Goal: Task Accomplishment & Management: Manage account settings

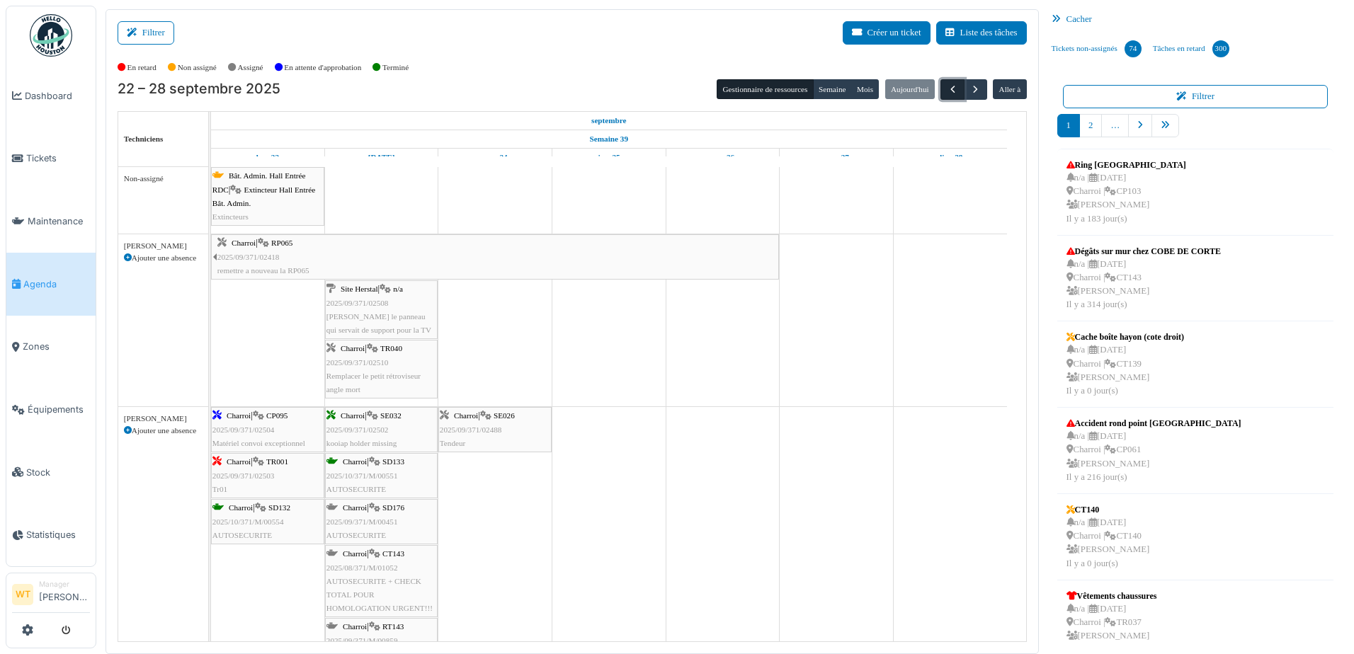
click at [948, 94] on span "button" at bounding box center [953, 90] width 12 height 12
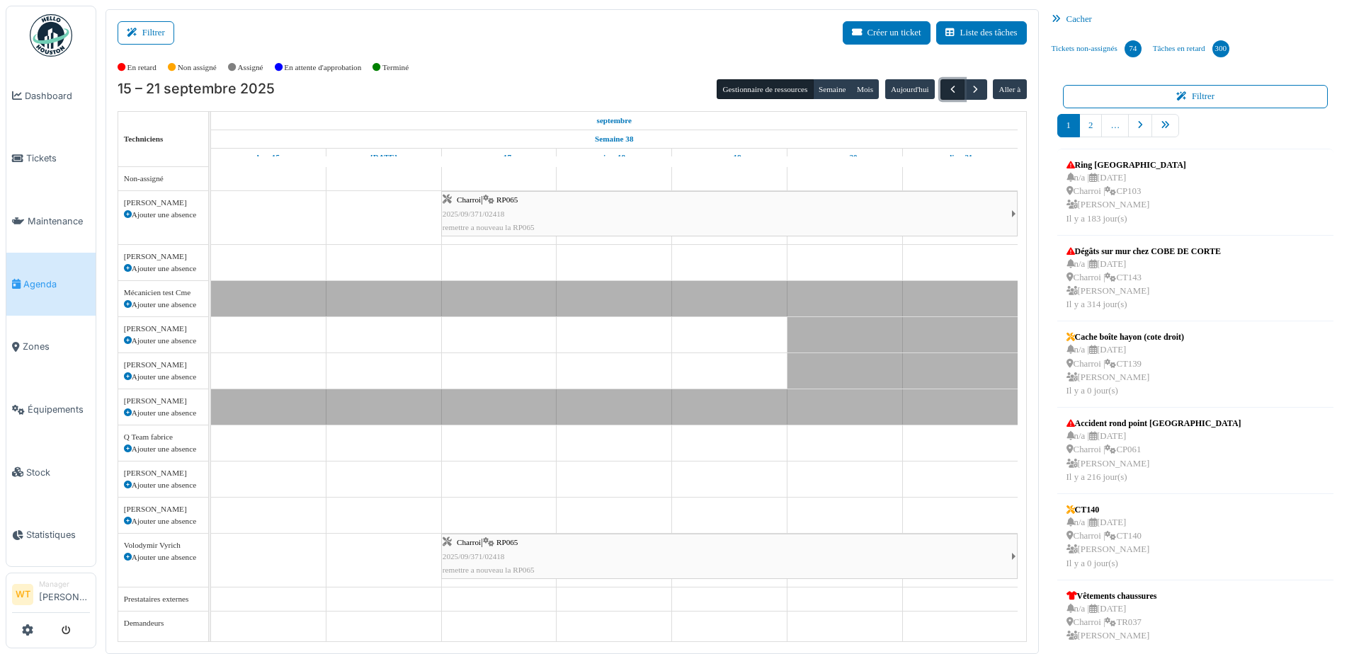
click at [947, 91] on span "button" at bounding box center [953, 90] width 12 height 12
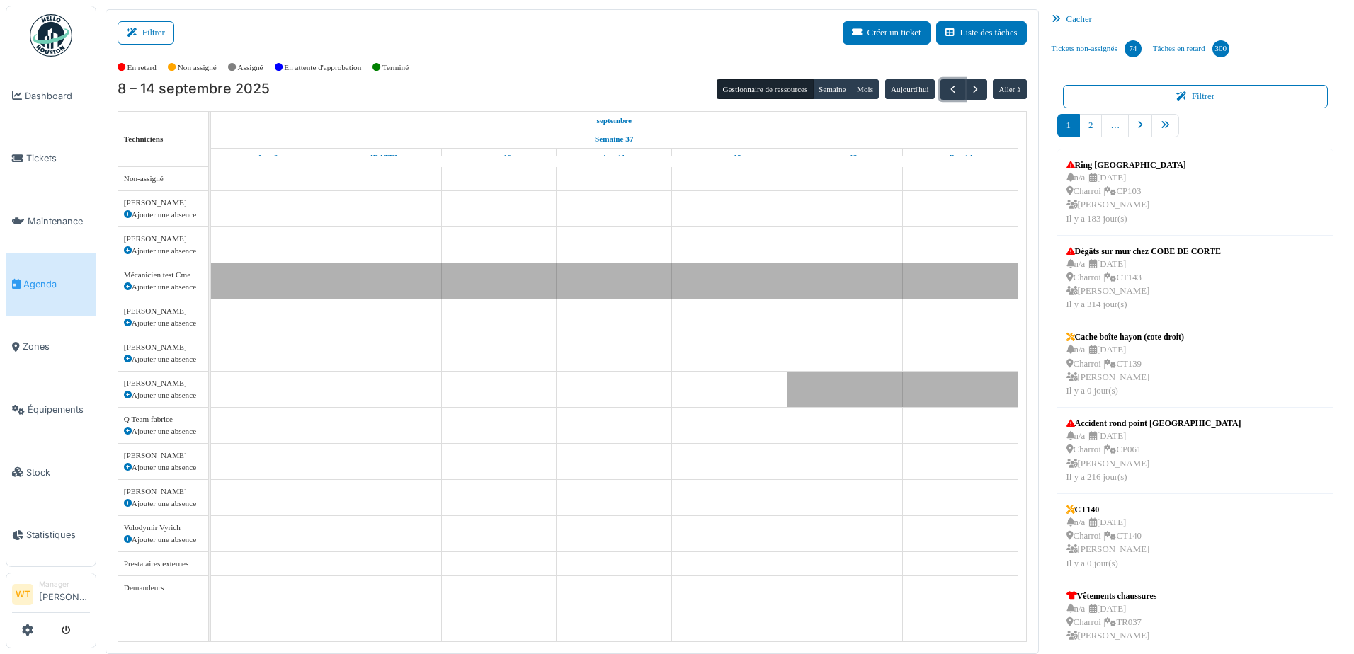
scroll to position [2, 0]
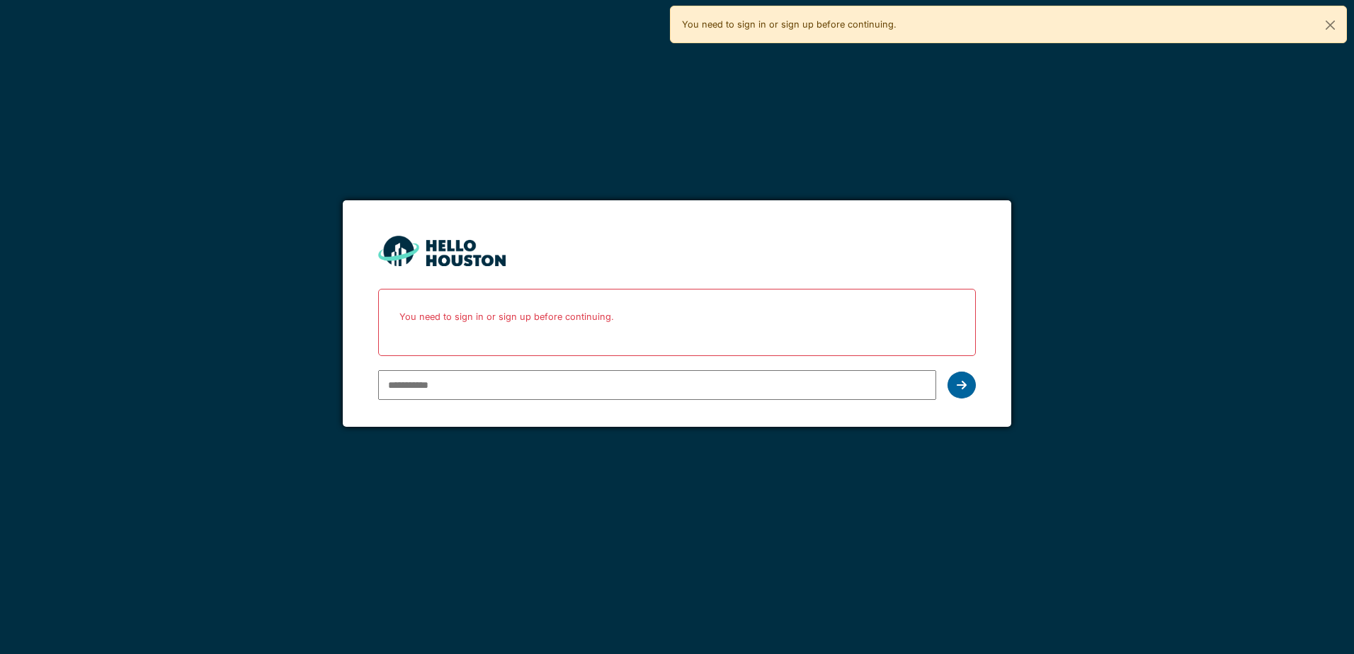
type input "**********"
click at [963, 375] on div at bounding box center [962, 385] width 28 height 27
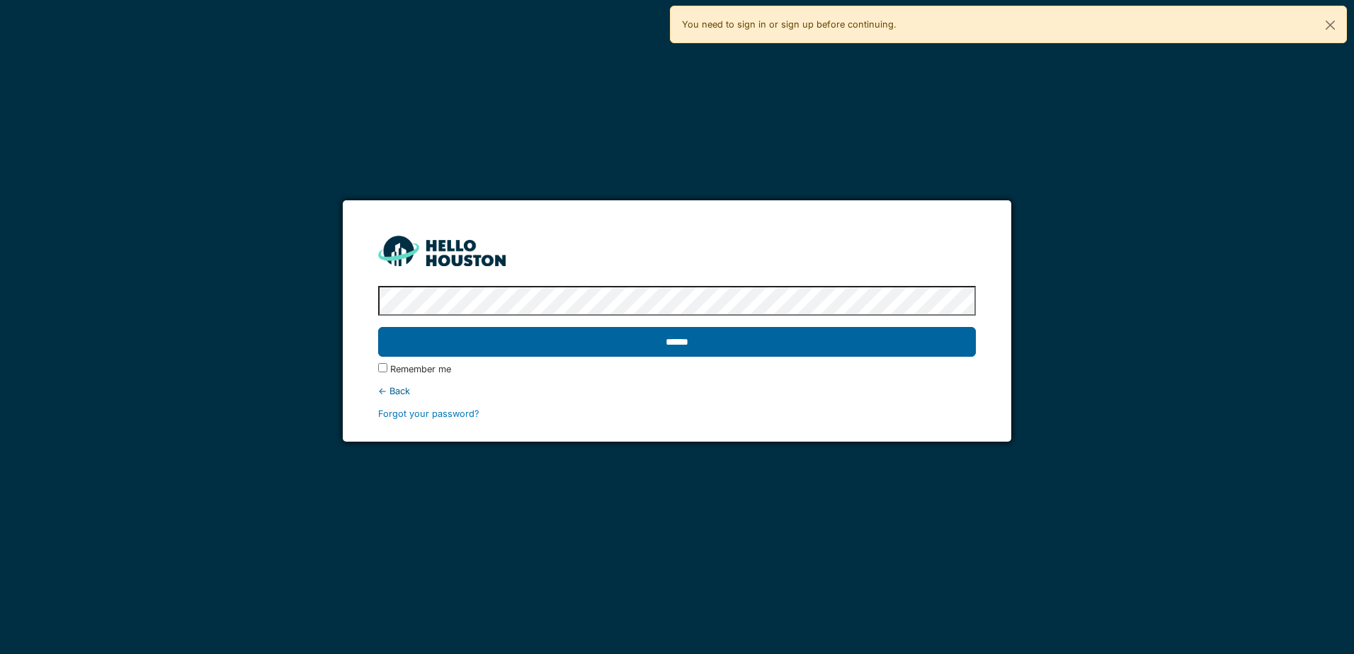
click at [725, 333] on input "******" at bounding box center [676, 342] width 597 height 30
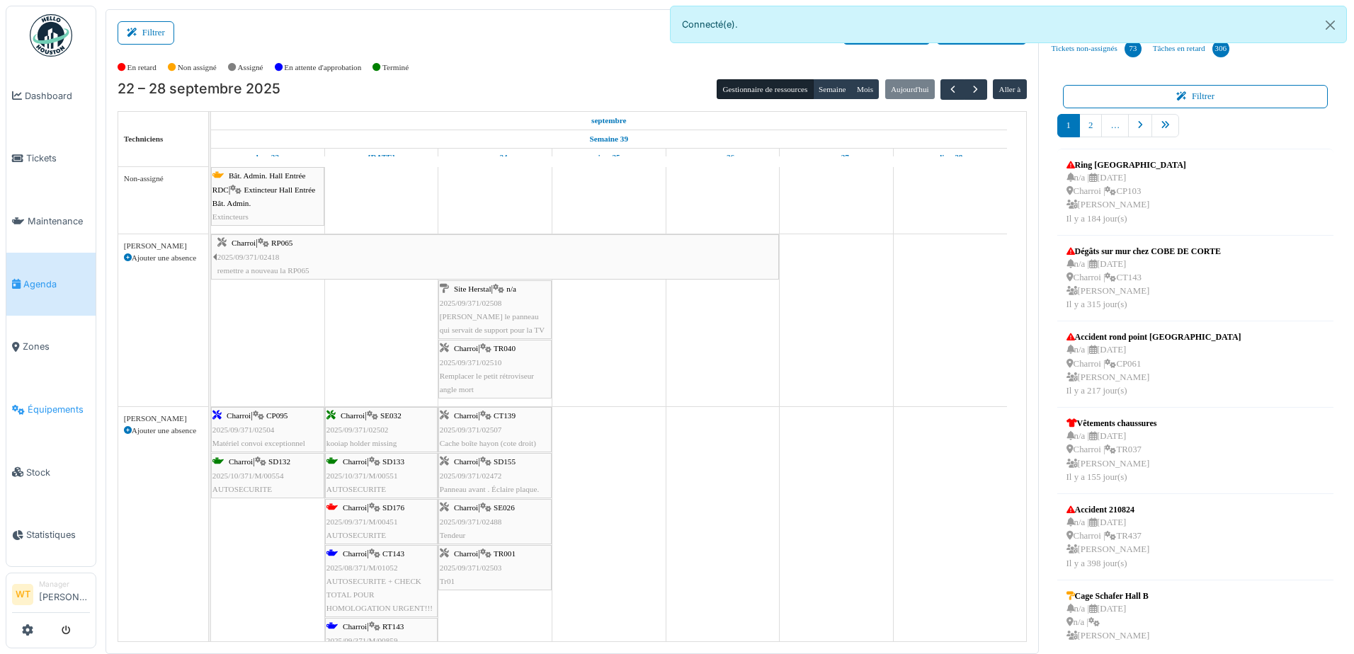
click at [49, 407] on span "Équipements" at bounding box center [59, 409] width 62 height 13
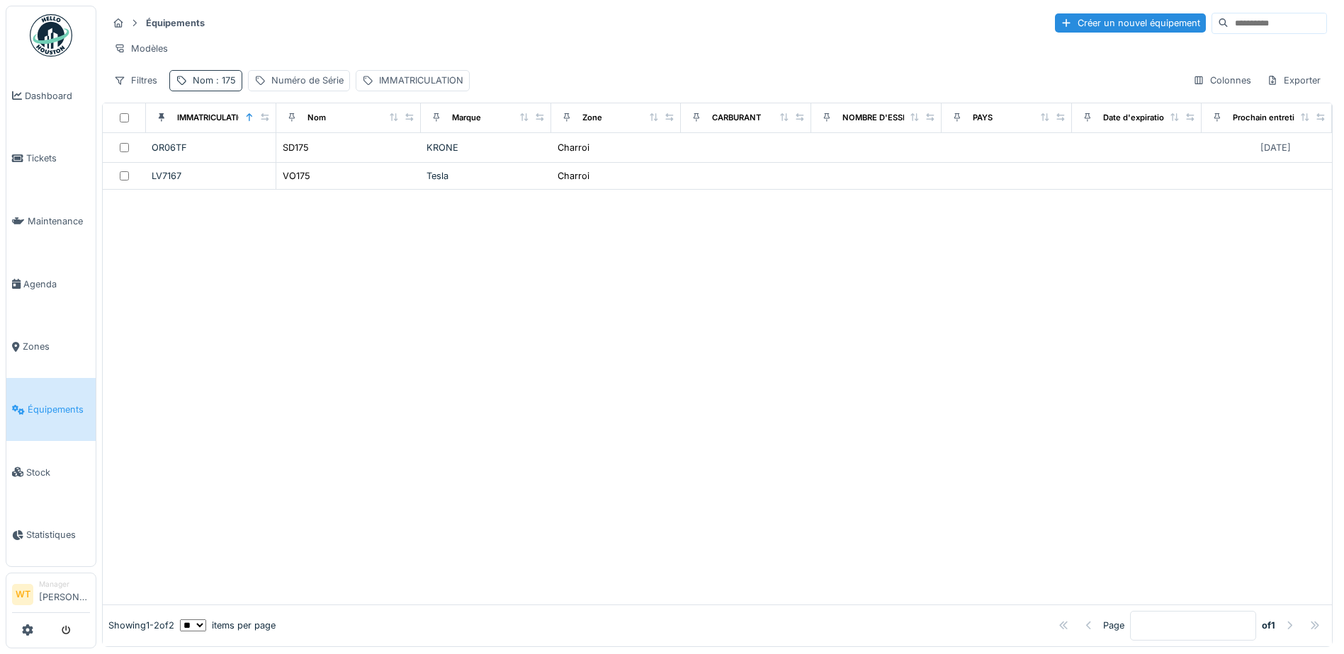
click at [229, 86] on span ": 175" at bounding box center [224, 80] width 23 height 11
click at [317, 156] on input "***" at bounding box center [246, 159] width 141 height 30
click at [305, 156] on icon at bounding box center [299, 158] width 11 height 9
click at [270, 156] on input "Nom" at bounding box center [246, 159] width 141 height 30
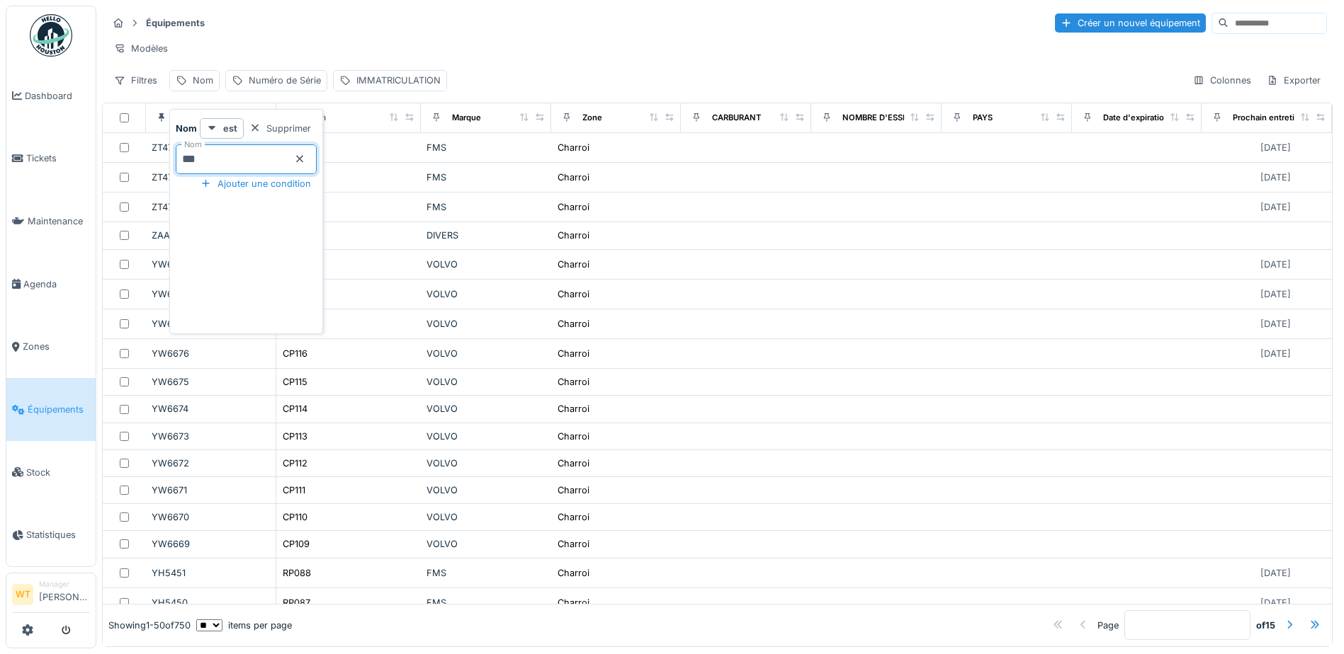
type input "***"
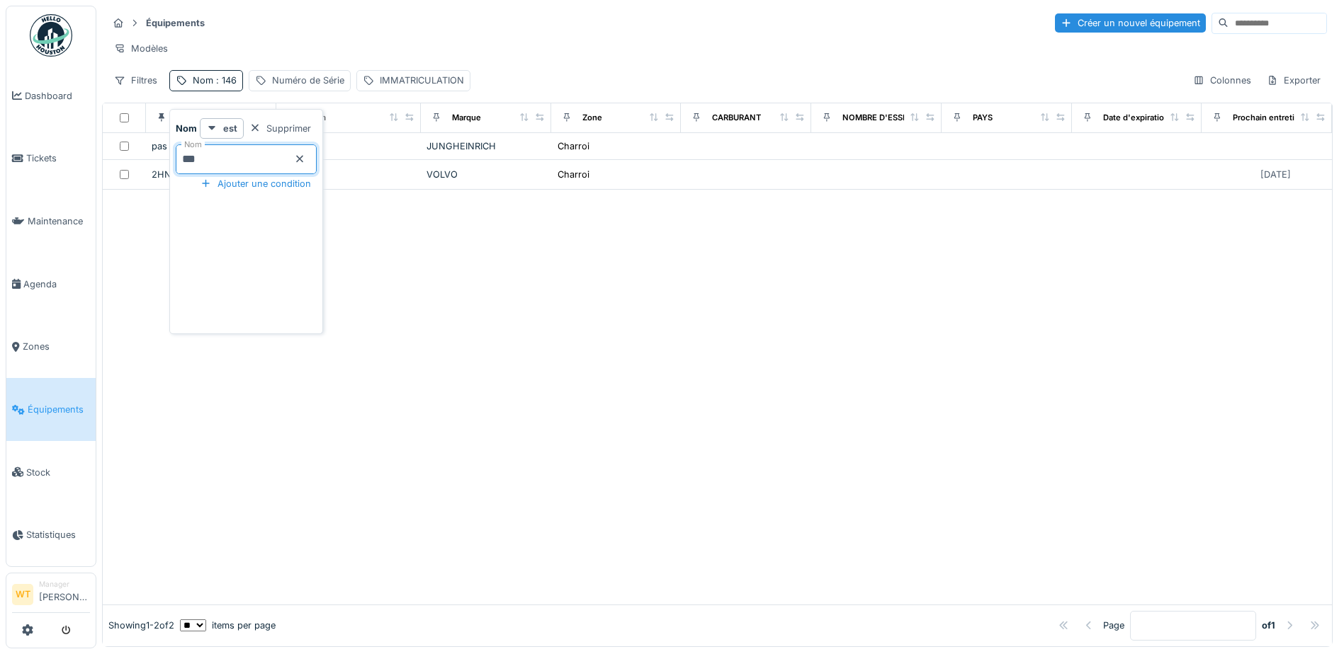
click at [498, 53] on div "Modèles" at bounding box center [717, 48] width 1219 height 21
click at [236, 91] on div "Nom : 146" at bounding box center [206, 80] width 74 height 21
click at [305, 155] on icon at bounding box center [299, 158] width 11 height 9
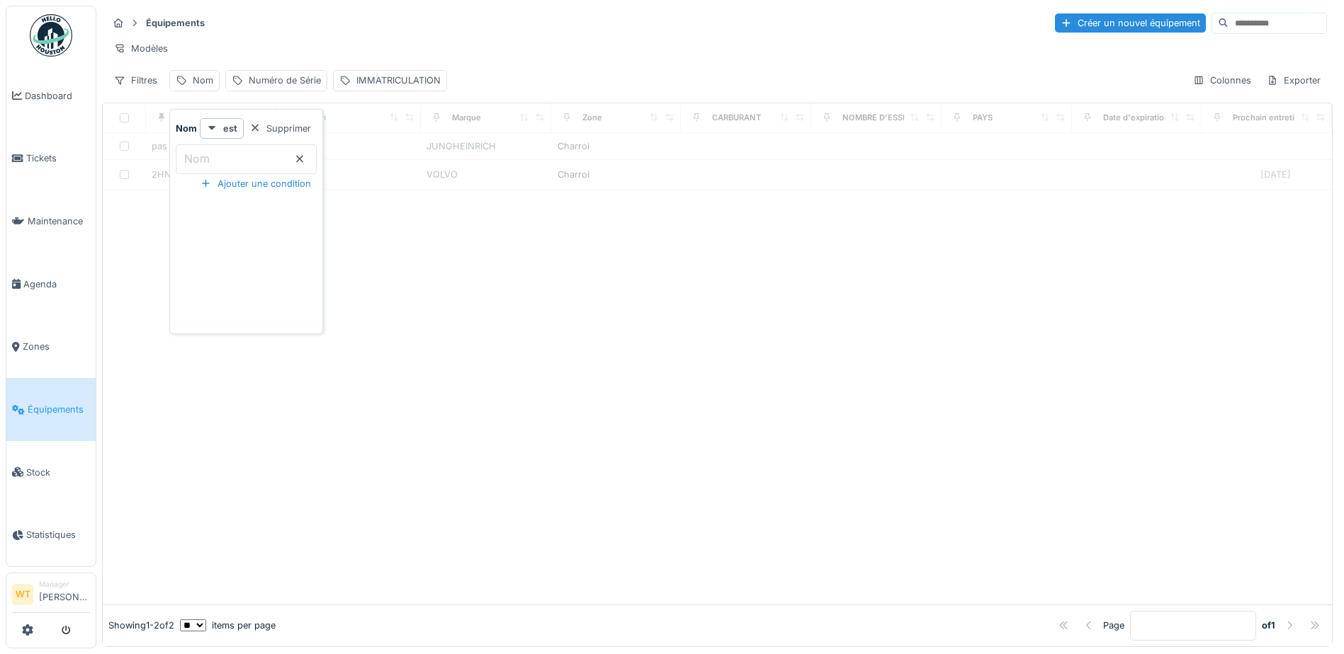
click at [246, 33] on div "Équipements Créer un nouvel équipement" at bounding box center [717, 22] width 1219 height 23
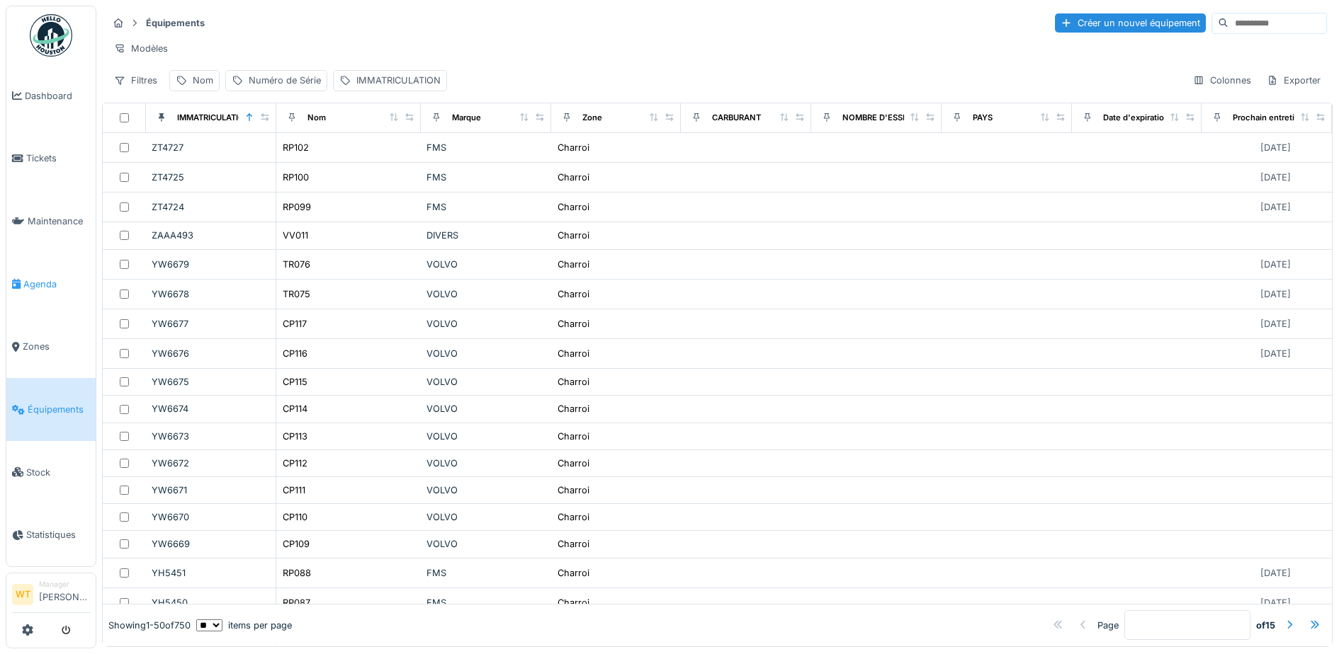
click at [57, 278] on span "Agenda" at bounding box center [56, 284] width 67 height 13
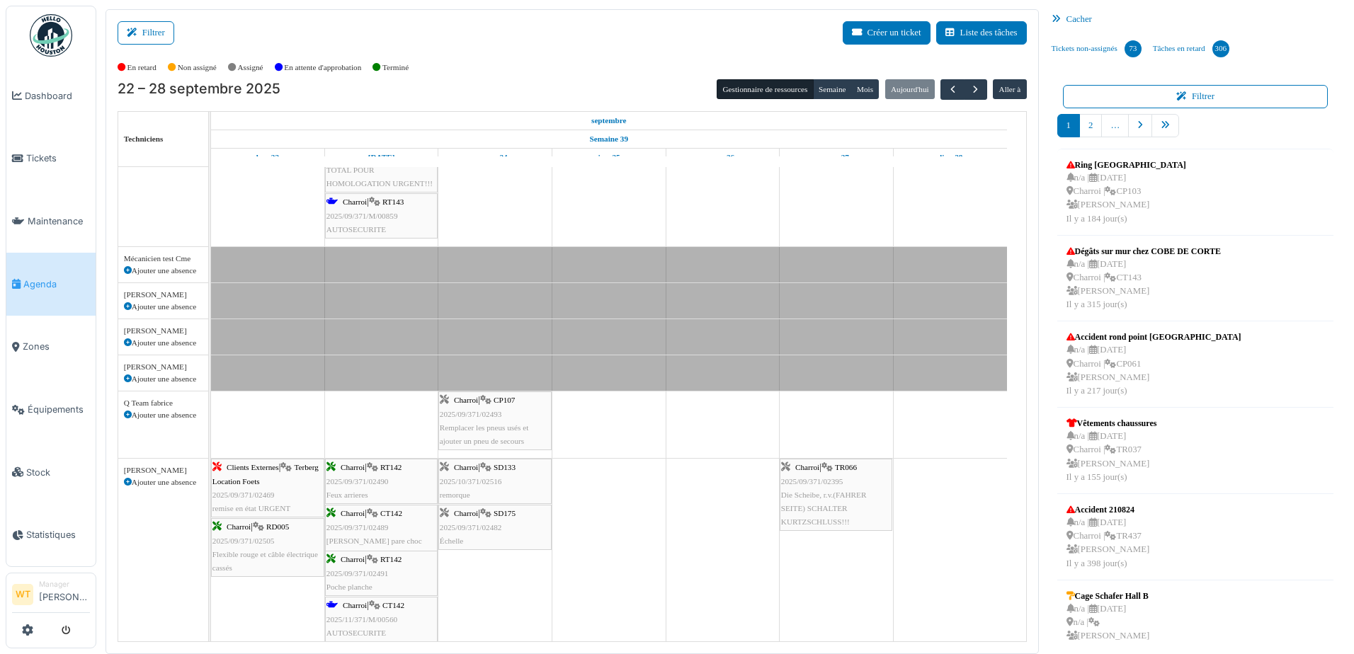
click at [481, 533] on div "Charroi | SD175 2025/09/371/02482 Échelle" at bounding box center [495, 527] width 110 height 41
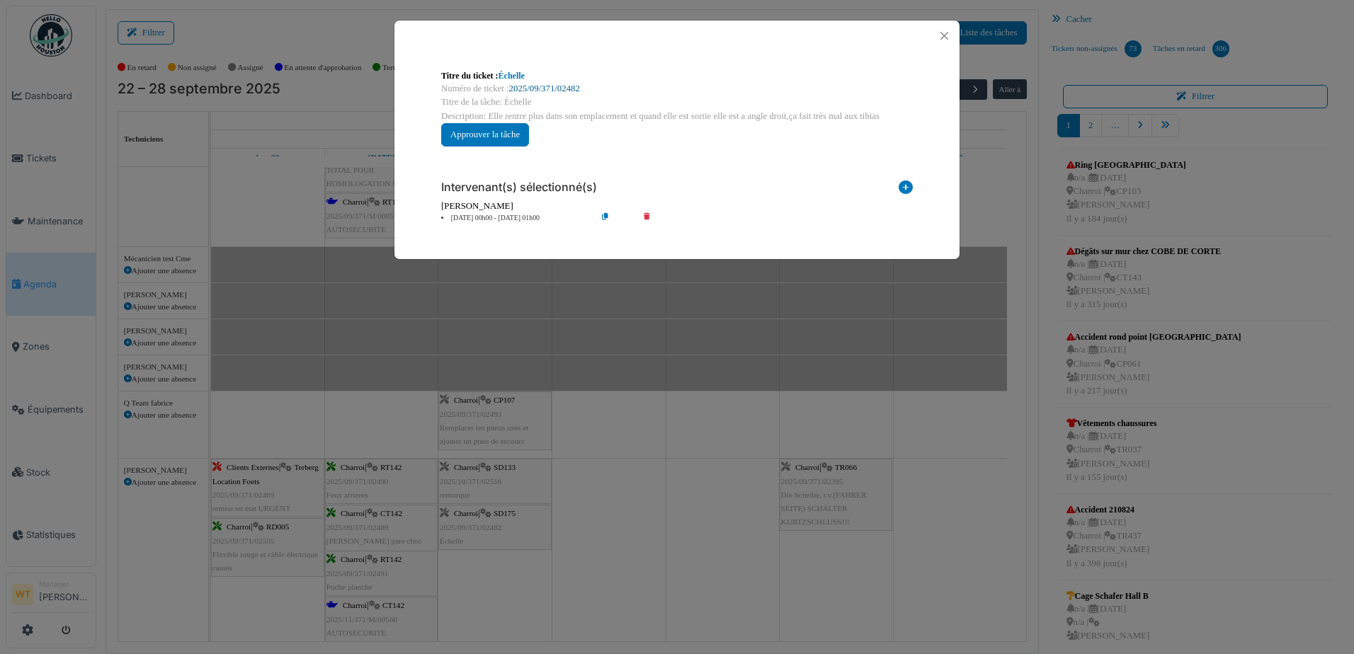
click at [539, 84] on link "2025/09/371/02482" at bounding box center [544, 89] width 71 height 10
click at [945, 38] on button "Close" at bounding box center [944, 35] width 19 height 19
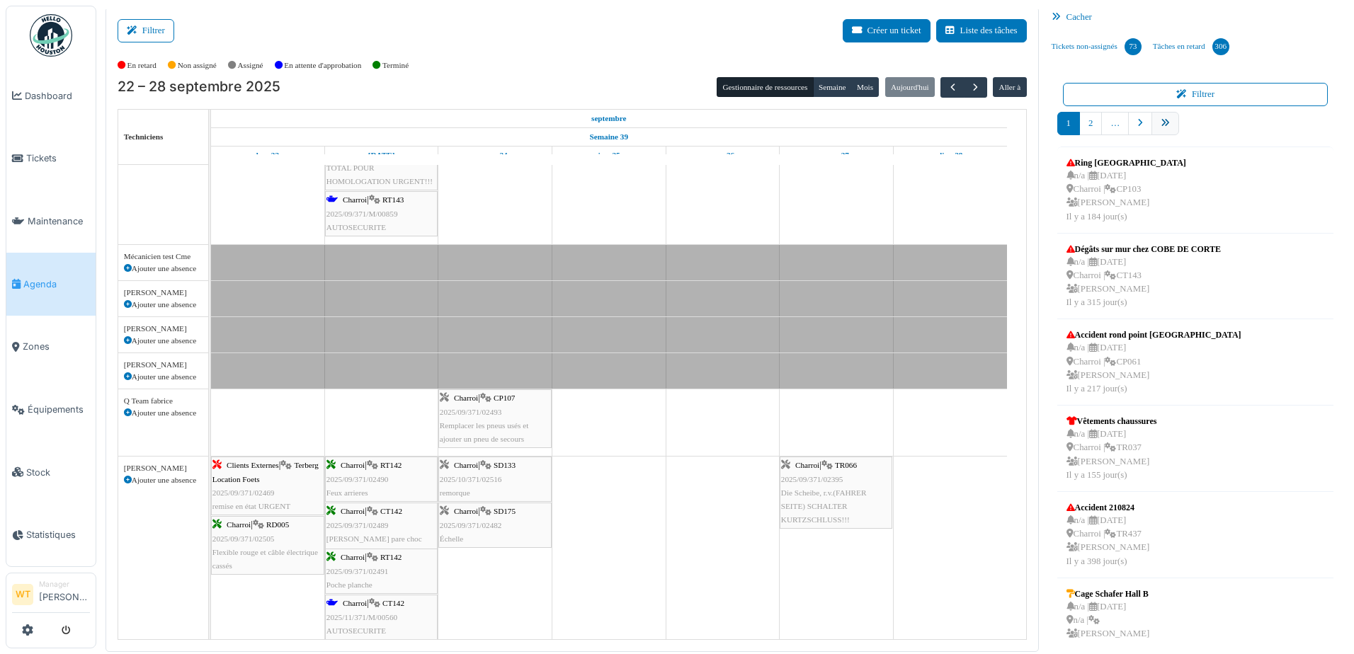
click at [1161, 122] on icon "pager" at bounding box center [1165, 123] width 9 height 9
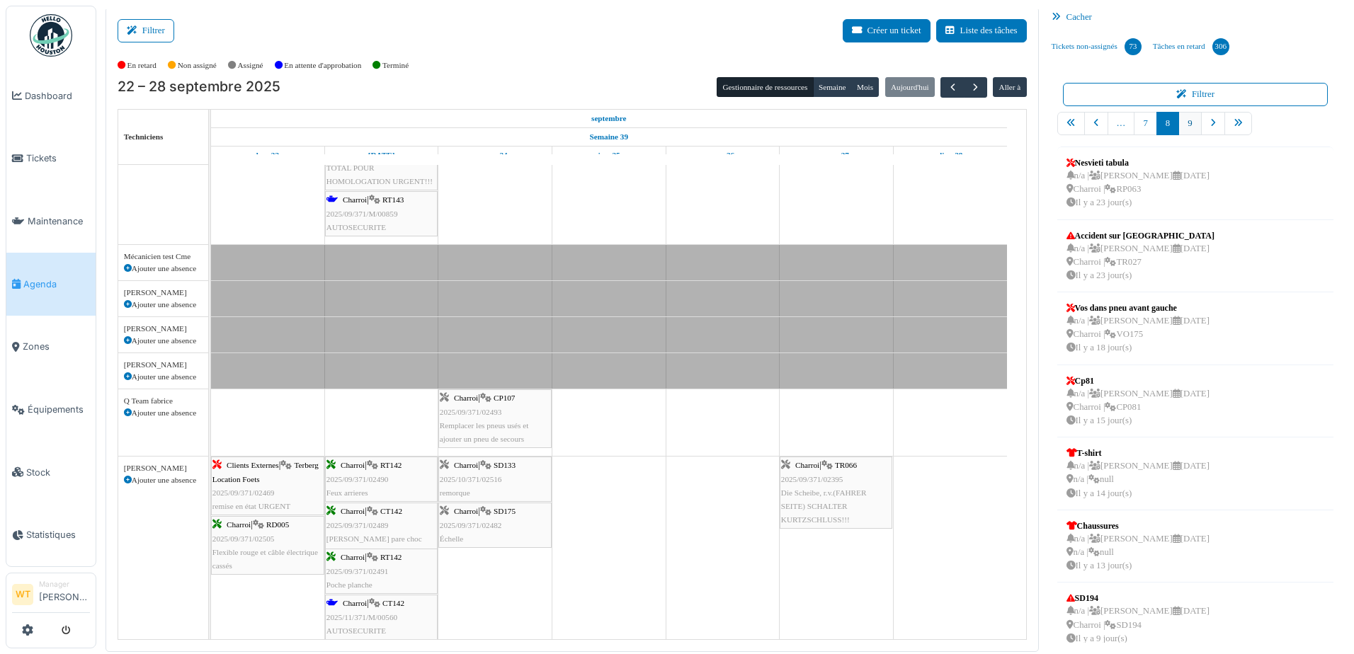
click at [1184, 124] on link "9" at bounding box center [1190, 123] width 23 height 23
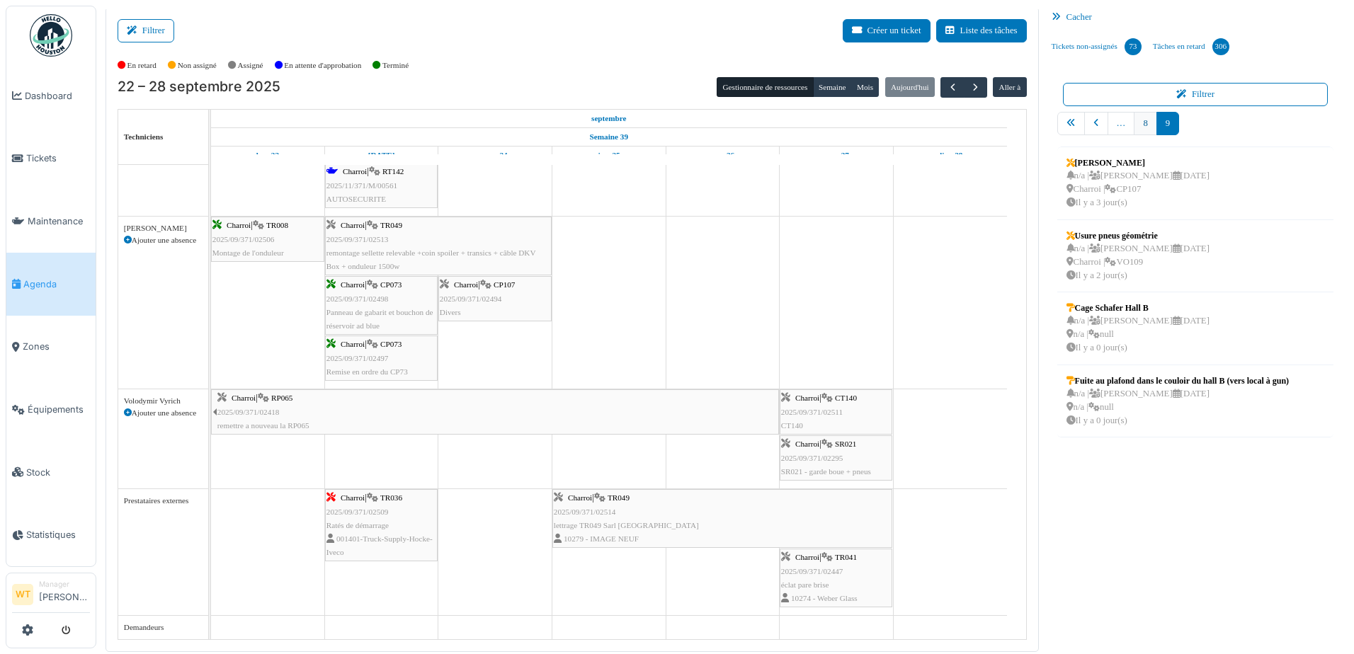
click at [1140, 126] on link "8" at bounding box center [1145, 123] width 23 height 23
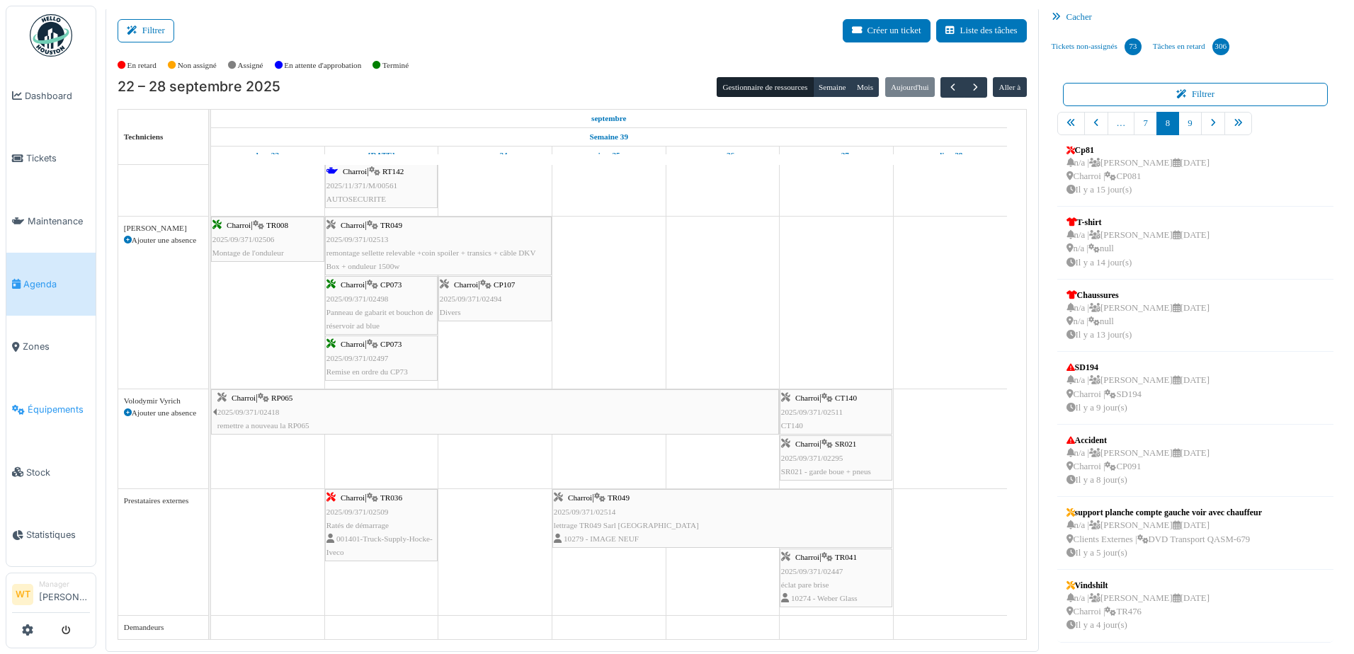
click at [54, 411] on link "Équipements" at bounding box center [50, 409] width 89 height 63
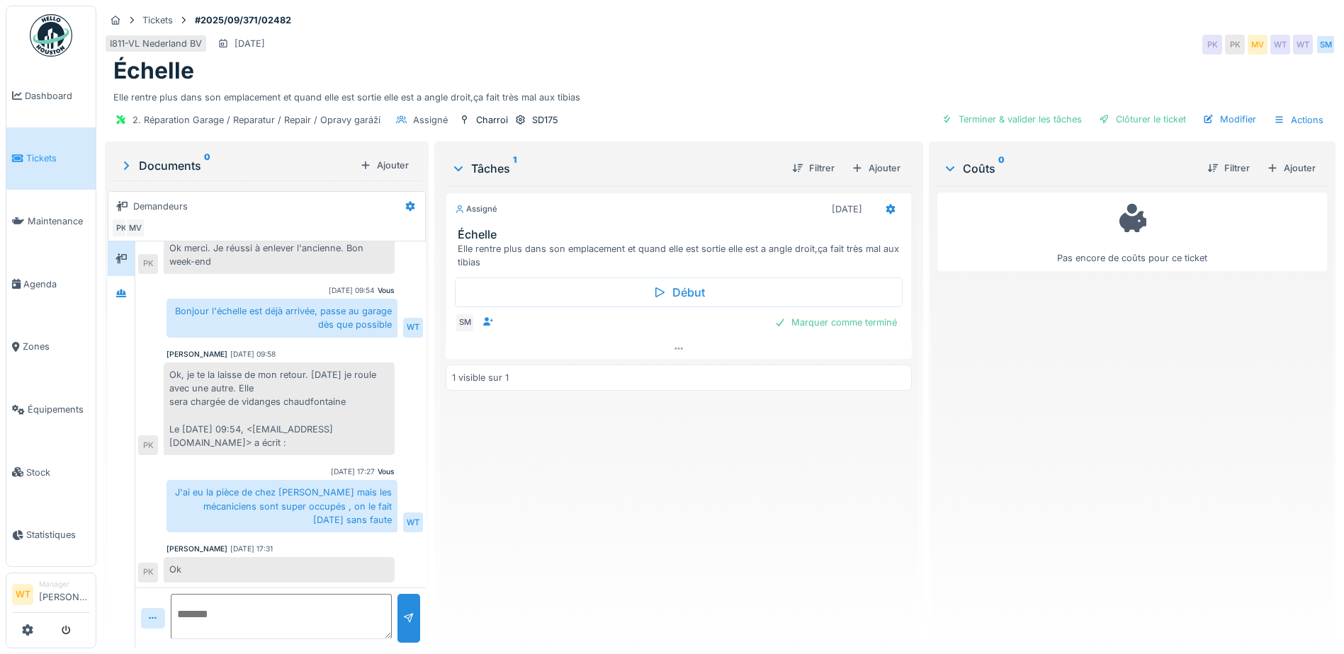
scroll to position [11, 0]
click at [7, 278] on link "Agenda" at bounding box center [50, 284] width 89 height 63
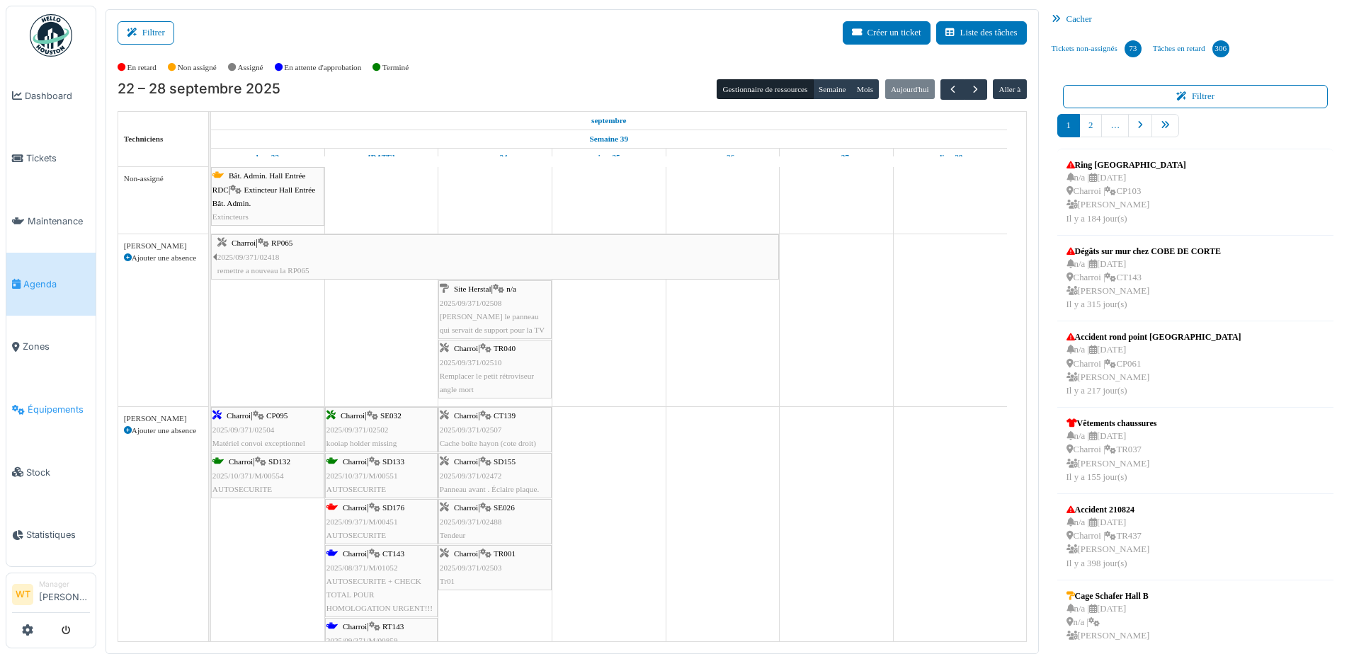
click at [57, 408] on link "Équipements" at bounding box center [50, 409] width 89 height 63
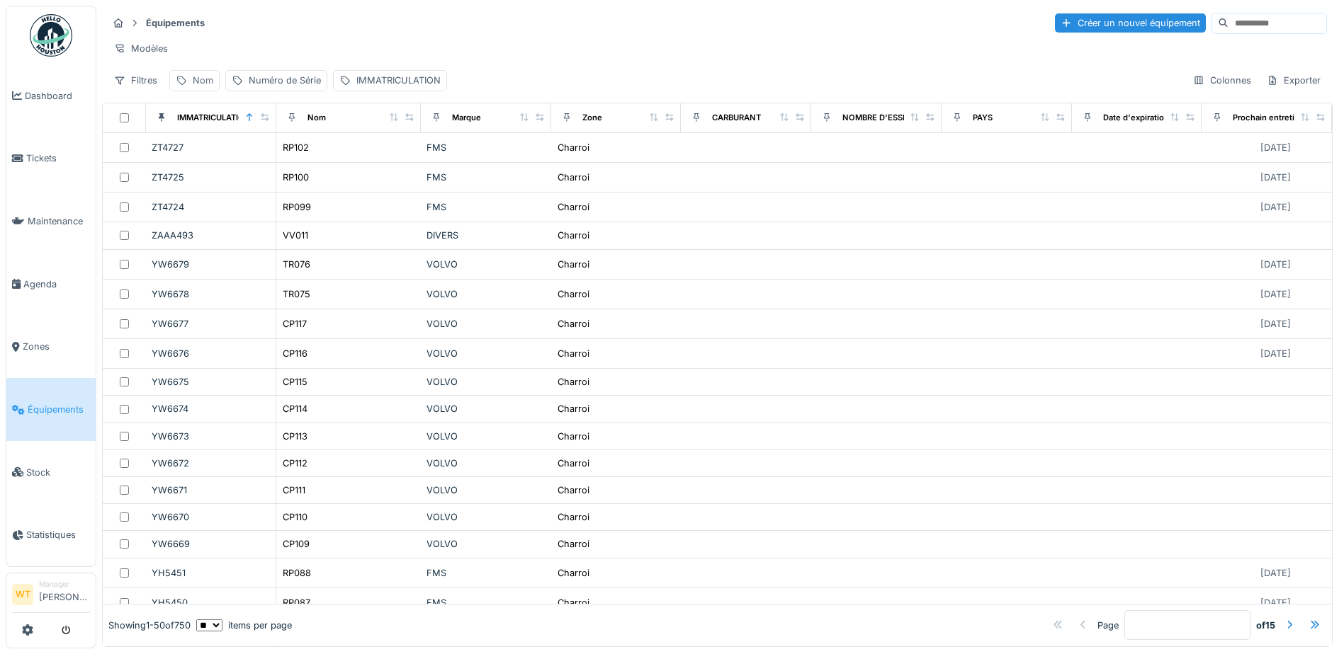
click at [204, 87] on div "Nom" at bounding box center [203, 80] width 21 height 13
click at [231, 156] on input "Nom" at bounding box center [246, 159] width 141 height 30
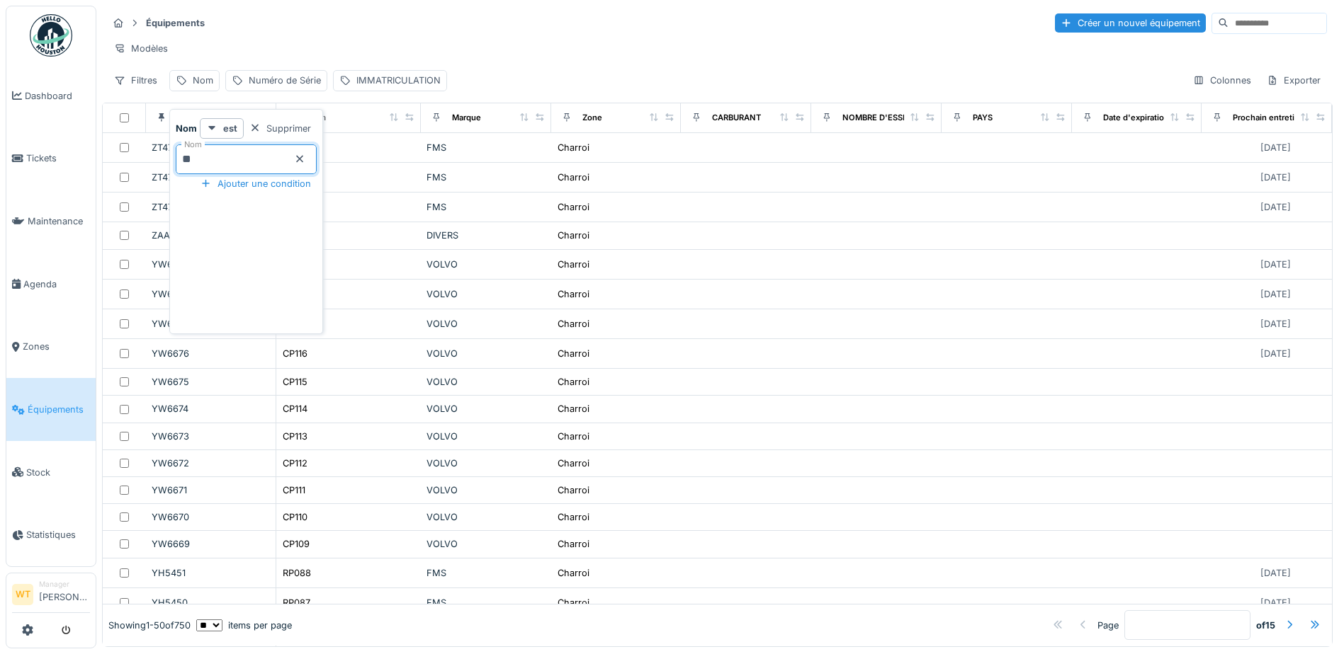
type input "**"
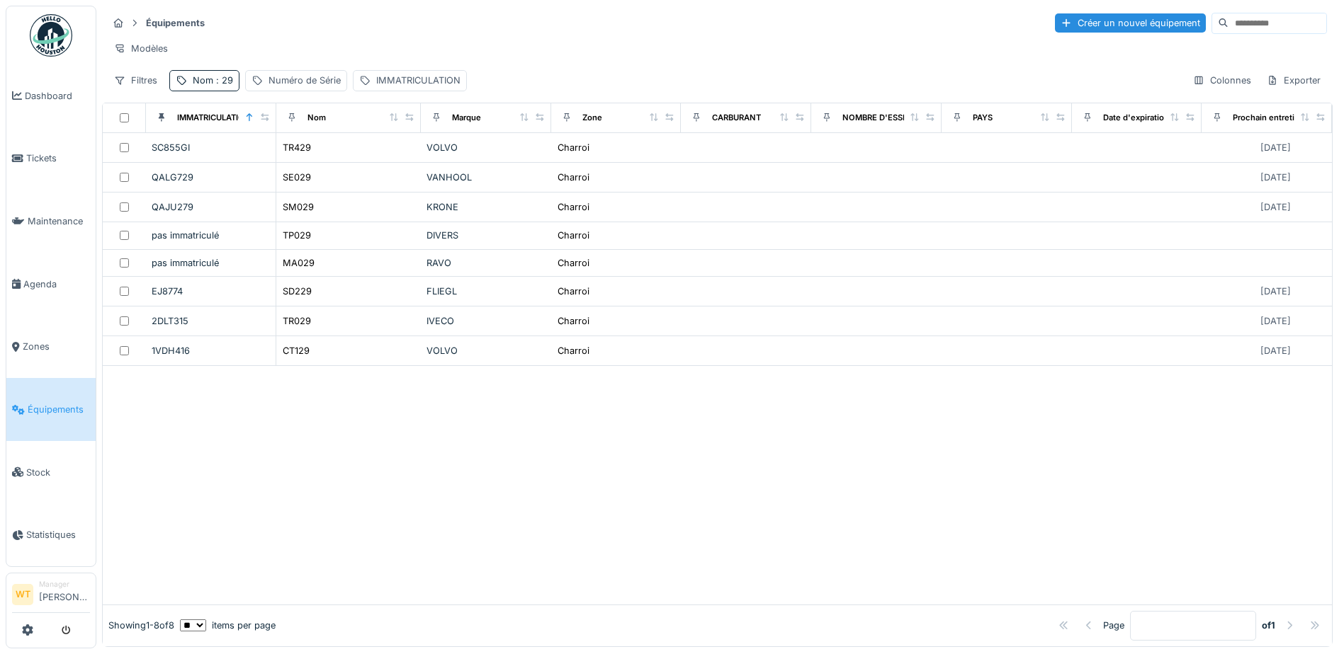
click at [467, 521] on div at bounding box center [717, 485] width 1229 height 238
click at [216, 86] on span ": 29" at bounding box center [223, 80] width 20 height 11
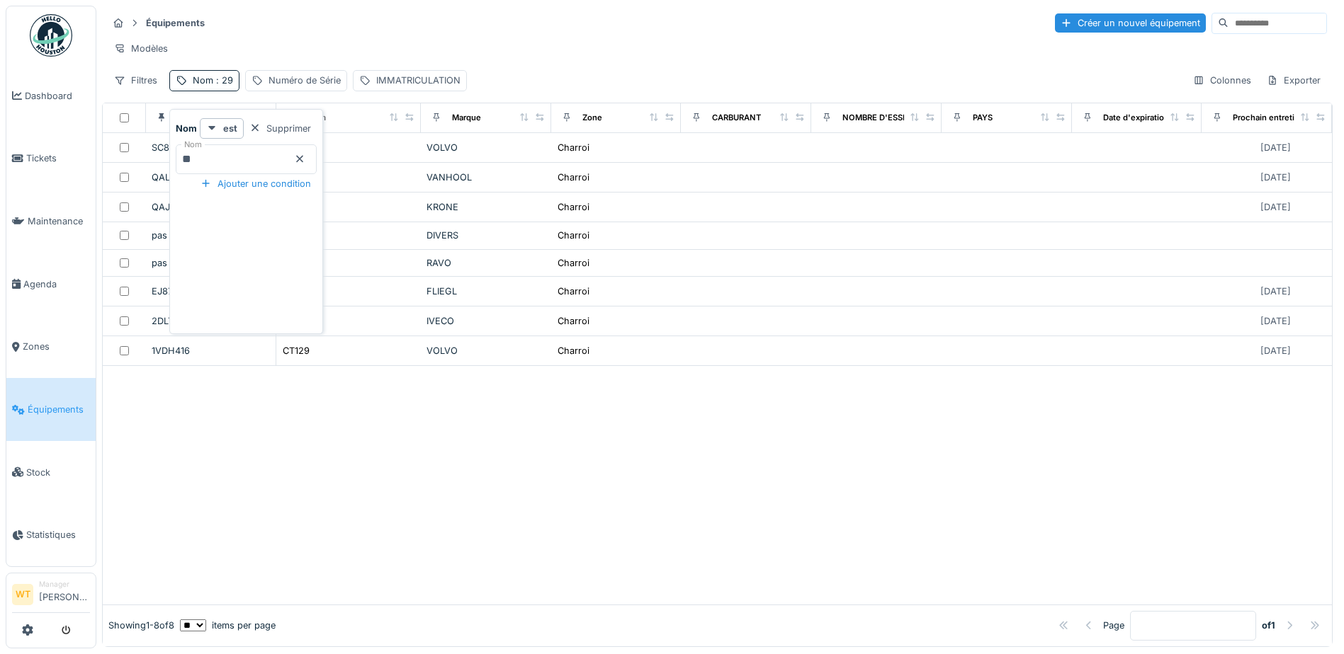
click at [305, 156] on icon at bounding box center [299, 158] width 11 height 9
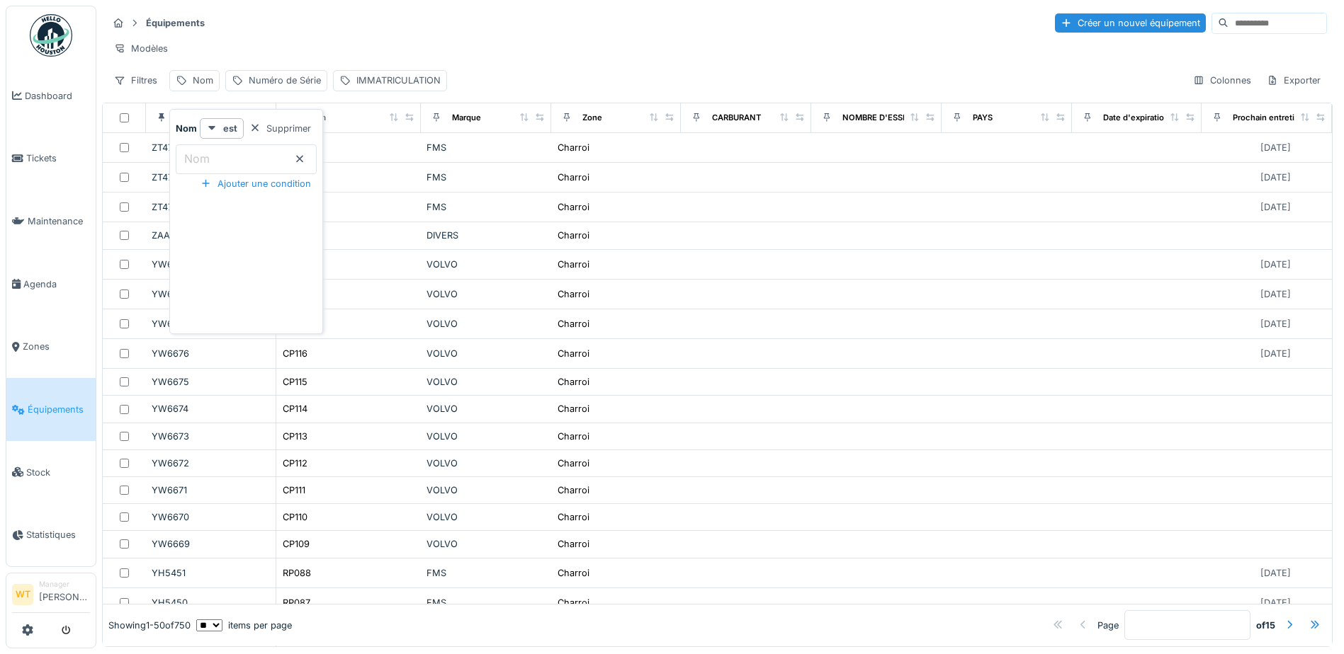
scroll to position [9, 0]
click at [225, 152] on input "Nom" at bounding box center [246, 159] width 141 height 30
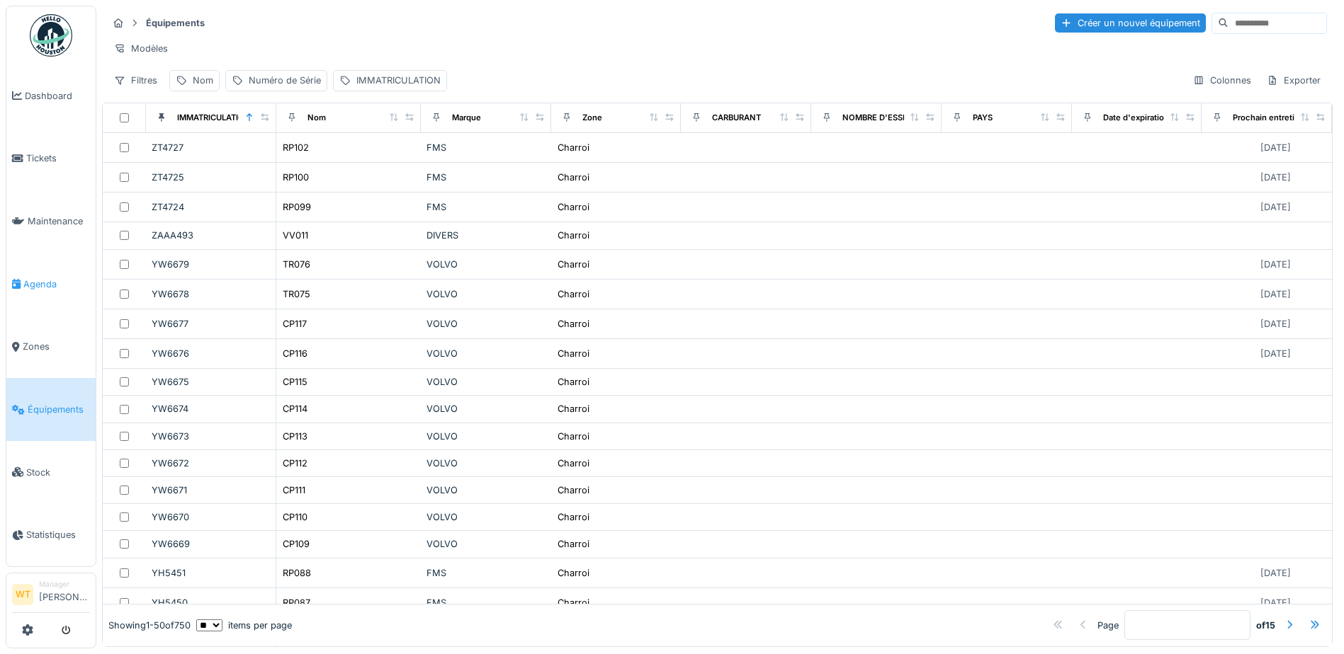
click at [52, 278] on span "Agenda" at bounding box center [56, 284] width 67 height 13
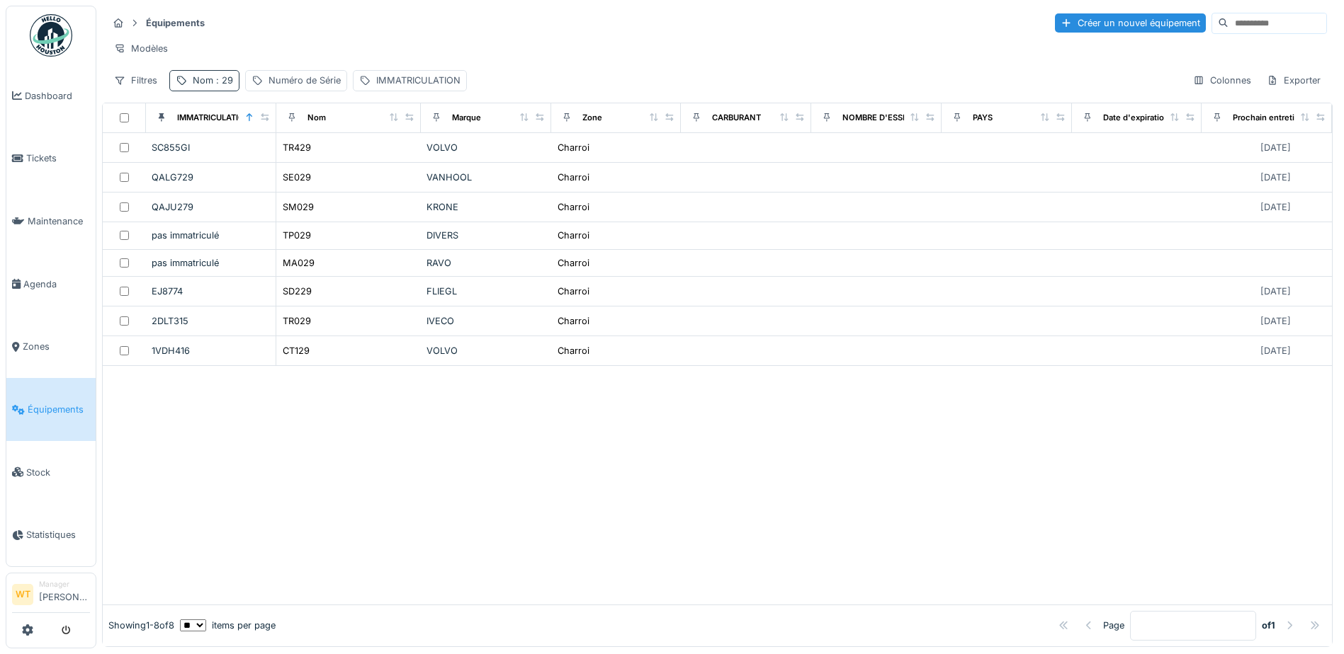
click at [207, 87] on div "Nom : 29" at bounding box center [213, 80] width 40 height 13
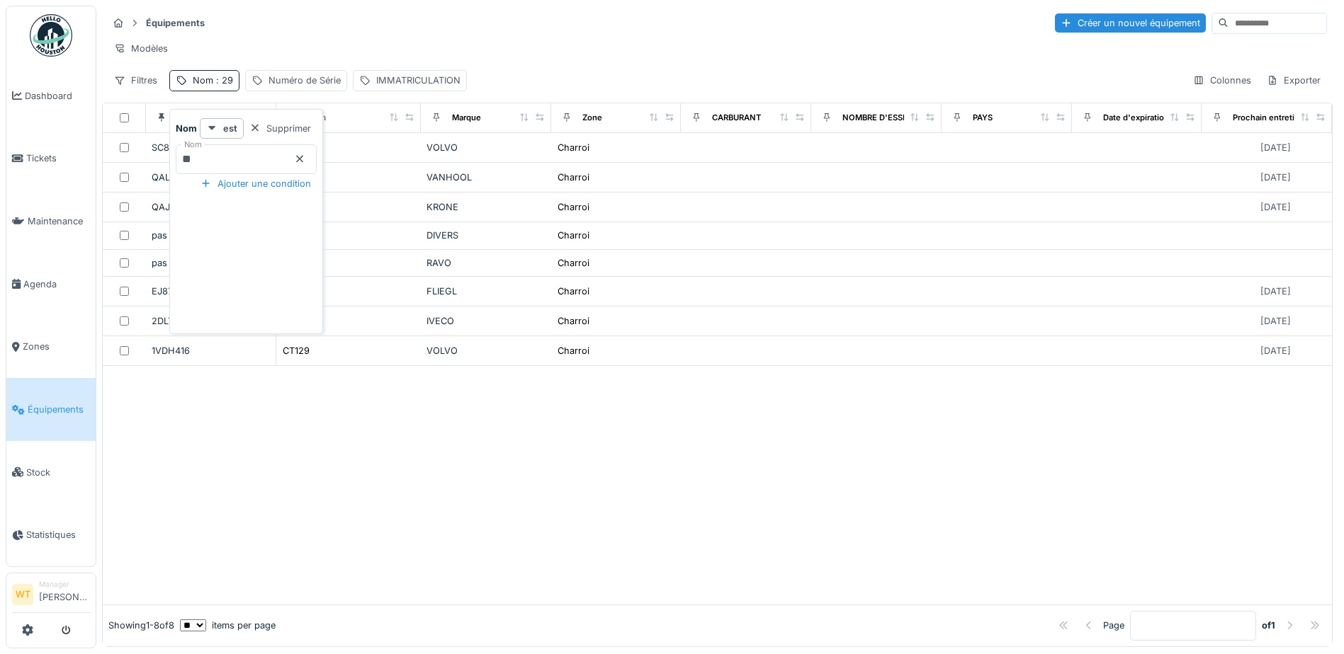
click at [303, 157] on icon at bounding box center [299, 159] width 7 height 7
click at [290, 159] on input "Nom" at bounding box center [246, 159] width 141 height 30
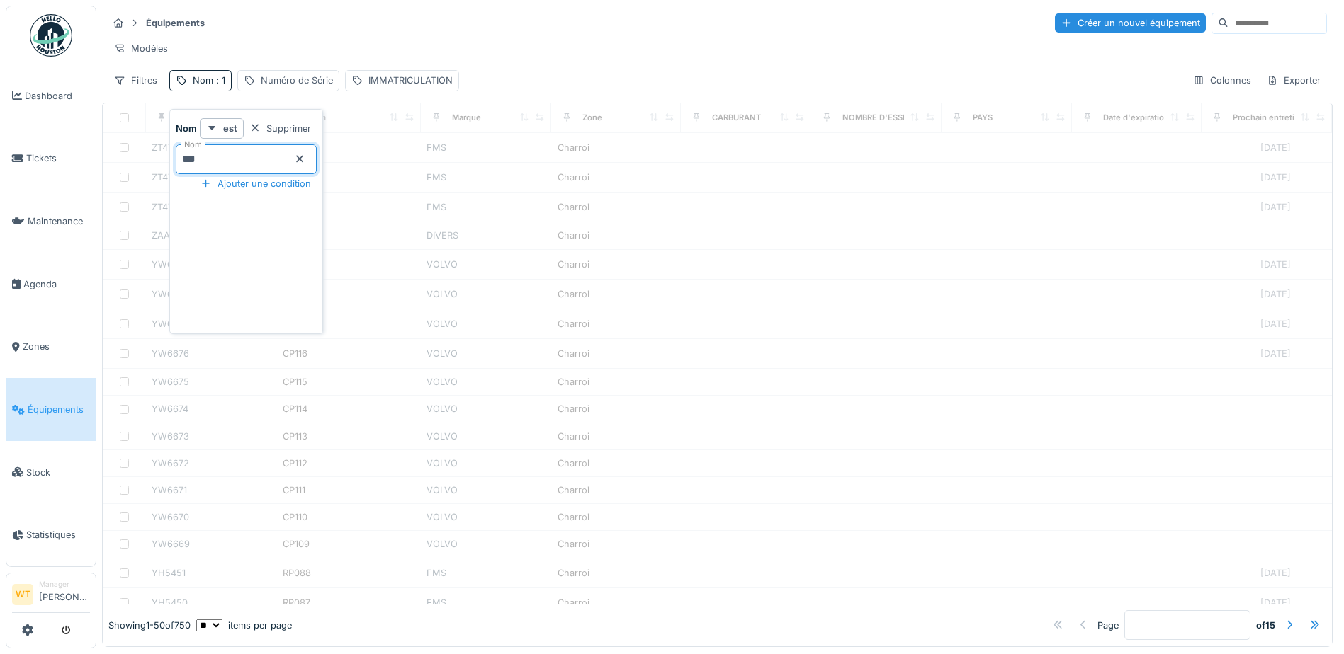
type input "***"
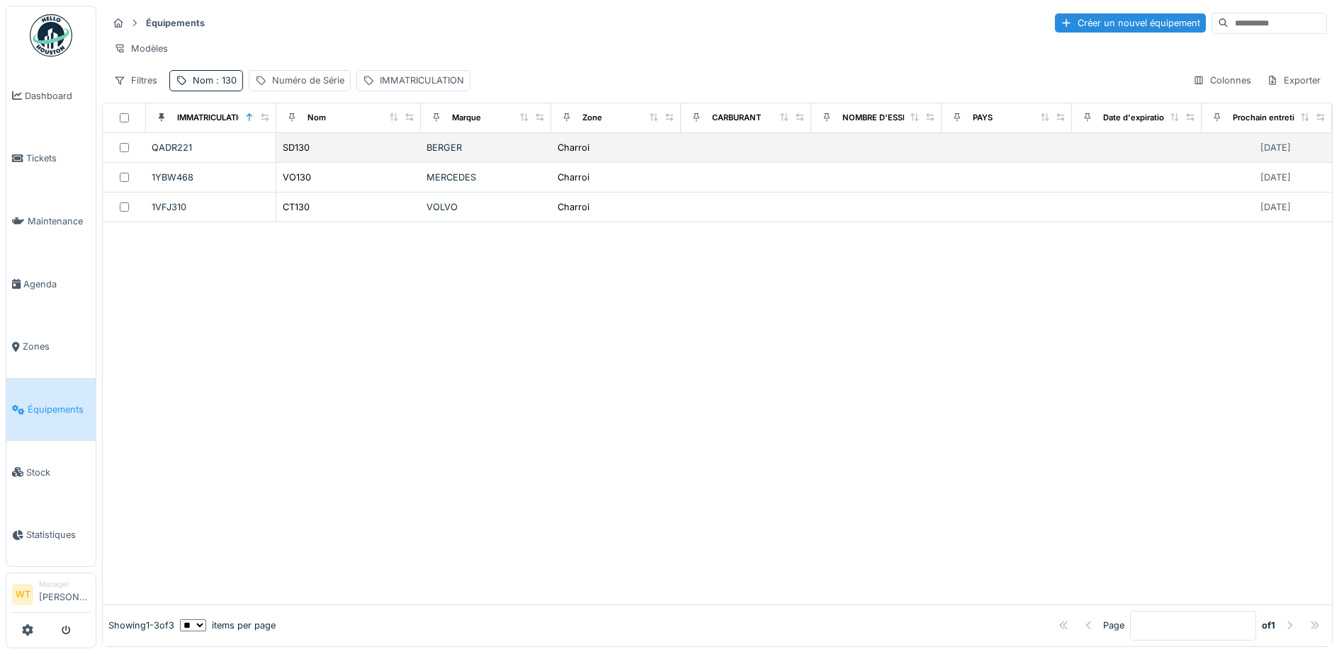
click at [481, 152] on div "BERGER" at bounding box center [485, 147] width 119 height 13
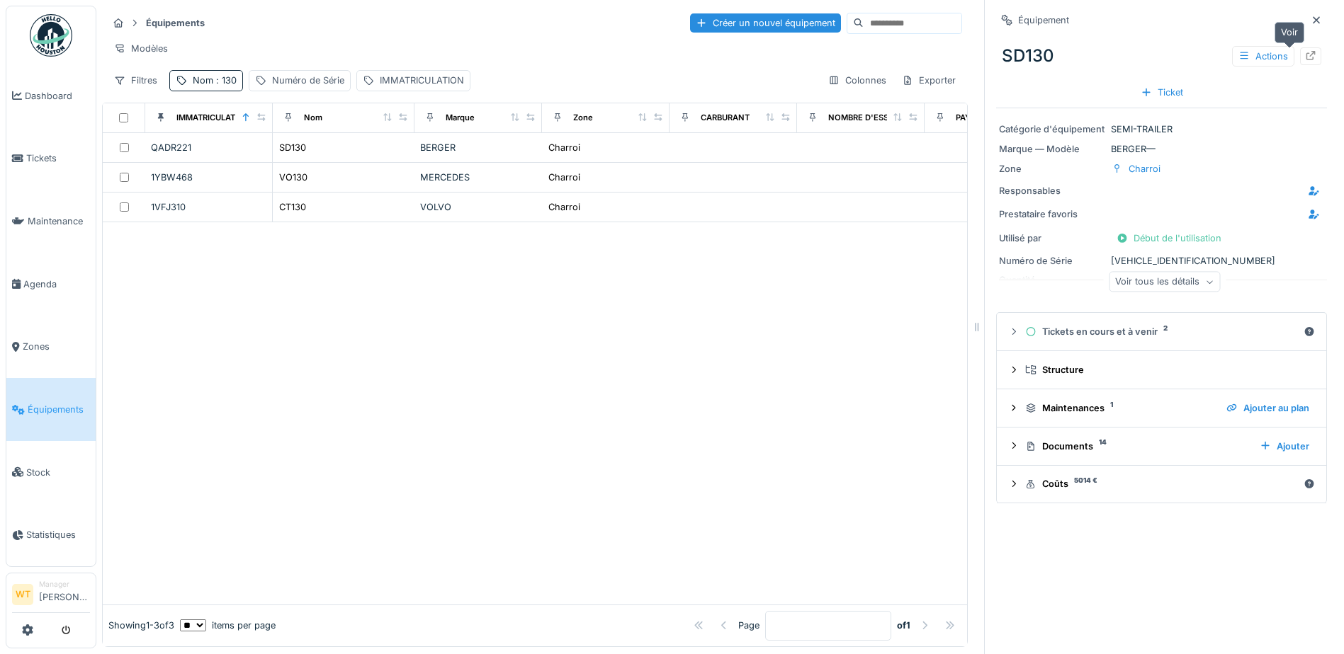
click at [1305, 55] on icon at bounding box center [1310, 55] width 11 height 9
click at [215, 86] on span ": 130" at bounding box center [224, 80] width 23 height 11
click at [305, 156] on icon at bounding box center [299, 158] width 11 height 9
click at [291, 152] on input "Nom" at bounding box center [246, 159] width 141 height 30
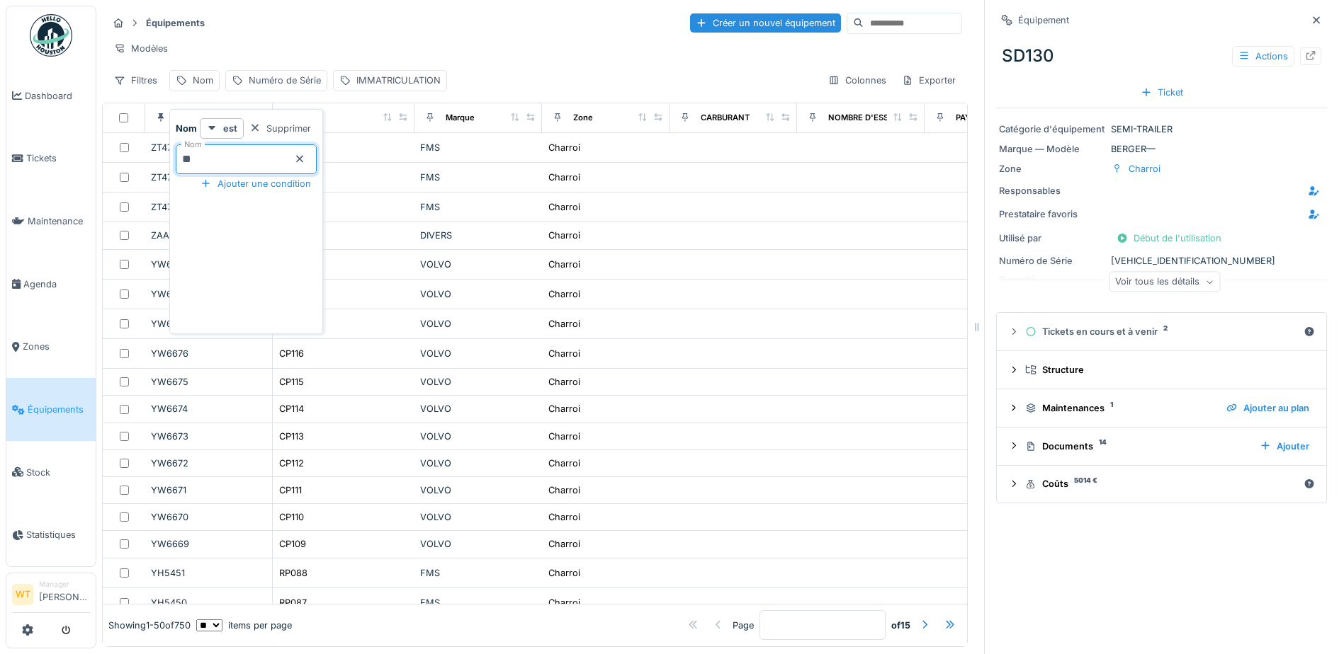
type input "***"
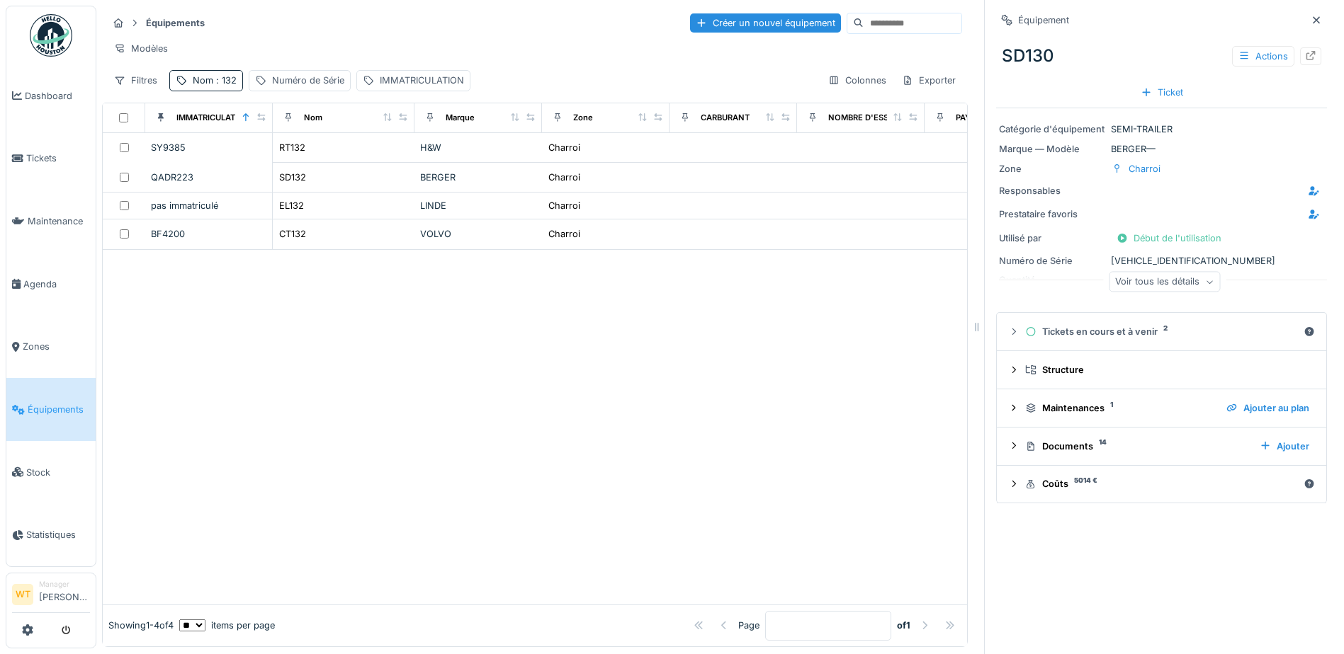
click at [392, 29] on div "Équipements Créer un nouvel équipement" at bounding box center [535, 22] width 854 height 23
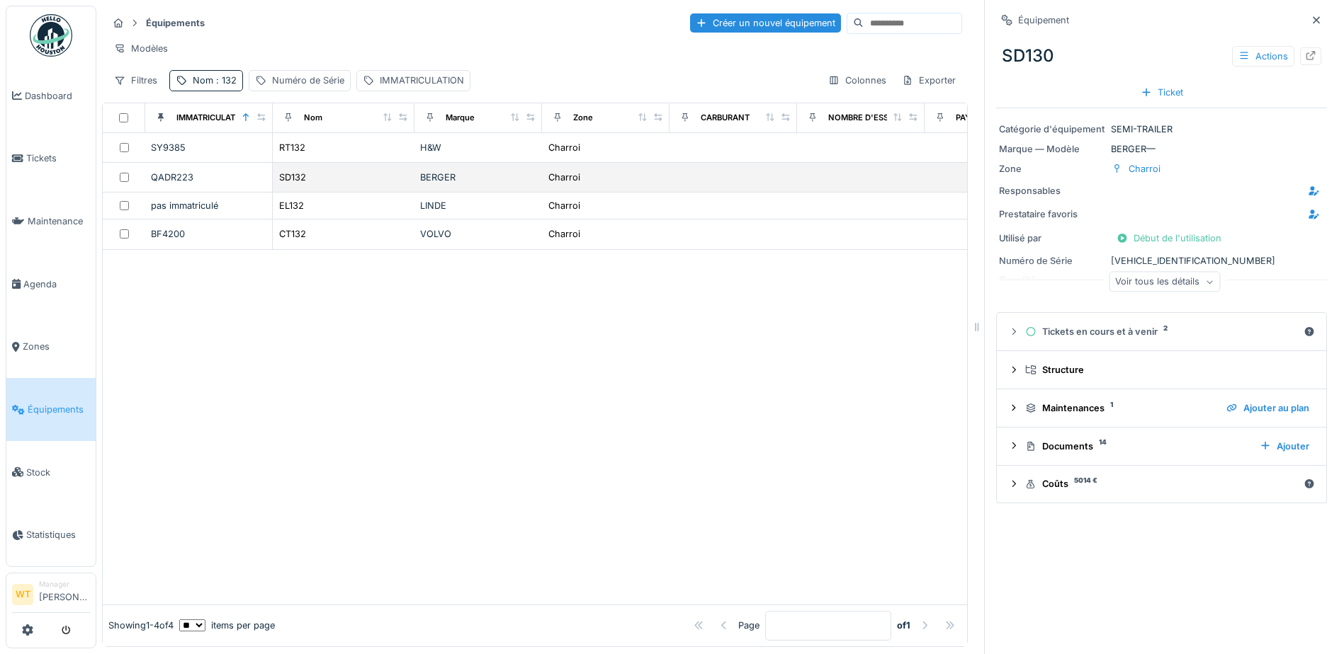
click at [351, 184] on div "SD132" at bounding box center [343, 177] width 130 height 15
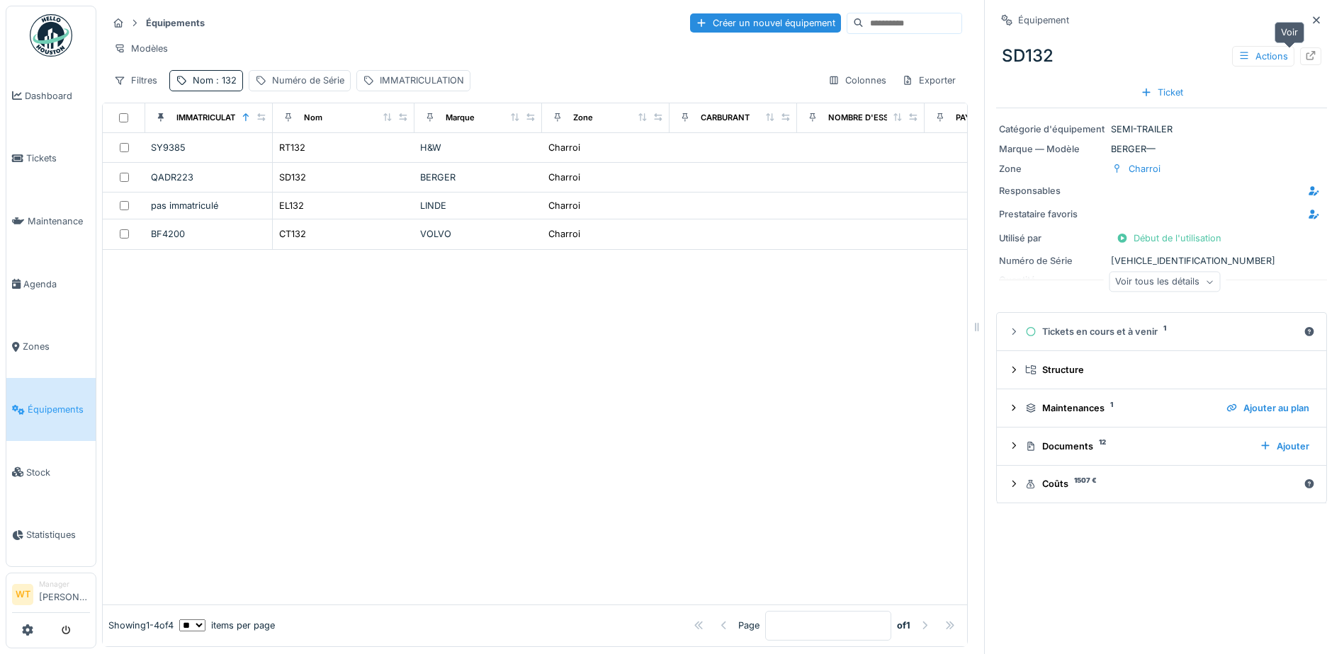
click at [1305, 51] on icon at bounding box center [1310, 55] width 11 height 9
click at [229, 86] on span ": 132" at bounding box center [224, 80] width 23 height 11
click at [271, 162] on input "***" at bounding box center [246, 159] width 141 height 30
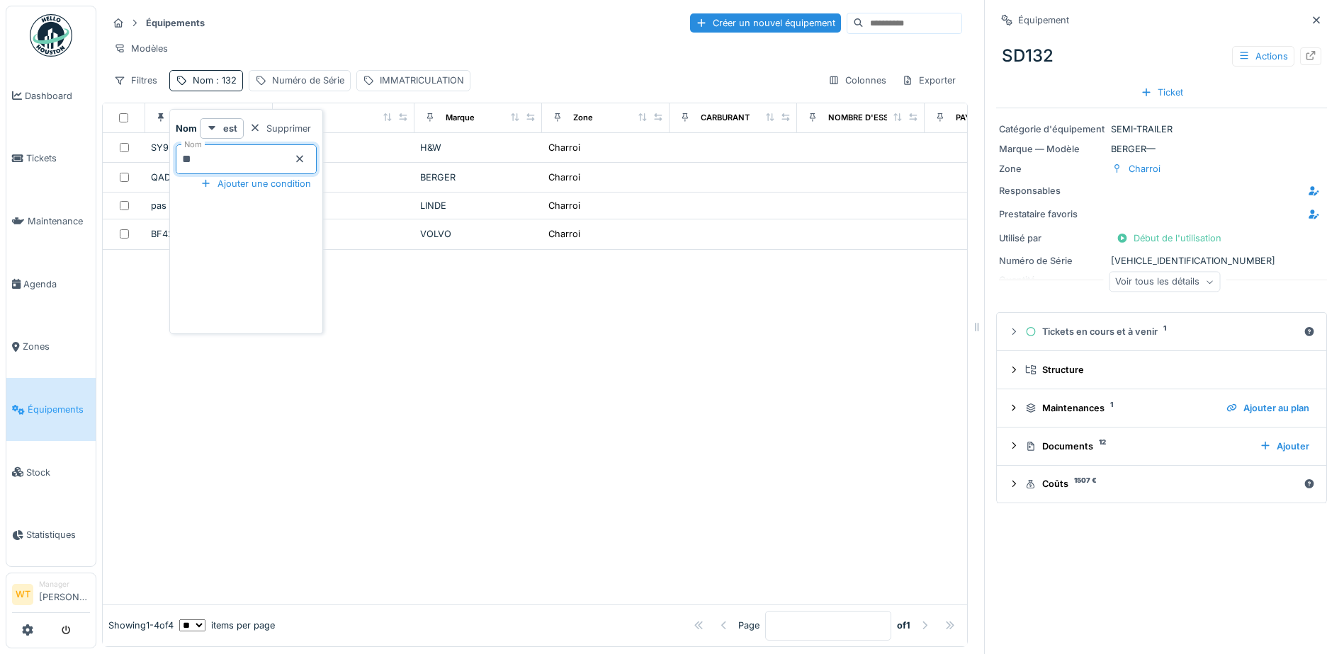
type input "***"
click at [424, 45] on div "Modèles" at bounding box center [535, 48] width 854 height 21
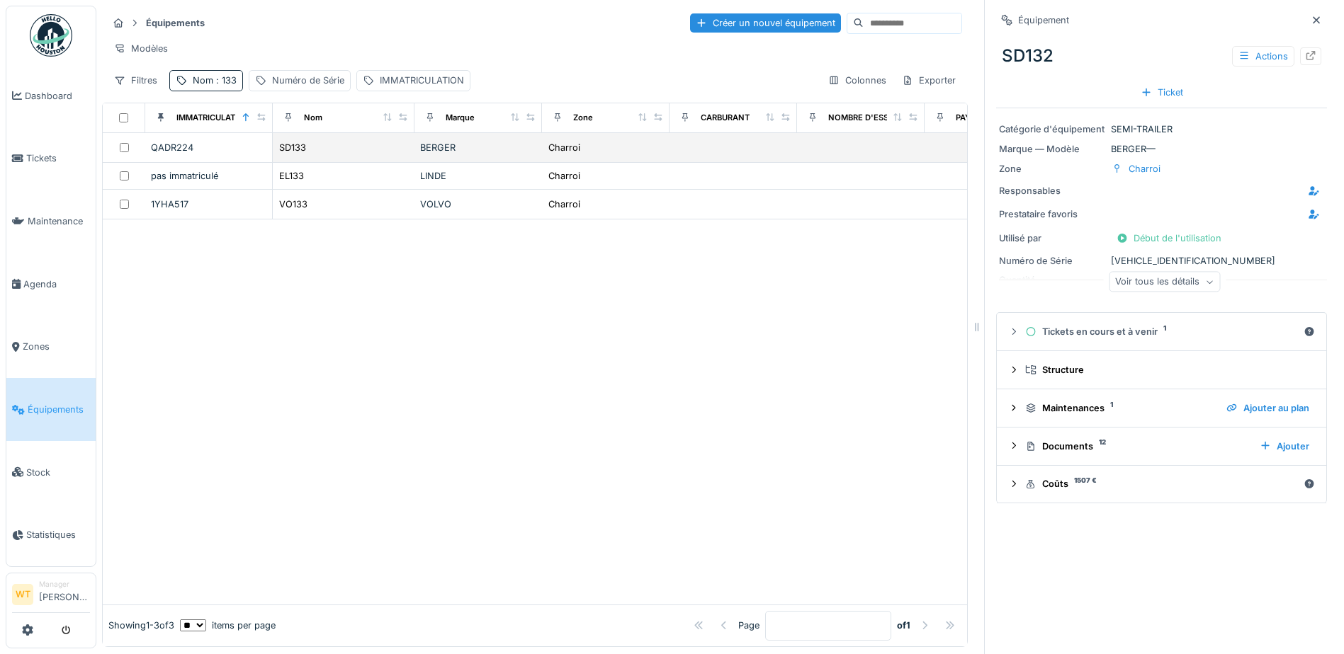
click at [385, 155] on div "SD133" at bounding box center [343, 147] width 130 height 15
click at [1300, 57] on div at bounding box center [1310, 56] width 21 height 18
click at [232, 86] on span ": 133" at bounding box center [224, 80] width 23 height 11
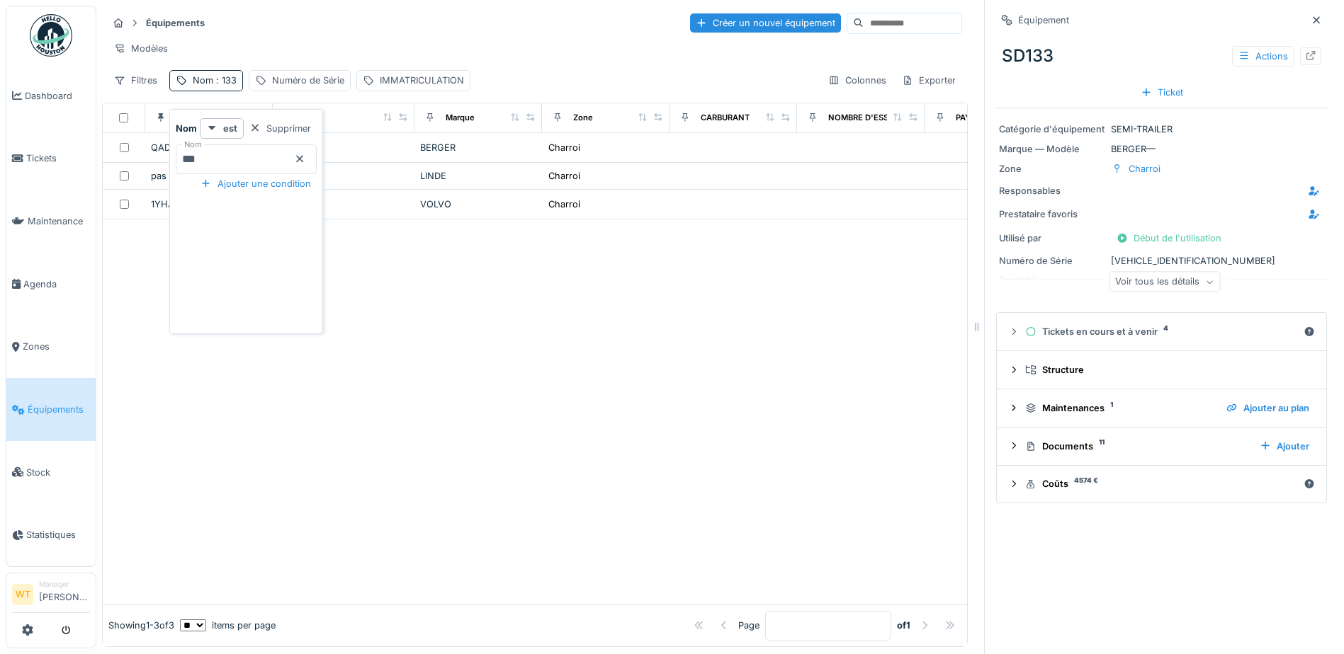
click at [257, 164] on input "***" at bounding box center [246, 159] width 141 height 30
type input "***"
click at [402, 40] on div "Modèles" at bounding box center [535, 48] width 854 height 21
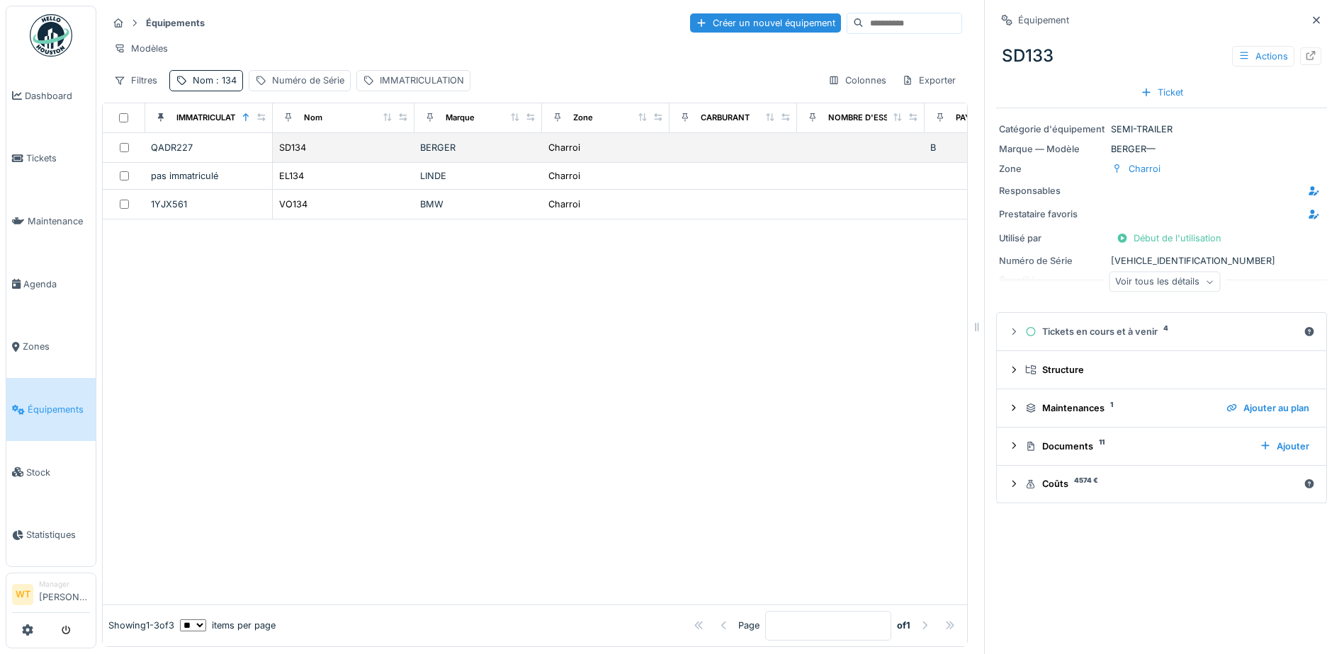
click at [437, 154] on div "BERGER" at bounding box center [478, 147] width 116 height 13
click at [1305, 52] on icon at bounding box center [1310, 55] width 11 height 9
click at [230, 86] on span ": 134" at bounding box center [224, 80] width 23 height 11
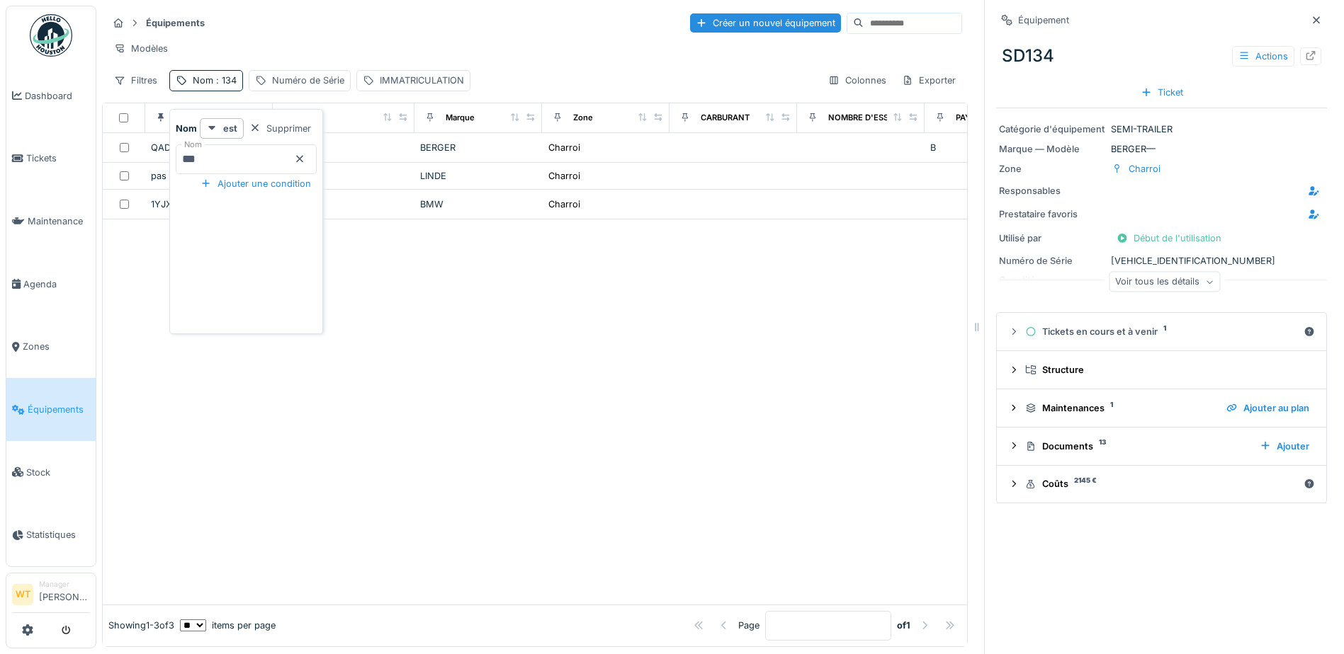
click at [277, 164] on input "***" at bounding box center [246, 159] width 141 height 30
type input "***"
click at [385, 39] on div "Modèles" at bounding box center [535, 48] width 854 height 21
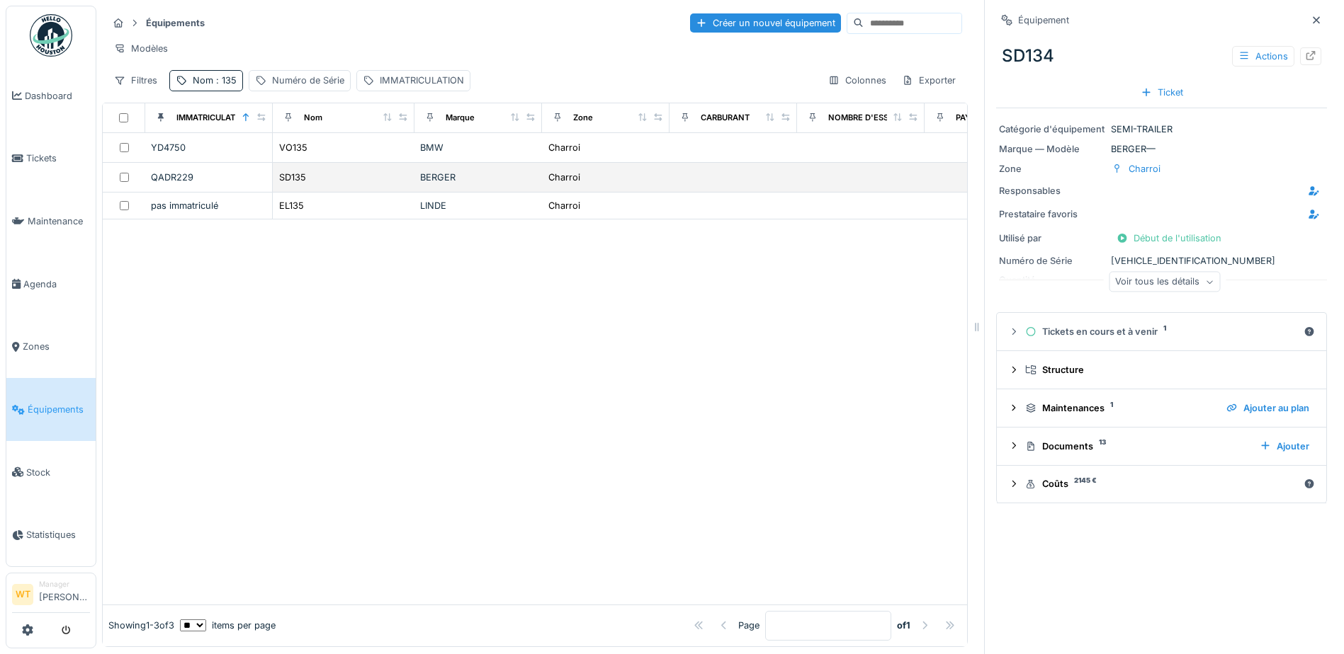
click at [397, 185] on div "SD135" at bounding box center [343, 177] width 130 height 15
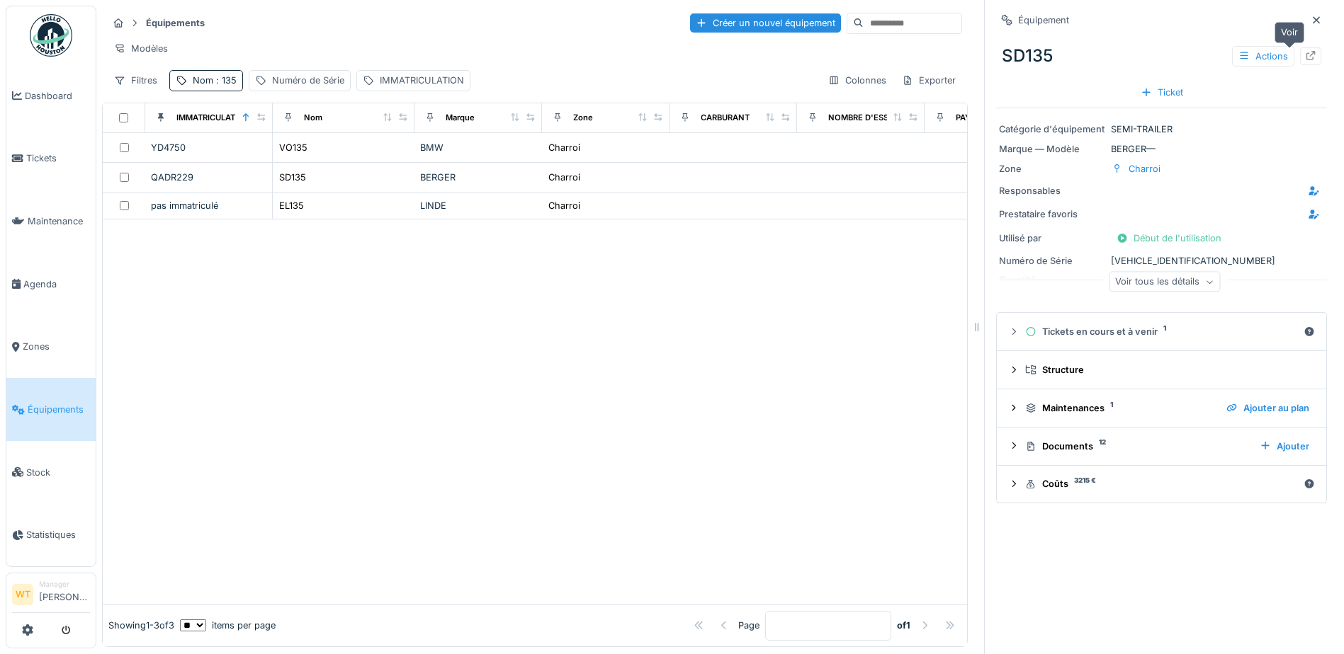
click at [1306, 56] on icon at bounding box center [1310, 55] width 9 height 9
click at [221, 84] on div "Nom : 135" at bounding box center [215, 80] width 44 height 13
click at [303, 162] on icon at bounding box center [299, 159] width 7 height 7
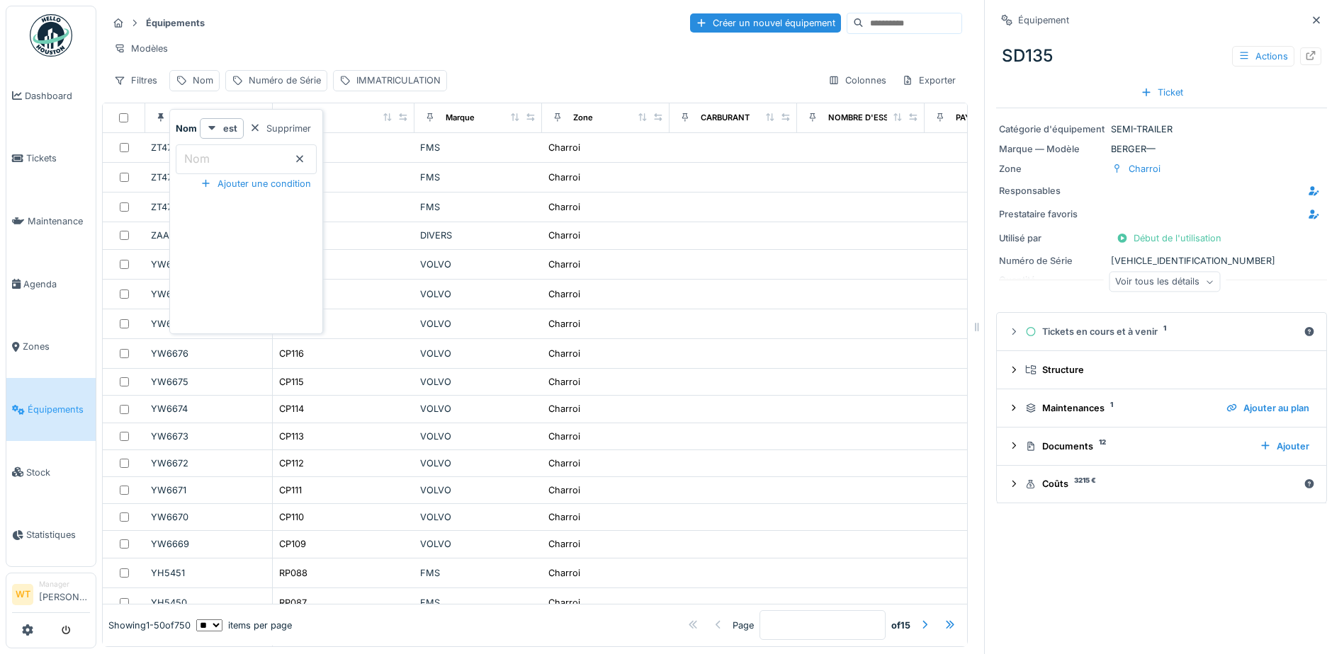
click at [285, 165] on input "Nom" at bounding box center [246, 159] width 141 height 30
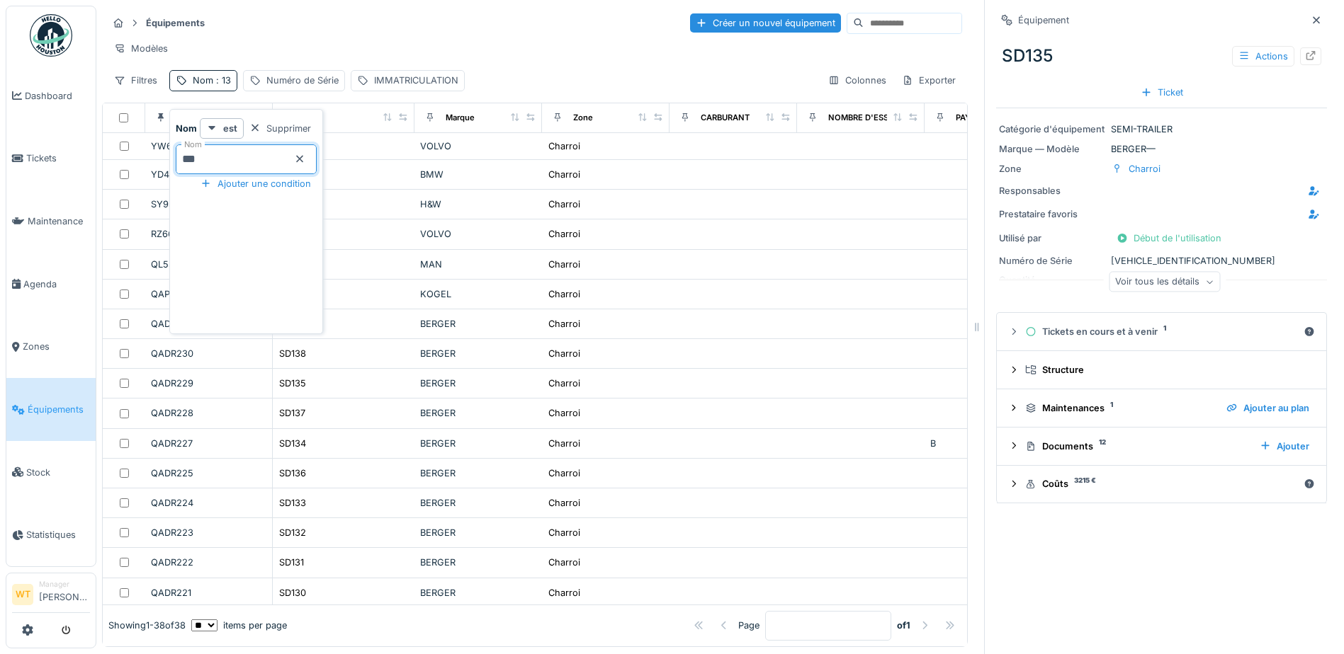
type input "***"
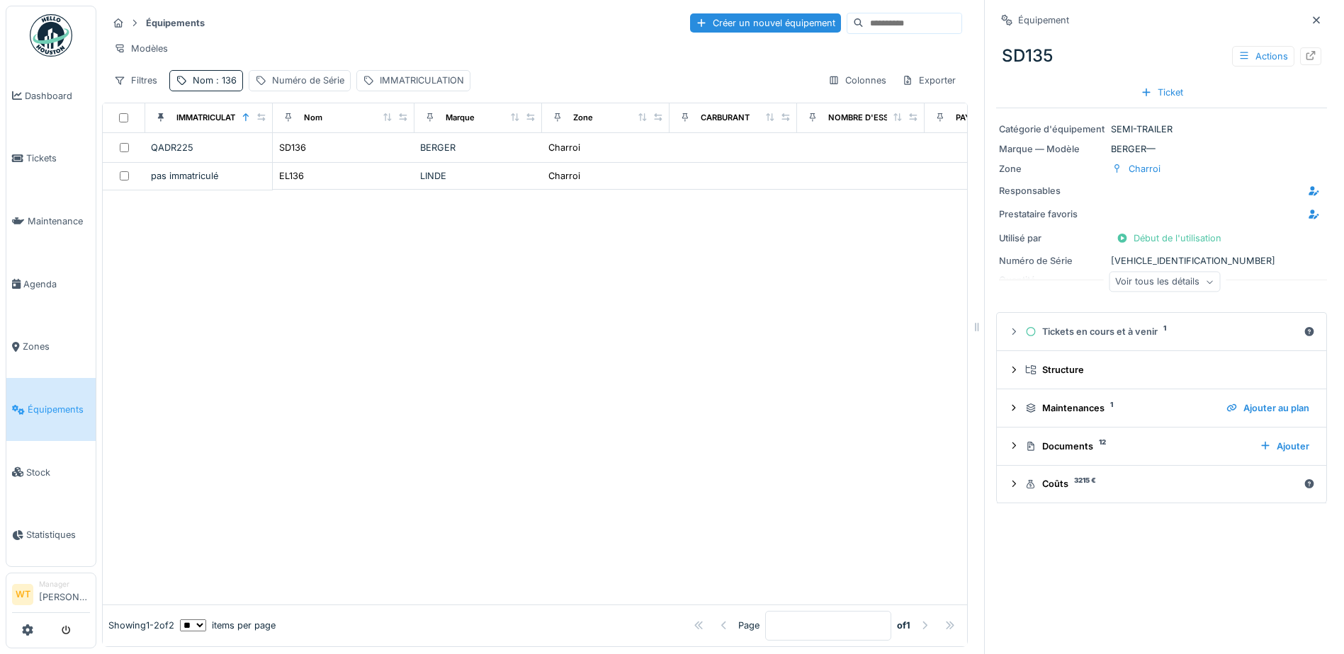
click at [390, 30] on div "Équipements Créer un nouvel équipement" at bounding box center [535, 22] width 854 height 23
click at [392, 155] on div "SD136" at bounding box center [343, 147] width 130 height 15
click at [1306, 56] on icon at bounding box center [1310, 55] width 9 height 9
click at [230, 86] on span ": 136" at bounding box center [224, 80] width 23 height 11
click at [285, 165] on input "***" at bounding box center [246, 159] width 141 height 30
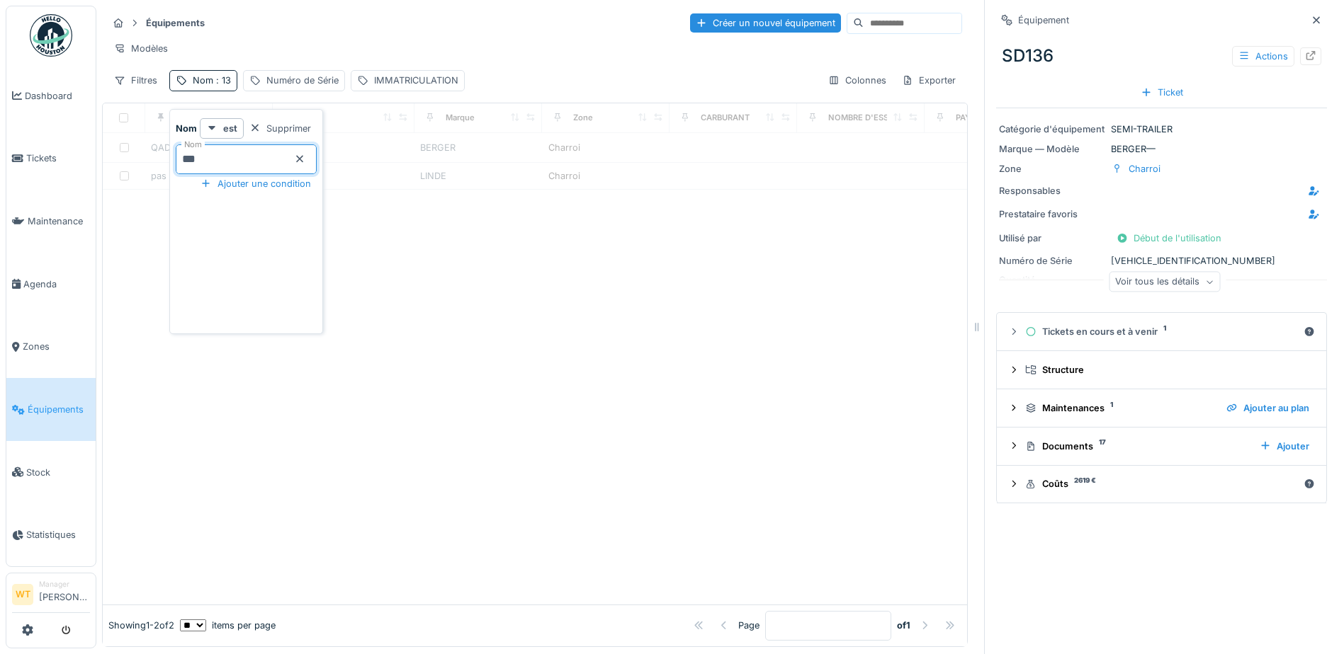
type input "***"
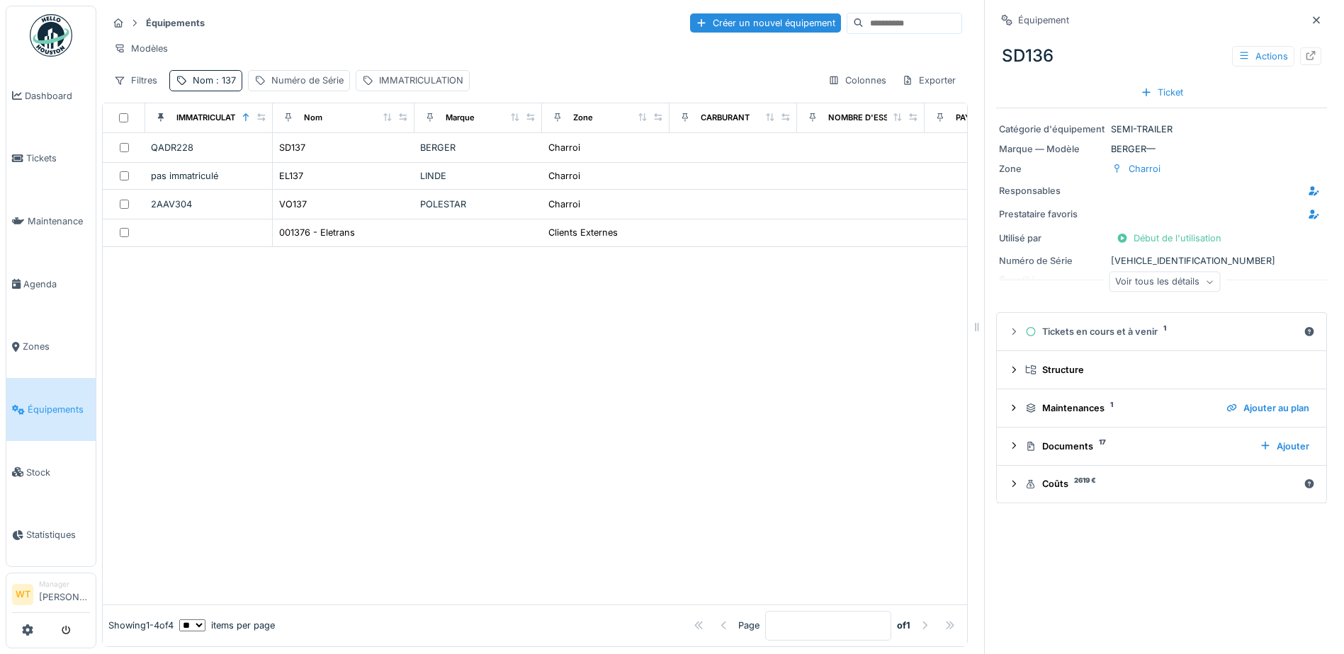
click at [407, 27] on div "Équipements Créer un nouvel équipement" at bounding box center [535, 22] width 854 height 23
click at [441, 154] on div "BERGER" at bounding box center [478, 147] width 116 height 13
click at [1300, 52] on div at bounding box center [1310, 56] width 21 height 18
click at [229, 86] on span ": 137" at bounding box center [224, 80] width 23 height 11
click at [278, 156] on input "***" at bounding box center [246, 159] width 141 height 30
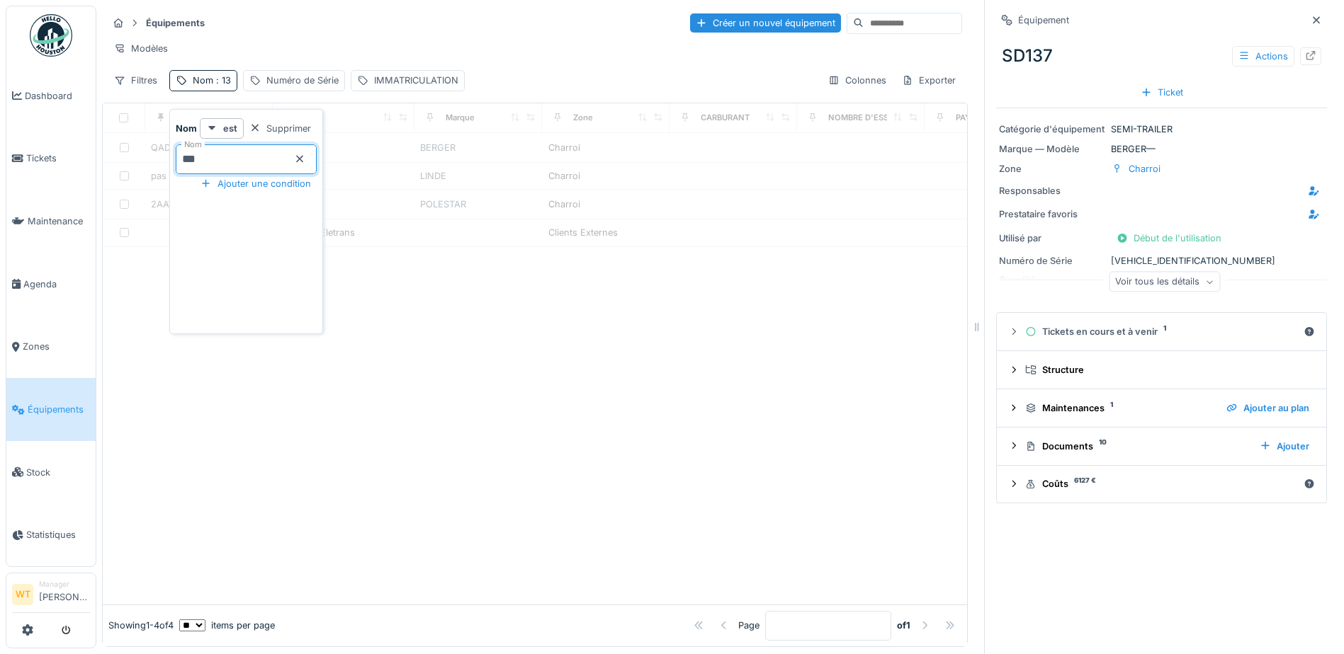
type input "***"
click at [408, 33] on div "Équipements Créer un nouvel équipement" at bounding box center [535, 22] width 854 height 23
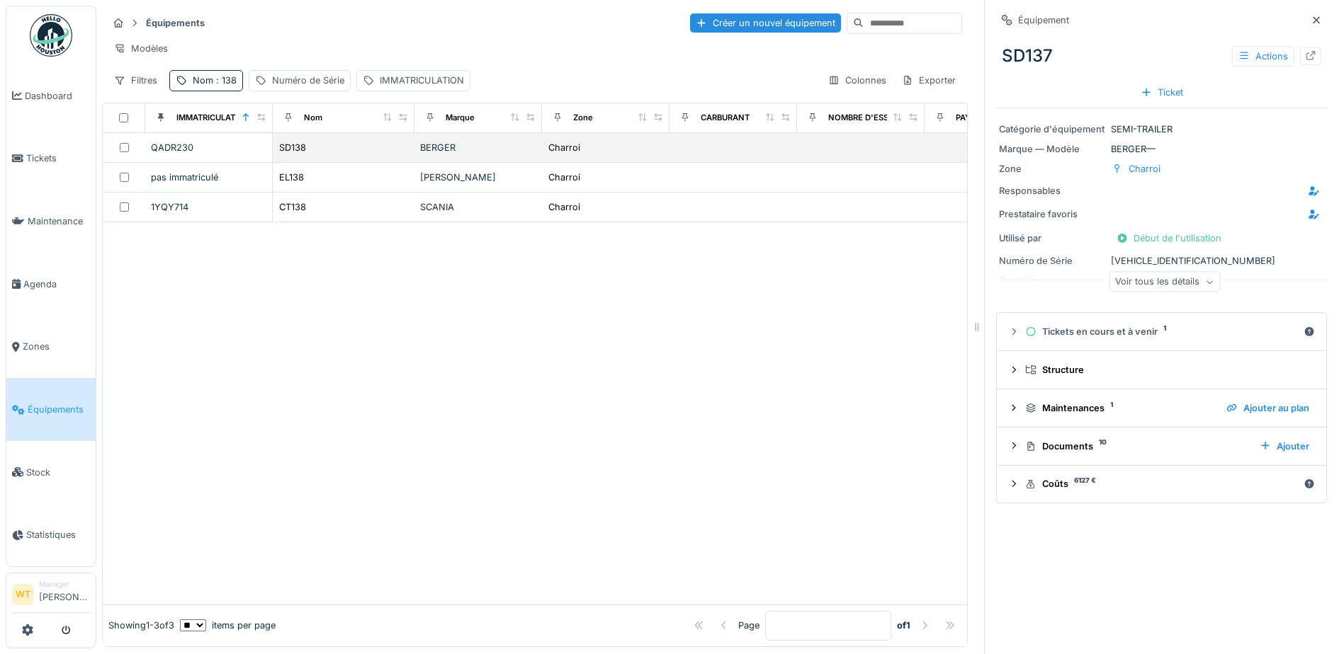
click at [391, 155] on div "SD138" at bounding box center [343, 147] width 130 height 15
click at [1300, 57] on div at bounding box center [1310, 56] width 21 height 18
click at [230, 86] on span ": 138" at bounding box center [224, 80] width 23 height 11
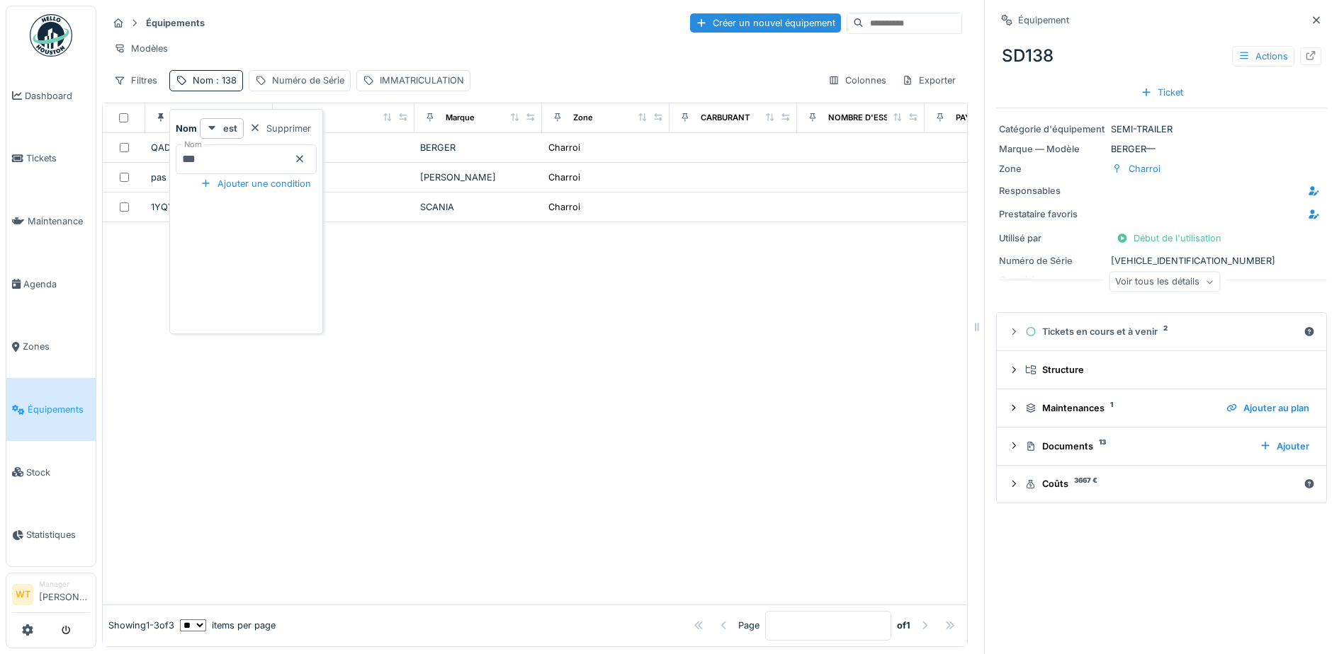
click at [269, 153] on input "***" at bounding box center [246, 159] width 141 height 30
type input "***"
click at [356, 39] on div "Modèles" at bounding box center [535, 48] width 854 height 21
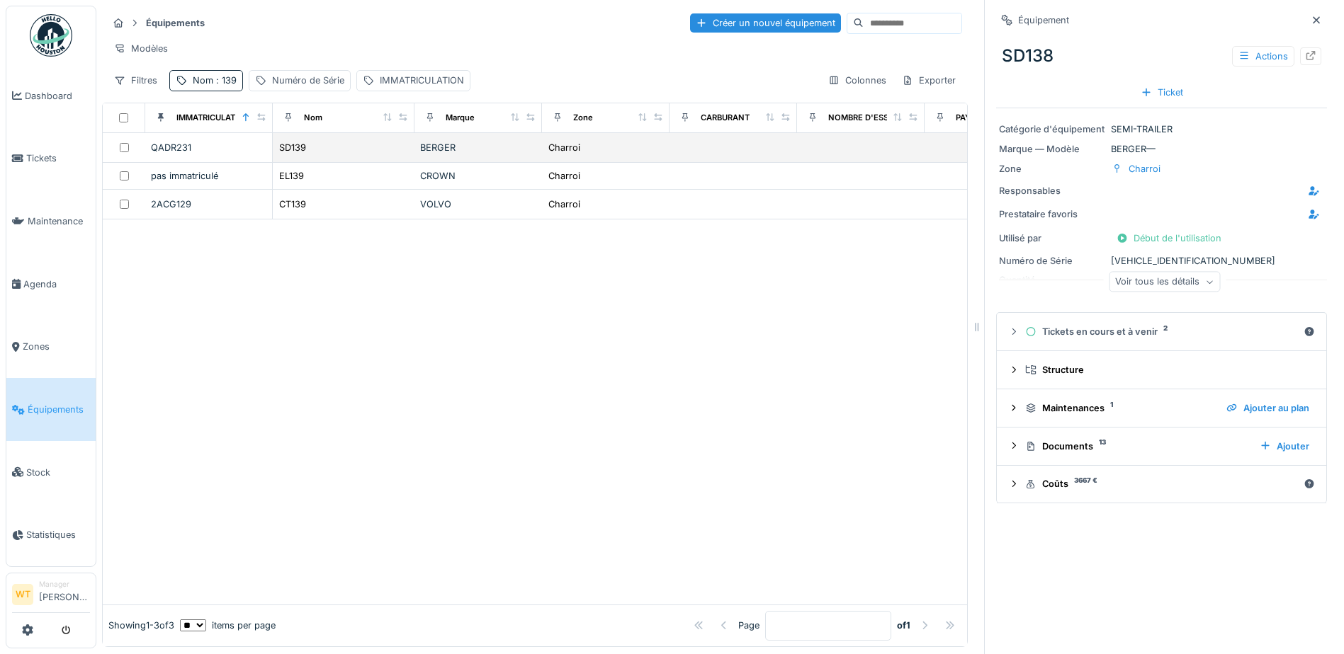
click at [337, 155] on div "SD139" at bounding box center [343, 147] width 130 height 15
click at [1305, 57] on icon at bounding box center [1310, 55] width 11 height 9
click at [227, 86] on span ": 139" at bounding box center [224, 80] width 23 height 11
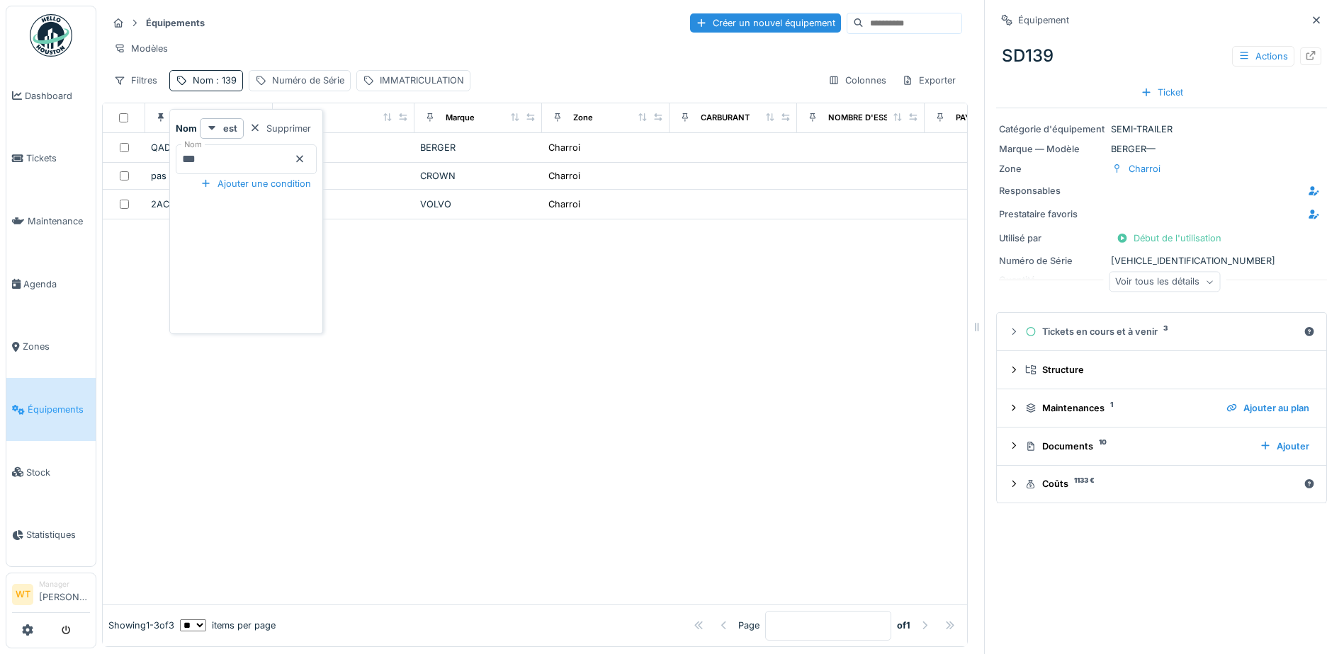
click at [305, 159] on icon at bounding box center [299, 158] width 11 height 9
click at [305, 159] on input "Nom" at bounding box center [246, 159] width 141 height 30
type input "***"
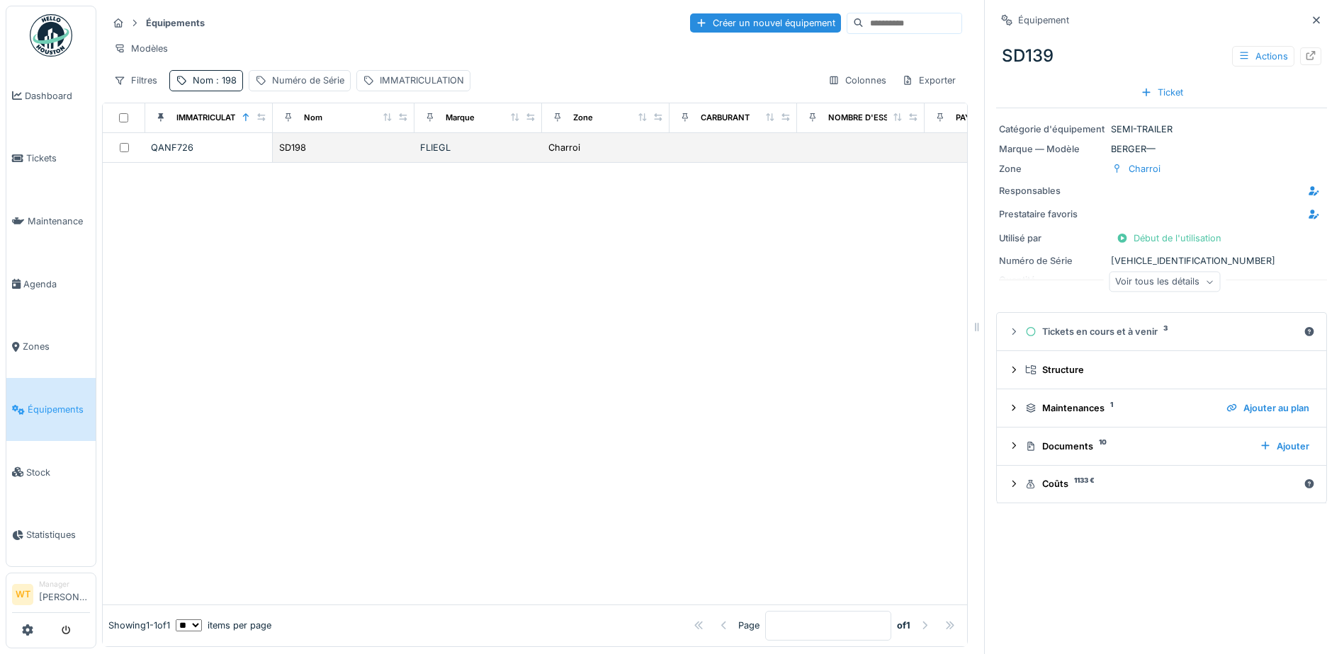
click at [449, 154] on div "FLIEGL" at bounding box center [478, 147] width 116 height 13
click at [1306, 59] on icon at bounding box center [1310, 55] width 9 height 9
click at [227, 86] on span ": 198" at bounding box center [224, 80] width 23 height 11
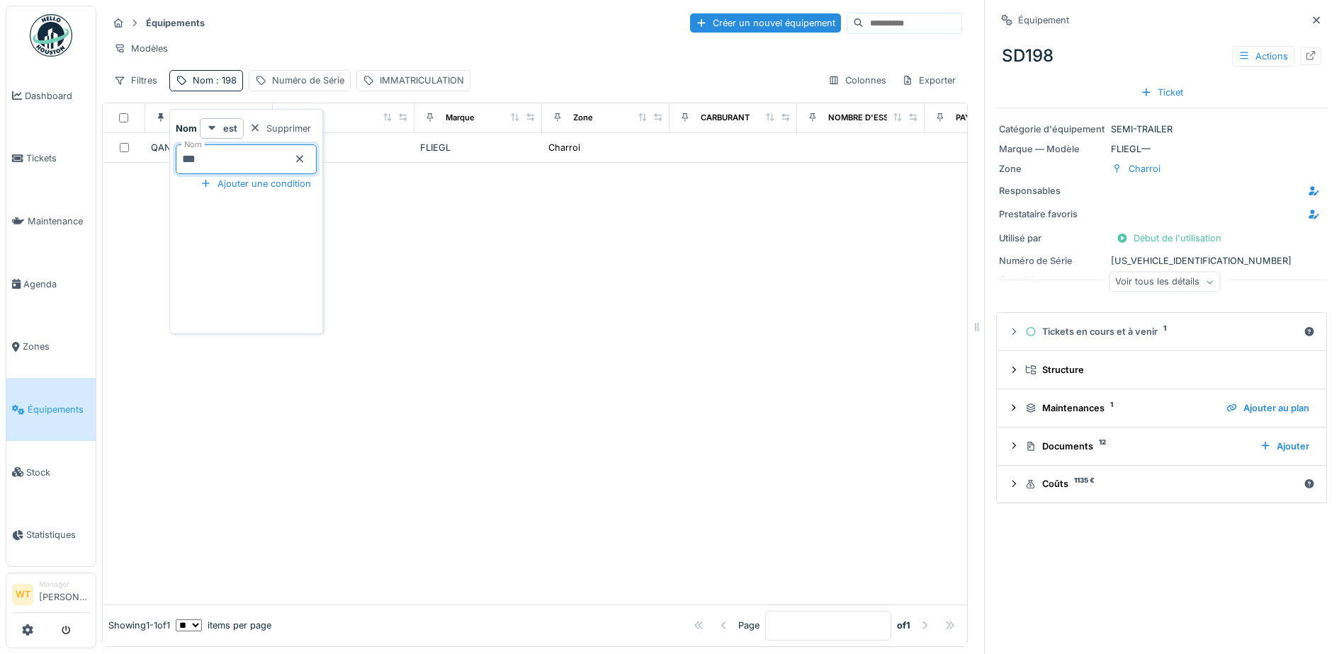
click at [277, 164] on input "***" at bounding box center [246, 159] width 141 height 30
type input "***"
click at [392, 38] on div "Équipements Créer un nouvel équipement Modèles Filtres Nom : 199 Numéro de Séri…" at bounding box center [535, 51] width 866 height 91
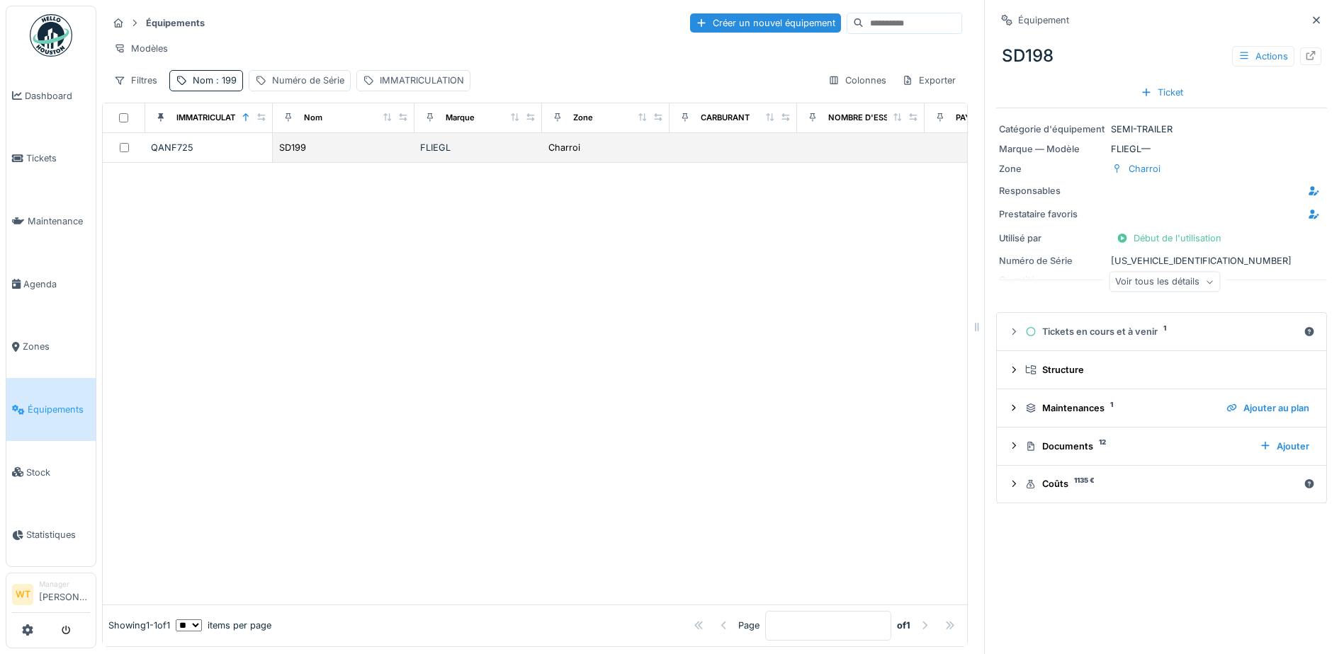
click at [374, 152] on div "SD199" at bounding box center [343, 147] width 130 height 15
click at [1305, 57] on icon at bounding box center [1310, 55] width 11 height 9
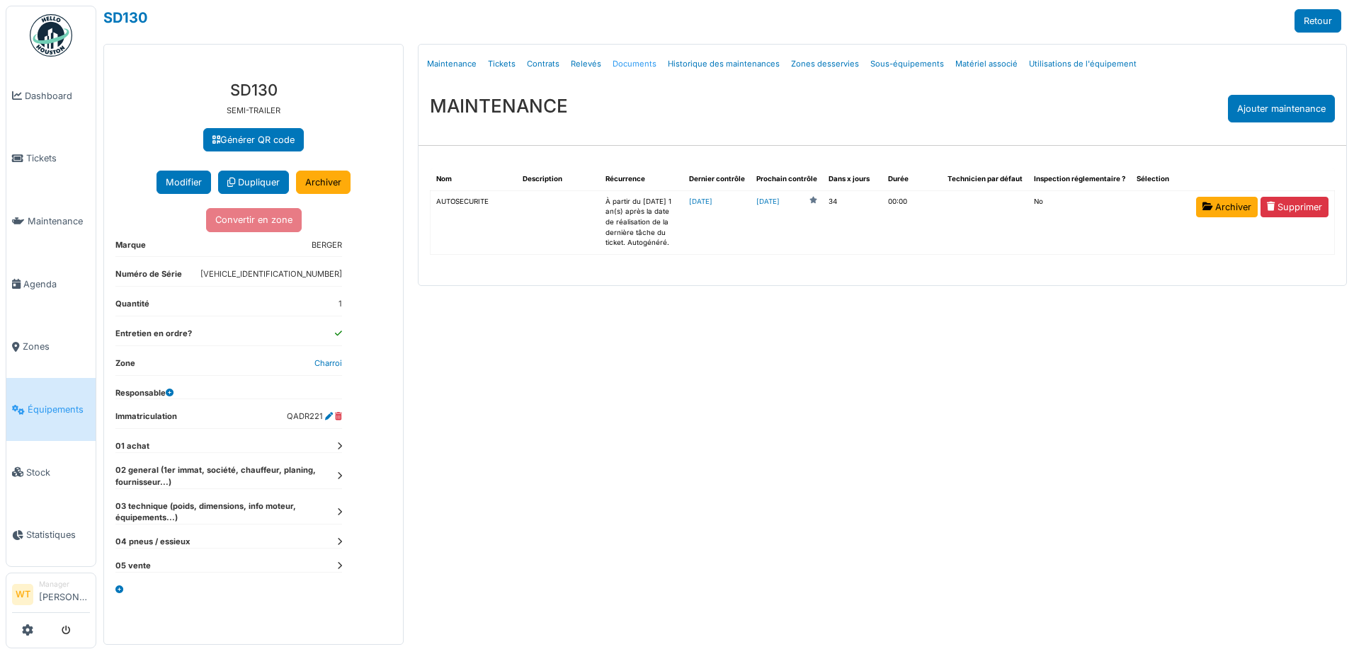
click at [629, 62] on link "Documents" at bounding box center [634, 63] width 55 height 33
select select "***"
click at [624, 64] on link "Documents" at bounding box center [634, 63] width 55 height 33
select select "***"
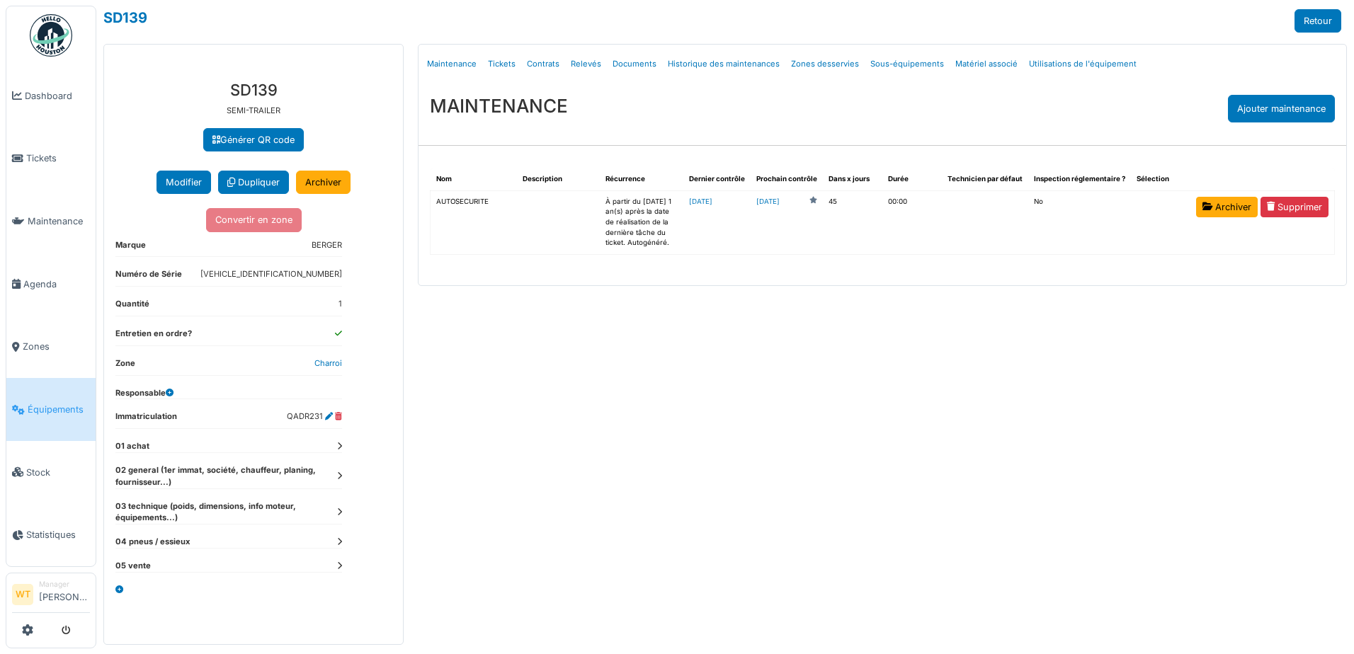
drag, startPoint x: 192, startPoint y: 56, endPoint x: 897, endPoint y: 294, distance: 743.9
click at [897, 294] on div "Générer QR code Ajouter un champ personnalisé au type d'équipement SEMI-TRAILER…" at bounding box center [725, 344] width 1258 height 601
drag, startPoint x: 897, startPoint y: 294, endPoint x: 868, endPoint y: 301, distance: 29.2
click at [868, 301] on div "Menu [GEOGRAPHIC_DATA] Maintenance Tickets Contrats Relevés Documents Historiqu…" at bounding box center [882, 344] width 943 height 601
drag, startPoint x: 366, startPoint y: 46, endPoint x: 793, endPoint y: 105, distance: 430.4
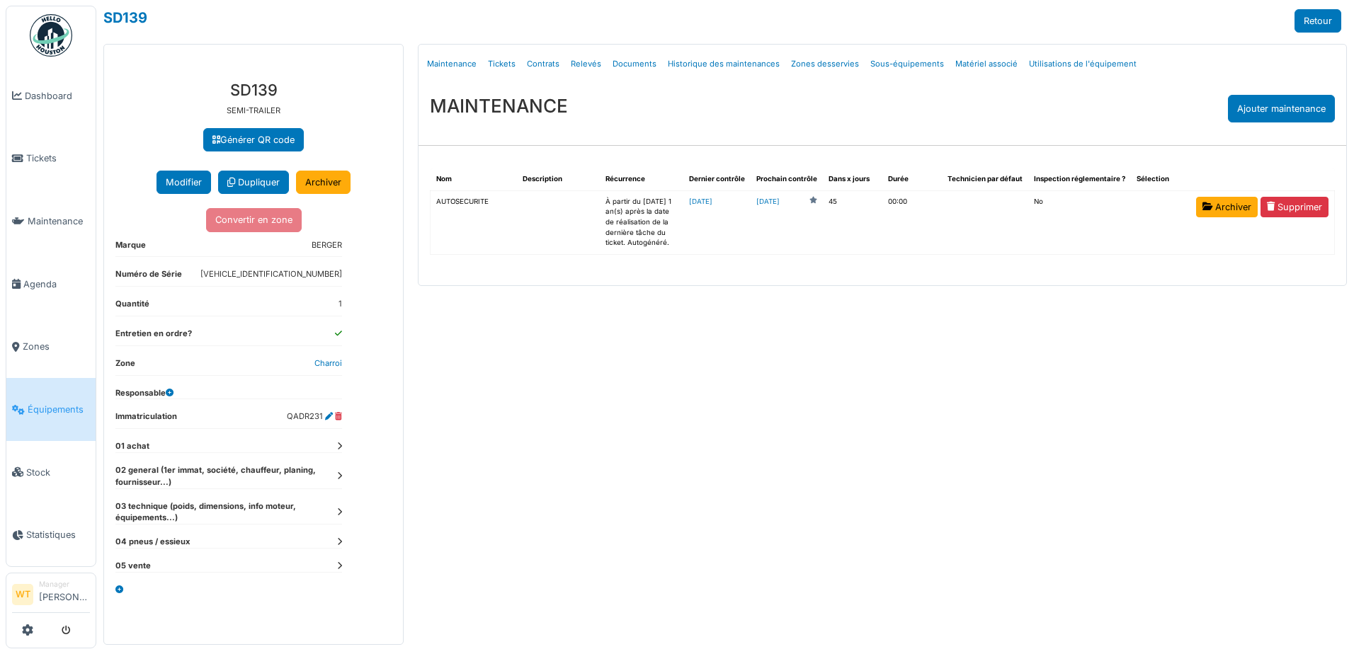
click at [793, 105] on div "Générer QR code Ajouter un champ personnalisé au type d'équipement SEMI-TRAILER…" at bounding box center [725, 344] width 1258 height 601
click at [793, 105] on div "MAINTENANCE Ajouter maintenance" at bounding box center [883, 109] width 928 height 50
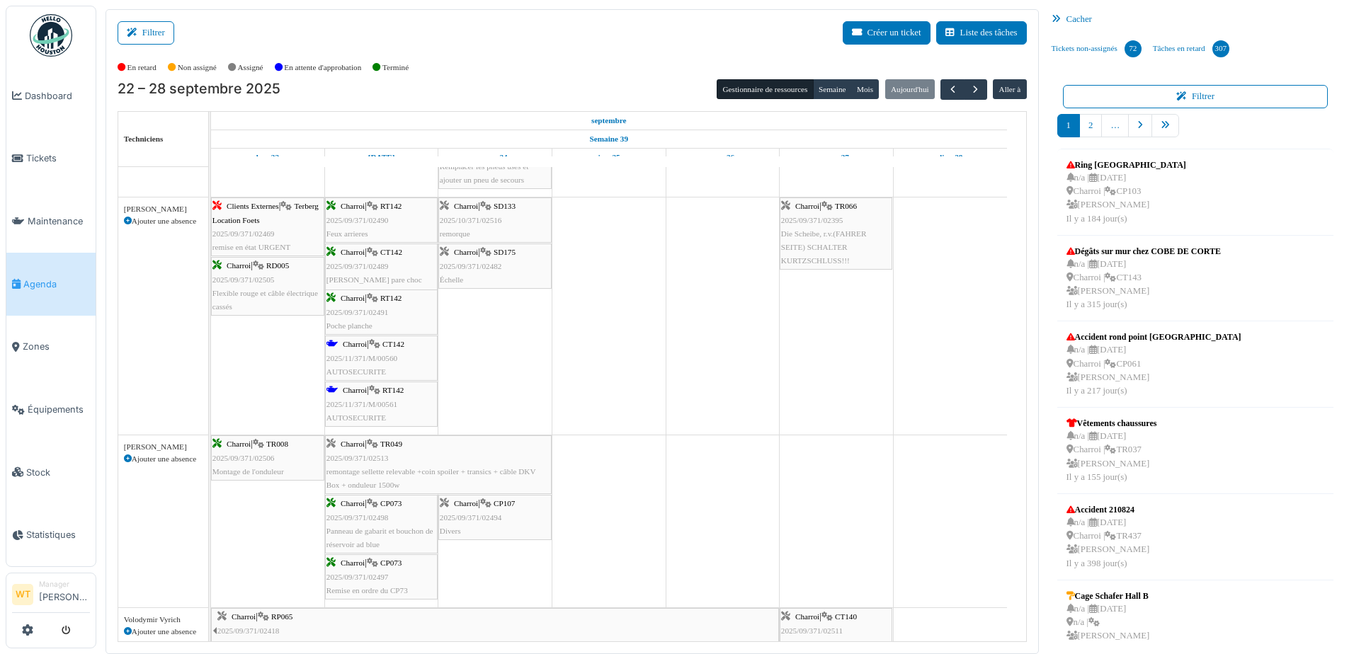
scroll to position [567, 0]
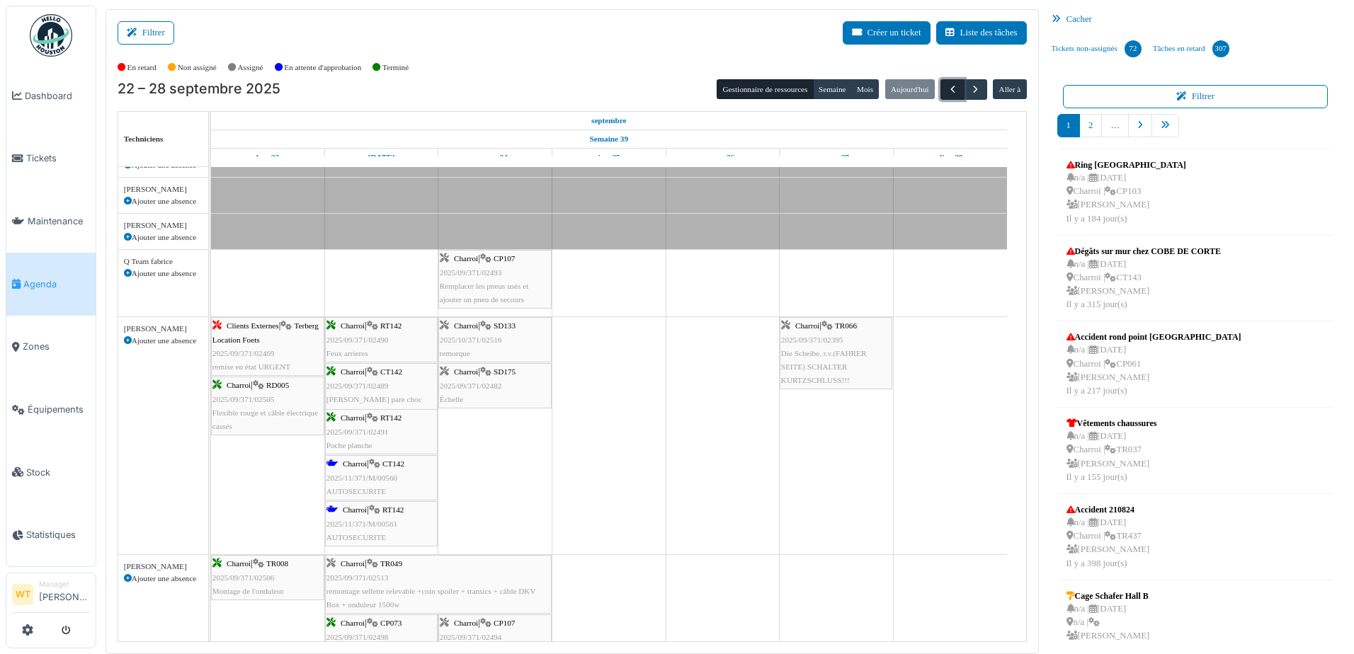
click at [947, 91] on span "button" at bounding box center [953, 90] width 12 height 12
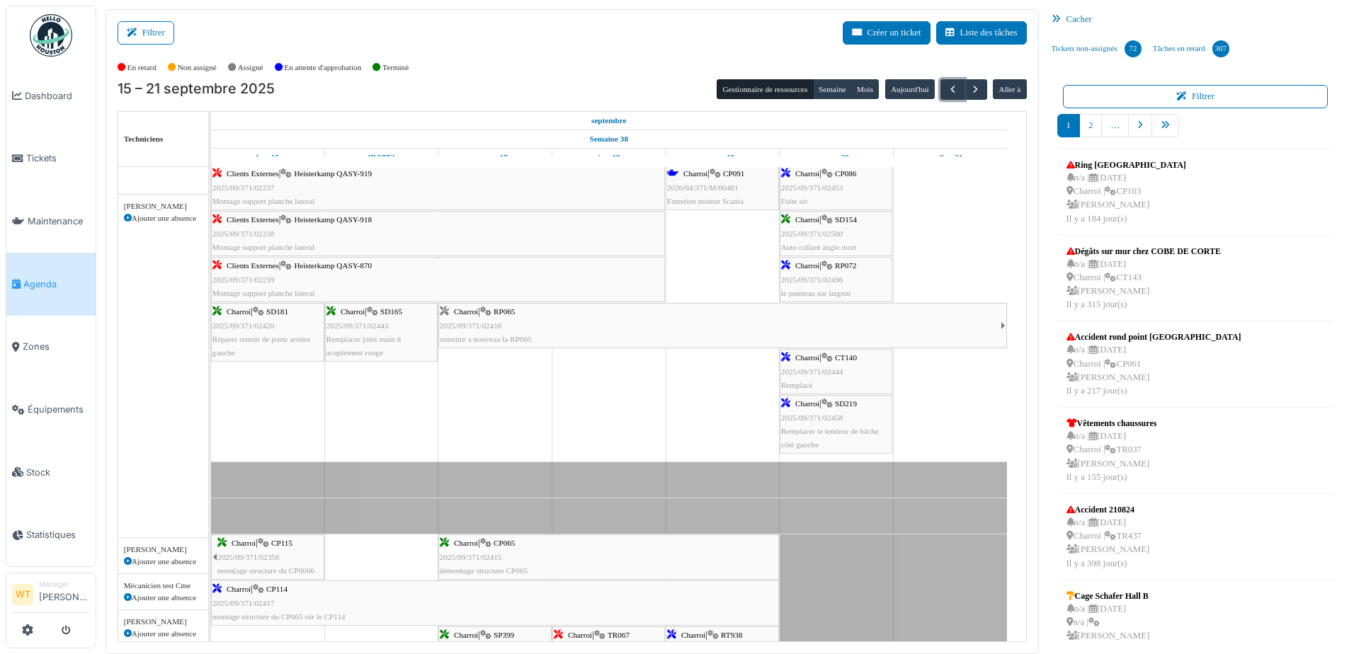
scroll to position [0, 0]
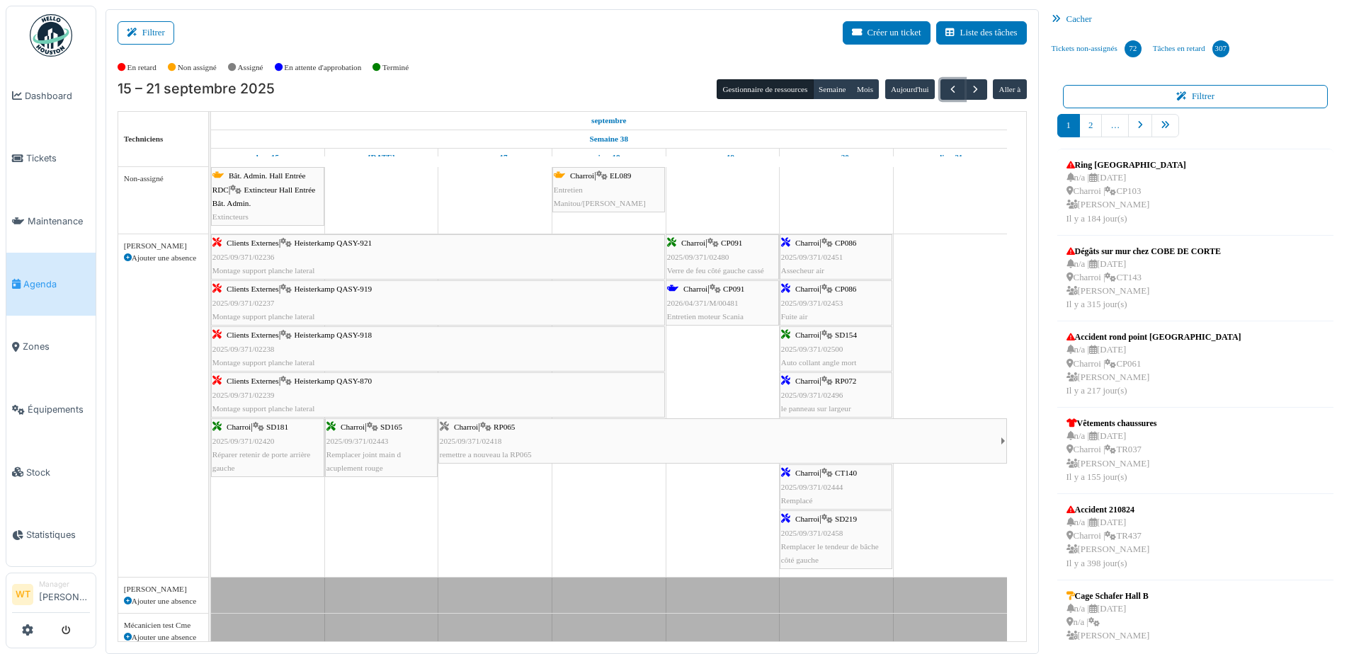
click at [732, 313] on span "Entretien moteur Scania" at bounding box center [705, 316] width 76 height 8
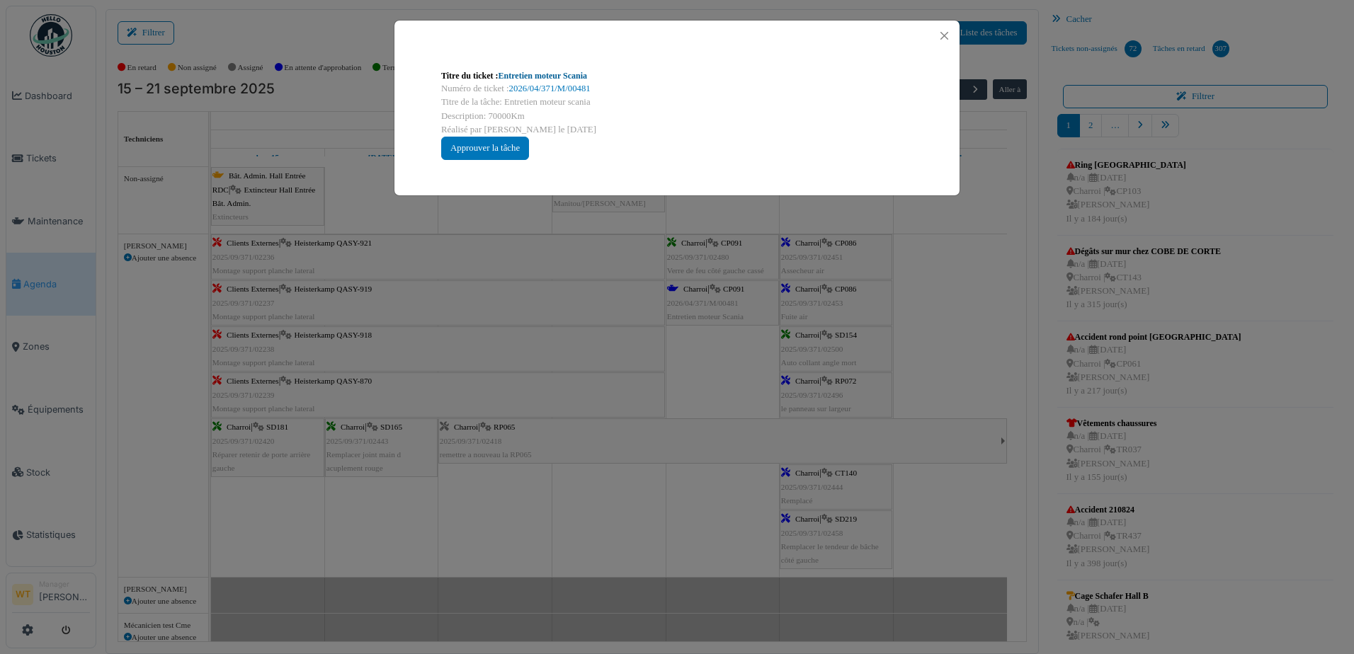
click at [515, 73] on link "Entretien moteur Scania" at bounding box center [543, 76] width 89 height 10
click at [945, 36] on button "Close" at bounding box center [944, 35] width 19 height 19
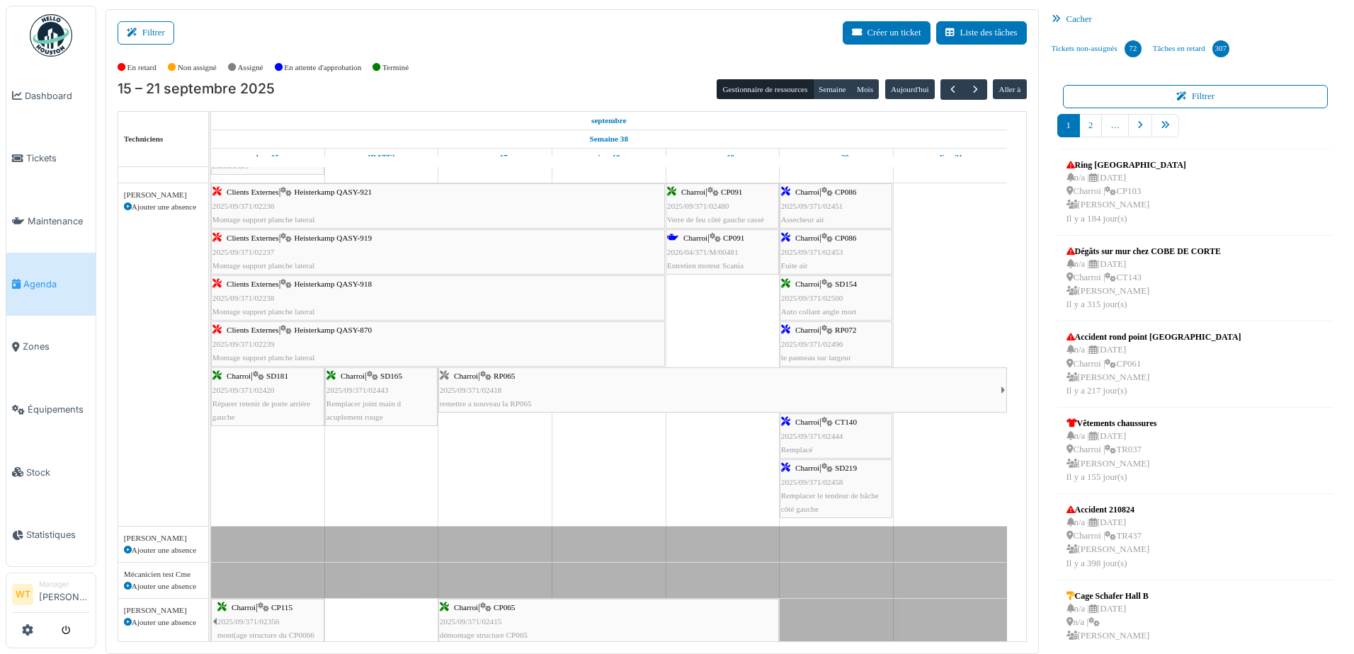
scroll to position [71, 0]
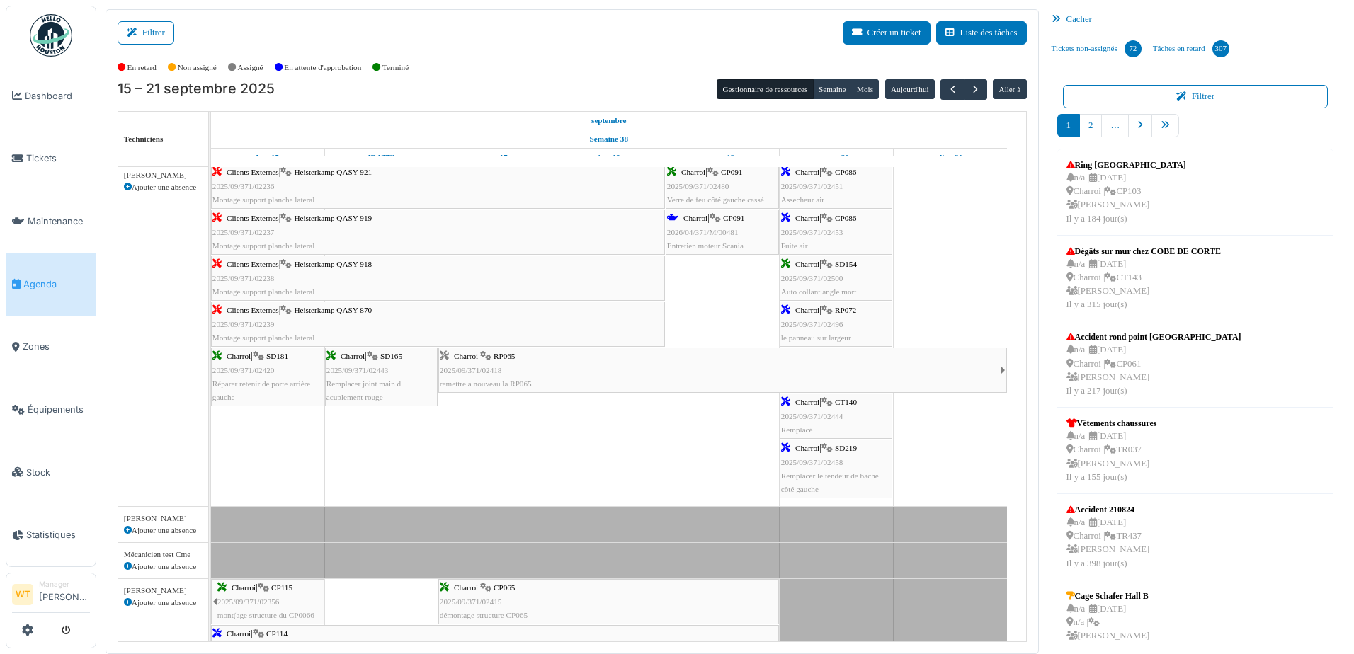
click at [741, 232] on div "Charroi | CP091 2026/04/371/M/00481 Entretien moteur Scania" at bounding box center [722, 232] width 110 height 41
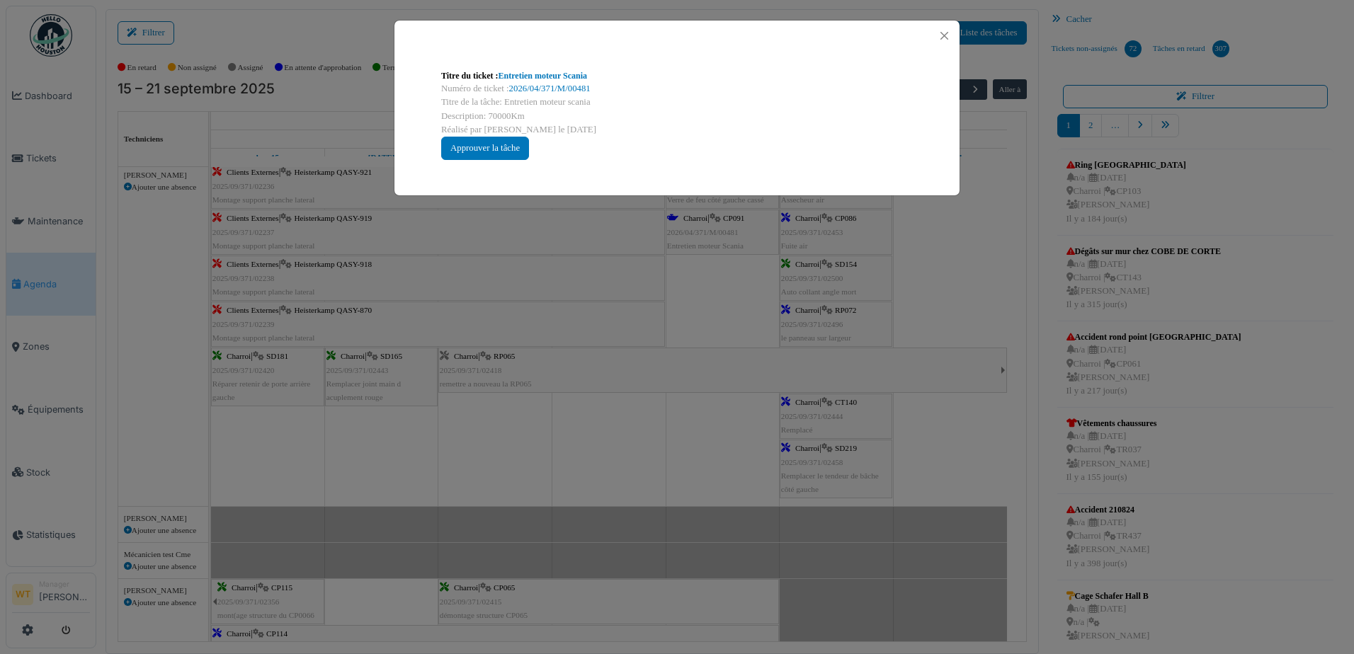
click at [538, 81] on div "Titre du ticket : Entretien moteur Scania" at bounding box center [677, 75] width 472 height 13
click at [543, 89] on link "2026/04/371/M/00481" at bounding box center [549, 89] width 81 height 10
click at [946, 33] on button "Close" at bounding box center [944, 35] width 19 height 19
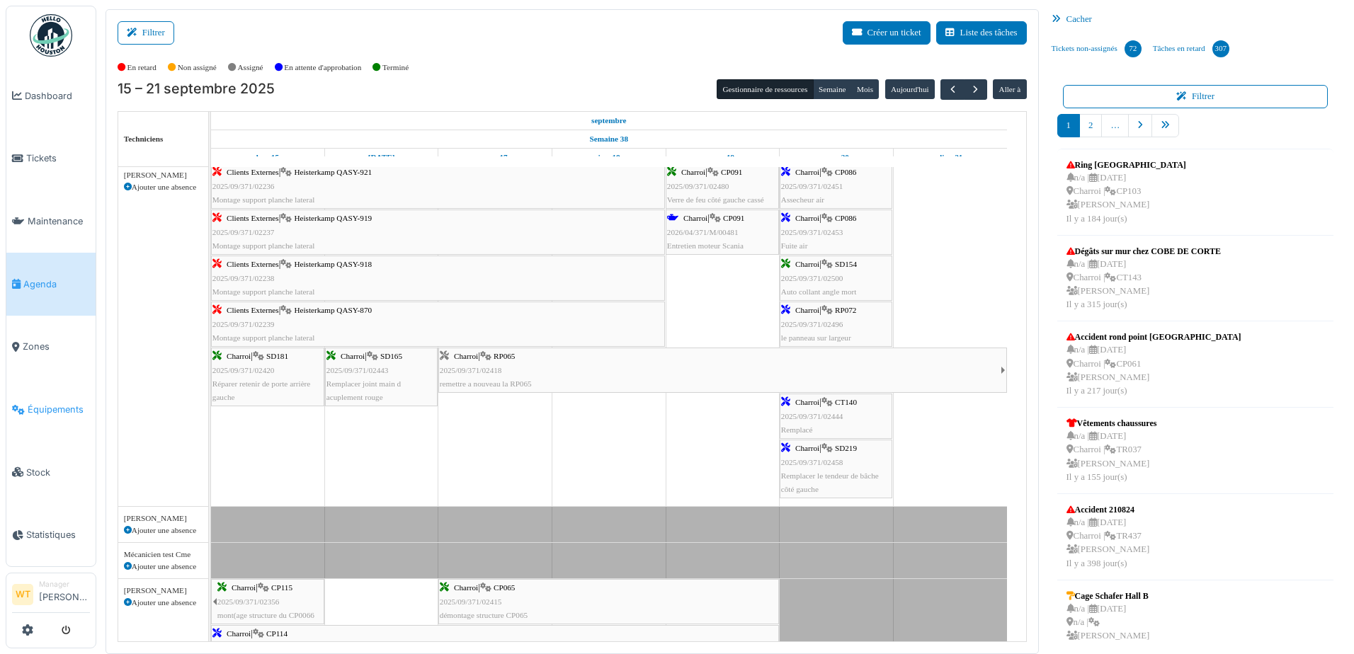
click at [59, 409] on link "Équipements" at bounding box center [50, 409] width 89 height 63
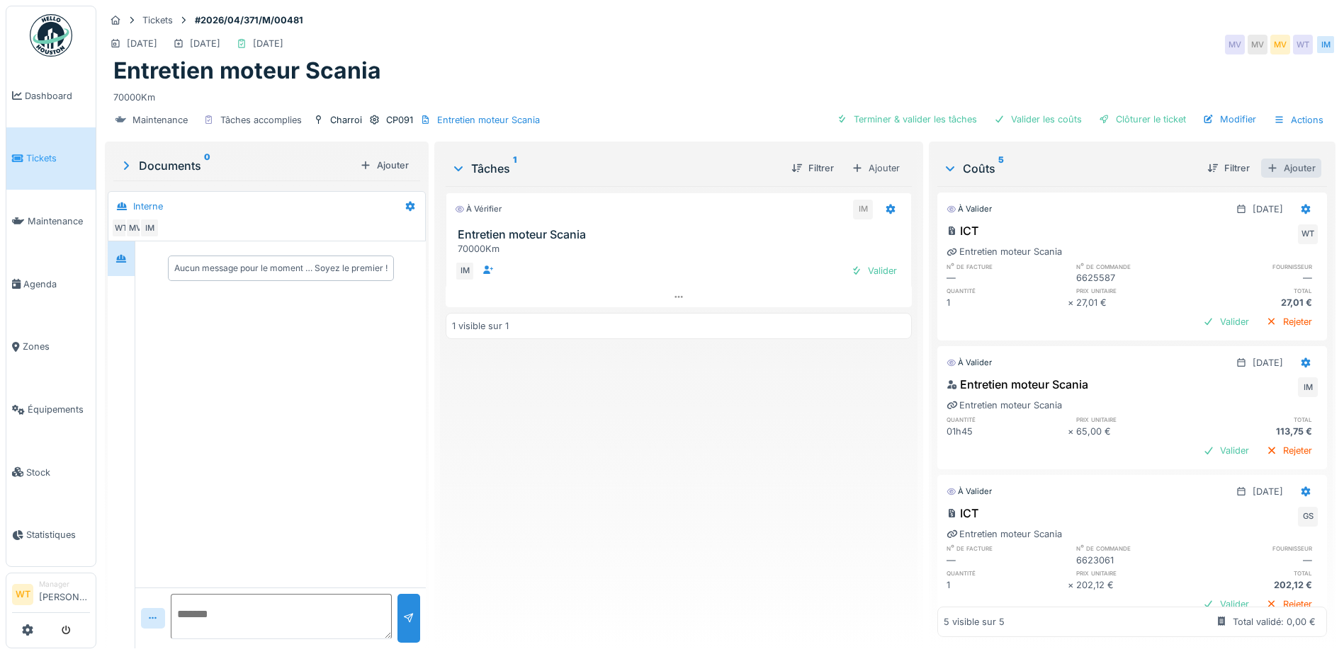
click at [1261, 161] on div "Ajouter" at bounding box center [1291, 168] width 60 height 19
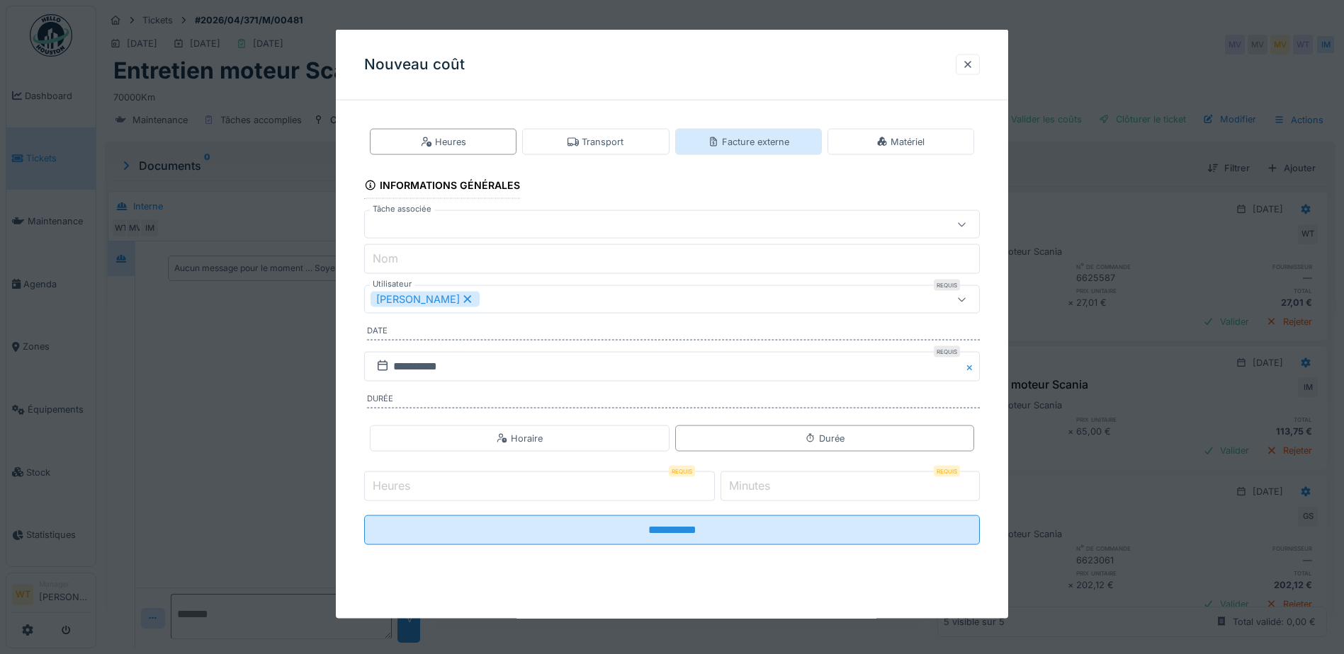
click at [705, 151] on div "Facture externe" at bounding box center [748, 142] width 147 height 26
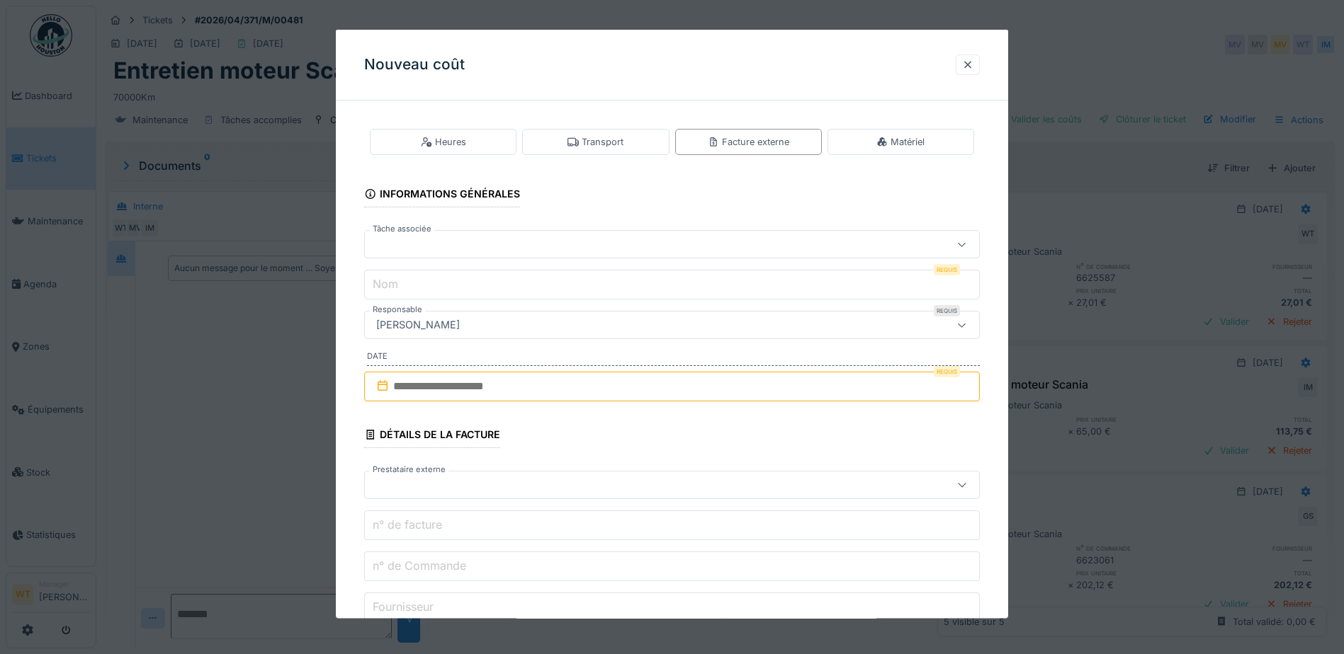
click at [532, 246] on div at bounding box center [635, 245] width 531 height 16
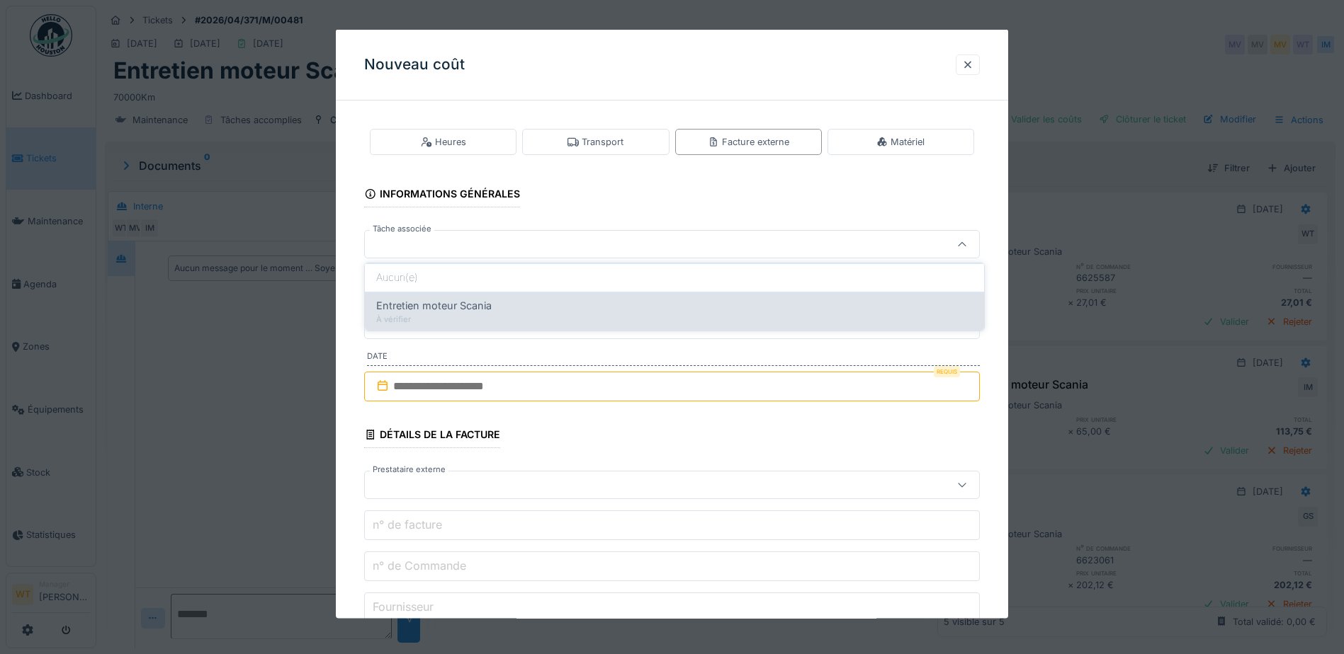
click at [536, 310] on div "Entretien moteur Scania" at bounding box center [674, 306] width 596 height 16
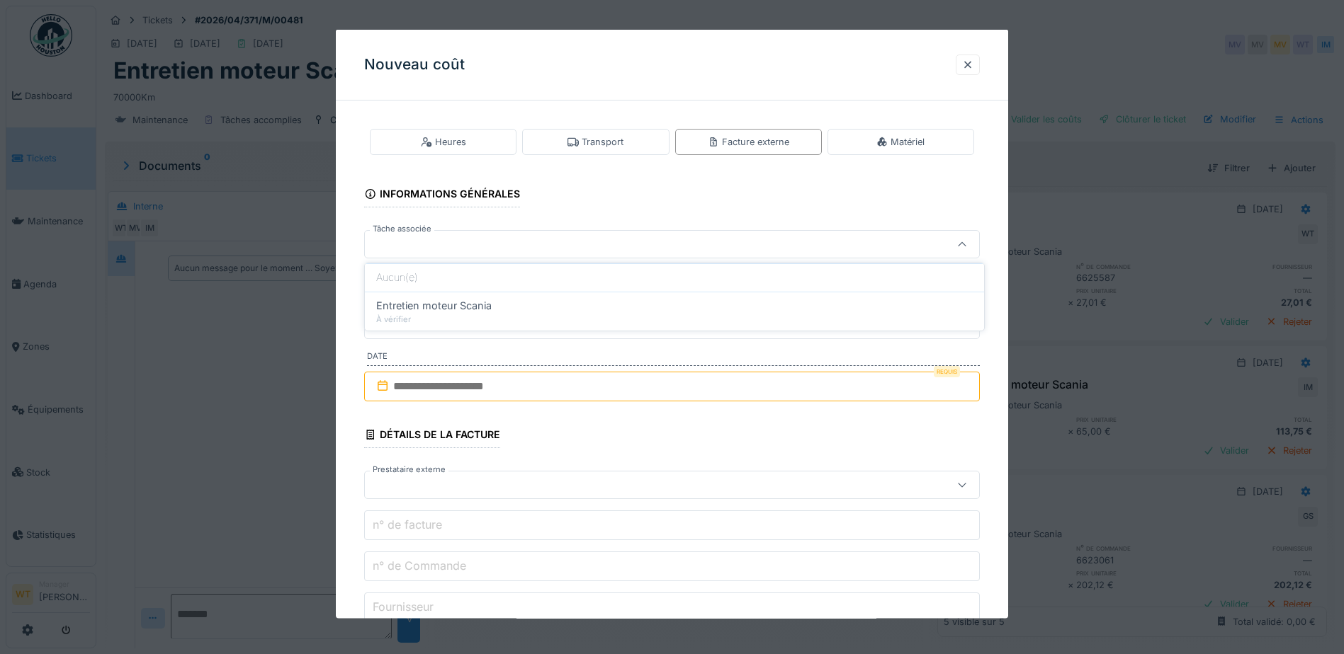
type input "******"
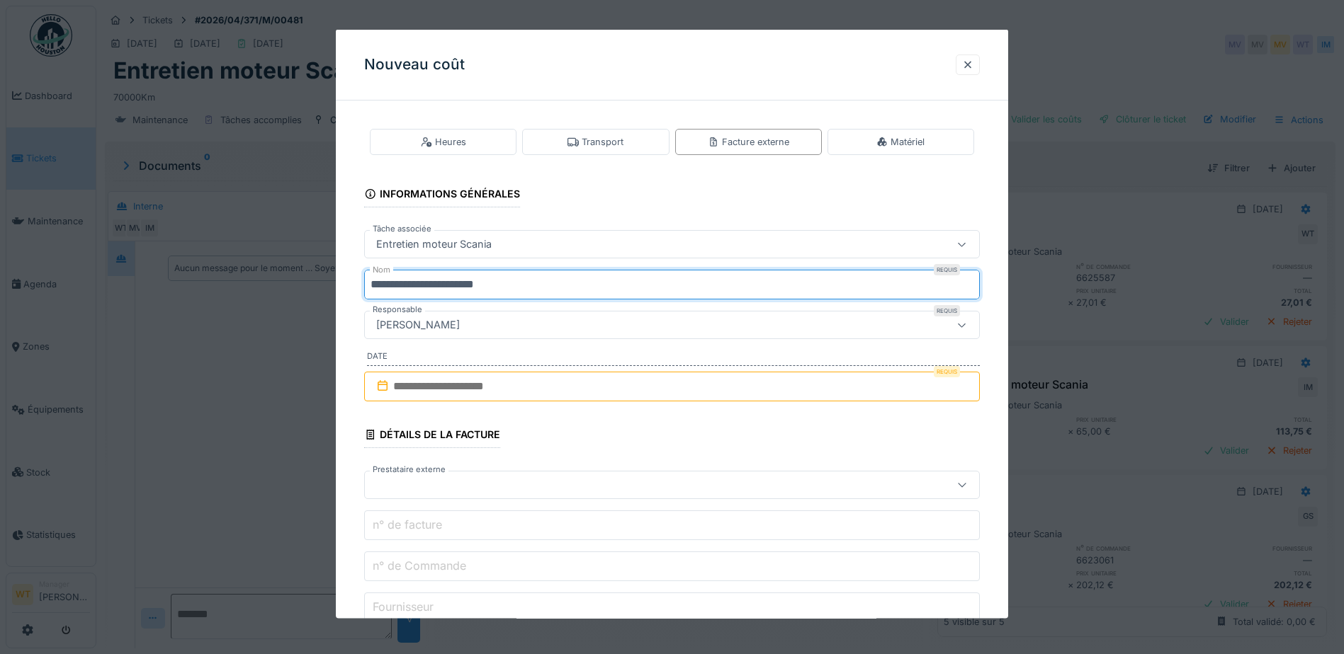
click at [581, 286] on input "**********" at bounding box center [672, 285] width 616 height 30
type input "*"
type input "***"
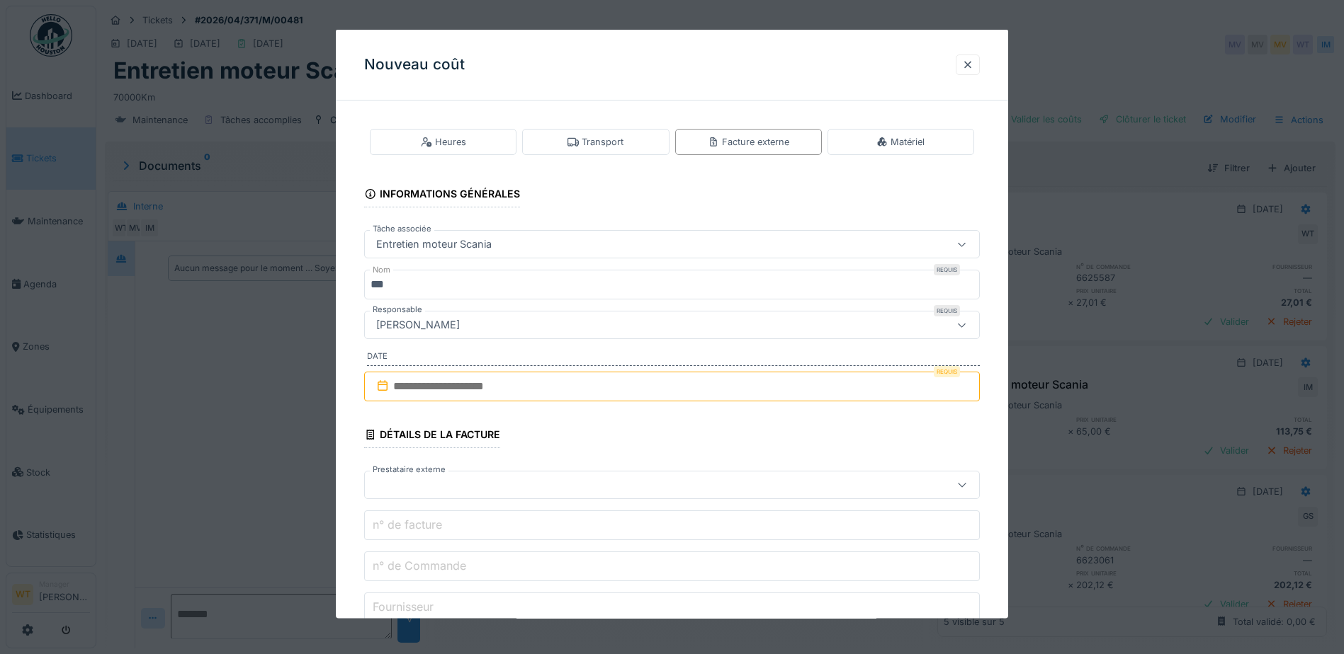
click at [538, 395] on input "text" at bounding box center [672, 387] width 616 height 30
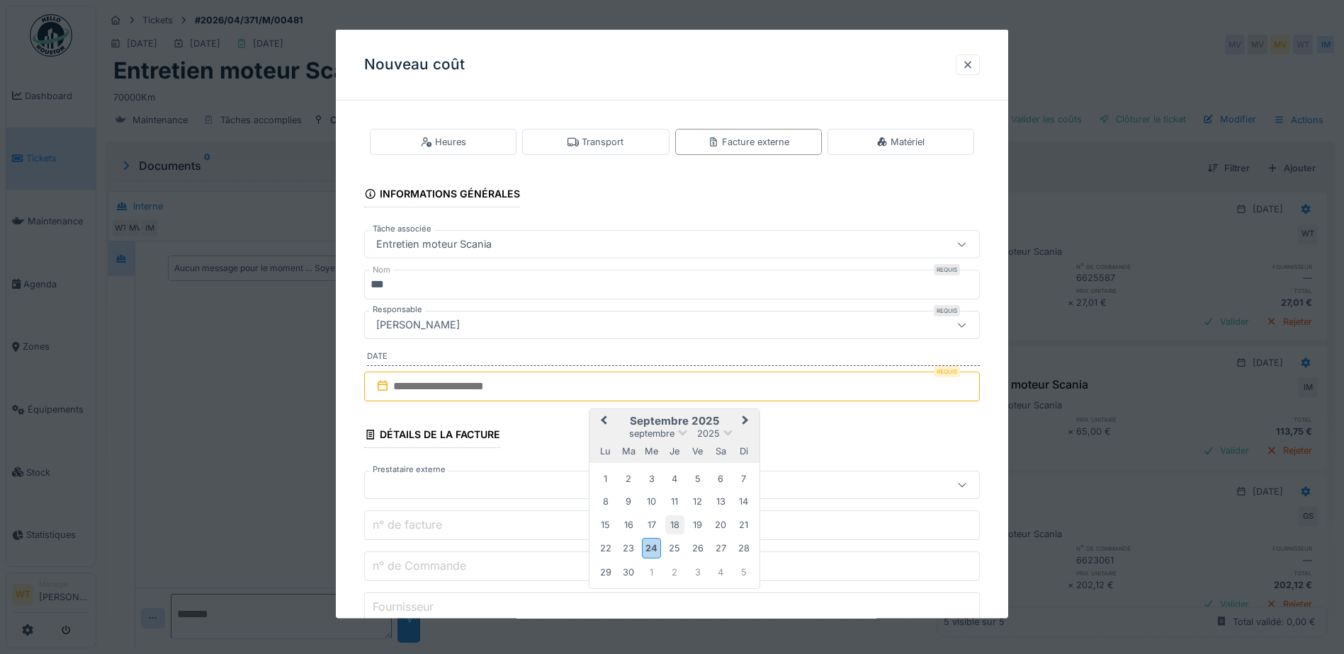
click at [673, 523] on div "18" at bounding box center [674, 524] width 19 height 19
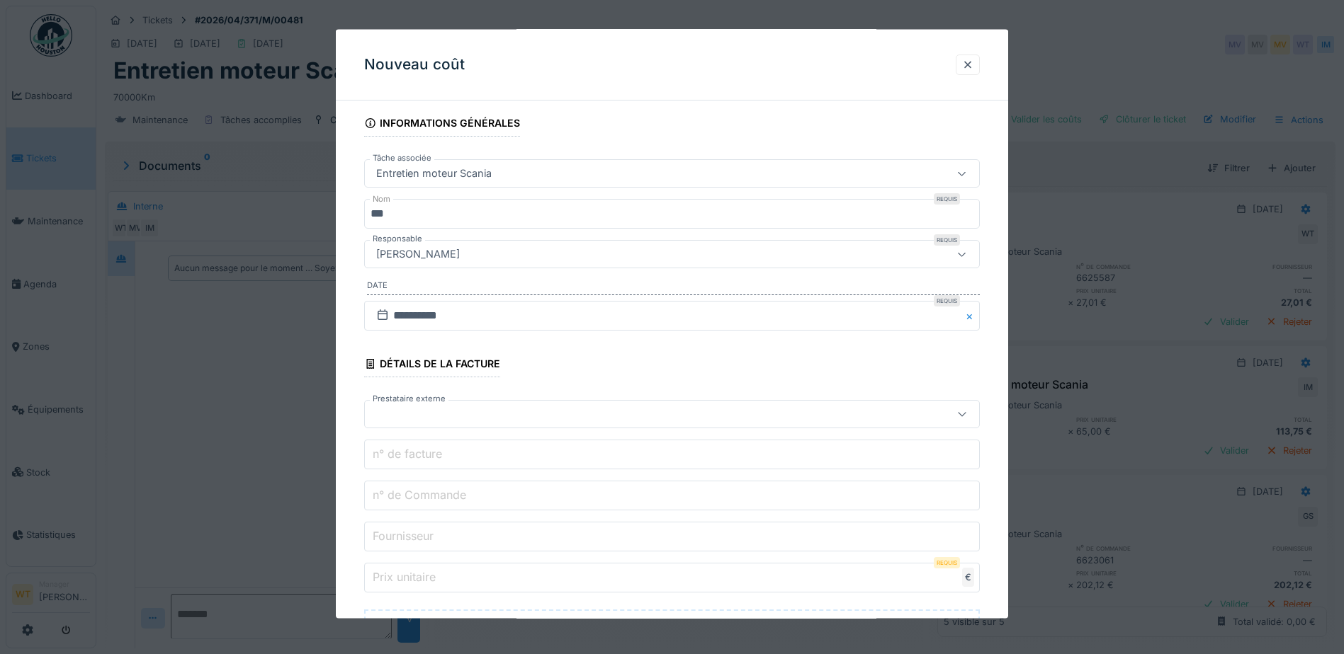
click at [460, 413] on div at bounding box center [635, 415] width 531 height 16
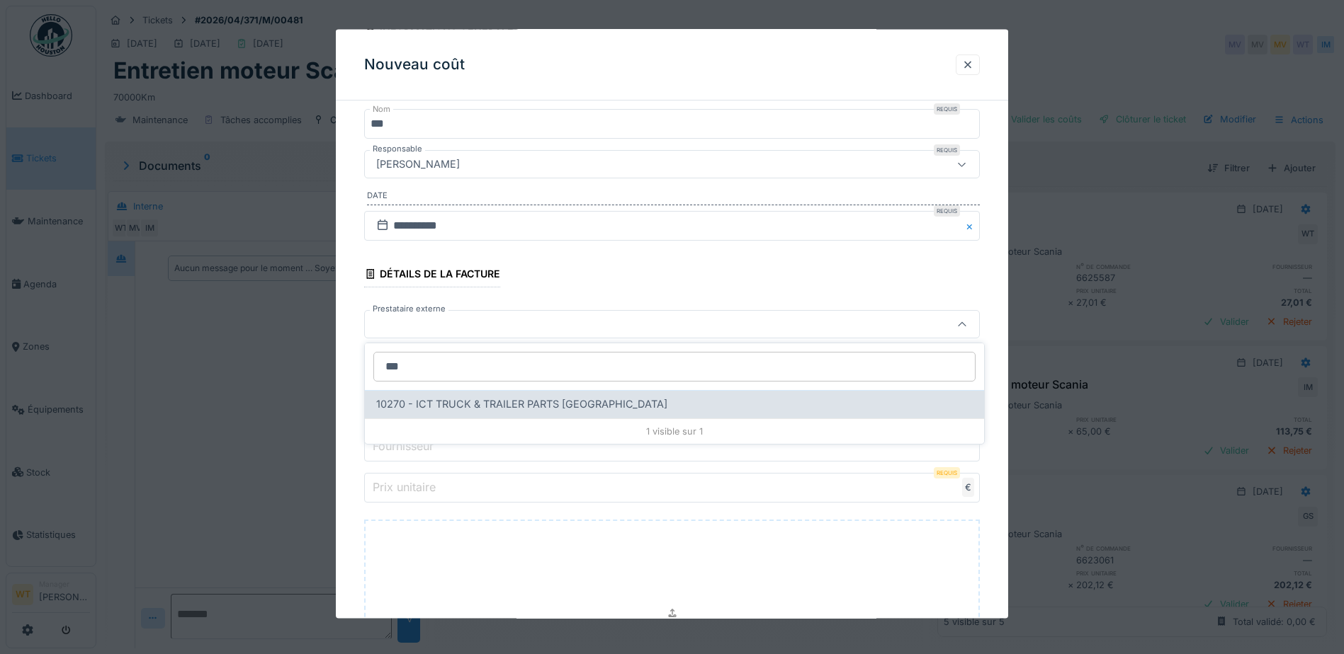
type input "***"
click at [474, 407] on span "10270 - ICT TRUCK & TRAILER PARTS [GEOGRAPHIC_DATA]" at bounding box center [521, 405] width 291 height 16
type input "*****"
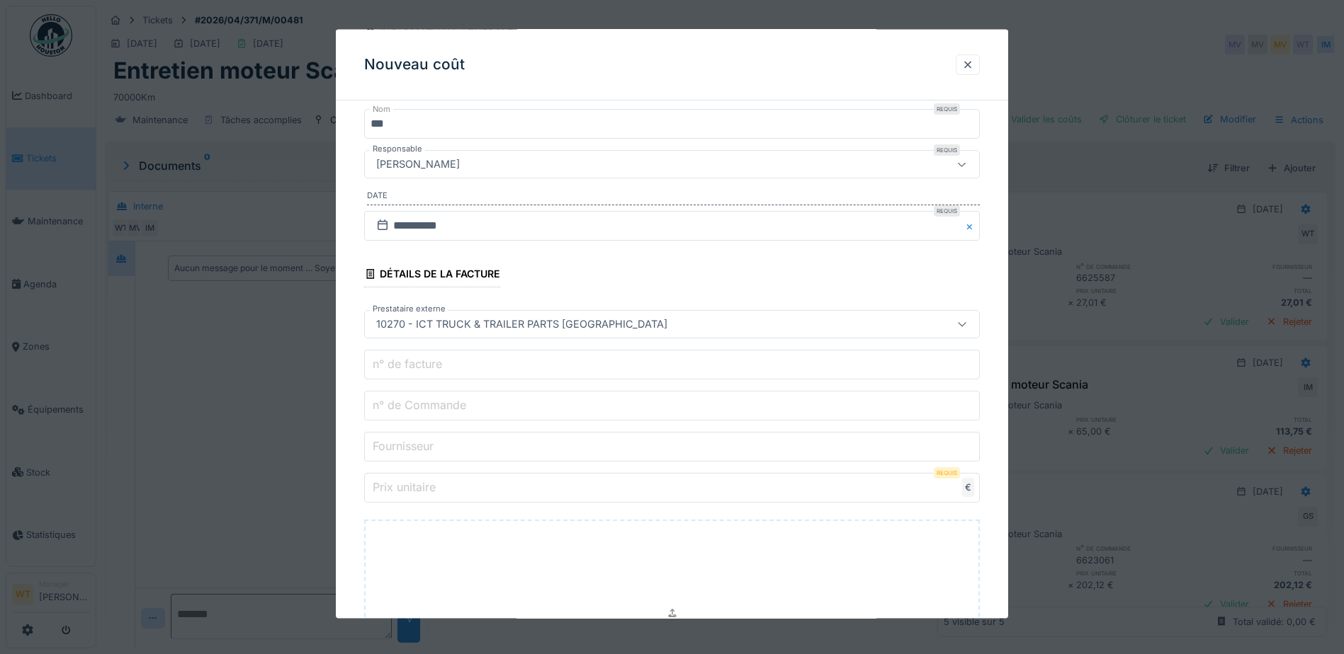
click at [496, 417] on input "n° de Commande" at bounding box center [672, 406] width 616 height 30
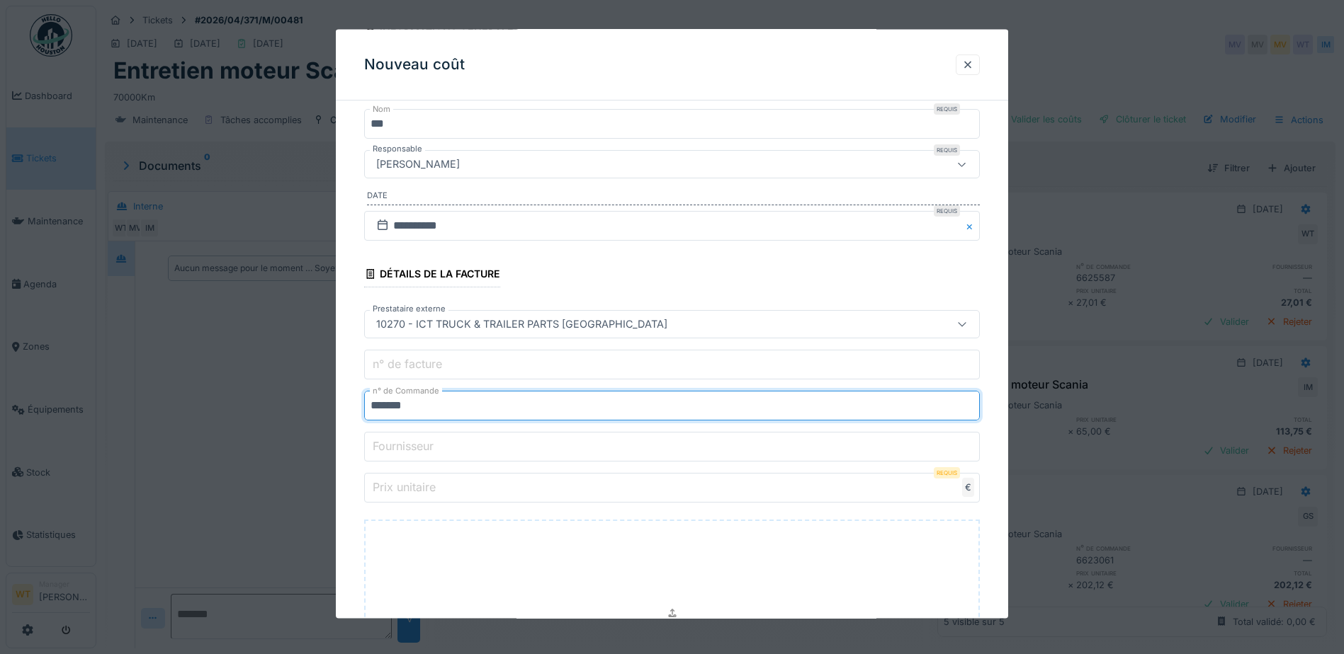
type input "*******"
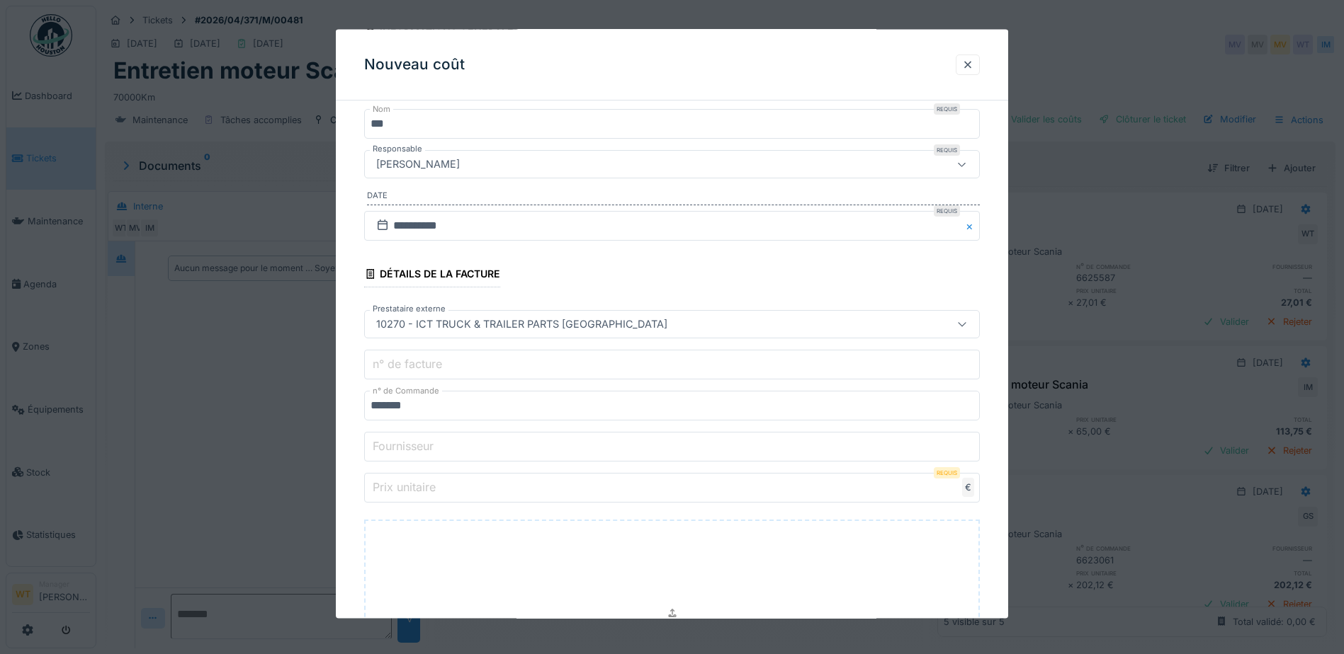
click at [541, 485] on input "Prix unitaire" at bounding box center [672, 488] width 616 height 30
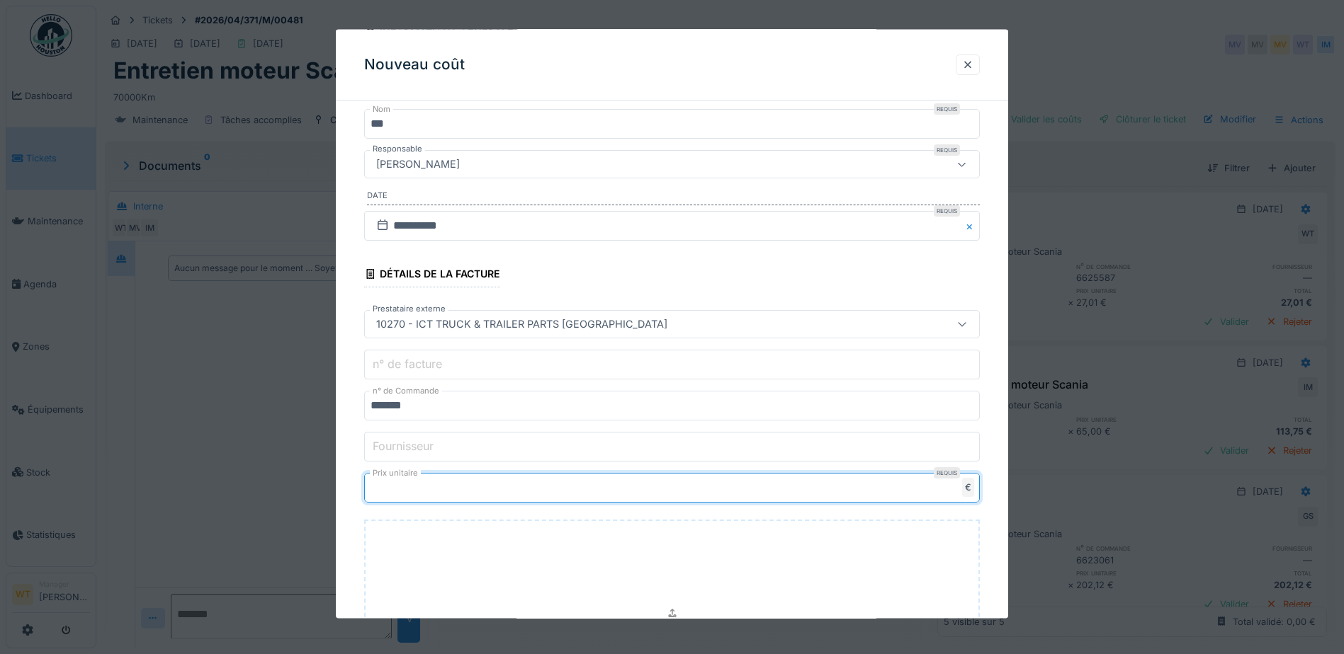
type input "**"
type input "*****"
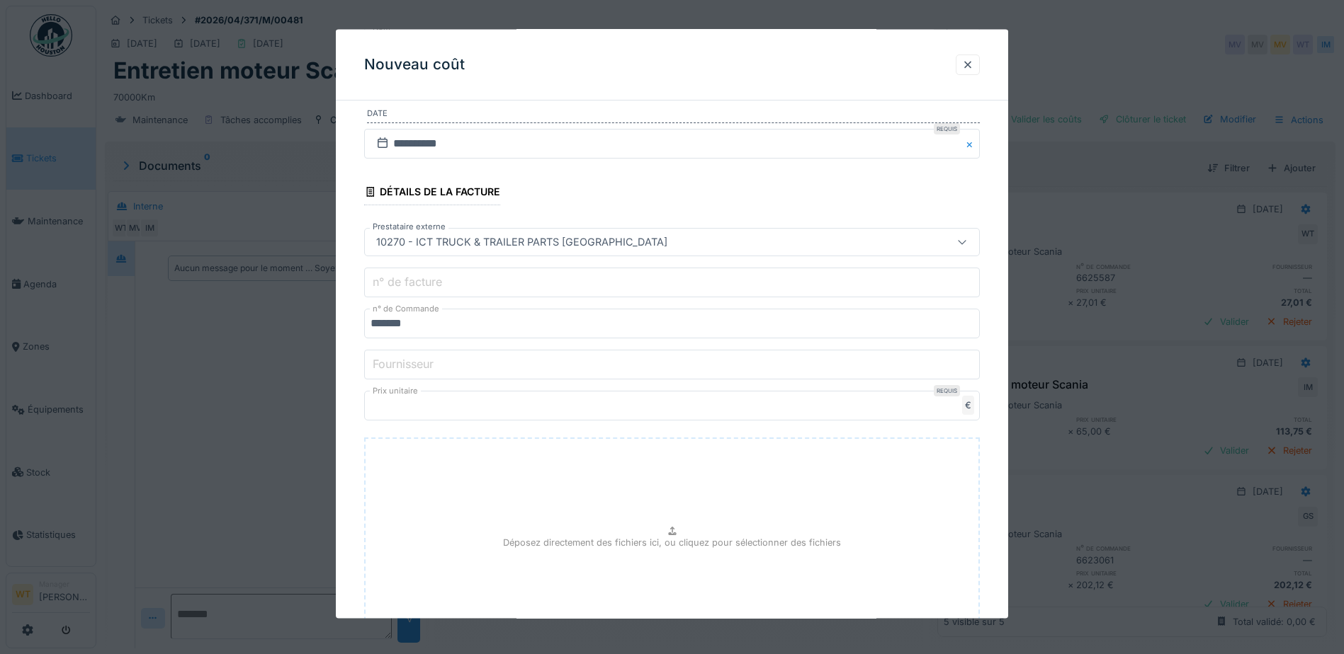
scroll to position [366, 0]
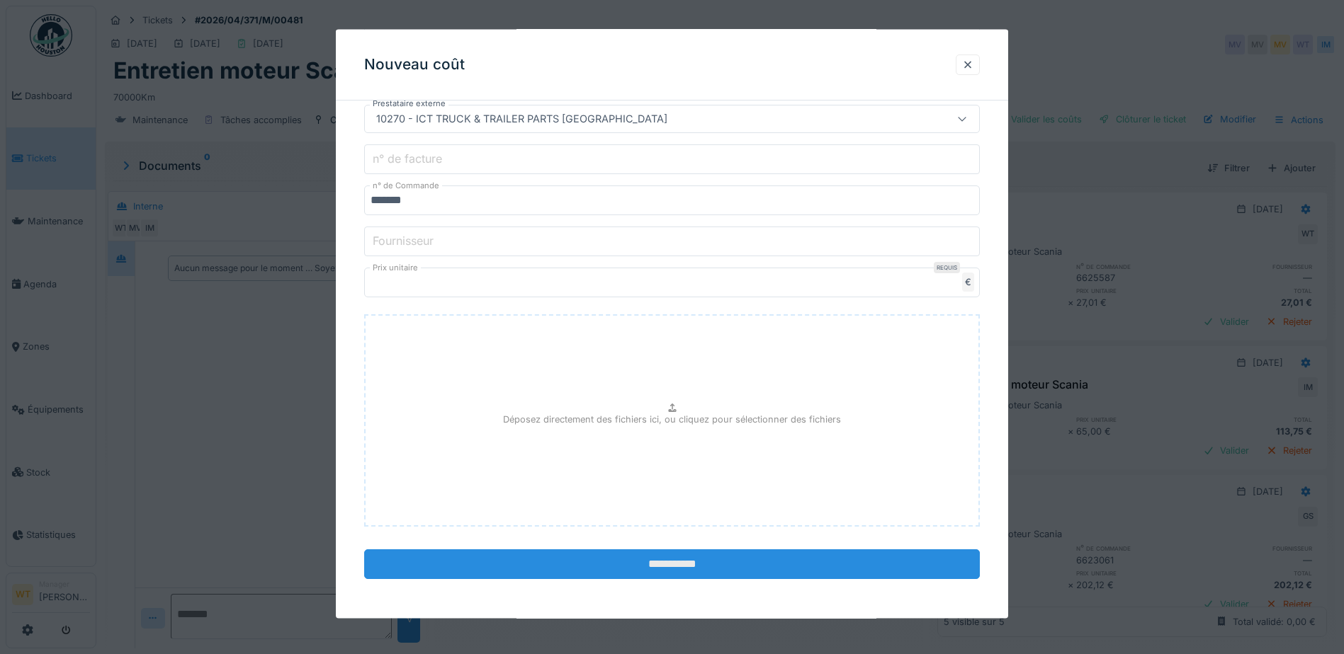
click at [635, 559] on input "**********" at bounding box center [672, 565] width 616 height 30
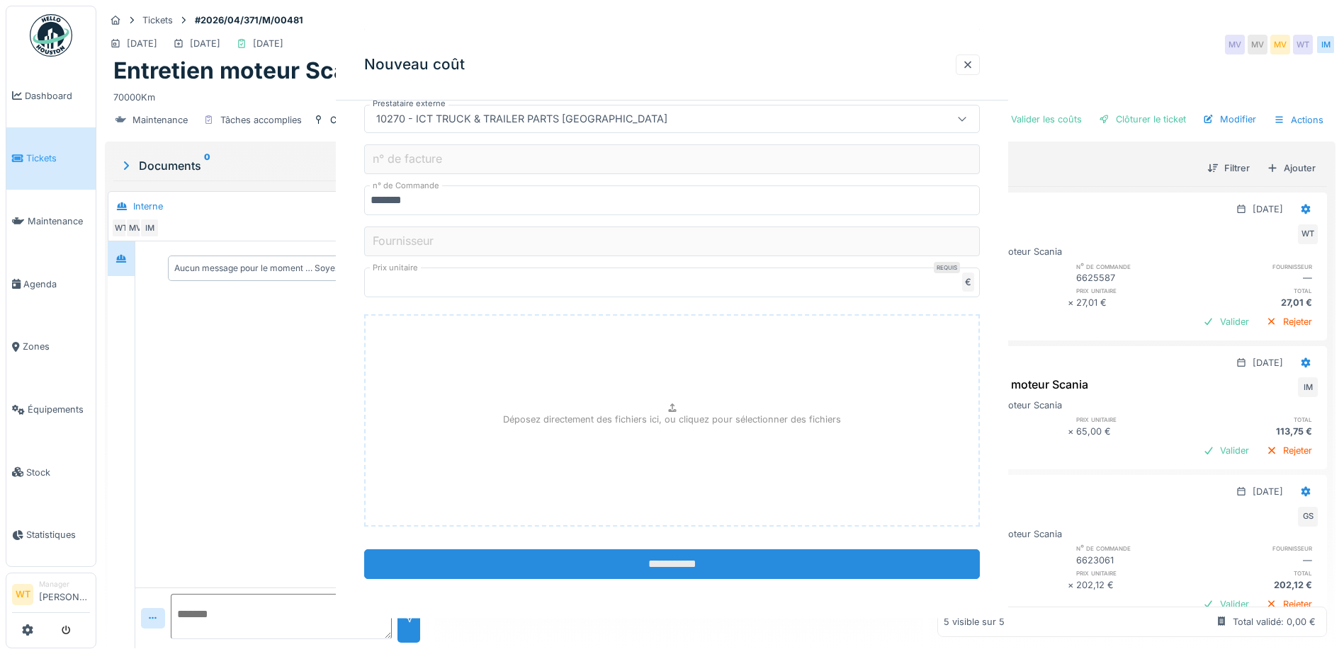
scroll to position [0, 0]
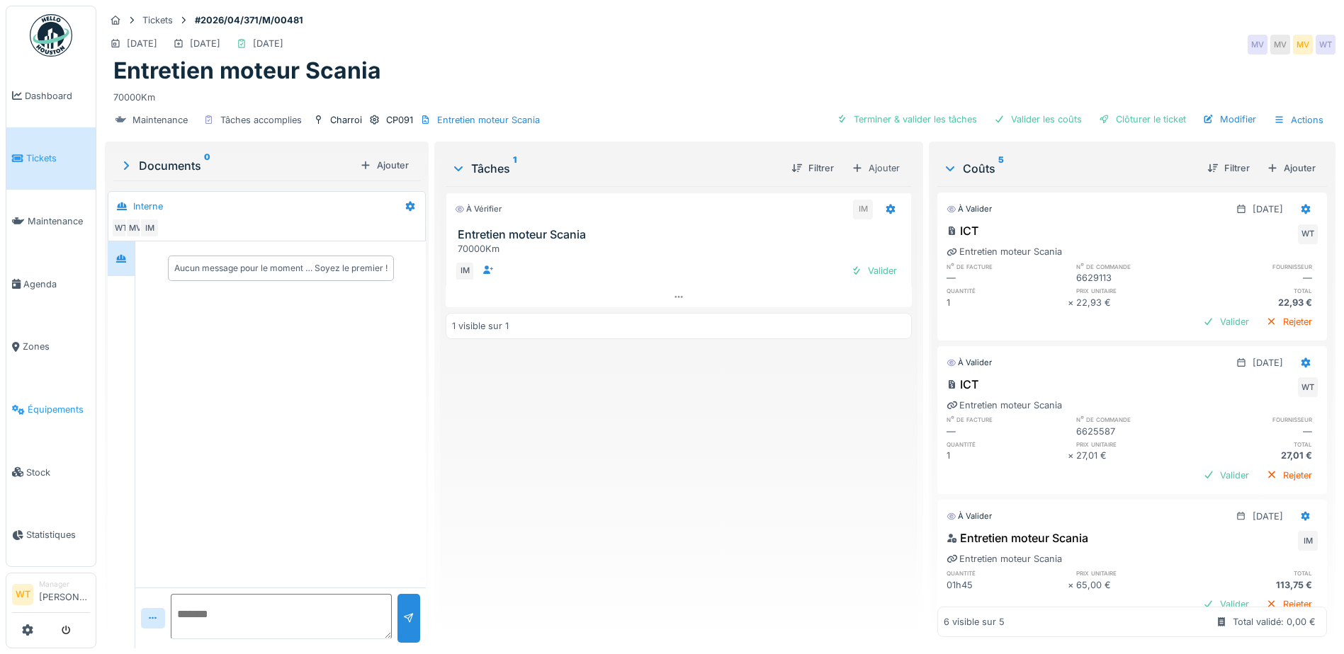
click at [57, 407] on span "Équipements" at bounding box center [59, 409] width 62 height 13
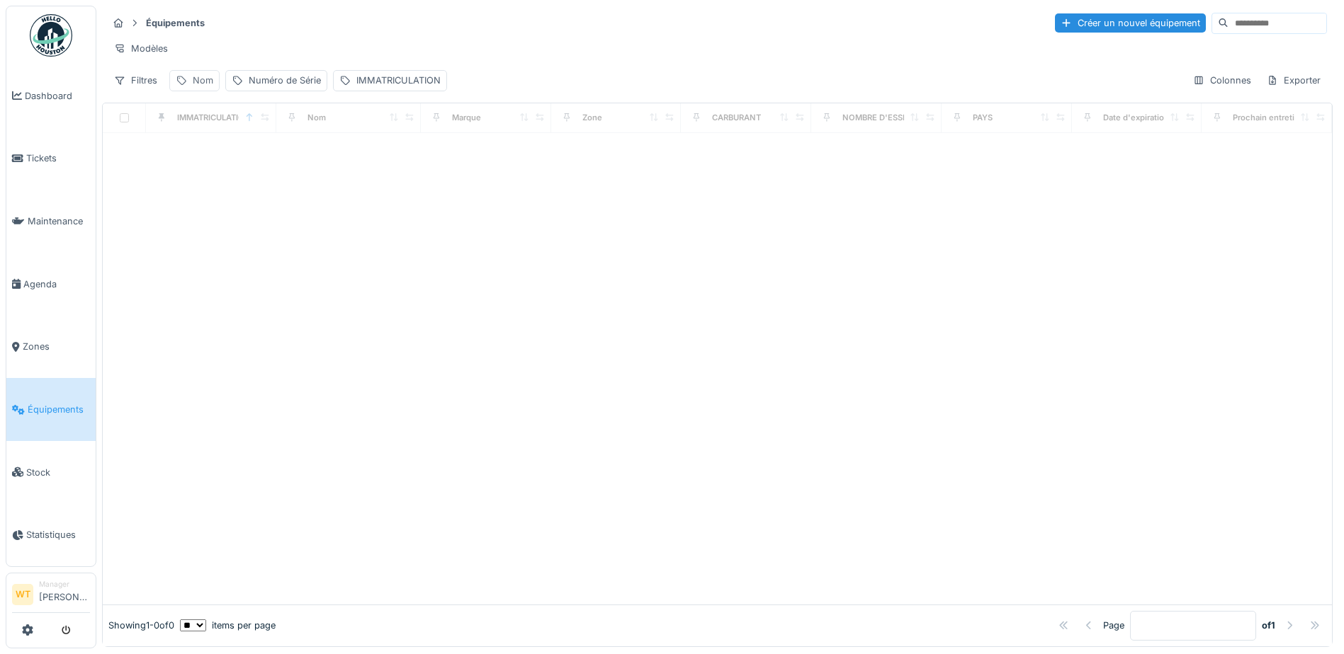
click at [191, 86] on div "Nom" at bounding box center [194, 80] width 50 height 21
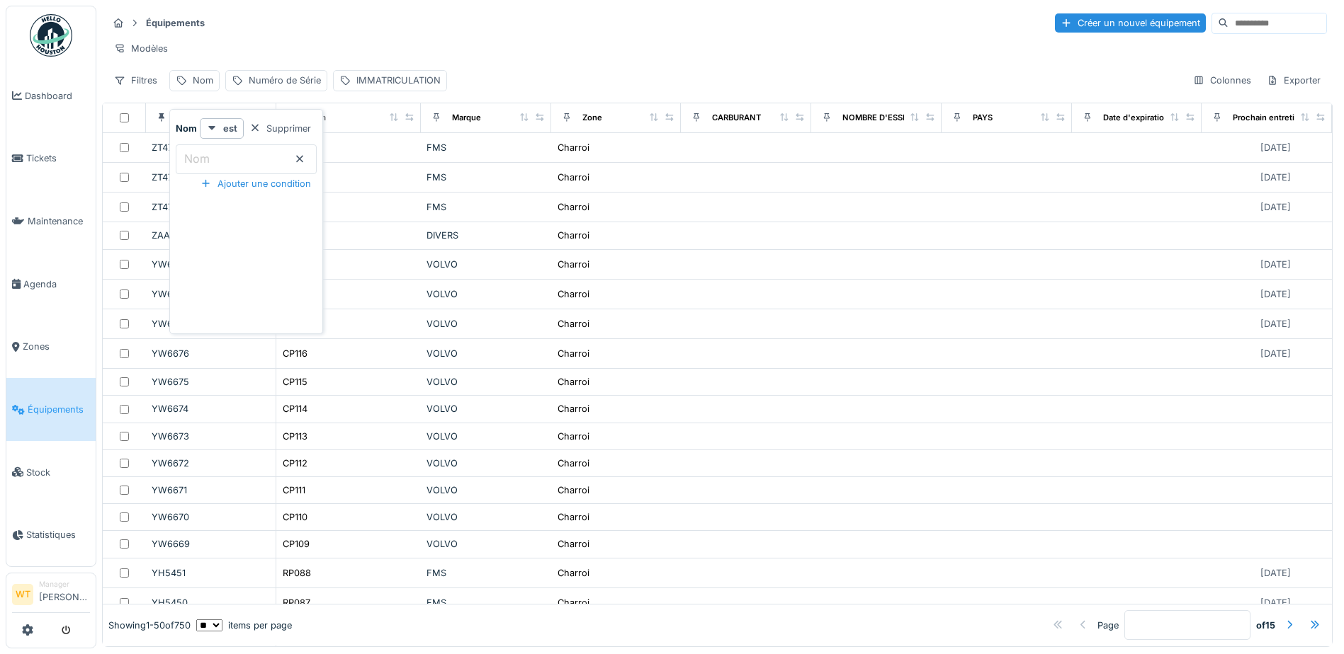
click at [275, 161] on input "Nom" at bounding box center [246, 159] width 141 height 30
type input "**"
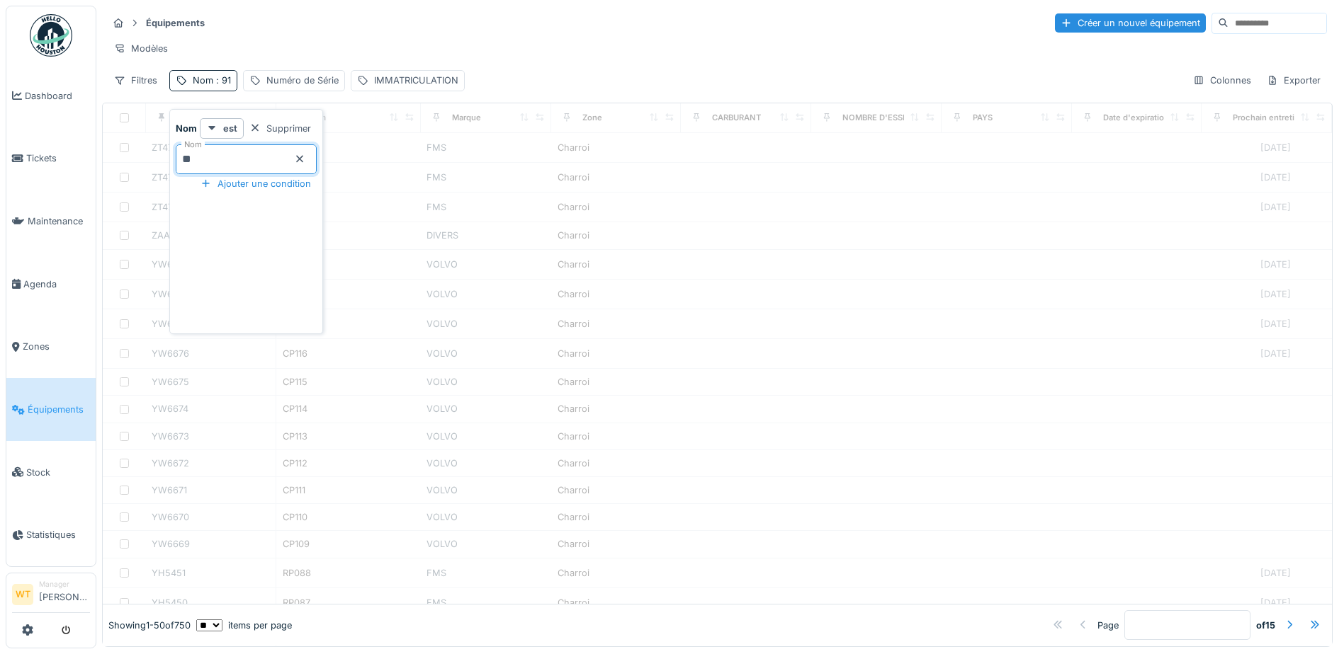
click at [418, 30] on div "Équipements Créer un nouvel équipement" at bounding box center [717, 22] width 1219 height 23
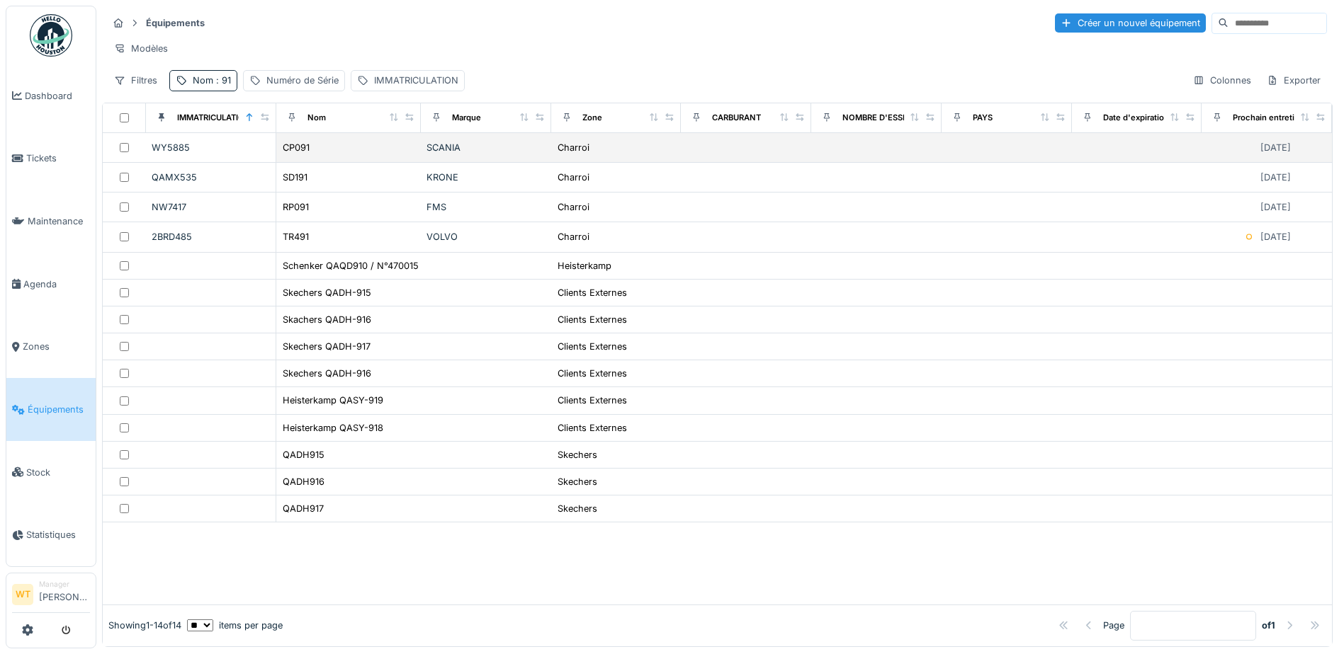
click at [327, 155] on div "CP091" at bounding box center [348, 147] width 133 height 15
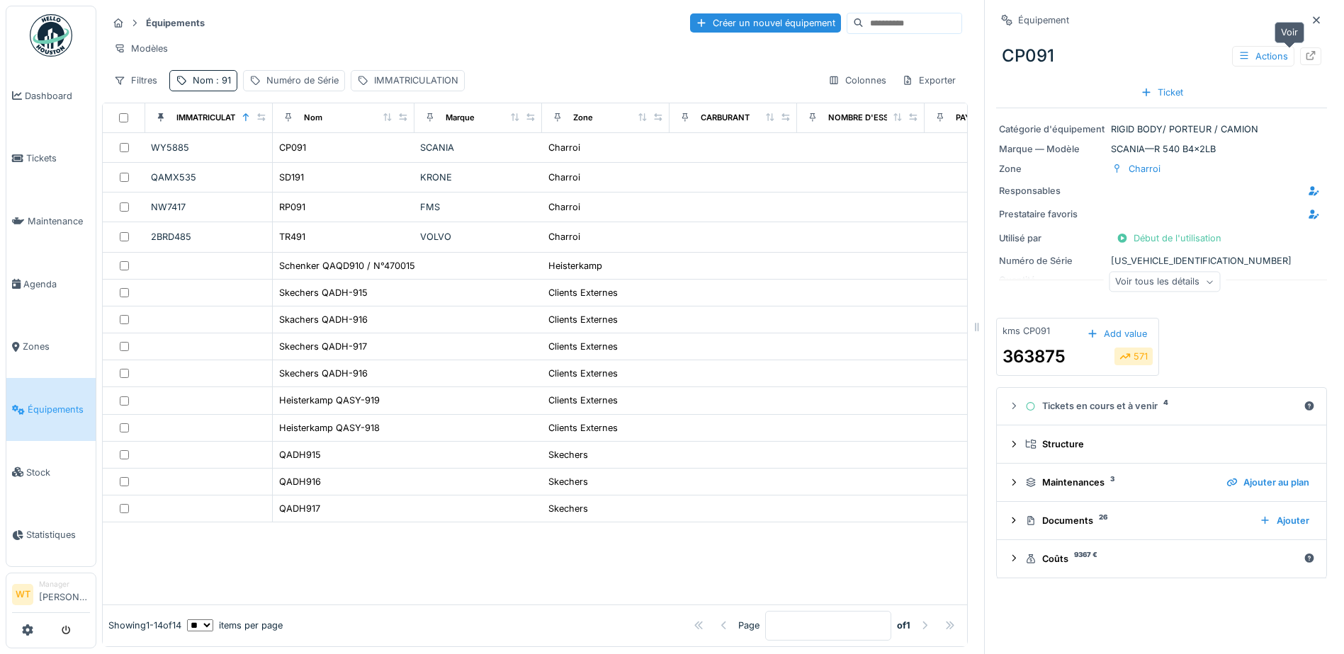
click at [1300, 52] on div at bounding box center [1310, 56] width 21 height 18
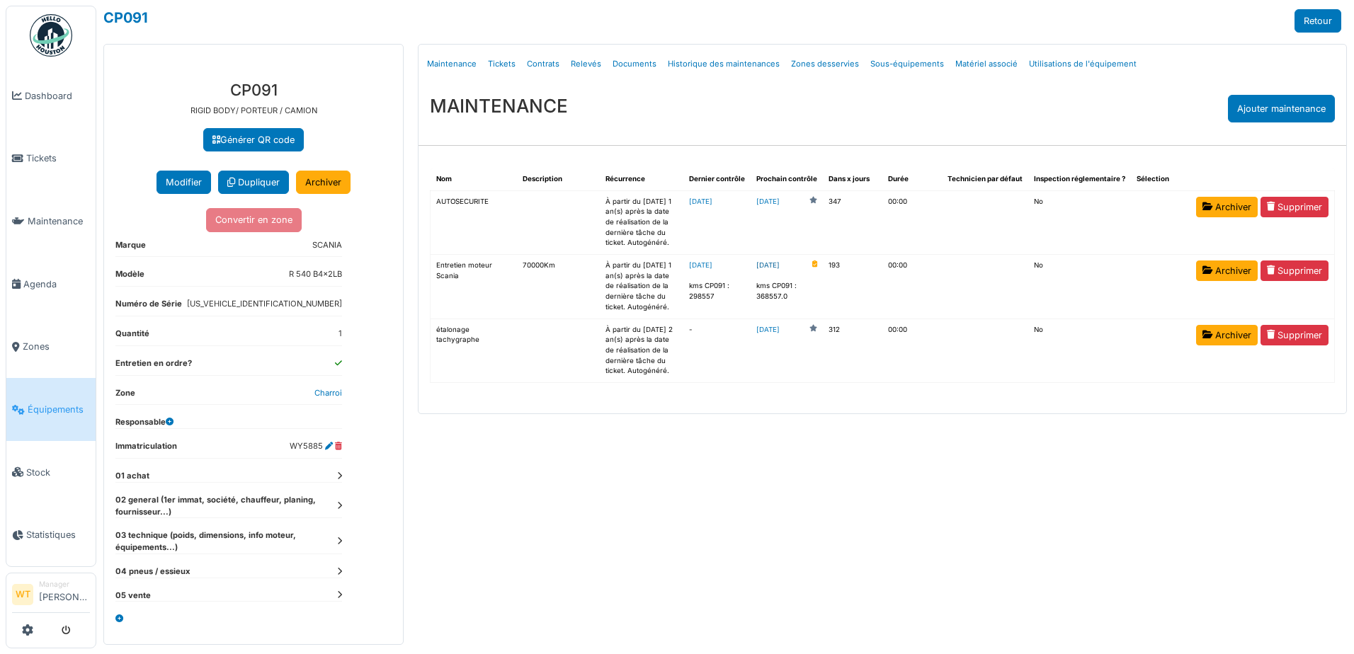
click at [780, 271] on link "[DATE]" at bounding box center [767, 266] width 23 height 11
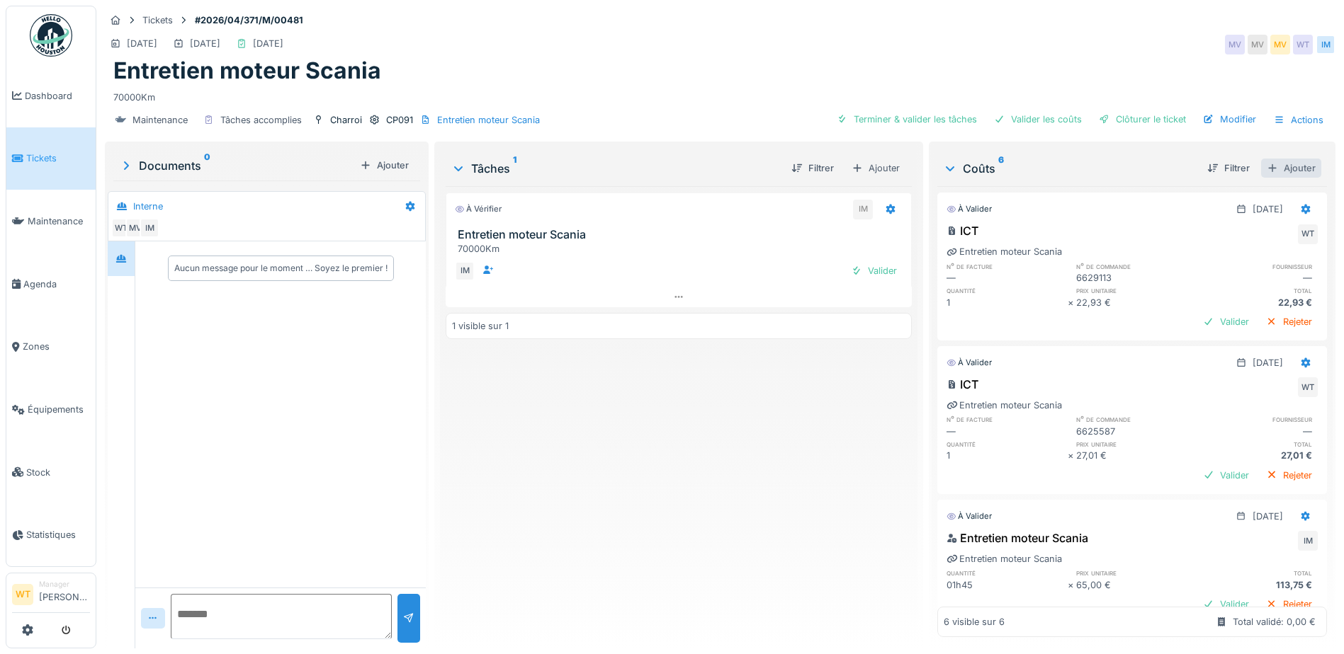
click at [1269, 168] on div "Ajouter" at bounding box center [1291, 168] width 60 height 19
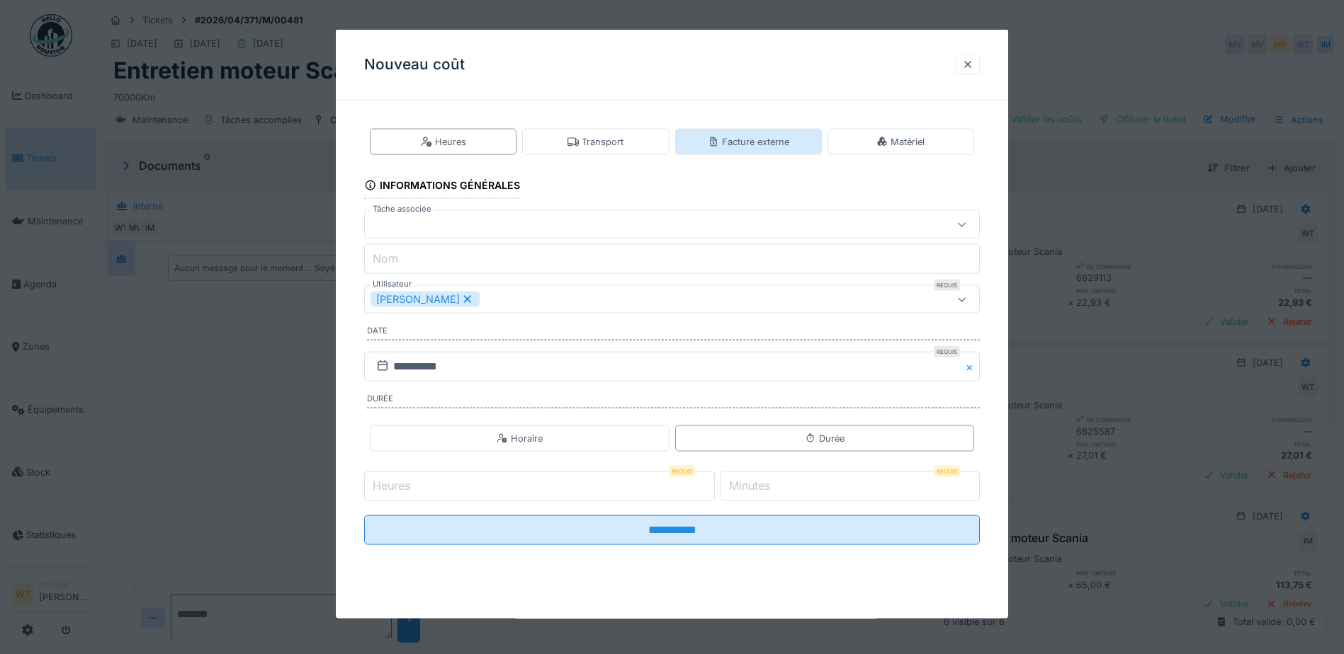
click at [781, 137] on div "Facture externe" at bounding box center [748, 141] width 81 height 13
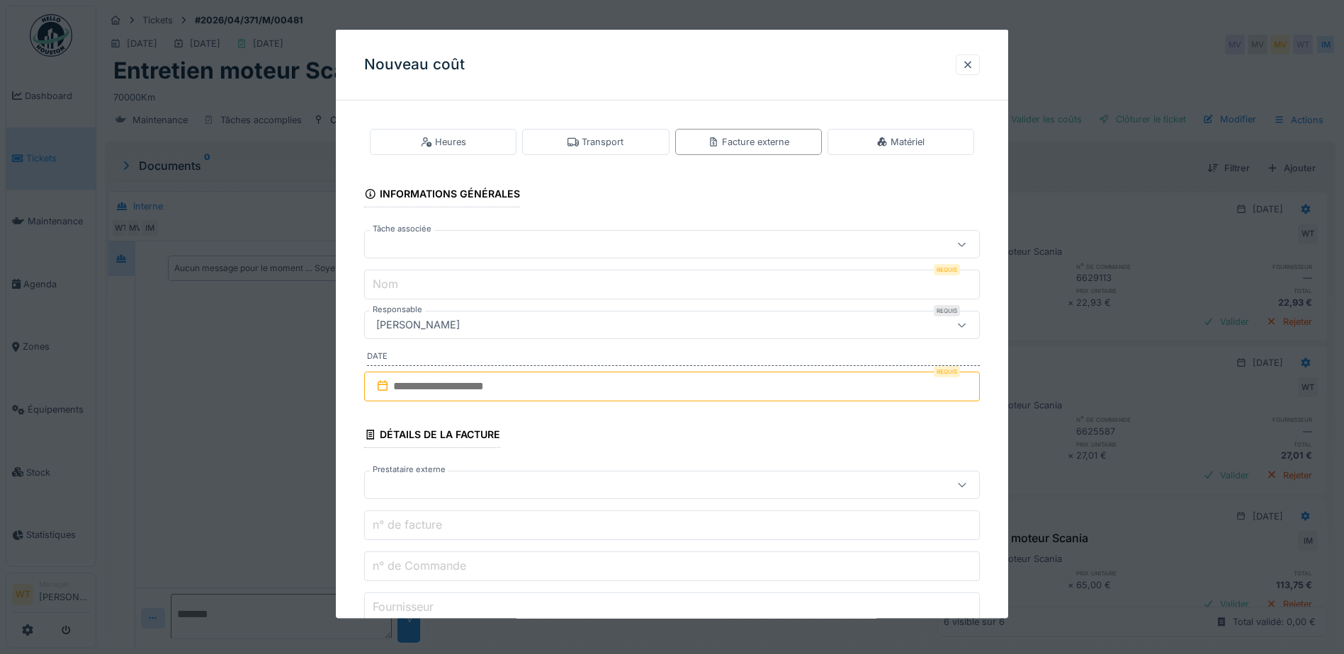
click at [509, 251] on div at bounding box center [635, 245] width 531 height 16
click at [971, 72] on div at bounding box center [967, 64] width 24 height 21
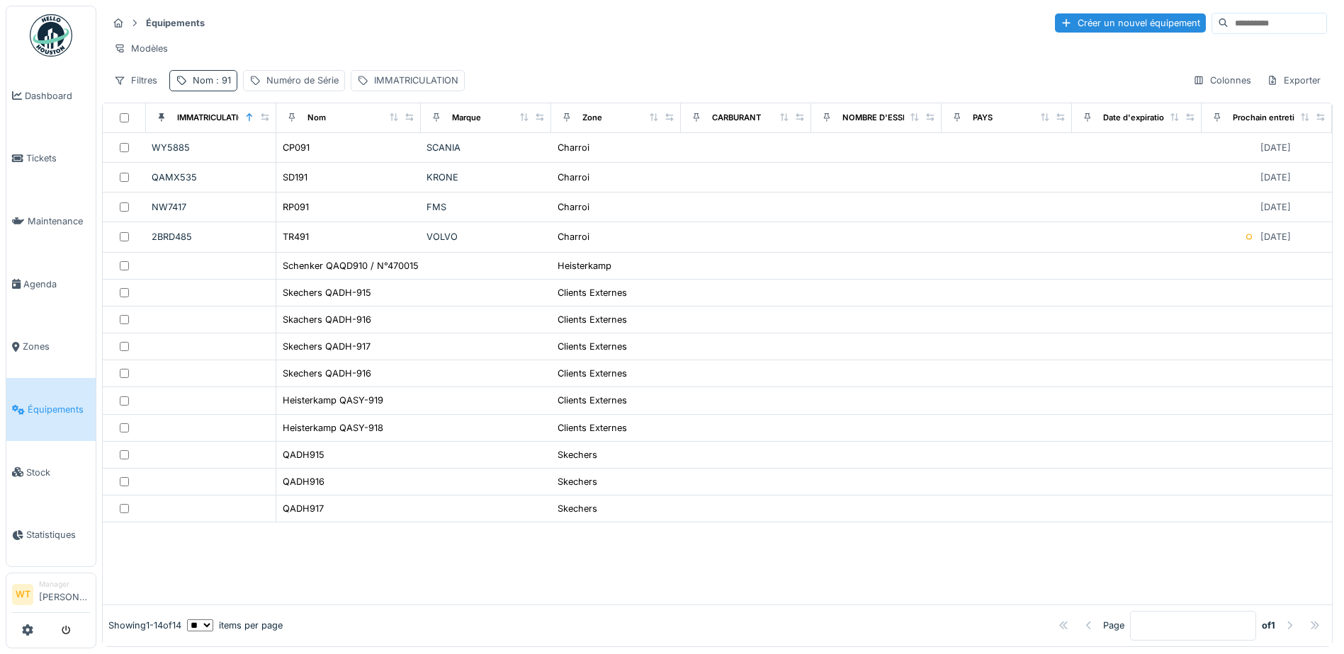
click at [204, 87] on div "Nom : 91" at bounding box center [212, 80] width 38 height 13
click at [305, 161] on icon at bounding box center [299, 158] width 11 height 9
click at [271, 167] on input "Nom" at bounding box center [246, 159] width 141 height 30
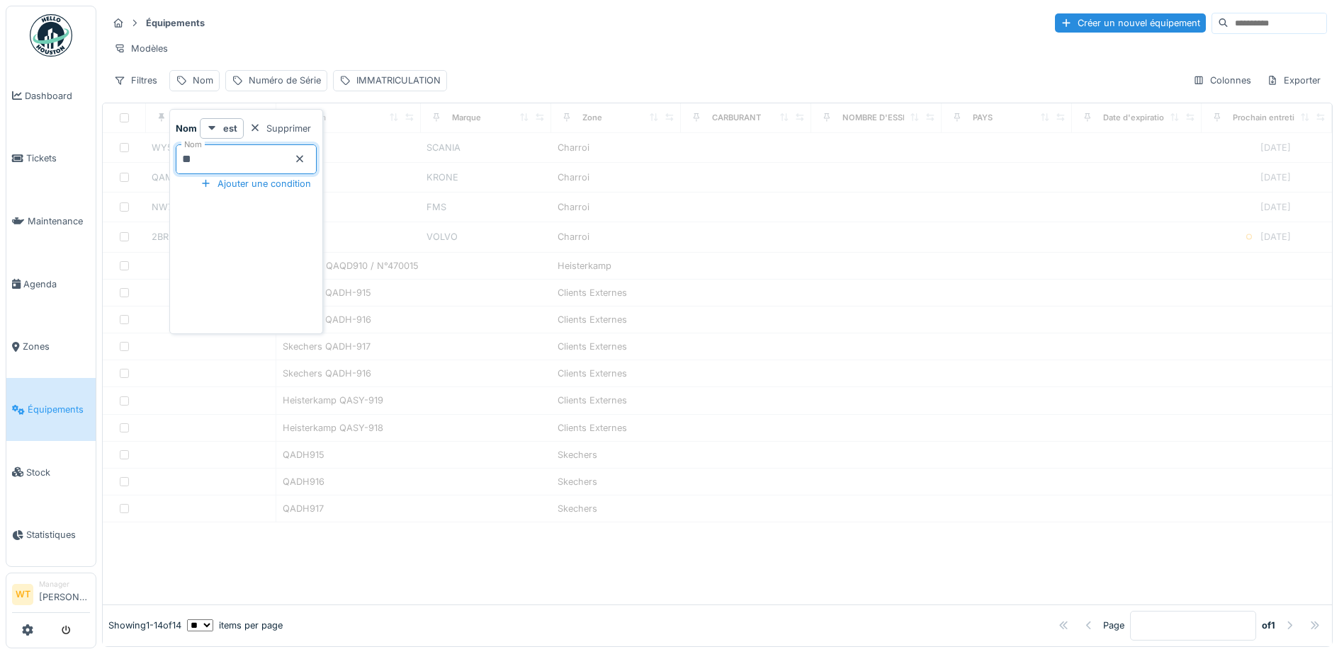
type input "**"
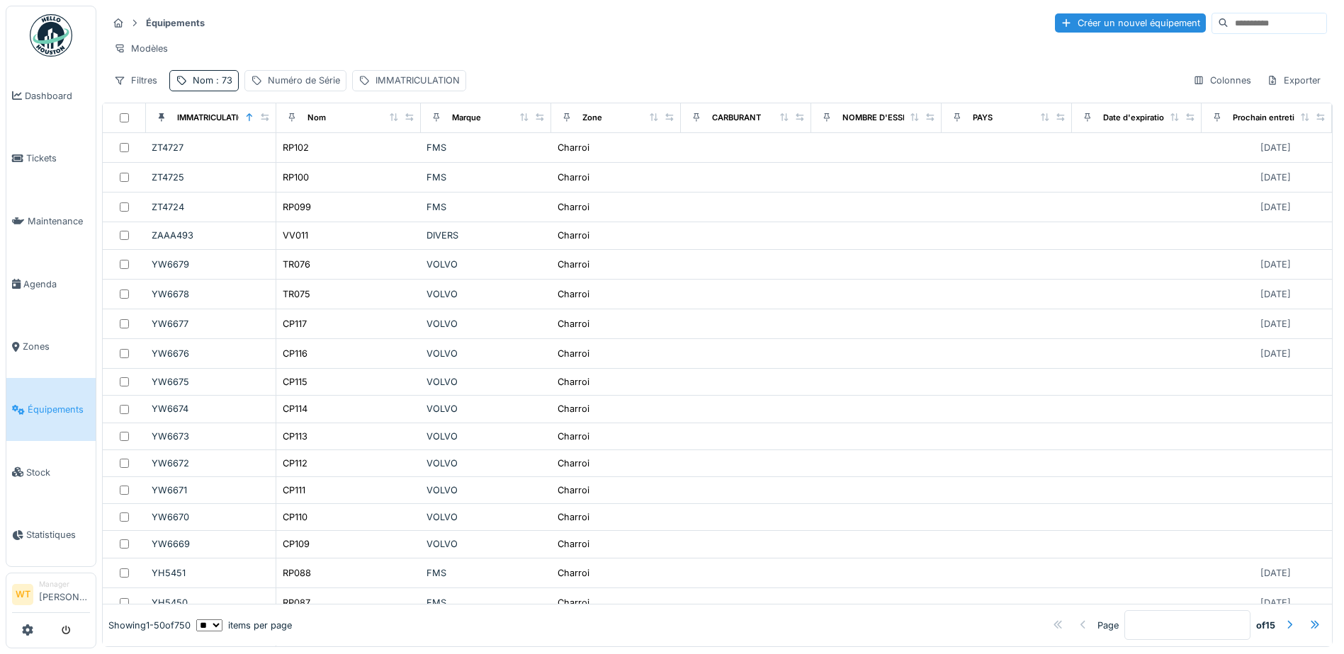
click at [322, 54] on div "Modèles" at bounding box center [717, 48] width 1219 height 21
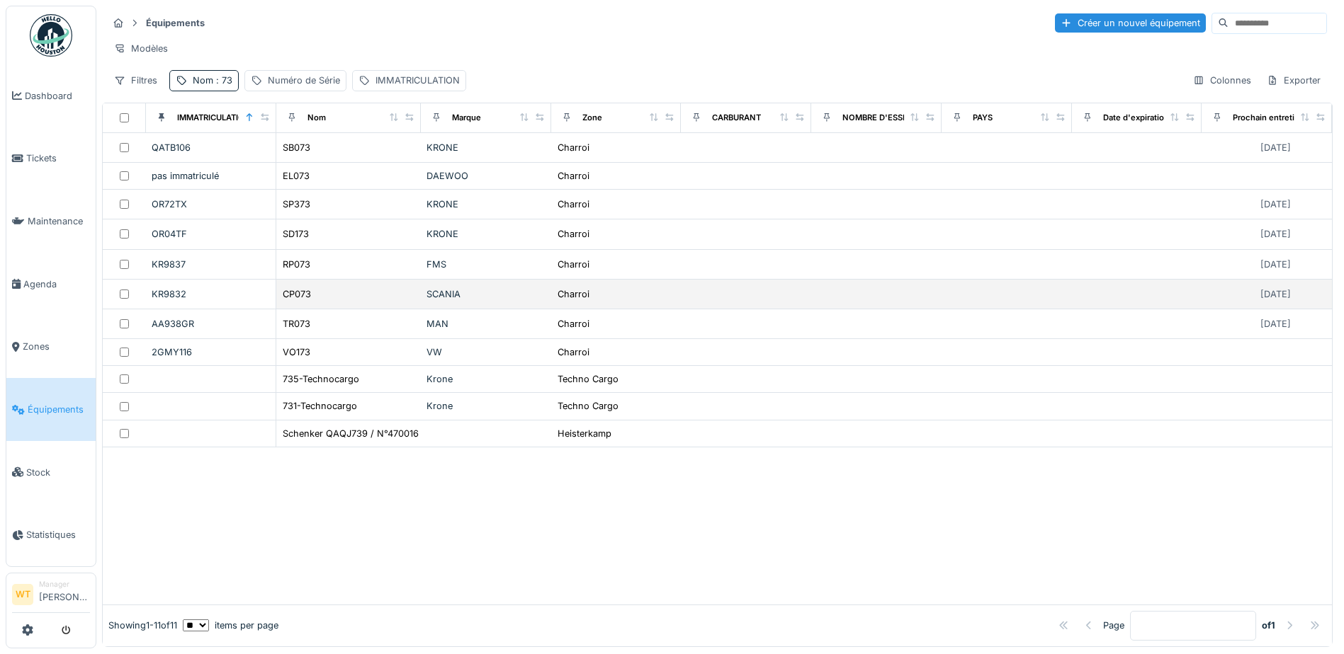
click at [340, 301] on div "CP073" at bounding box center [348, 294] width 133 height 15
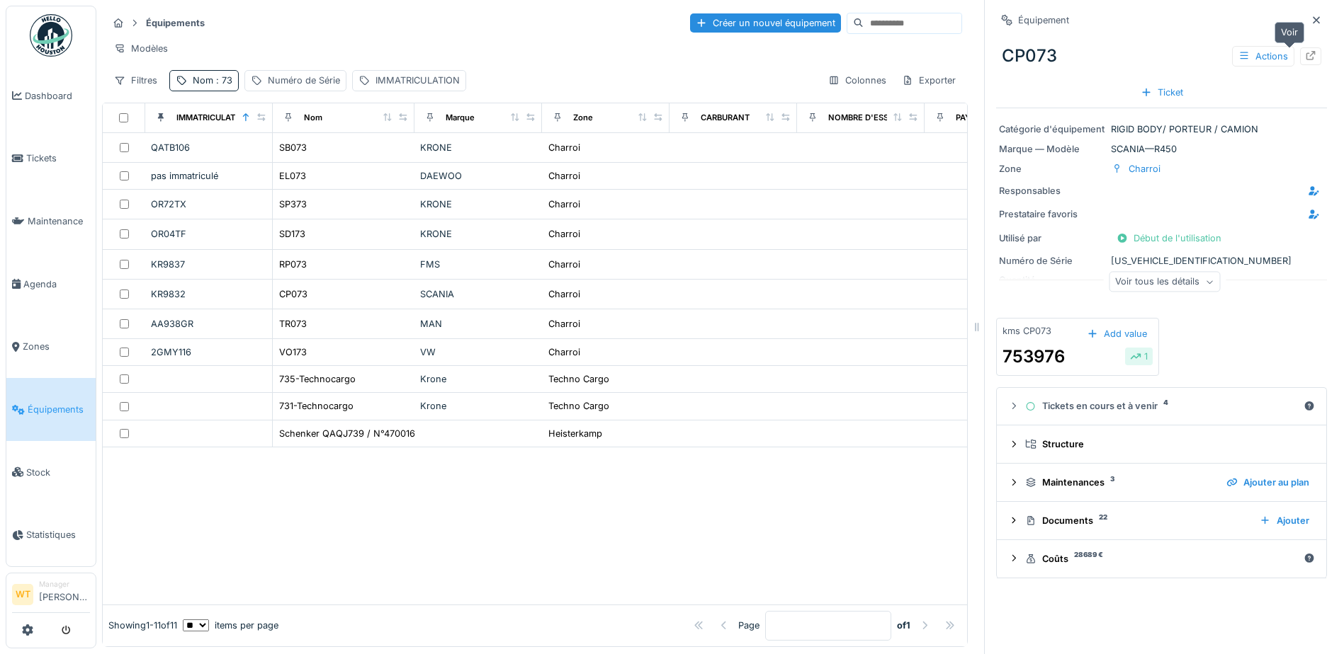
click at [1306, 59] on icon at bounding box center [1310, 55] width 9 height 9
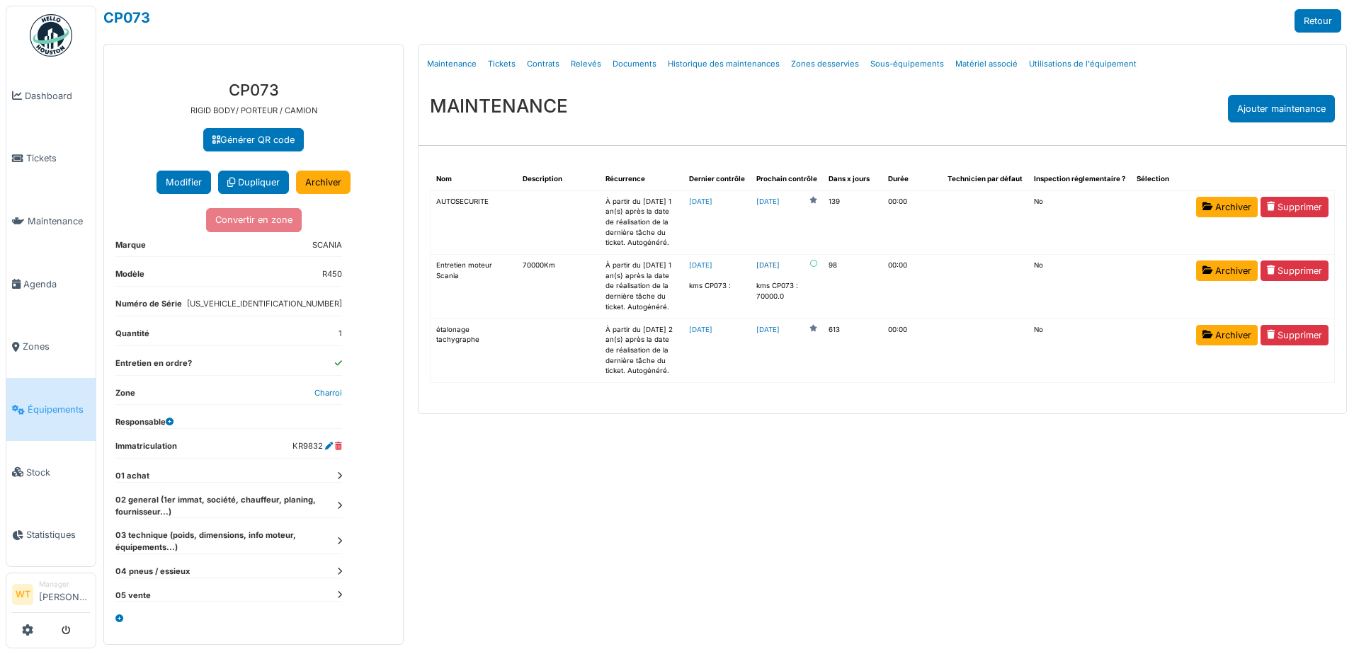
click at [780, 263] on link "[DATE]" at bounding box center [767, 266] width 23 height 11
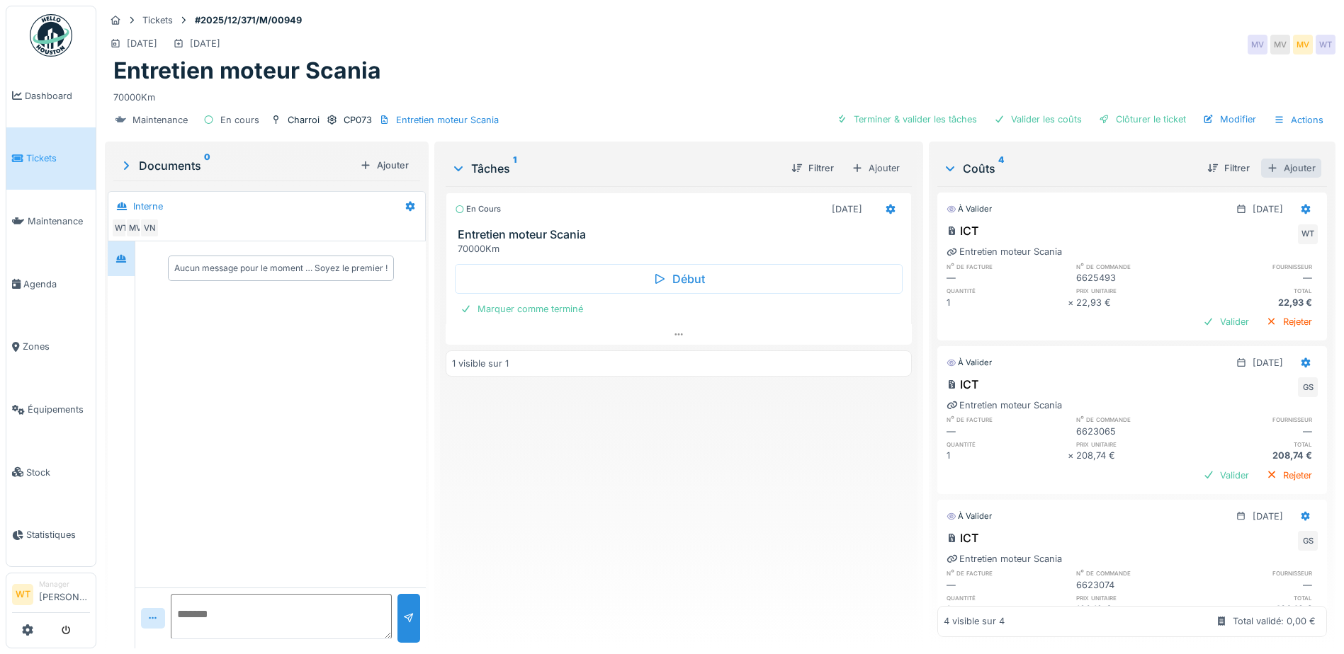
click at [1261, 167] on div "Ajouter" at bounding box center [1291, 168] width 60 height 19
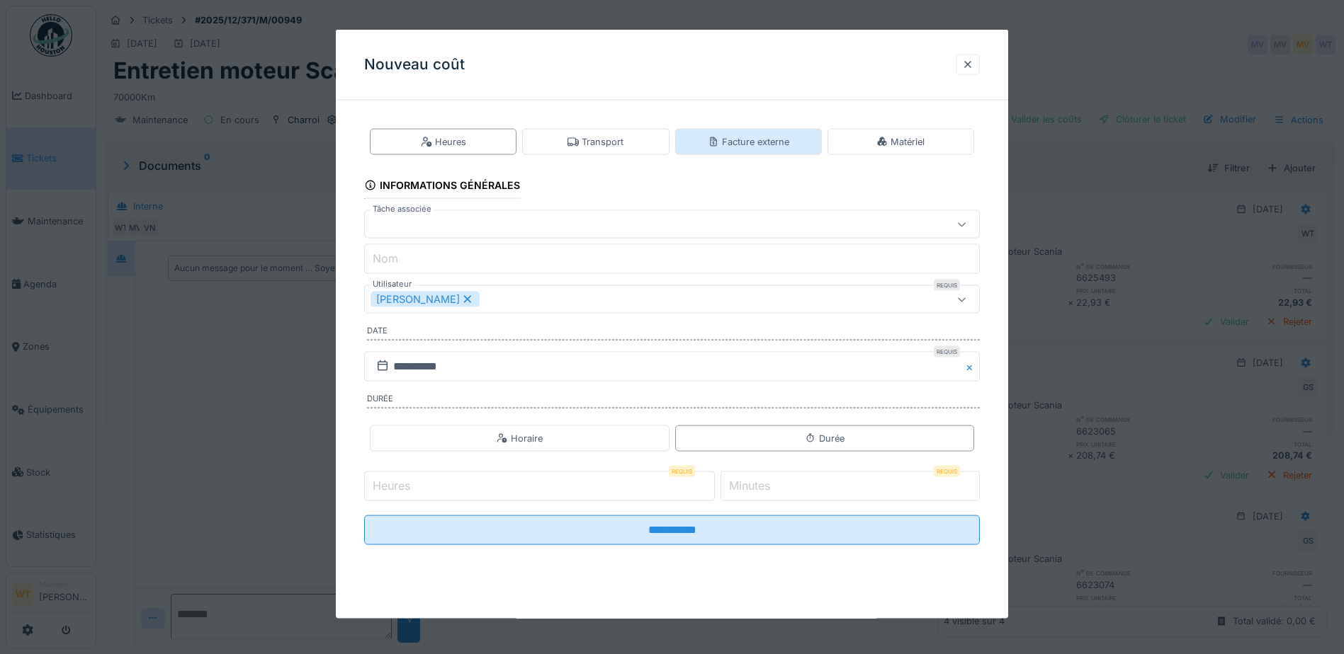
click at [754, 147] on div "Facture externe" at bounding box center [748, 141] width 81 height 13
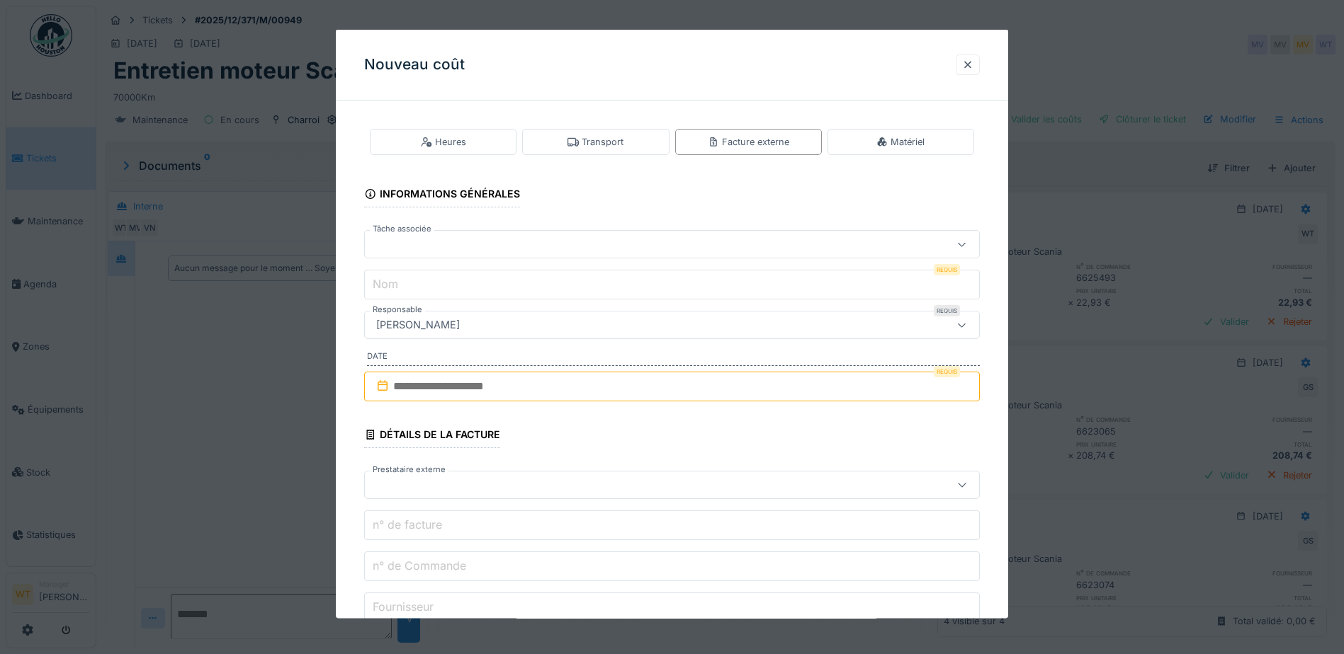
click at [482, 239] on div at bounding box center [635, 245] width 531 height 16
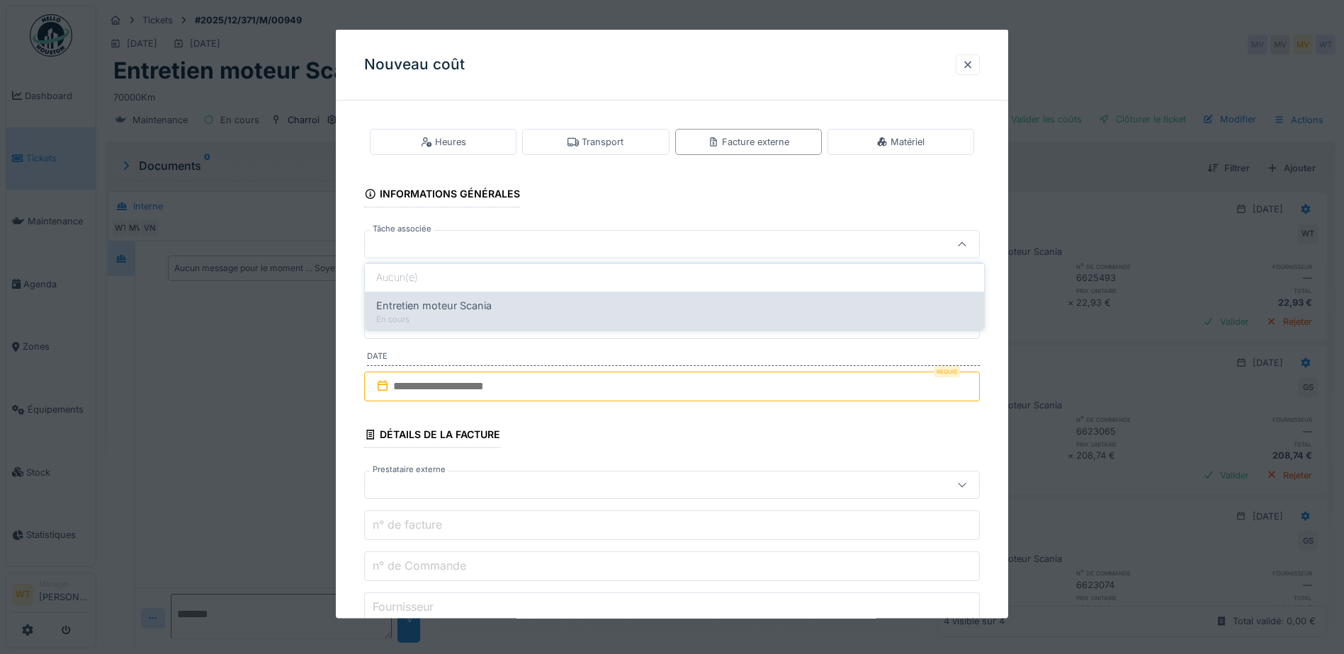
click at [466, 312] on span "Entretien moteur Scania" at bounding box center [433, 306] width 115 height 16
type input "******"
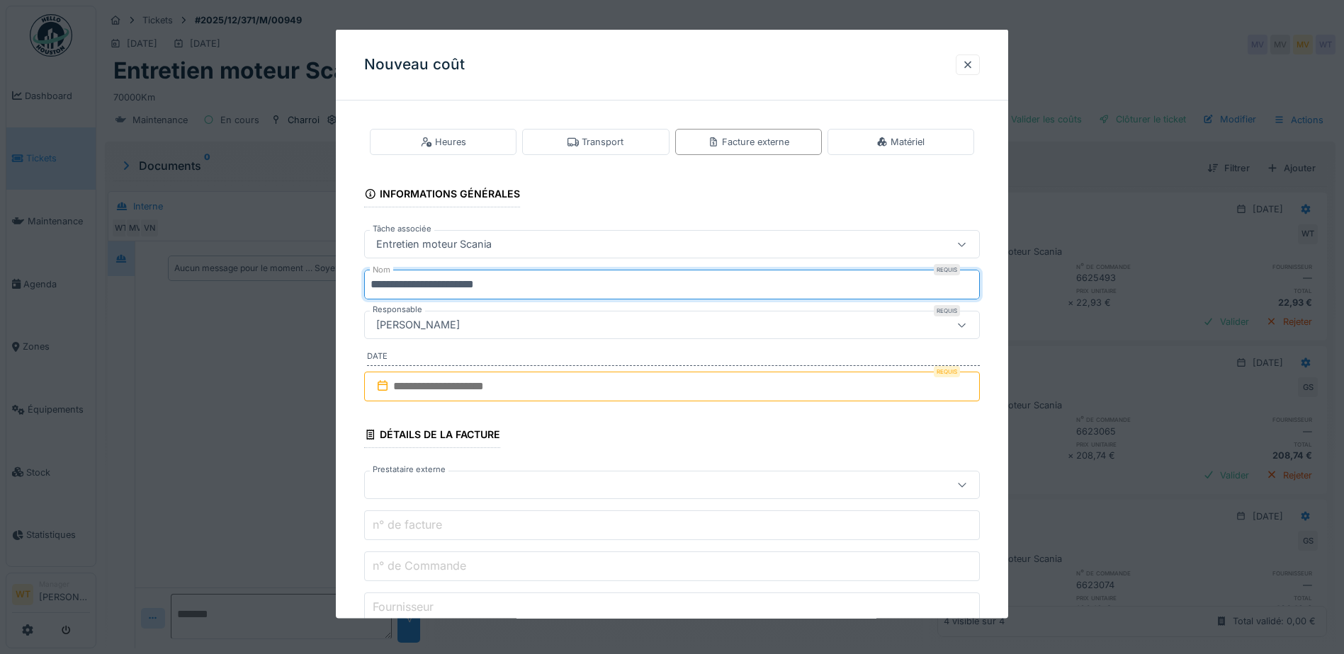
click at [533, 287] on input "**********" at bounding box center [672, 285] width 616 height 30
type input "*"
type input "***"
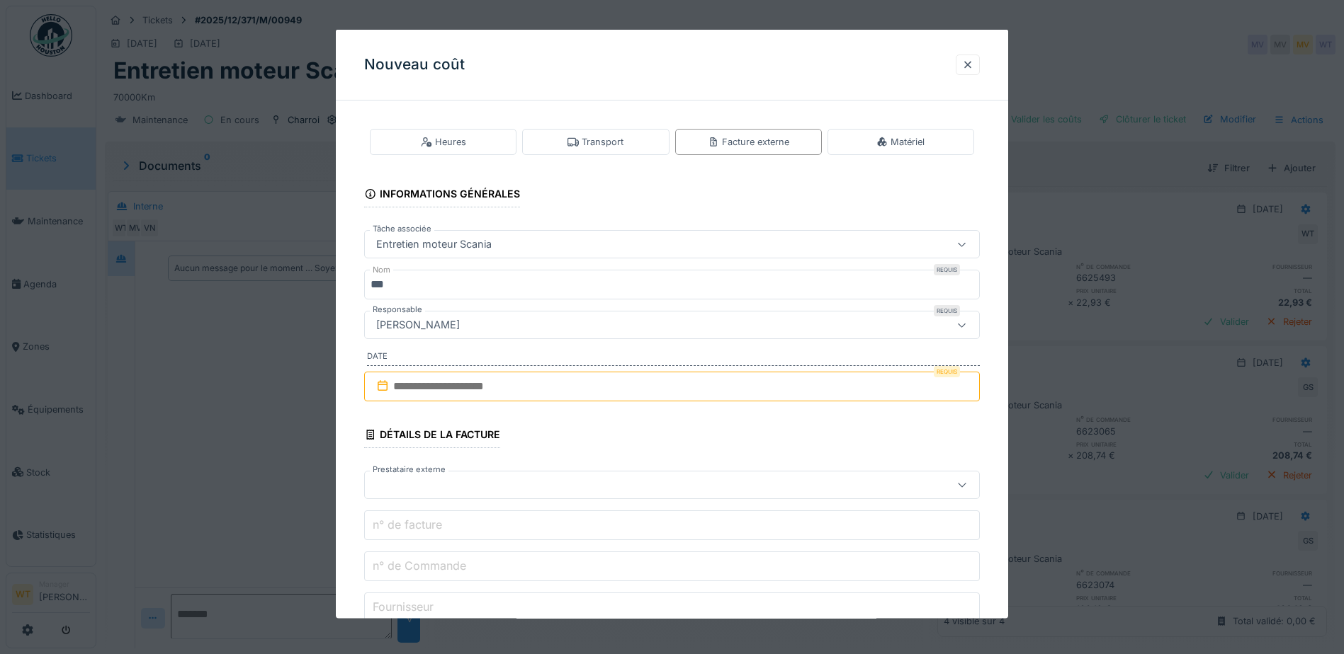
click at [507, 387] on input "text" at bounding box center [672, 387] width 616 height 30
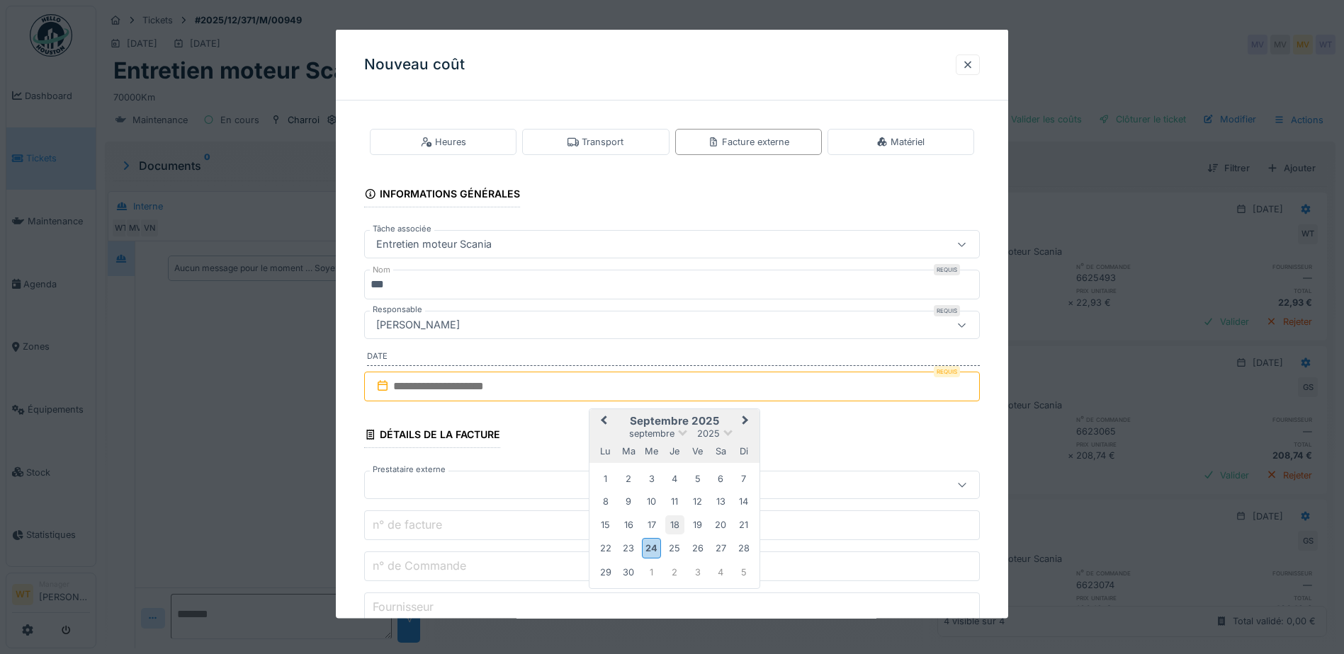
click at [678, 524] on div "18" at bounding box center [674, 524] width 19 height 19
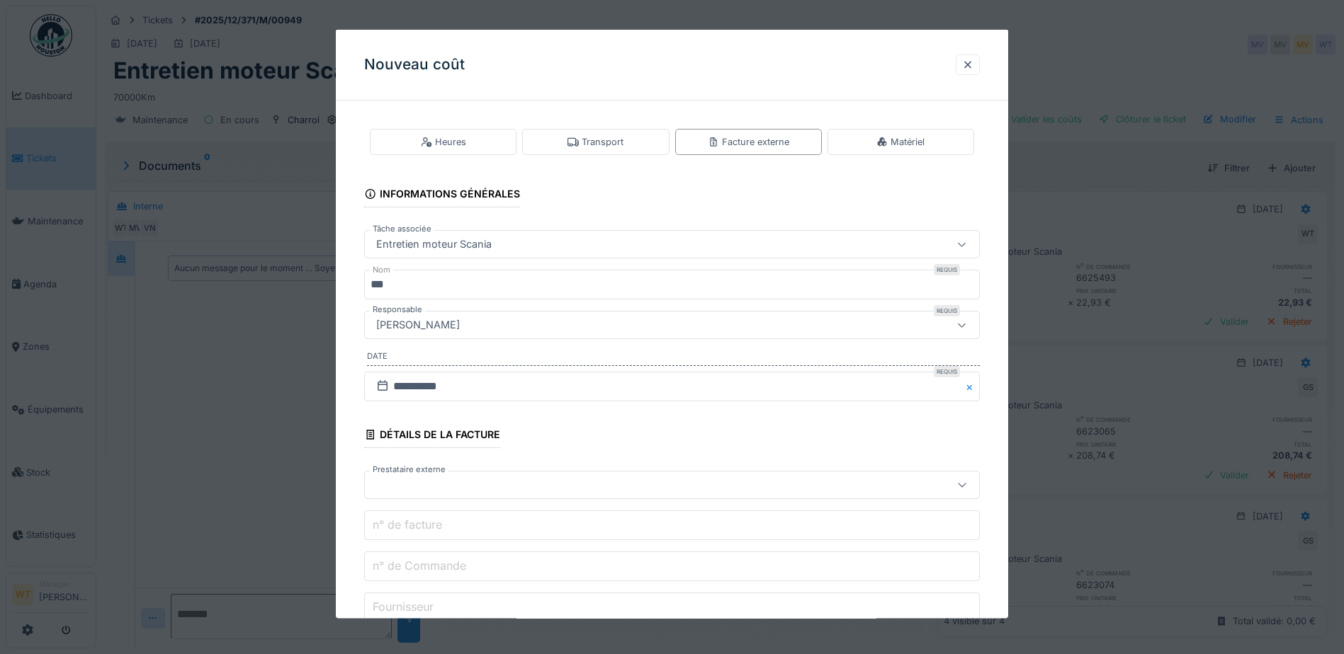
click at [512, 487] on div at bounding box center [635, 485] width 531 height 16
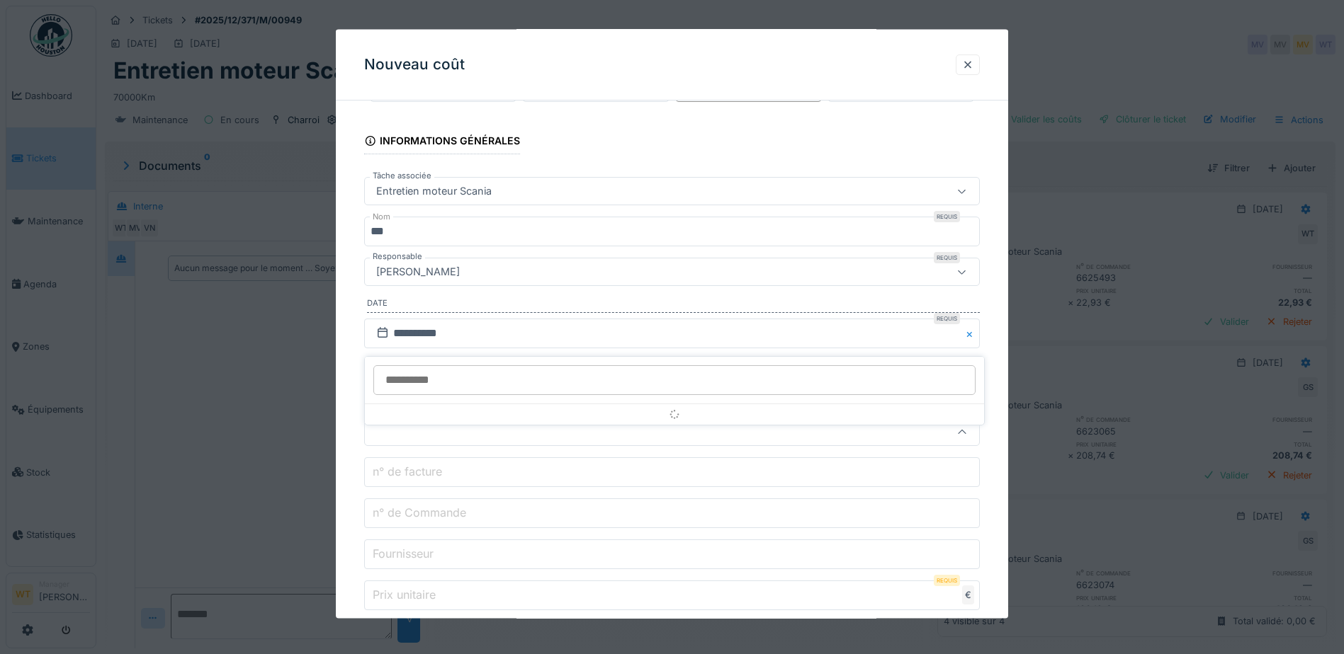
scroll to position [161, 0]
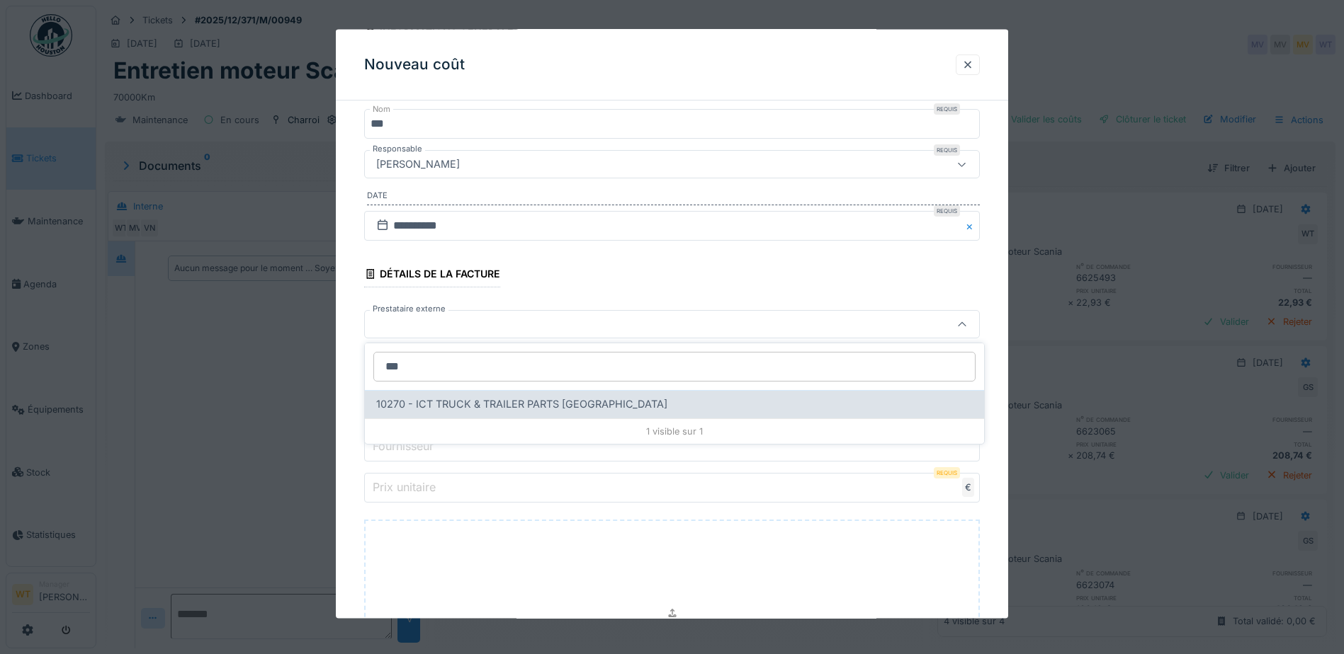
type input "***"
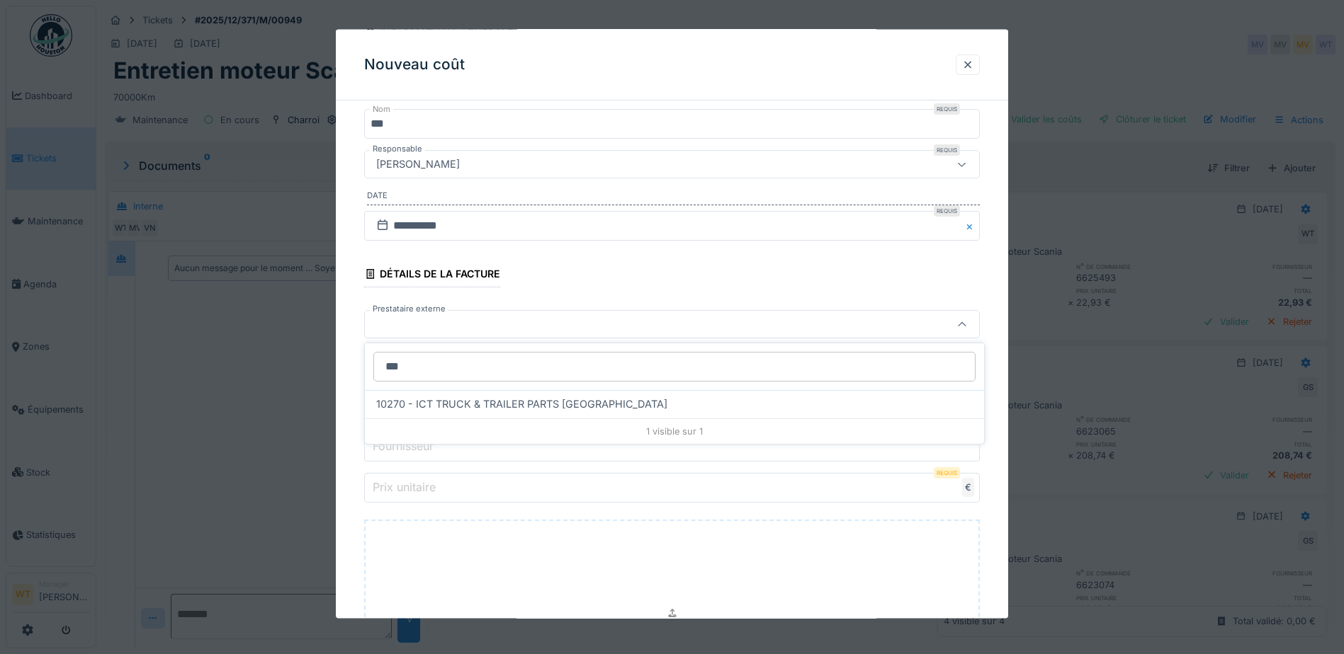
click at [472, 400] on span "10270 - ICT TRUCK & TRAILER PARTS [GEOGRAPHIC_DATA]" at bounding box center [521, 405] width 291 height 16
type input "*****"
click at [483, 400] on input "n° de Commande" at bounding box center [672, 406] width 616 height 30
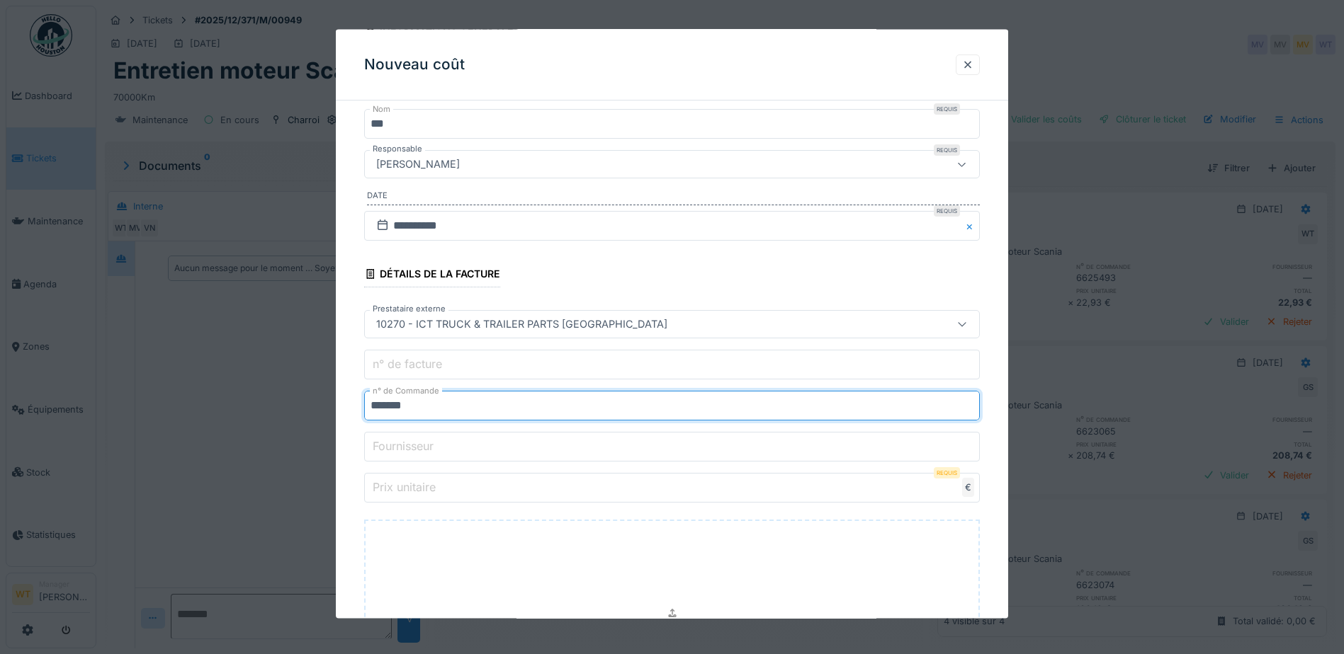
type input "*******"
click at [438, 482] on label "Prix unitaire" at bounding box center [404, 487] width 69 height 17
click at [438, 482] on input "Prix unitaire" at bounding box center [672, 488] width 616 height 30
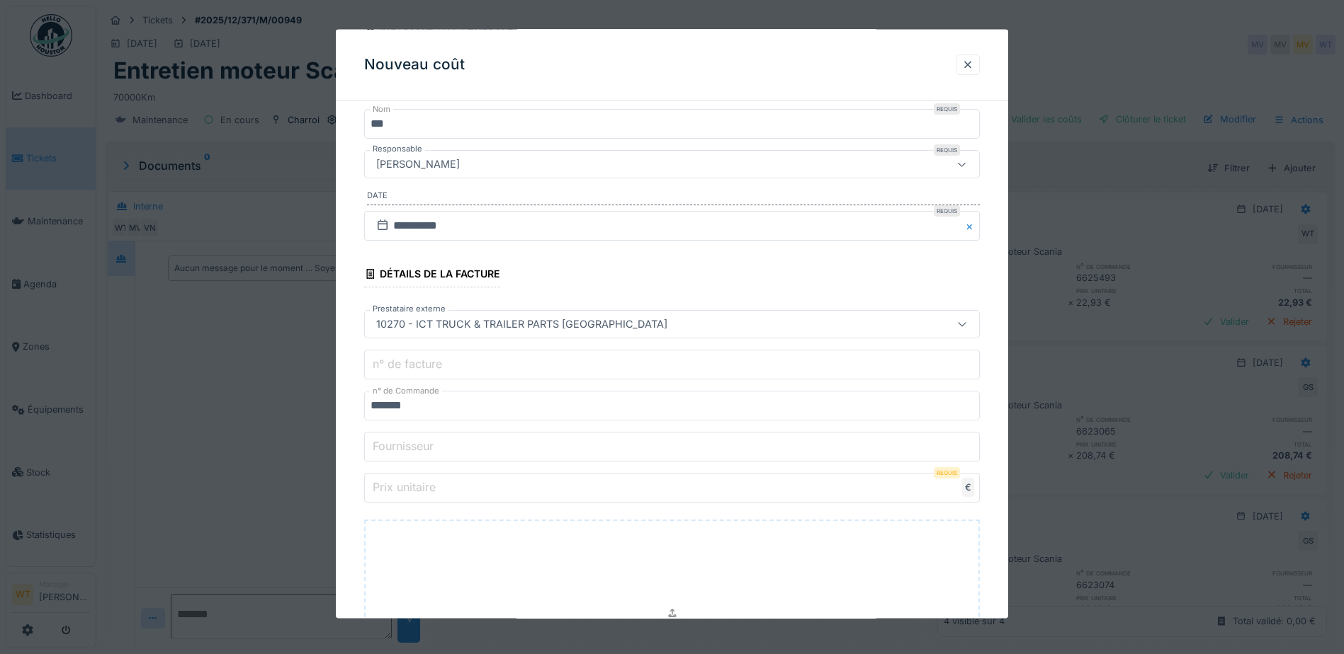
type input "**"
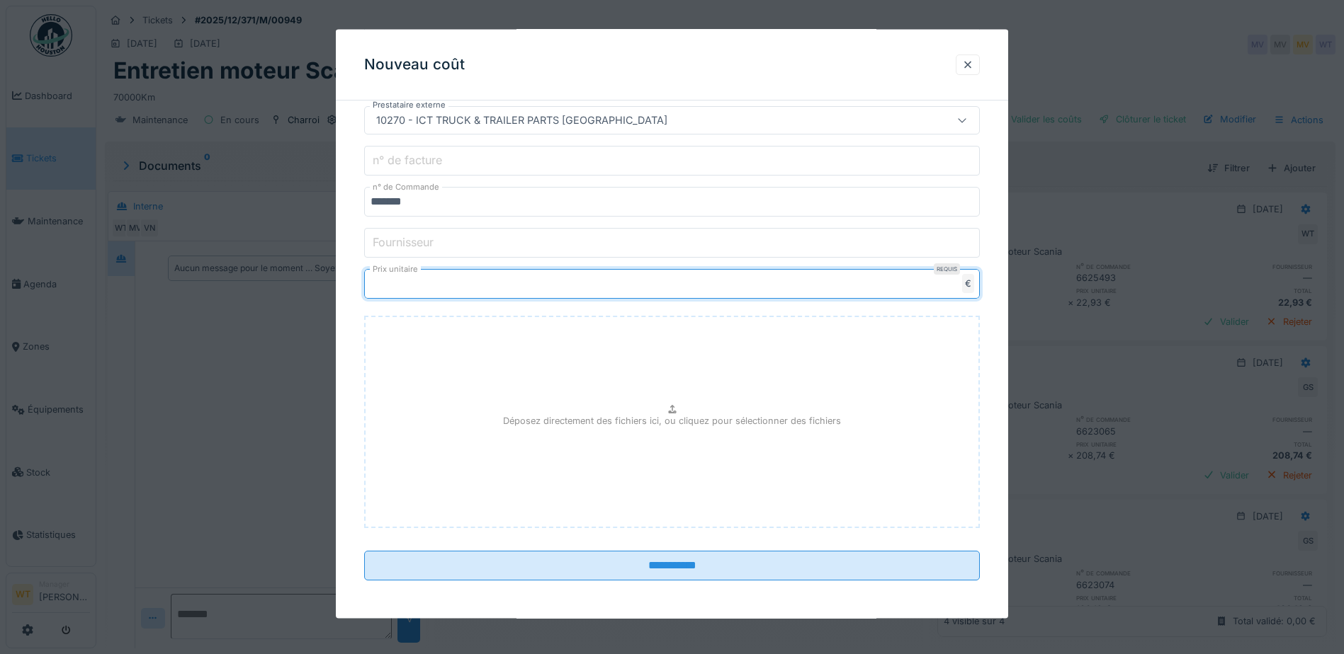
scroll to position [366, 0]
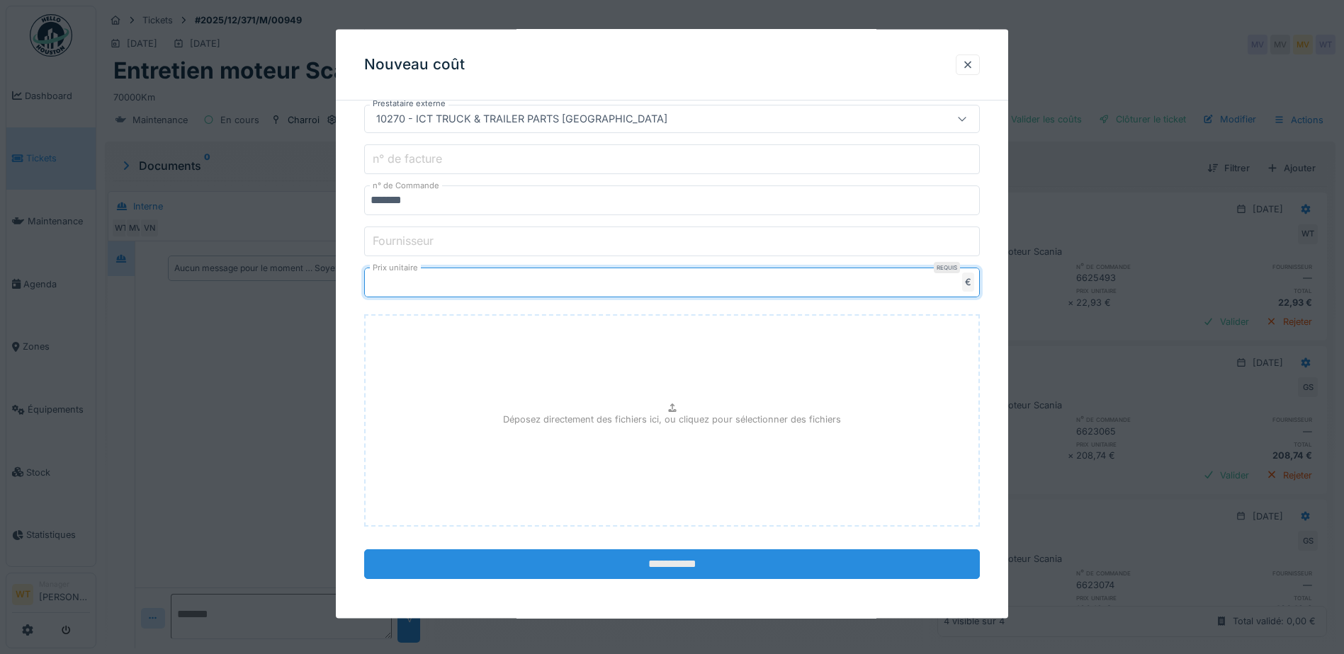
type input "*****"
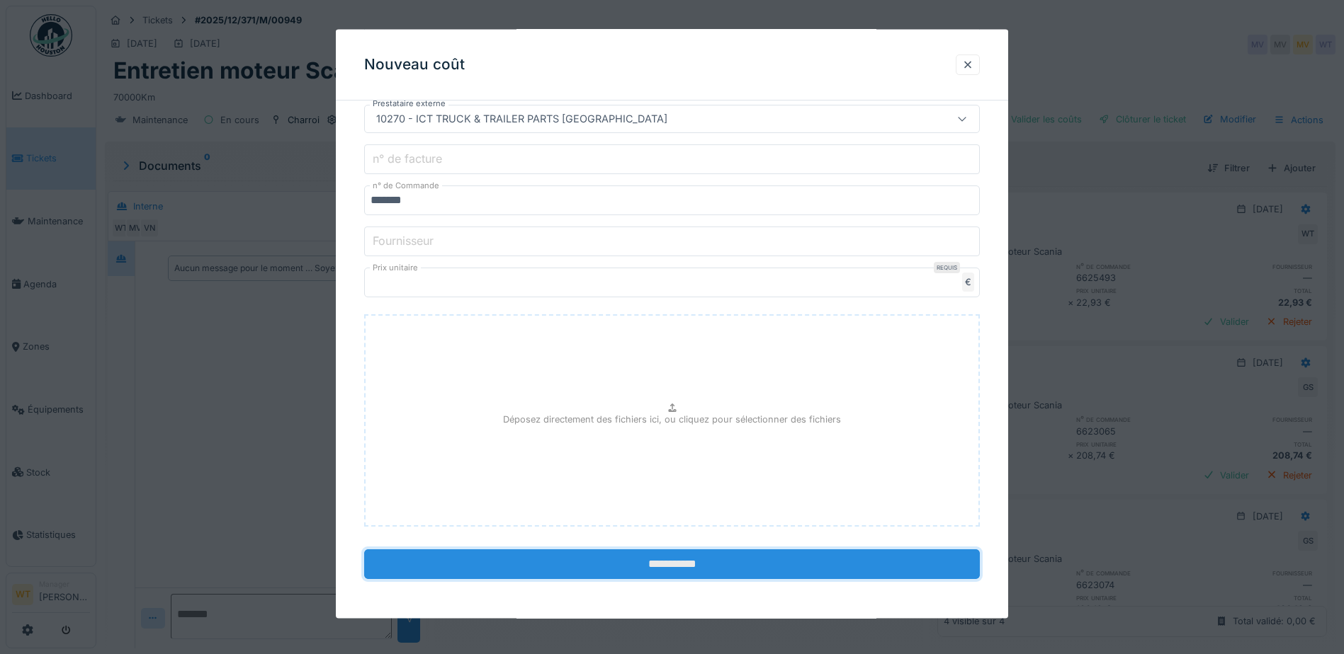
click at [624, 560] on input "**********" at bounding box center [672, 565] width 616 height 30
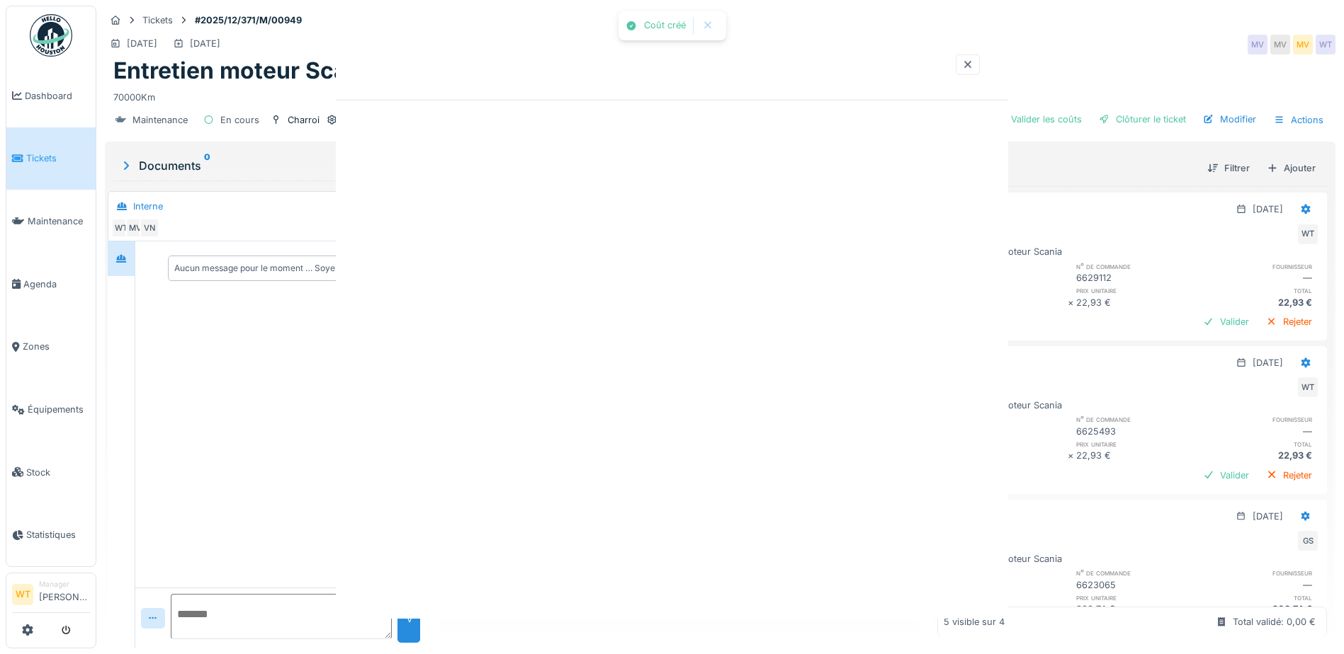
scroll to position [0, 0]
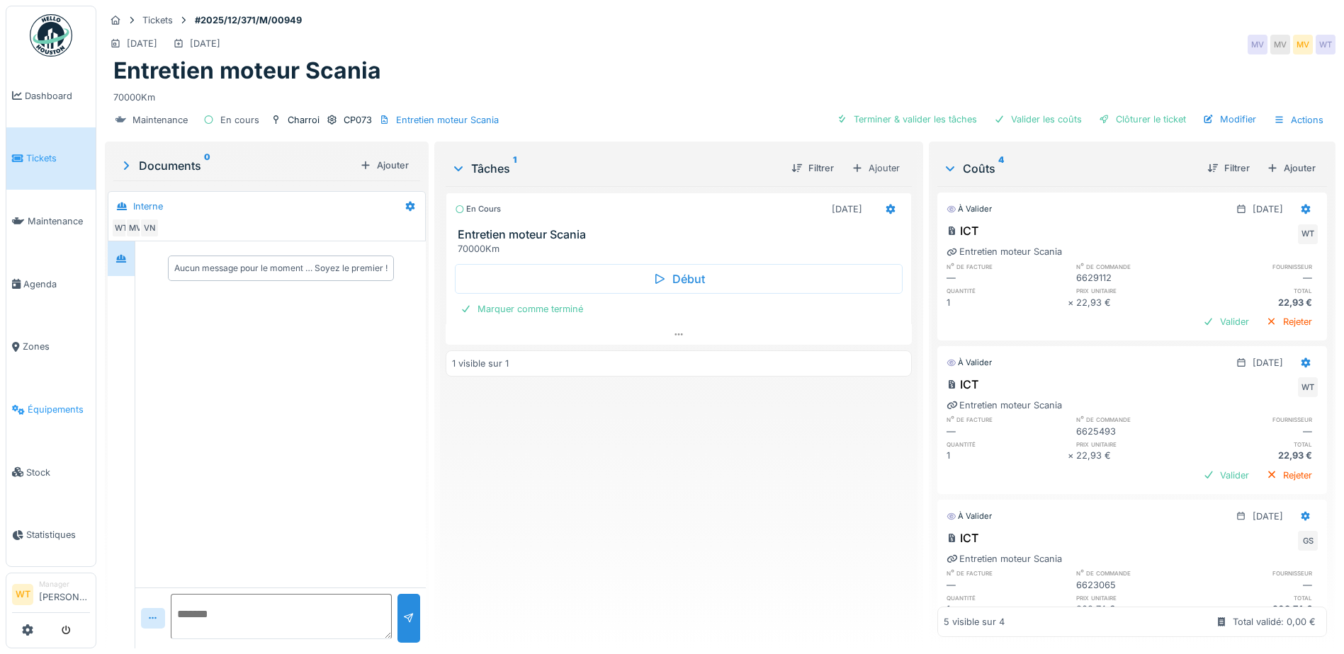
click at [44, 404] on span "Équipements" at bounding box center [59, 409] width 62 height 13
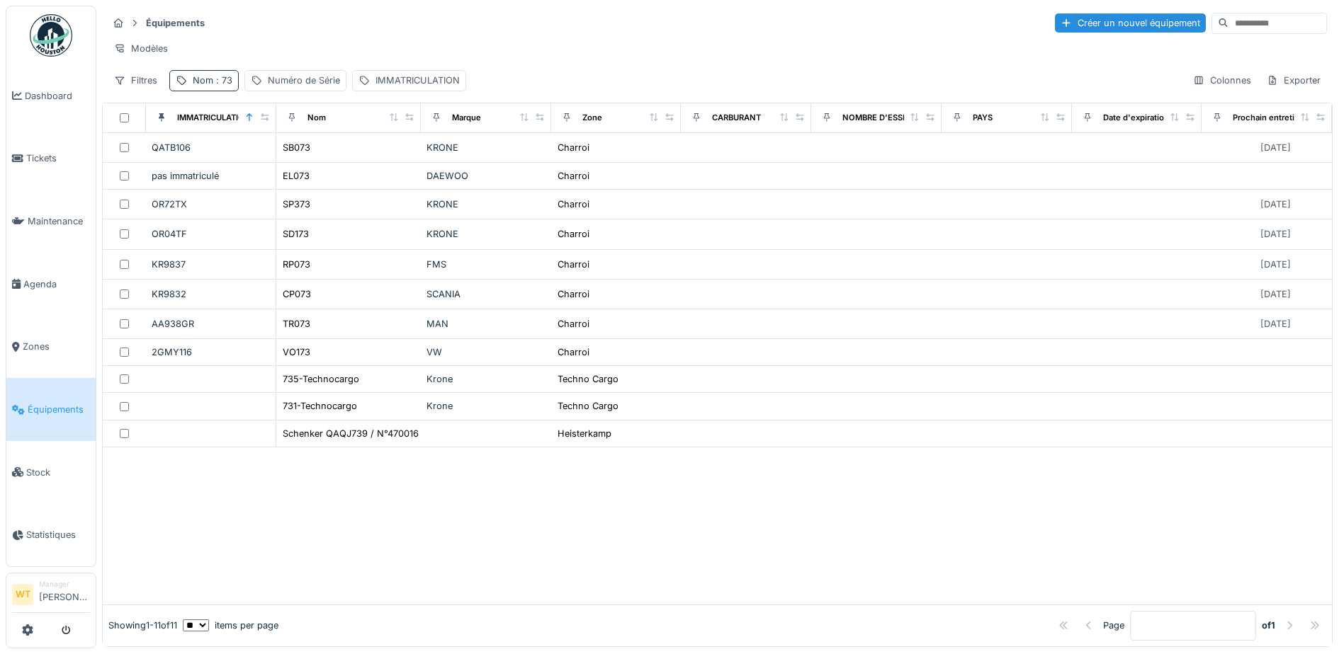
click at [200, 87] on div "Nom : 73" at bounding box center [213, 80] width 40 height 13
click at [305, 162] on icon at bounding box center [299, 158] width 11 height 9
click at [253, 166] on input "Nom" at bounding box center [246, 159] width 141 height 30
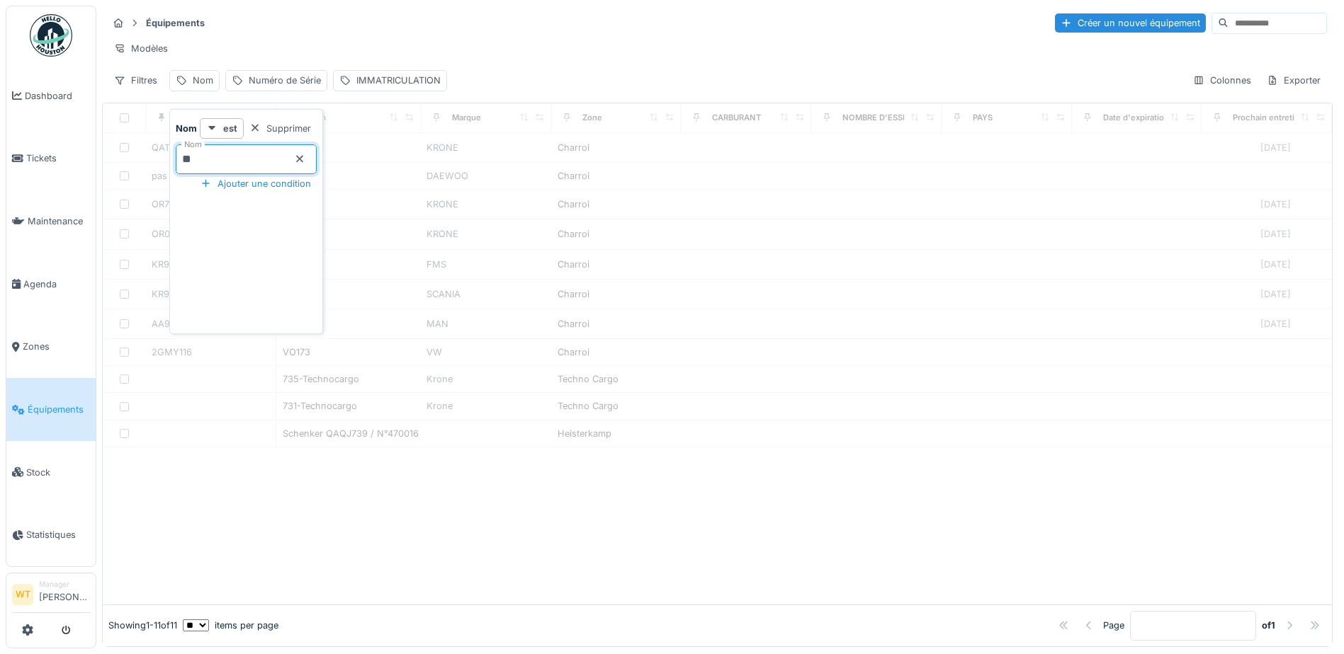
type input "**"
click at [314, 47] on div "Modèles" at bounding box center [717, 48] width 1219 height 21
click at [198, 87] on div "Nom : 29" at bounding box center [213, 80] width 40 height 13
click at [245, 170] on input "**" at bounding box center [246, 159] width 141 height 30
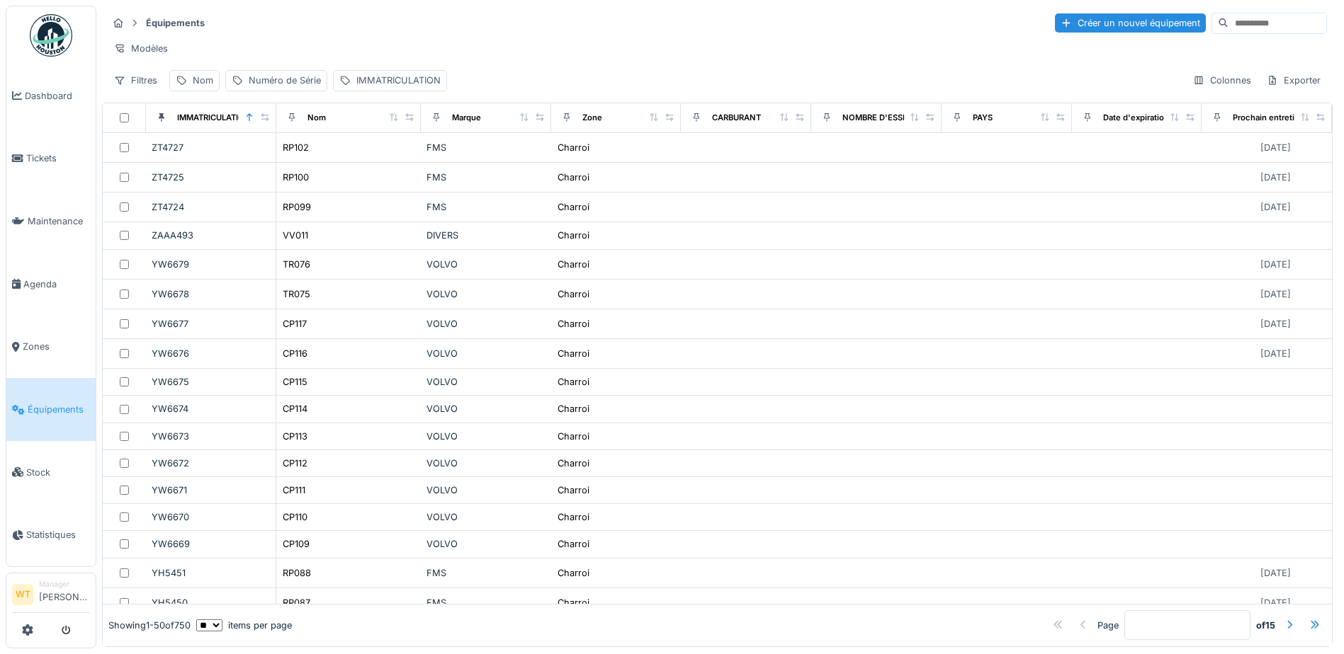
click at [276, 49] on div "Modèles" at bounding box center [717, 48] width 1219 height 21
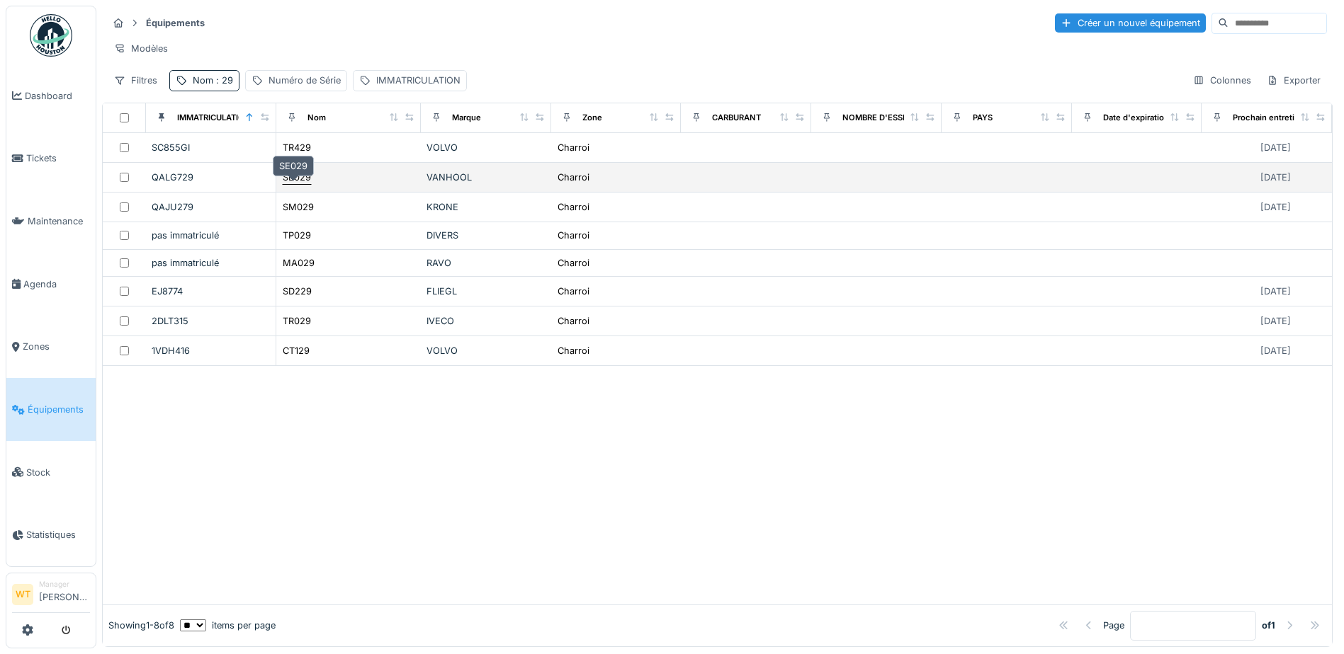
click at [292, 183] on div "SE029" at bounding box center [297, 177] width 28 height 13
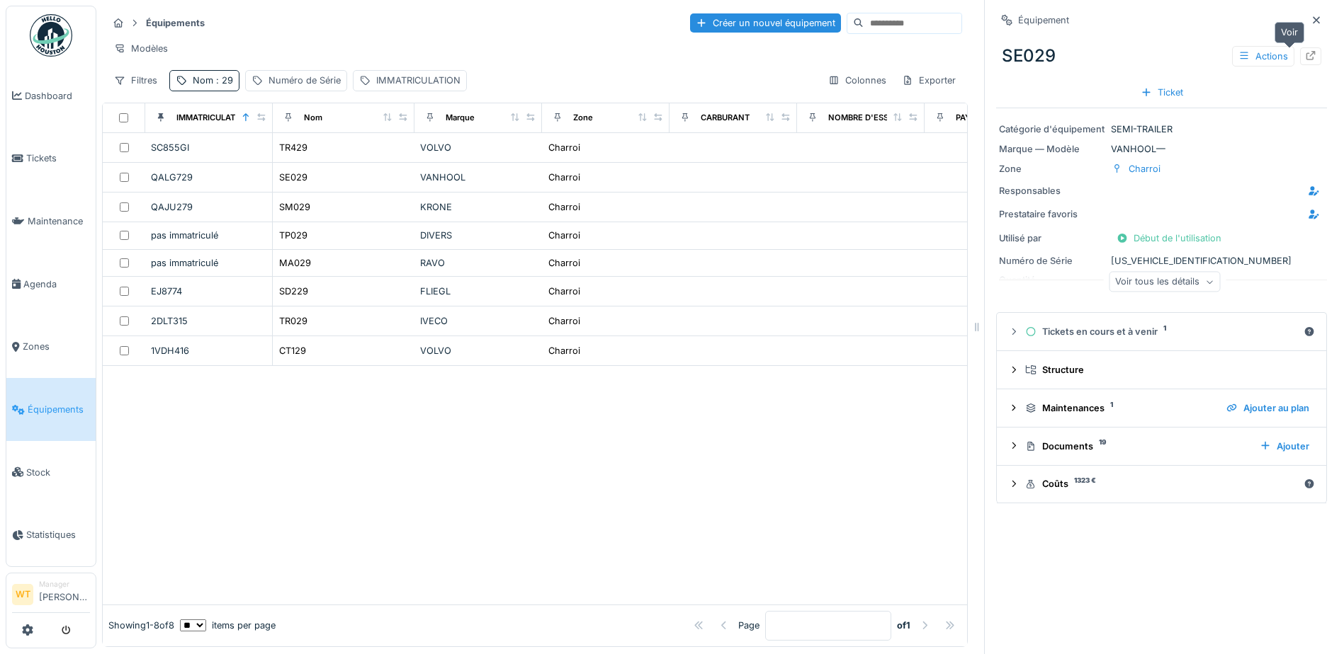
click at [1305, 51] on icon at bounding box center [1310, 55] width 11 height 9
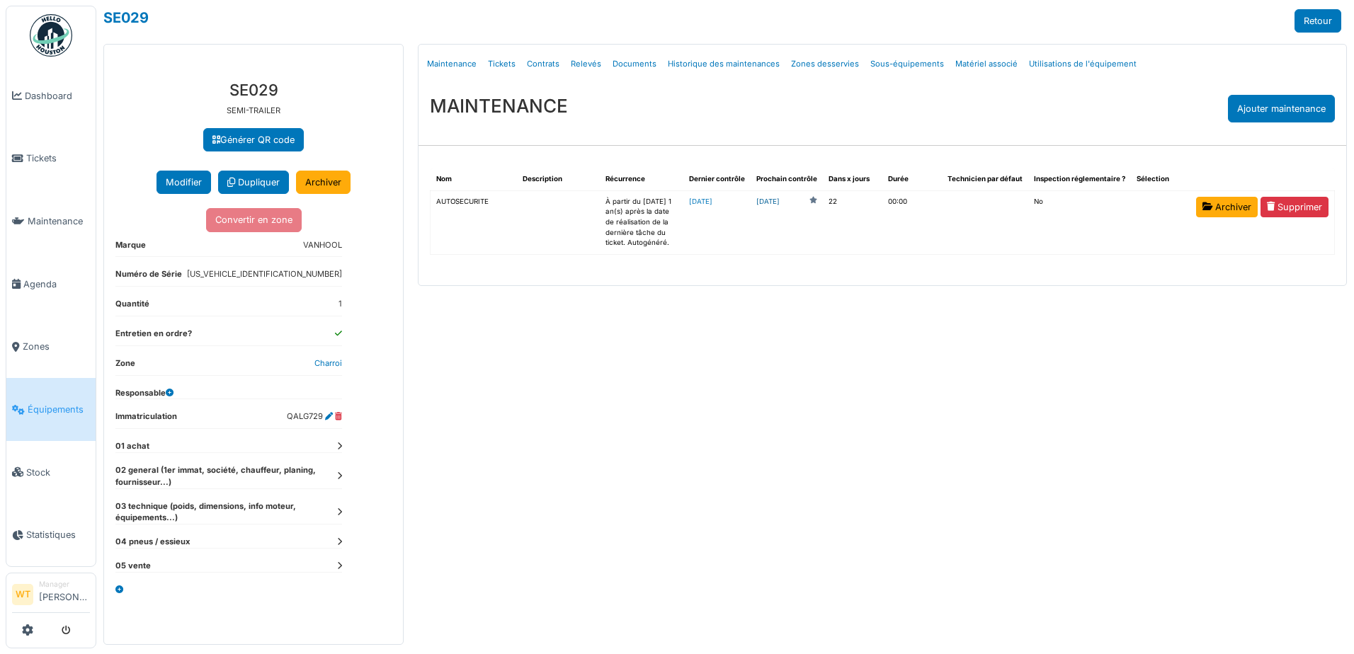
click at [780, 202] on link "[DATE]" at bounding box center [767, 202] width 23 height 11
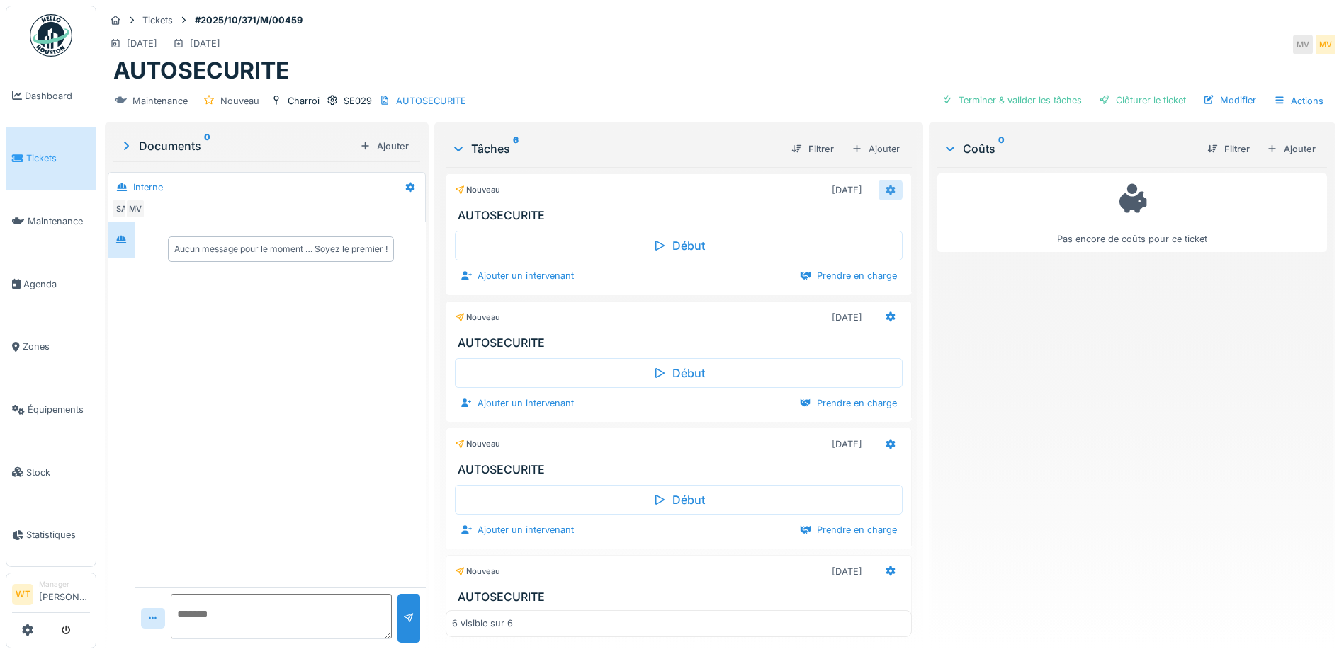
click at [883, 194] on div at bounding box center [890, 190] width 24 height 21
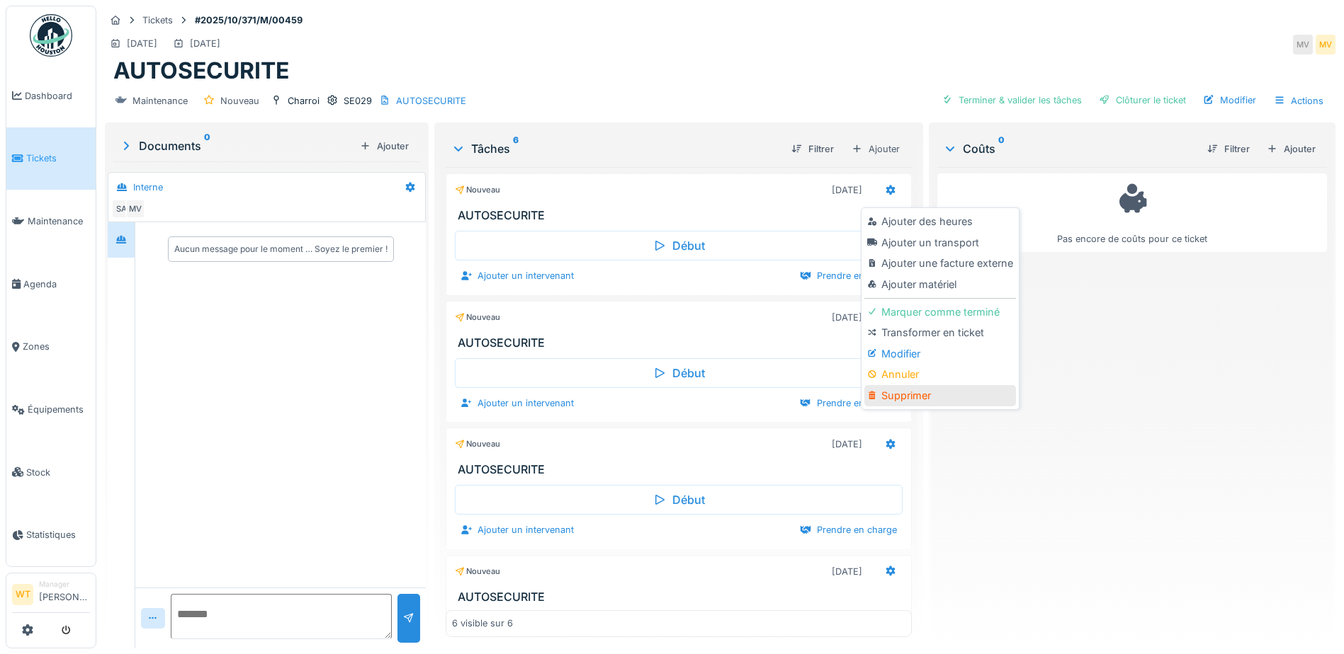
click at [936, 390] on div "Supprimer" at bounding box center [939, 395] width 151 height 21
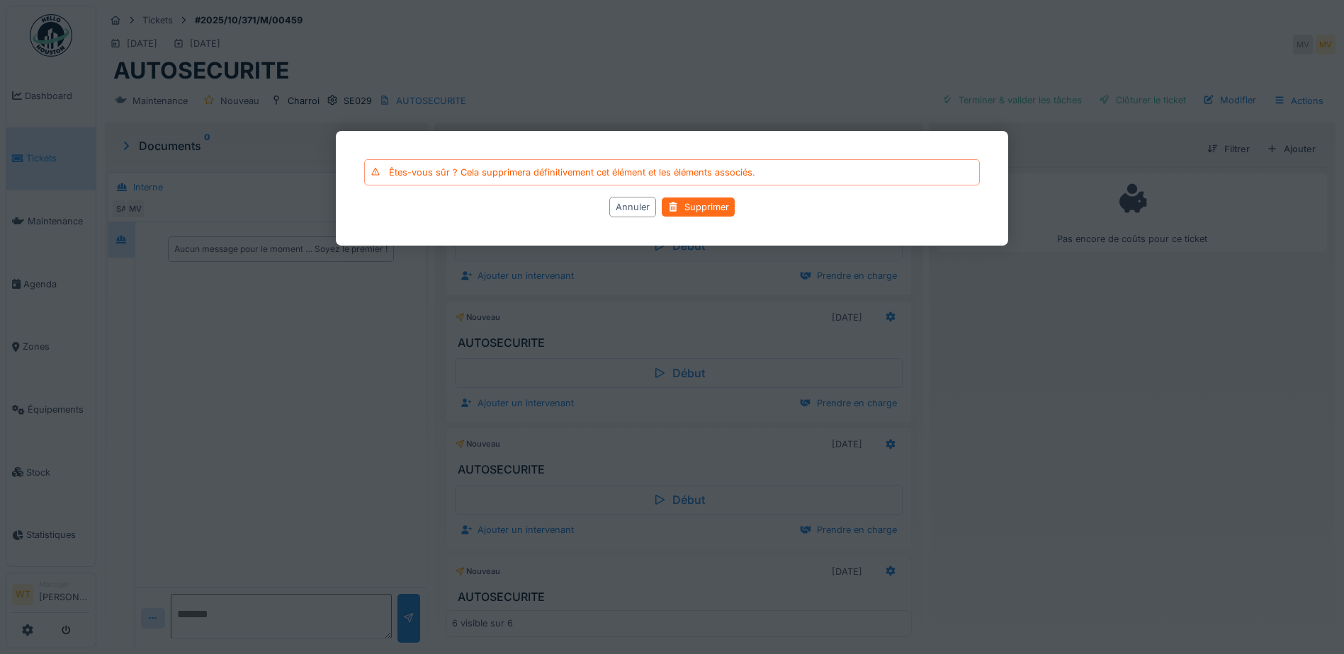
click at [710, 212] on div "Supprimer" at bounding box center [698, 207] width 73 height 19
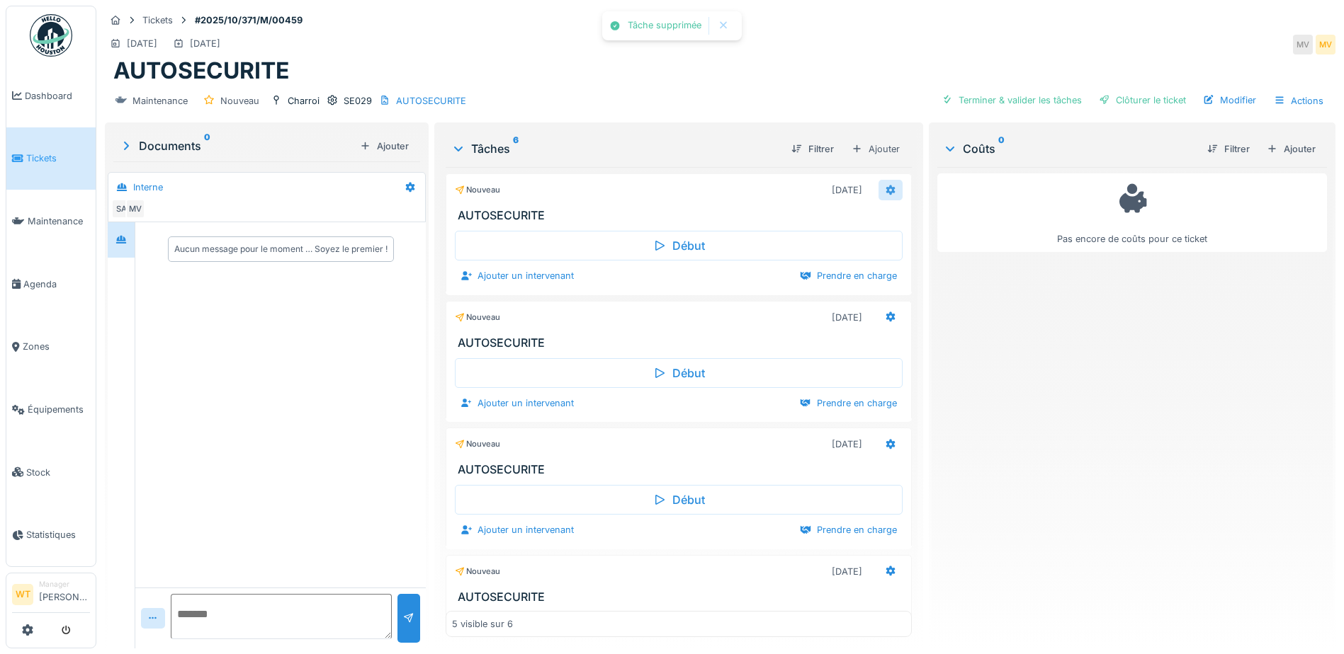
click at [880, 195] on div at bounding box center [890, 190] width 24 height 21
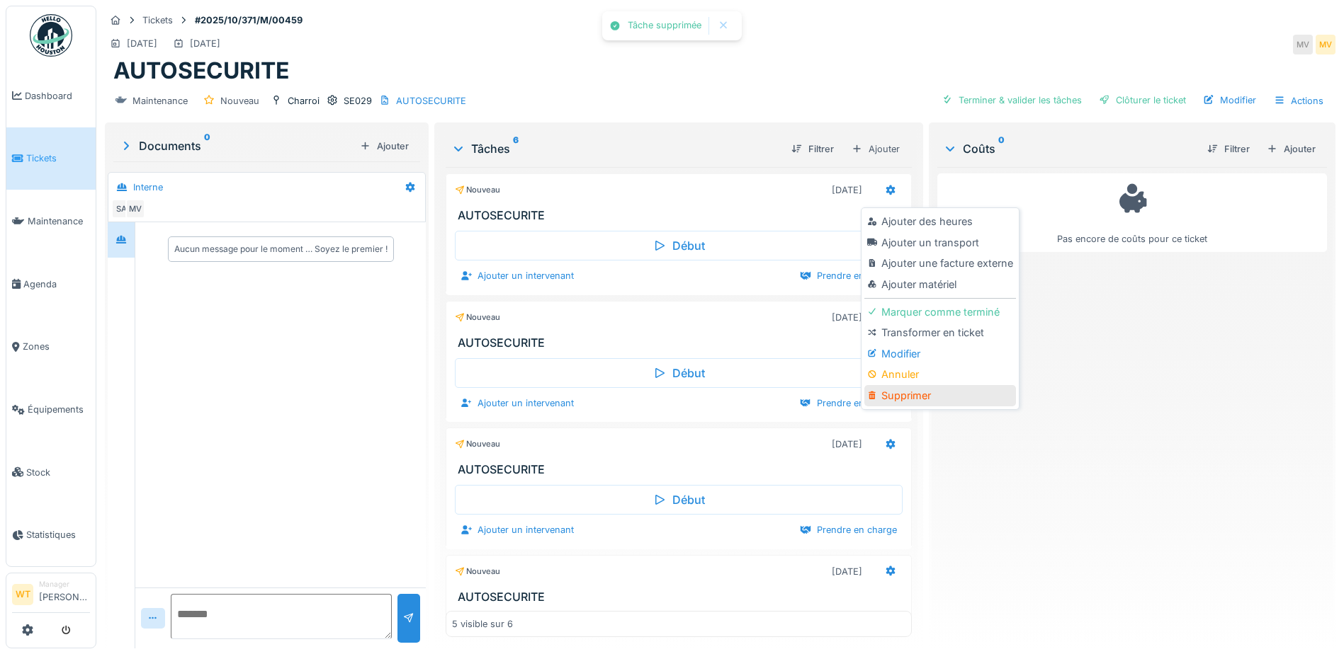
click at [948, 398] on div "Supprimer" at bounding box center [939, 395] width 151 height 21
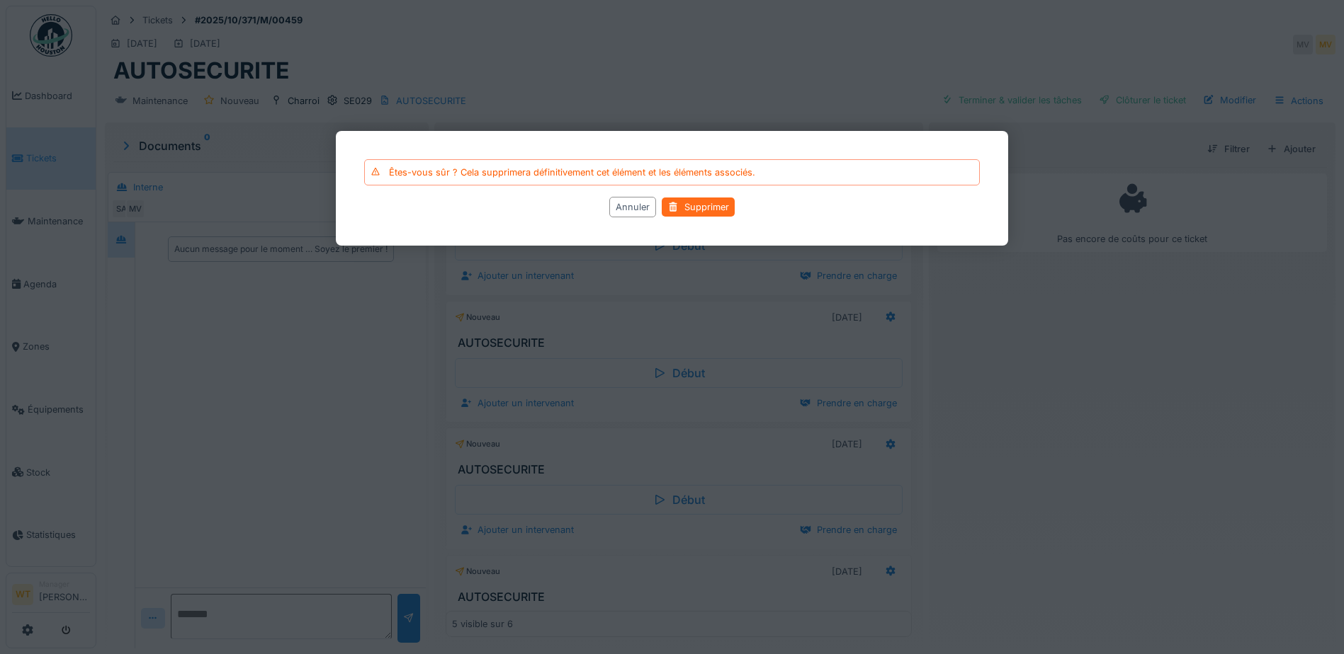
click at [706, 207] on div "Supprimer" at bounding box center [698, 207] width 73 height 19
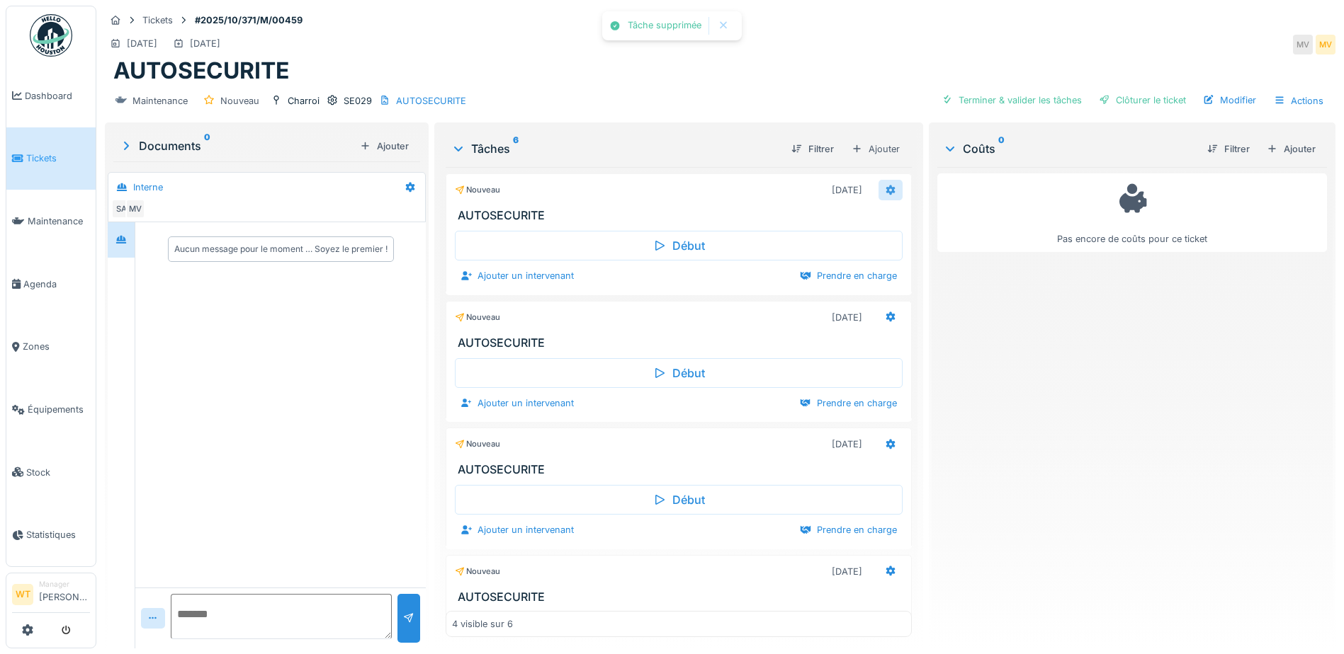
click at [885, 197] on div at bounding box center [890, 189] width 11 height 13
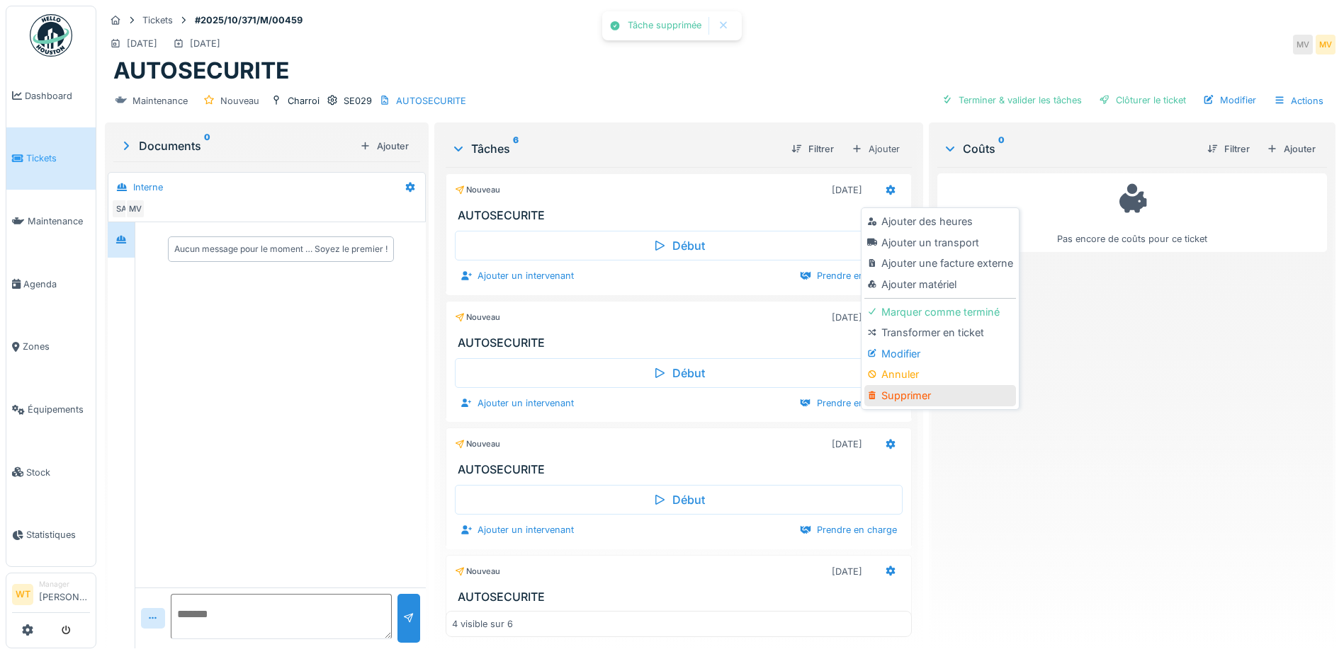
click at [934, 389] on div "Supprimer" at bounding box center [939, 395] width 151 height 21
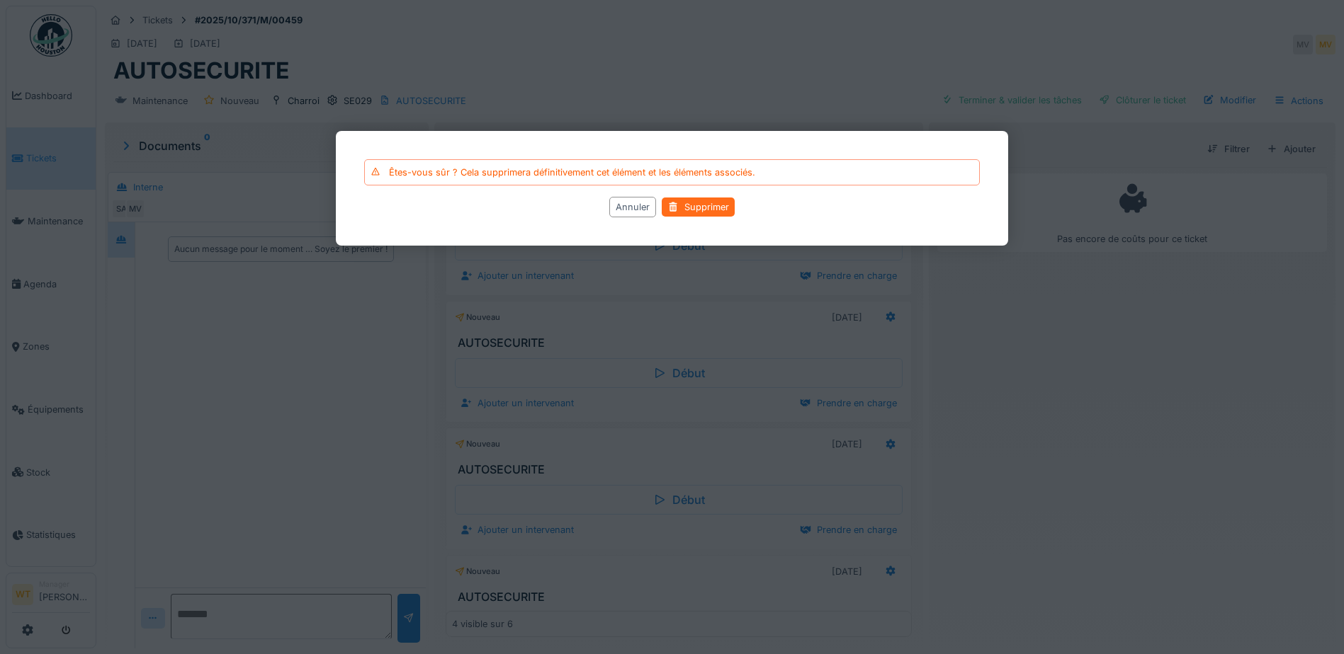
click at [721, 205] on div "Supprimer" at bounding box center [698, 207] width 73 height 19
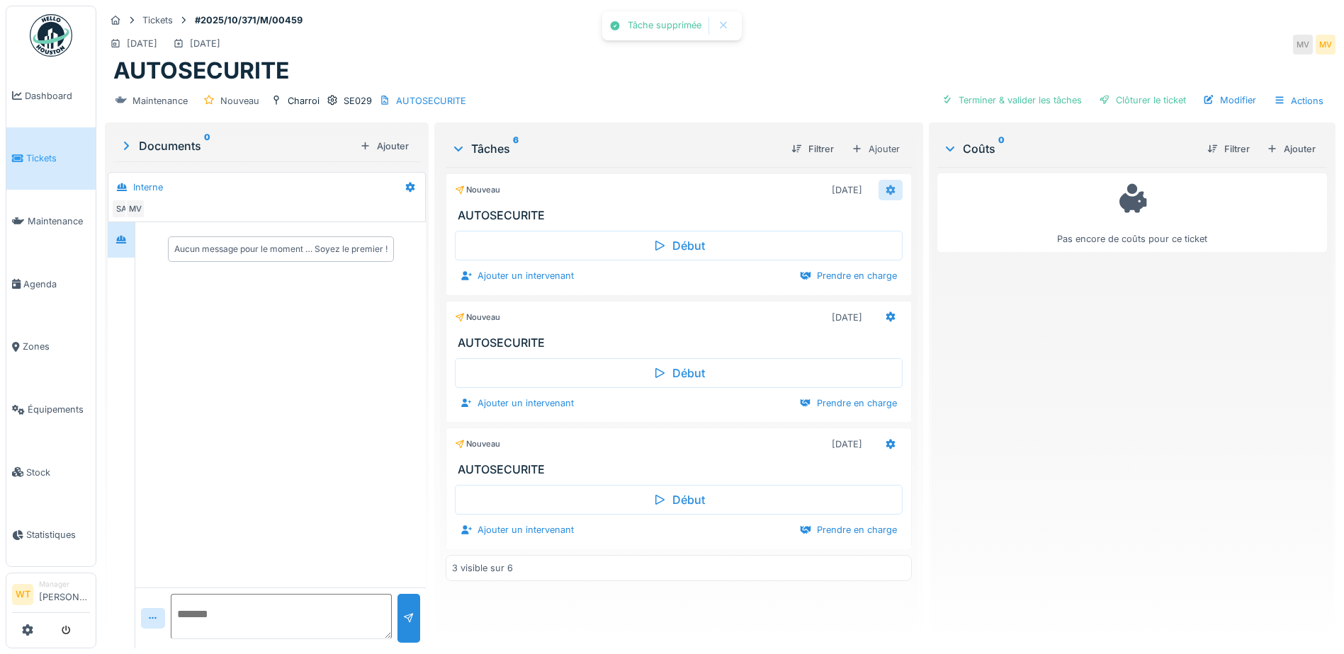
click at [886, 191] on icon at bounding box center [890, 190] width 9 height 10
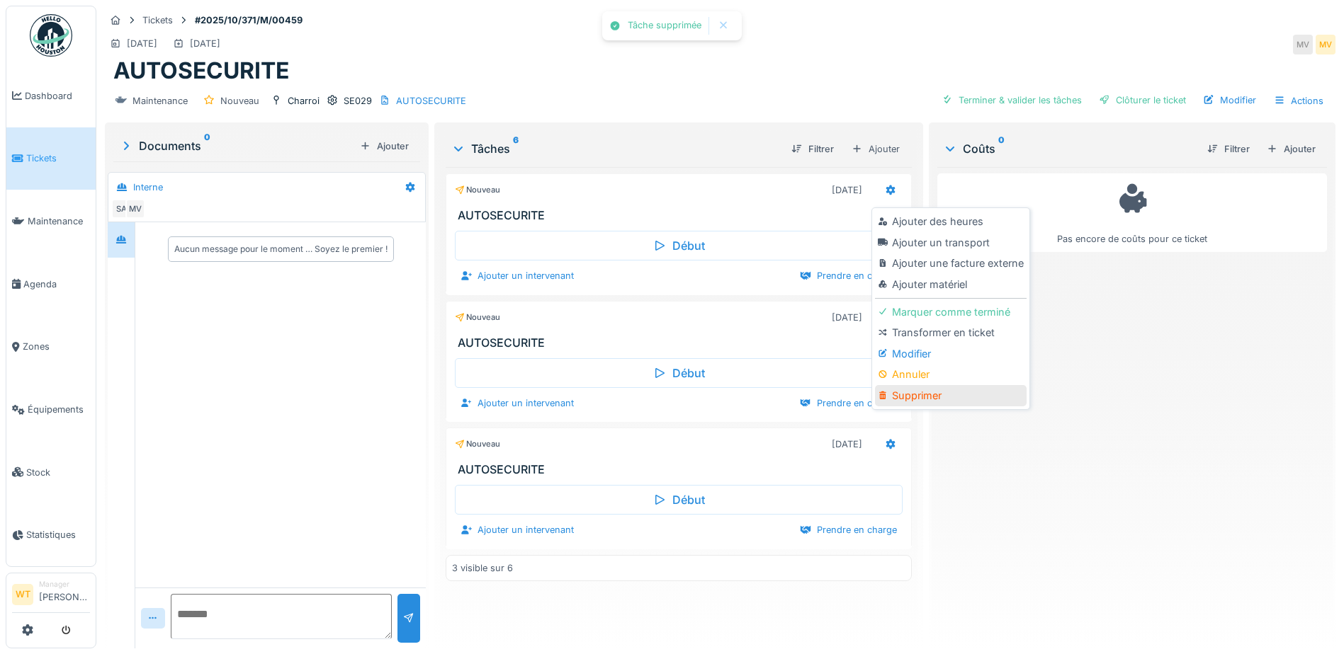
click at [956, 394] on div "Supprimer" at bounding box center [950, 395] width 151 height 21
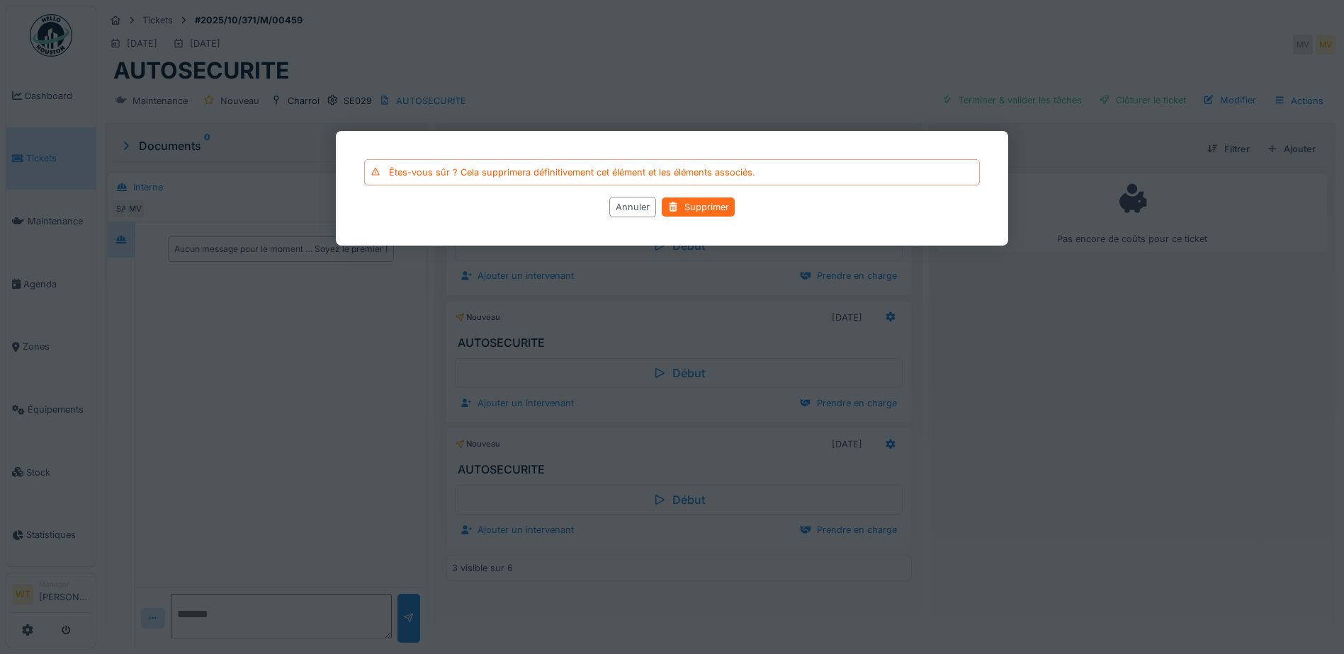
click at [682, 212] on div "Supprimer" at bounding box center [698, 207] width 73 height 19
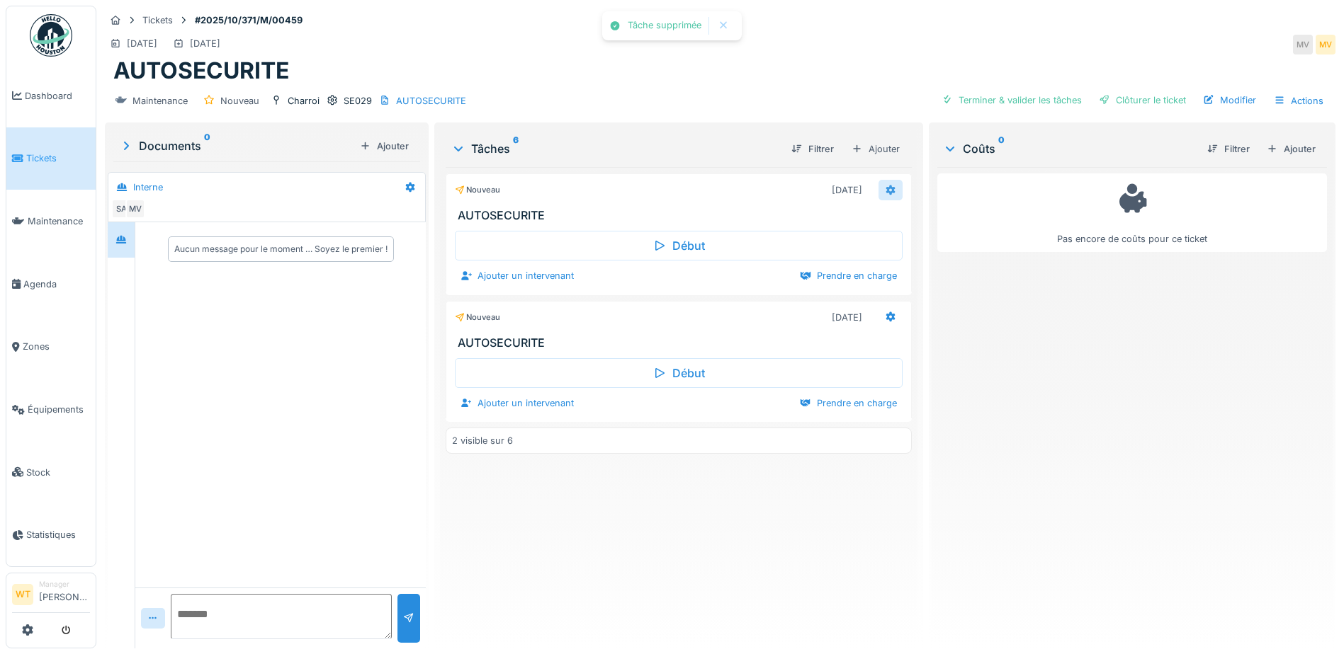
click at [885, 191] on icon at bounding box center [890, 190] width 11 height 9
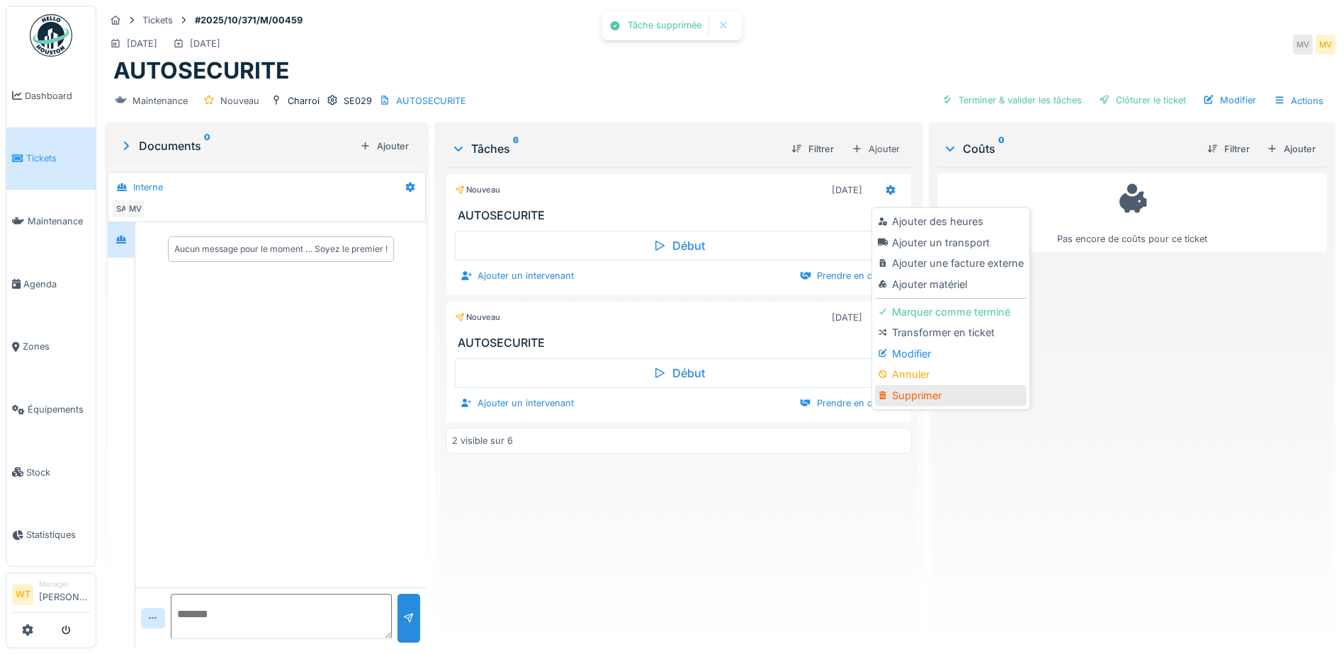
click at [942, 400] on div "Supprimer" at bounding box center [950, 395] width 151 height 21
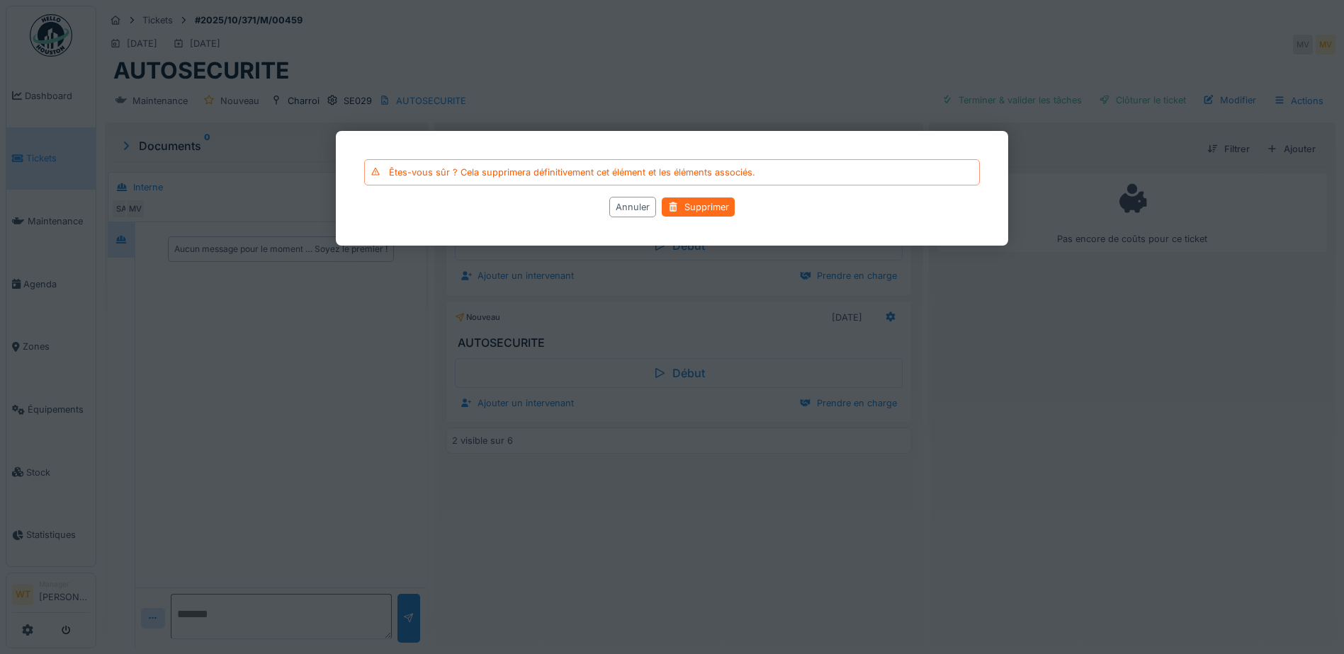
click at [687, 205] on div "Supprimer" at bounding box center [698, 207] width 73 height 19
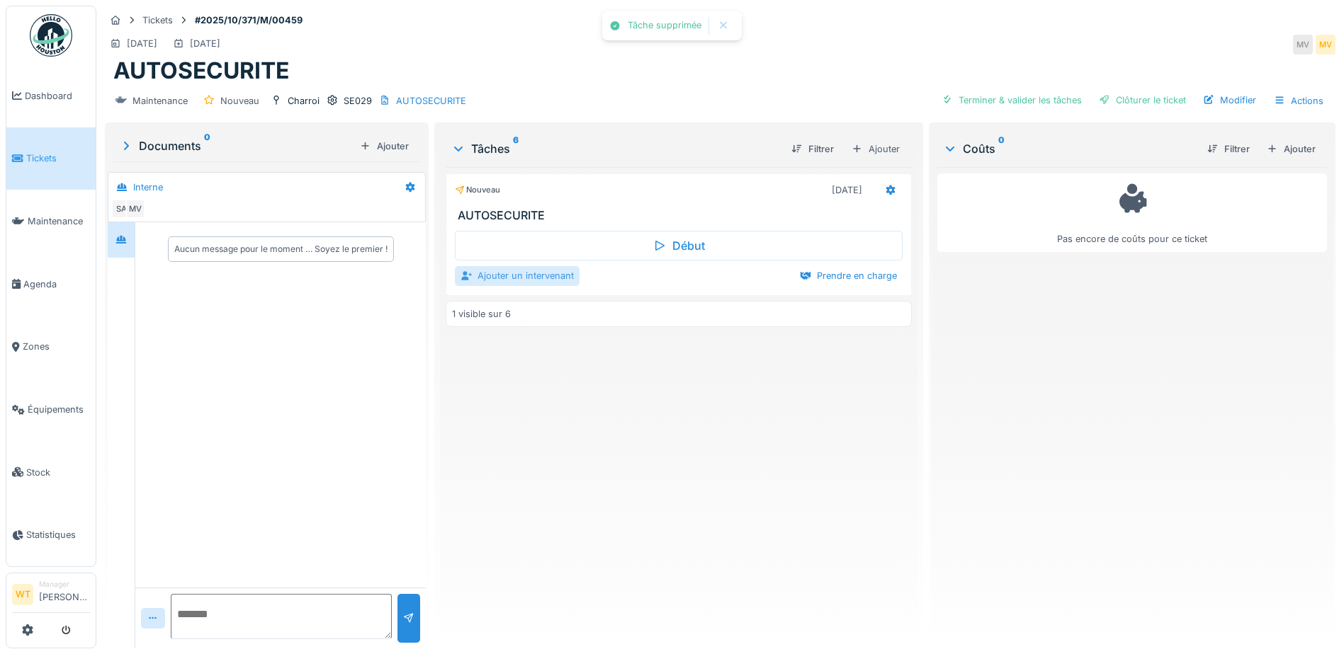
click at [540, 278] on div "Ajouter un intervenant" at bounding box center [517, 275] width 125 height 19
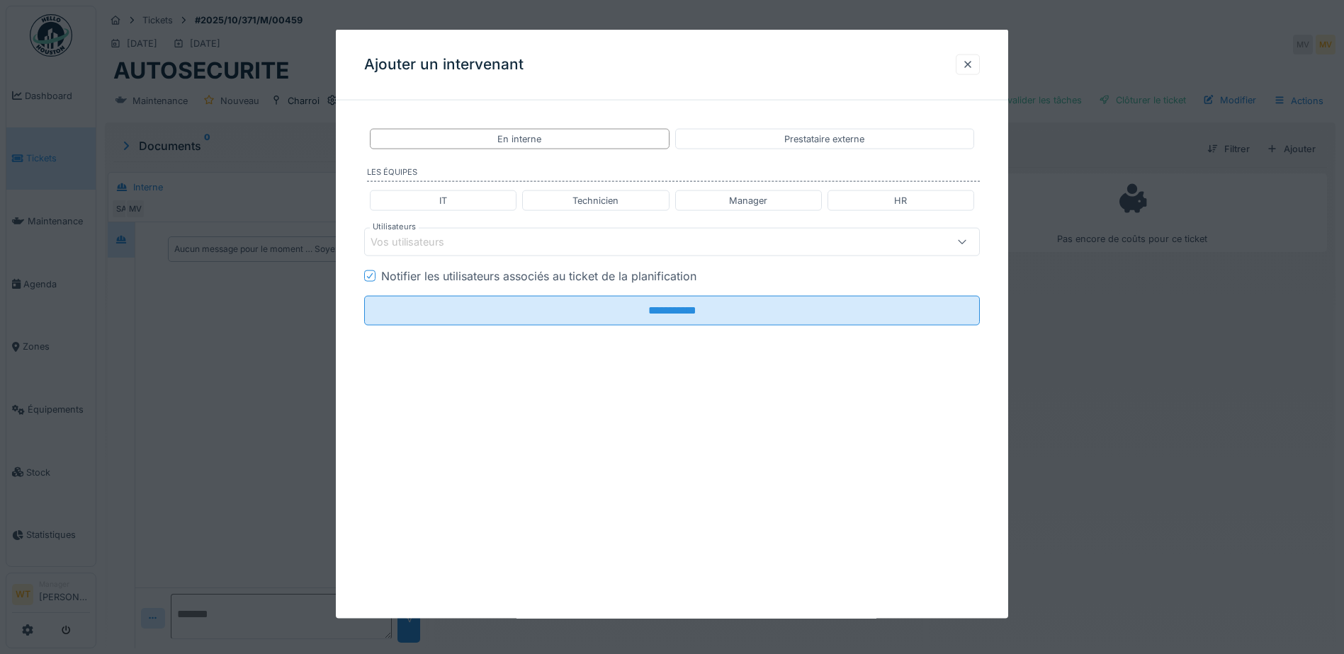
click at [575, 251] on div "Vos utilisateurs" at bounding box center [672, 242] width 616 height 28
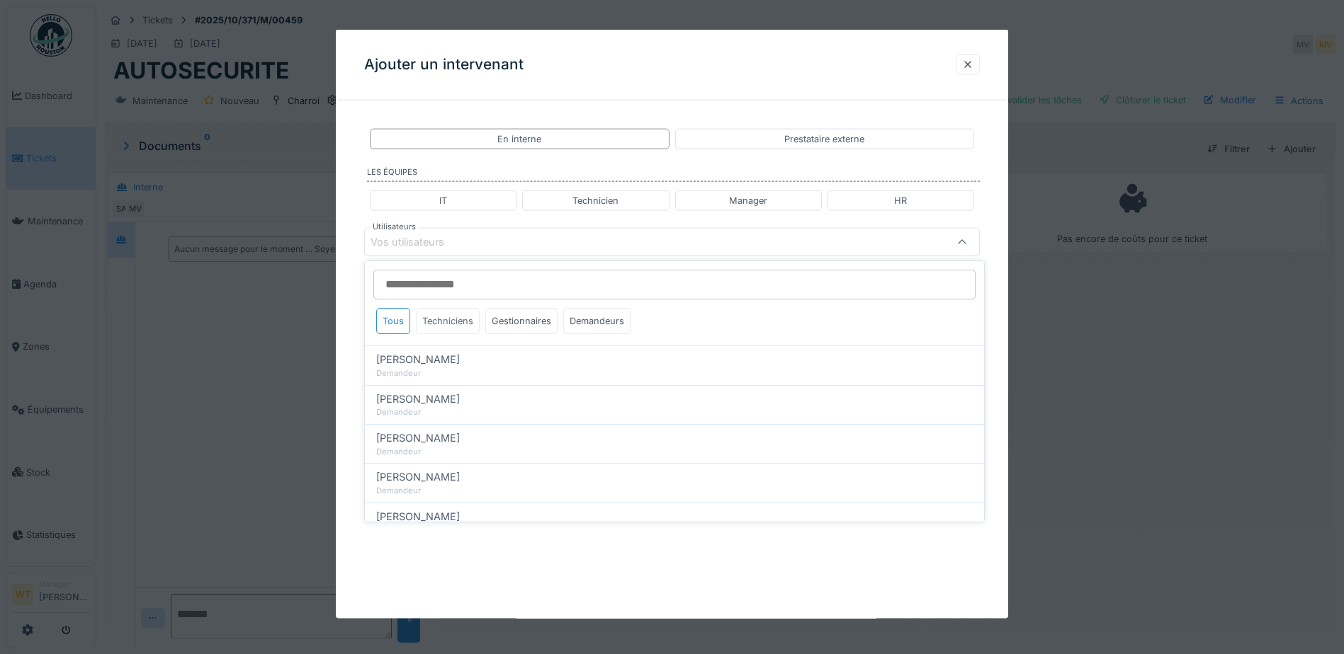
click at [458, 323] on div "Techniciens" at bounding box center [448, 321] width 64 height 26
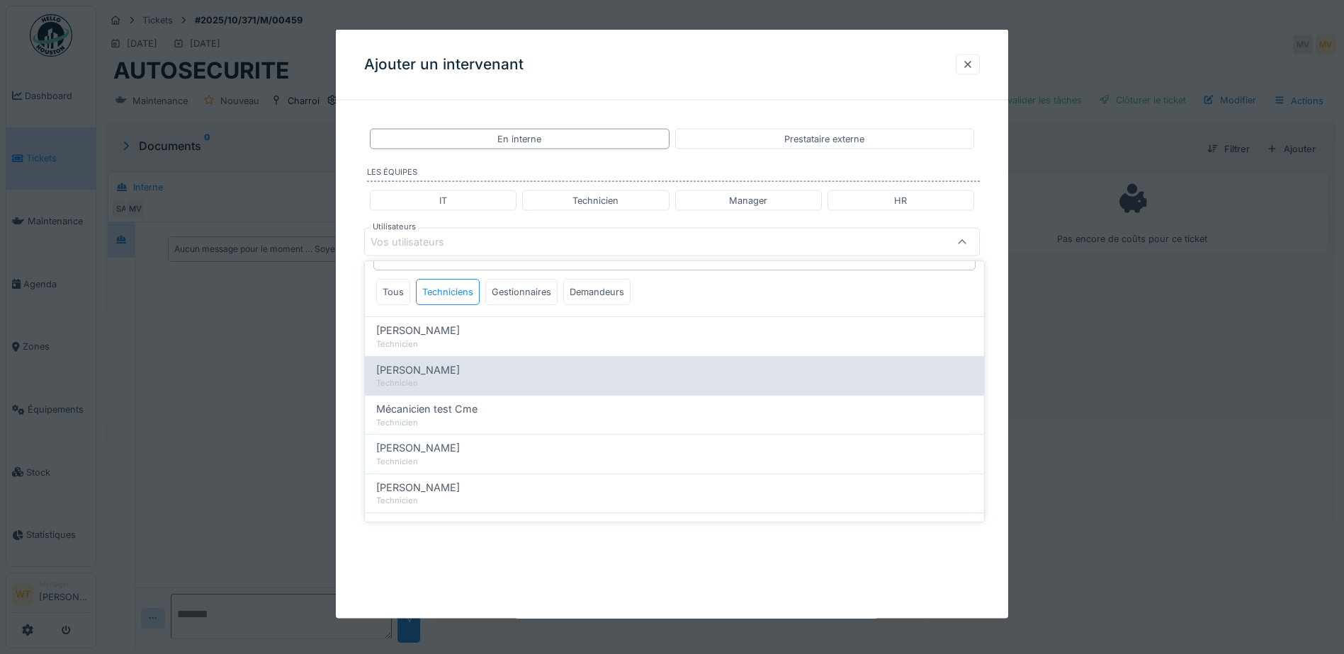
click at [447, 368] on div "[PERSON_NAME]" at bounding box center [674, 371] width 596 height 16
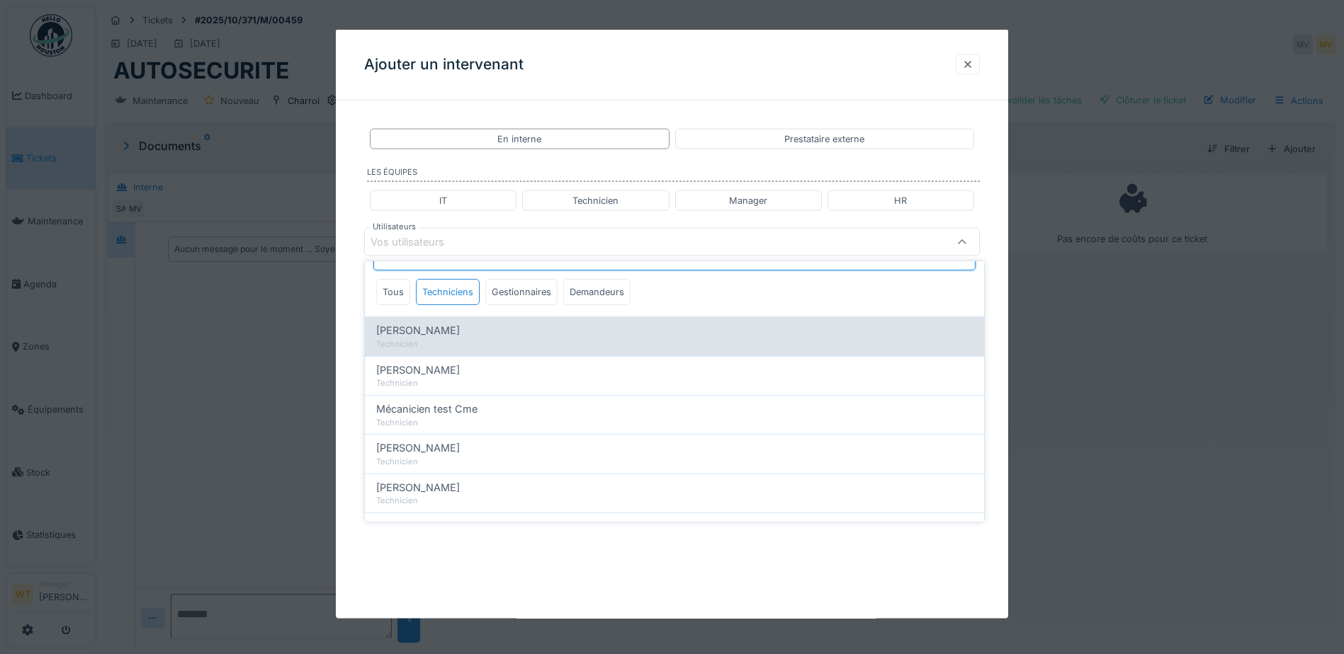
type input "****"
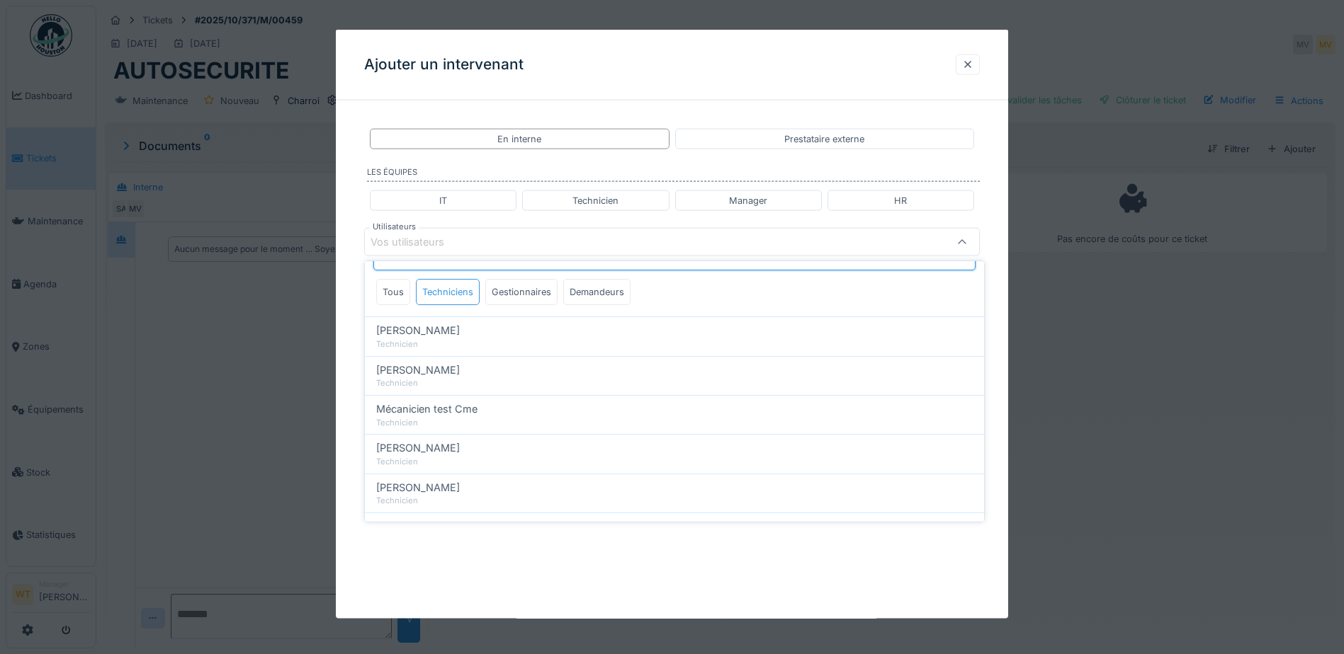
scroll to position [8, 0]
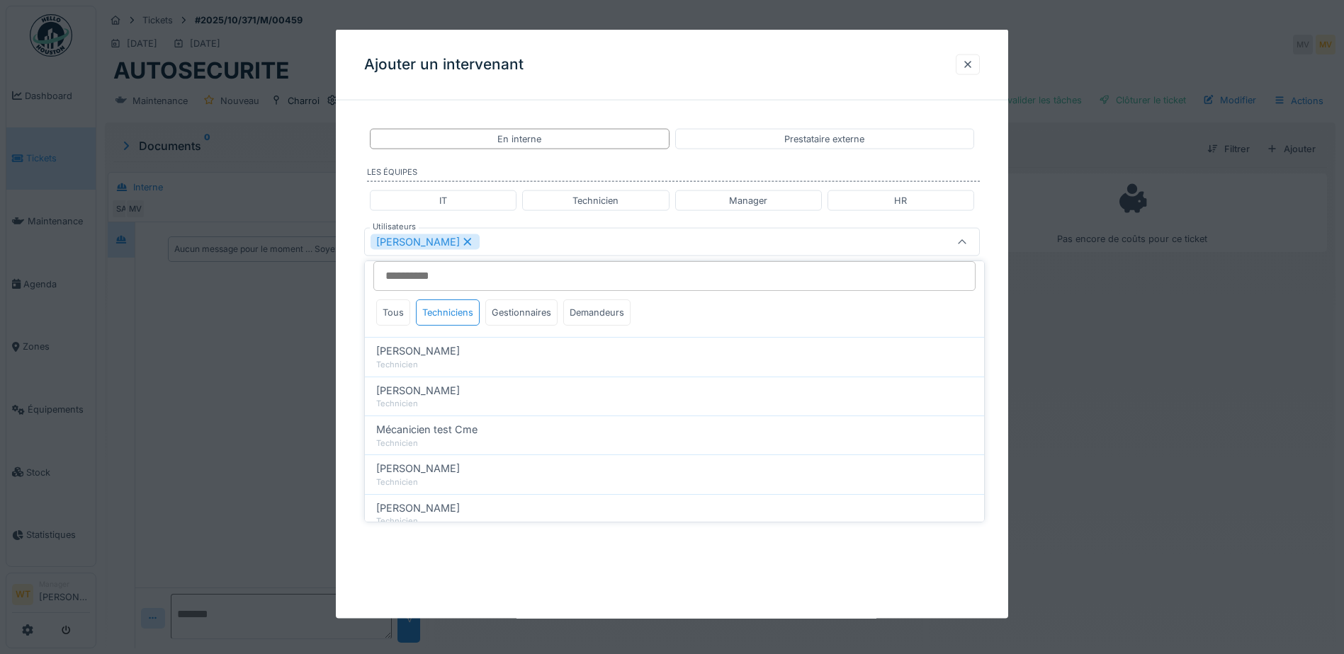
click at [489, 250] on div "[PERSON_NAME]" at bounding box center [672, 242] width 616 height 28
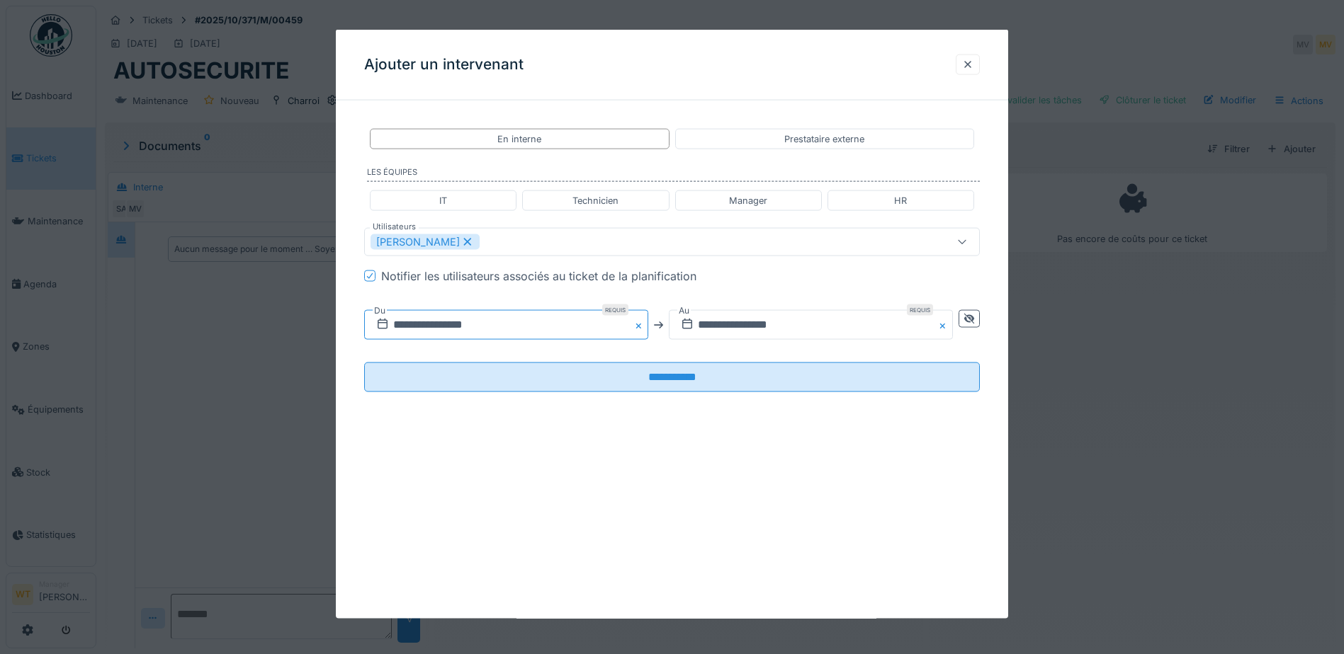
click at [479, 328] on input "**********" at bounding box center [506, 325] width 284 height 30
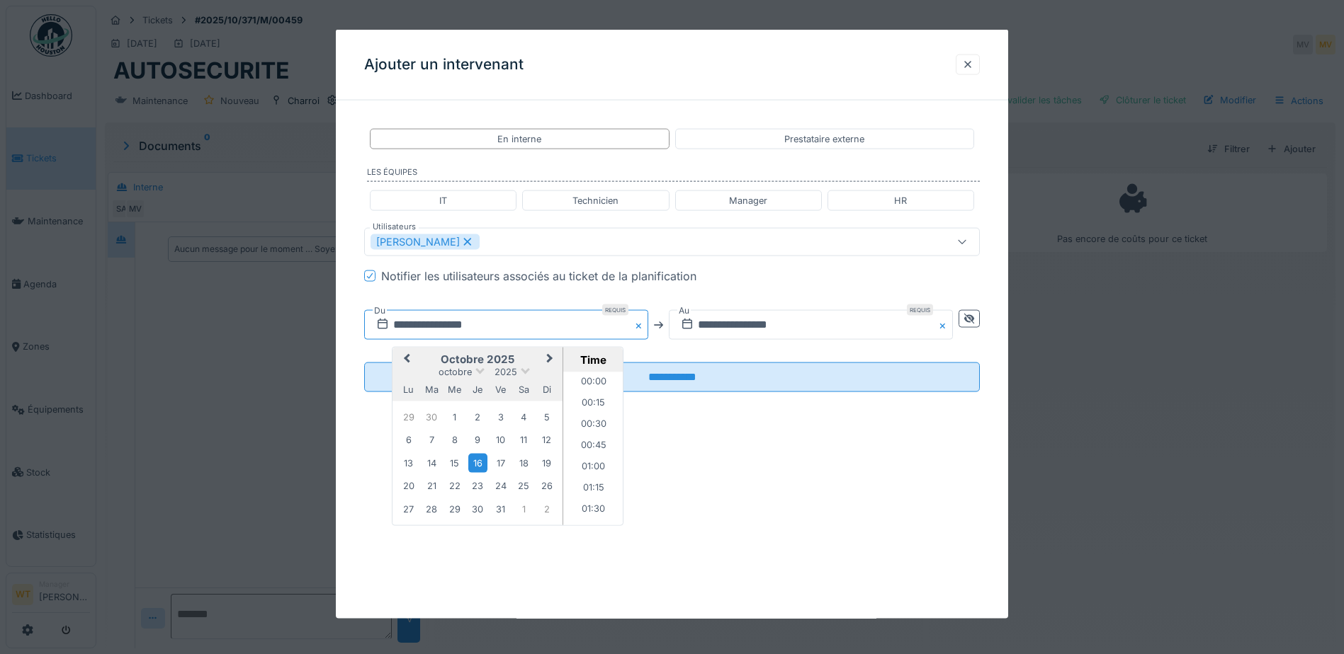
scroll to position [1294, 0]
click at [407, 363] on button "Previous Month" at bounding box center [405, 360] width 23 height 23
click at [453, 483] on div "24" at bounding box center [454, 487] width 19 height 21
click at [593, 408] on li "08:00" at bounding box center [593, 406] width 60 height 21
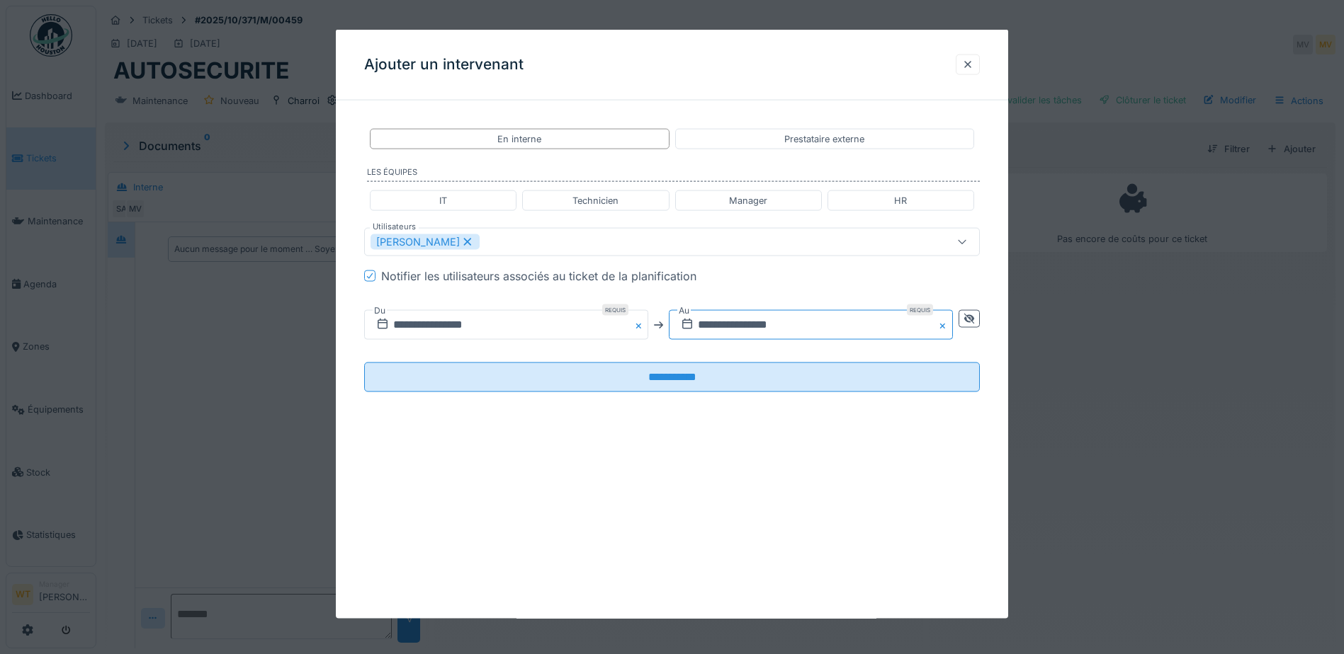
click at [705, 324] on input "**********" at bounding box center [811, 325] width 284 height 30
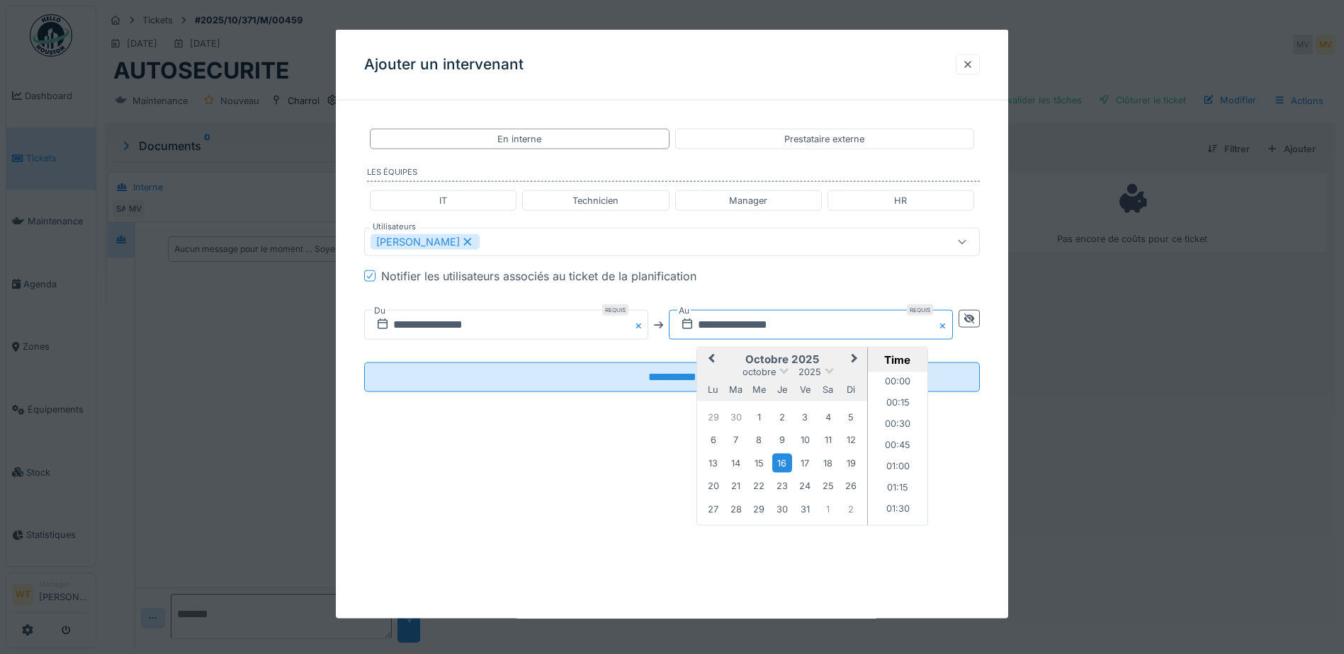
scroll to position [1294, 0]
click at [711, 357] on span "Previous Month" at bounding box center [711, 359] width 0 height 17
click at [766, 487] on div "24" at bounding box center [758, 487] width 19 height 21
click at [888, 449] on li "21:00" at bounding box center [898, 448] width 60 height 21
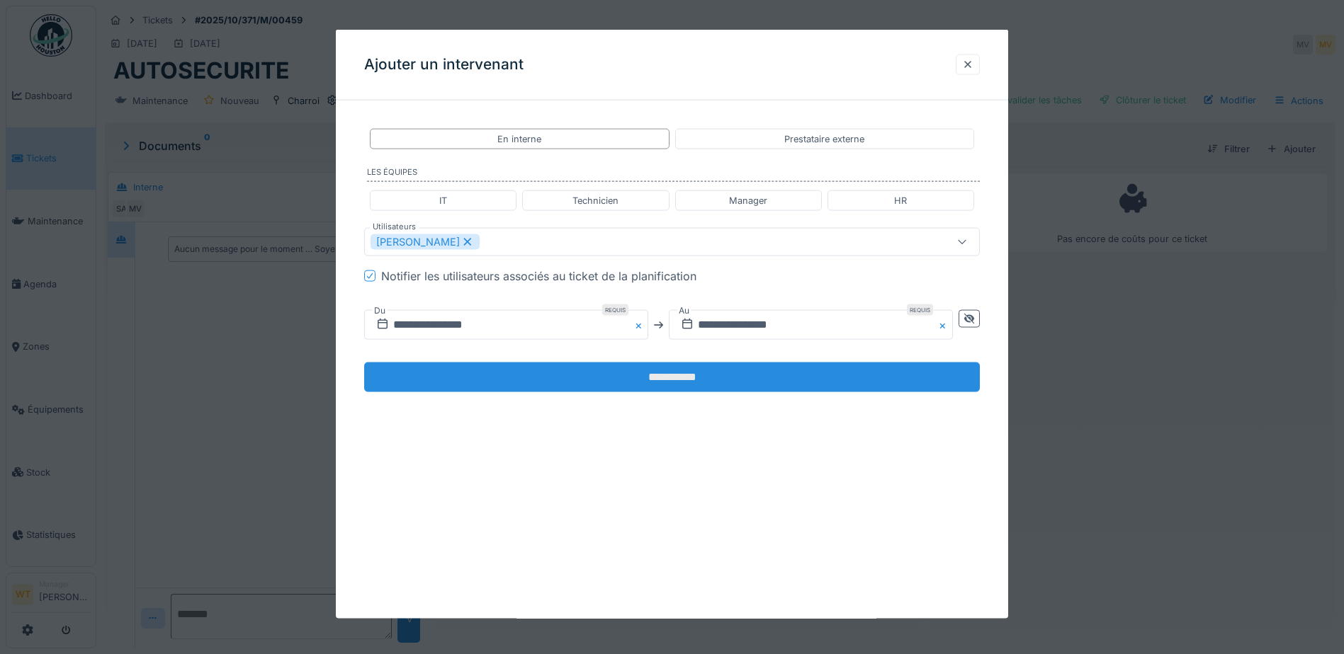
click at [559, 374] on input "**********" at bounding box center [672, 378] width 616 height 30
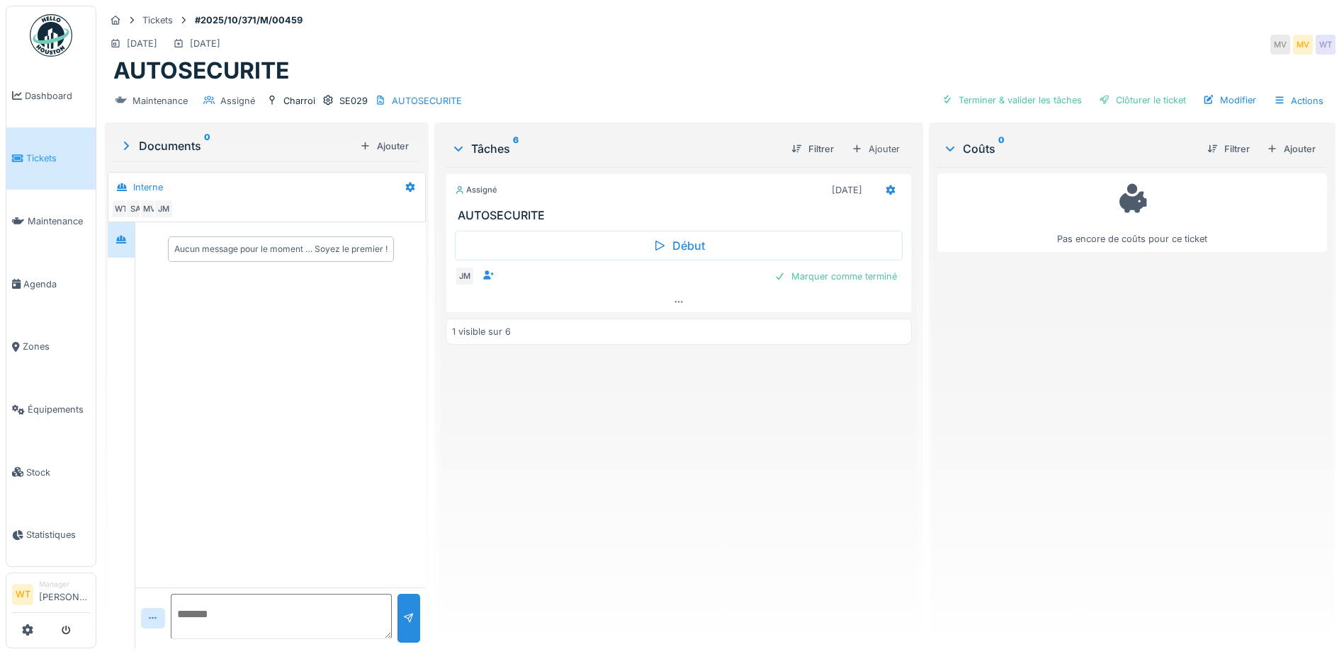
drag, startPoint x: 879, startPoint y: 188, endPoint x: 861, endPoint y: 200, distance: 22.4
click at [878, 189] on div at bounding box center [890, 190] width 24 height 21
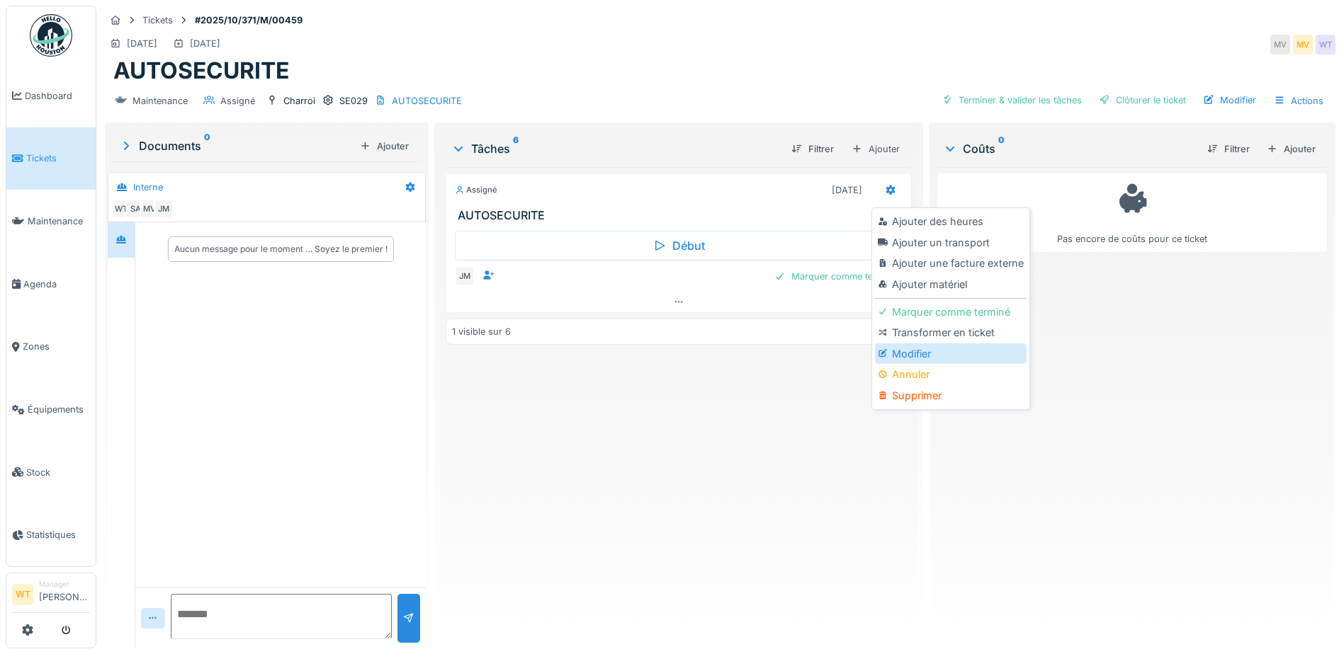
click at [916, 355] on div "Modifier" at bounding box center [950, 354] width 151 height 21
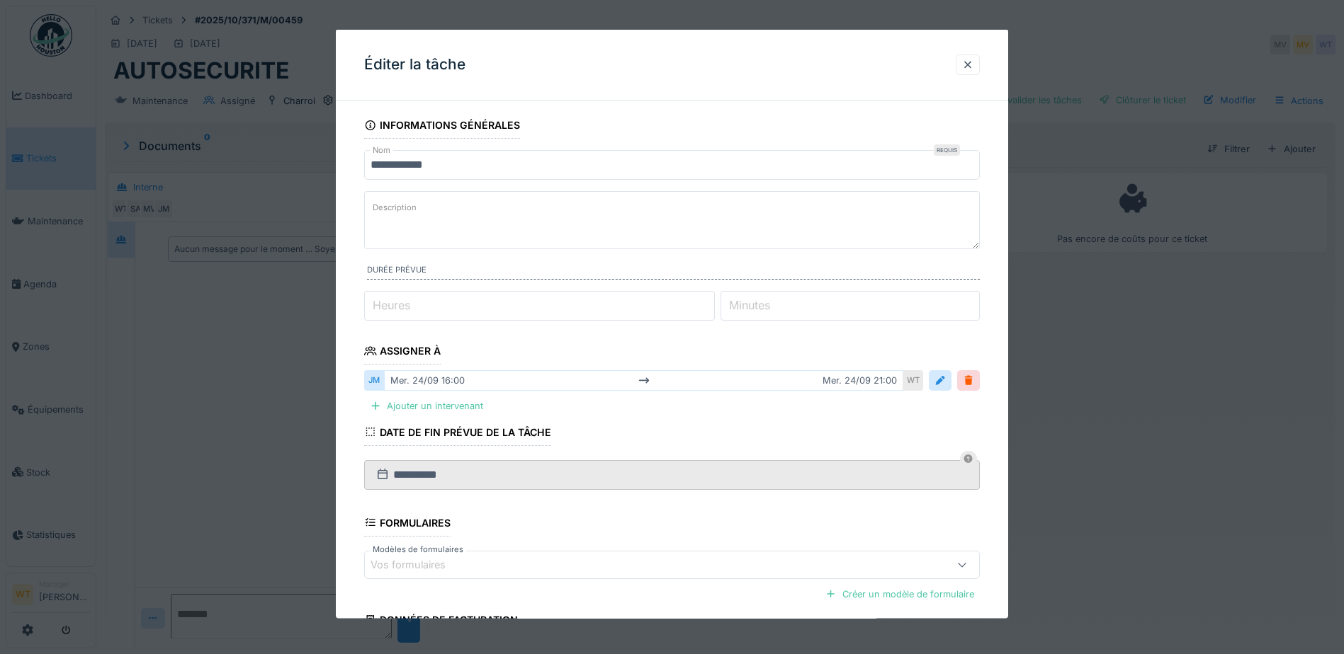
click at [487, 568] on div "Vos formulaires" at bounding box center [635, 565] width 531 height 16
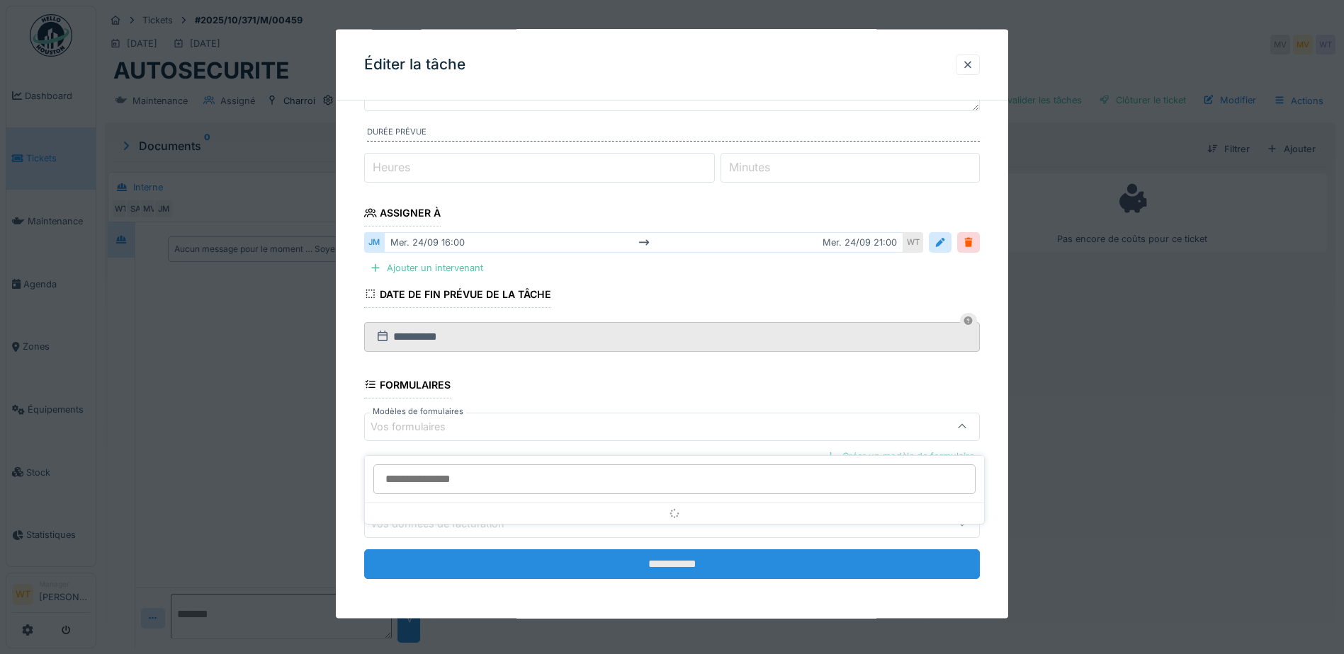
scroll to position [11, 0]
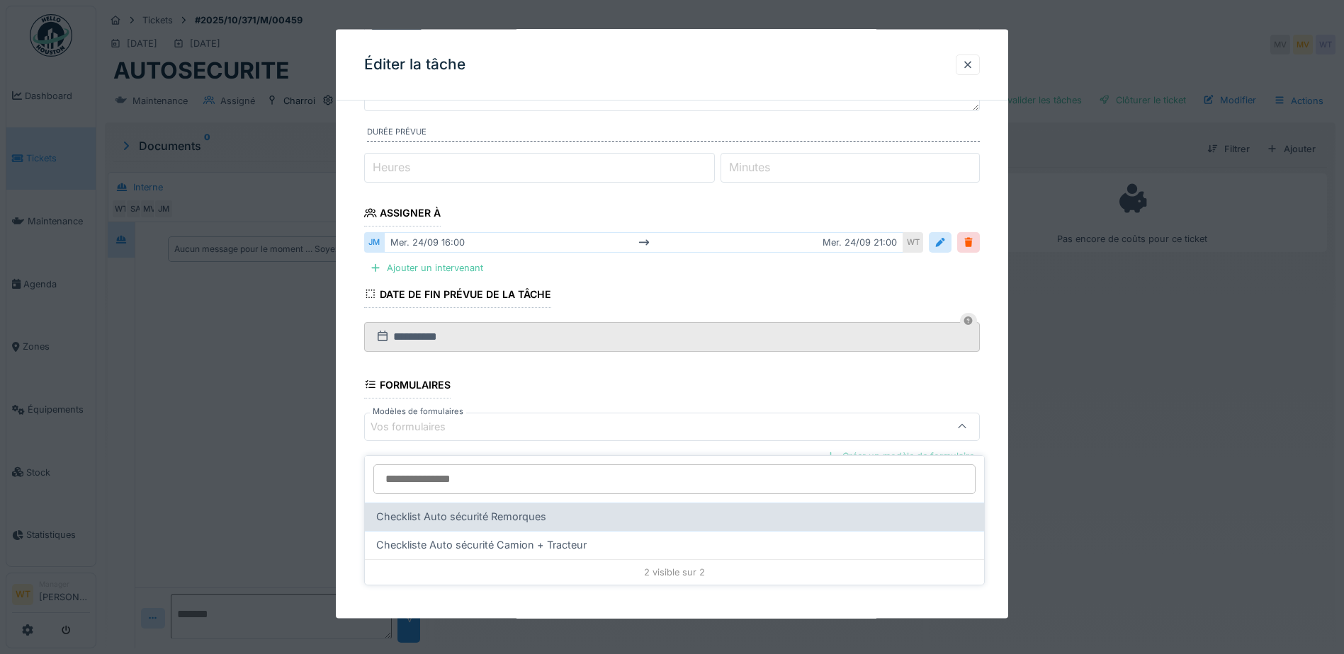
click at [541, 509] on span "Checklist Auto sécurité Remorques" at bounding box center [461, 517] width 170 height 16
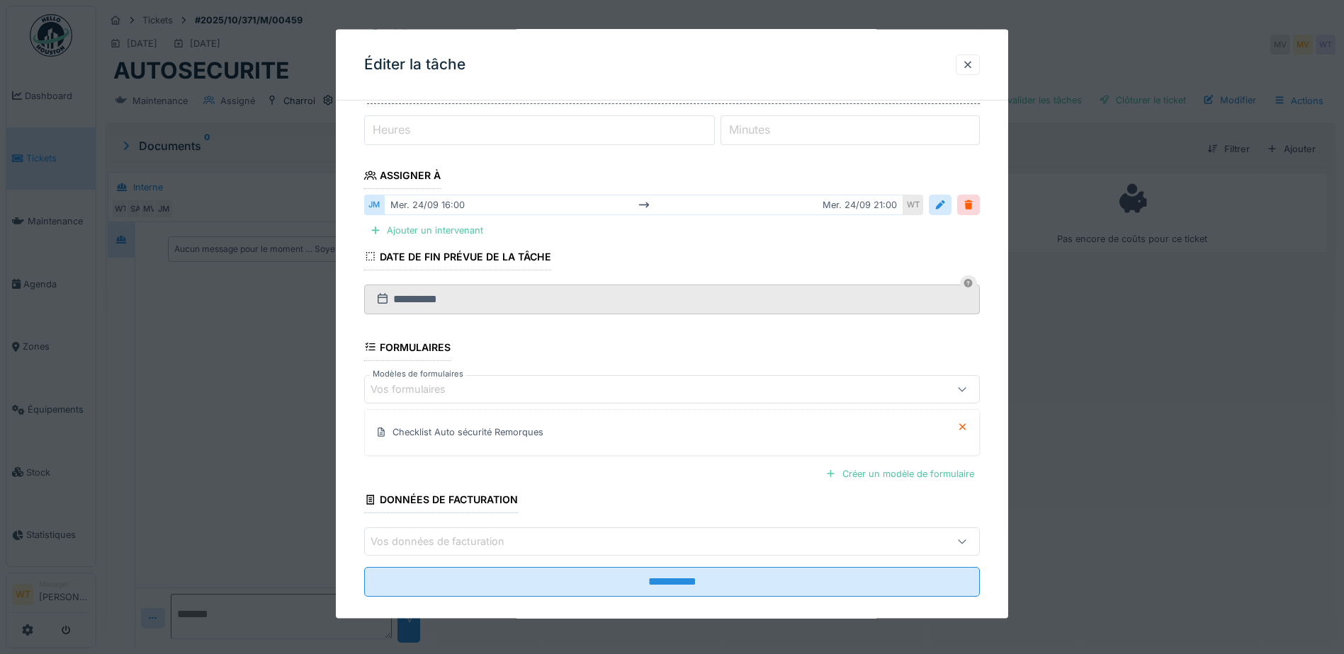
scroll to position [193, 0]
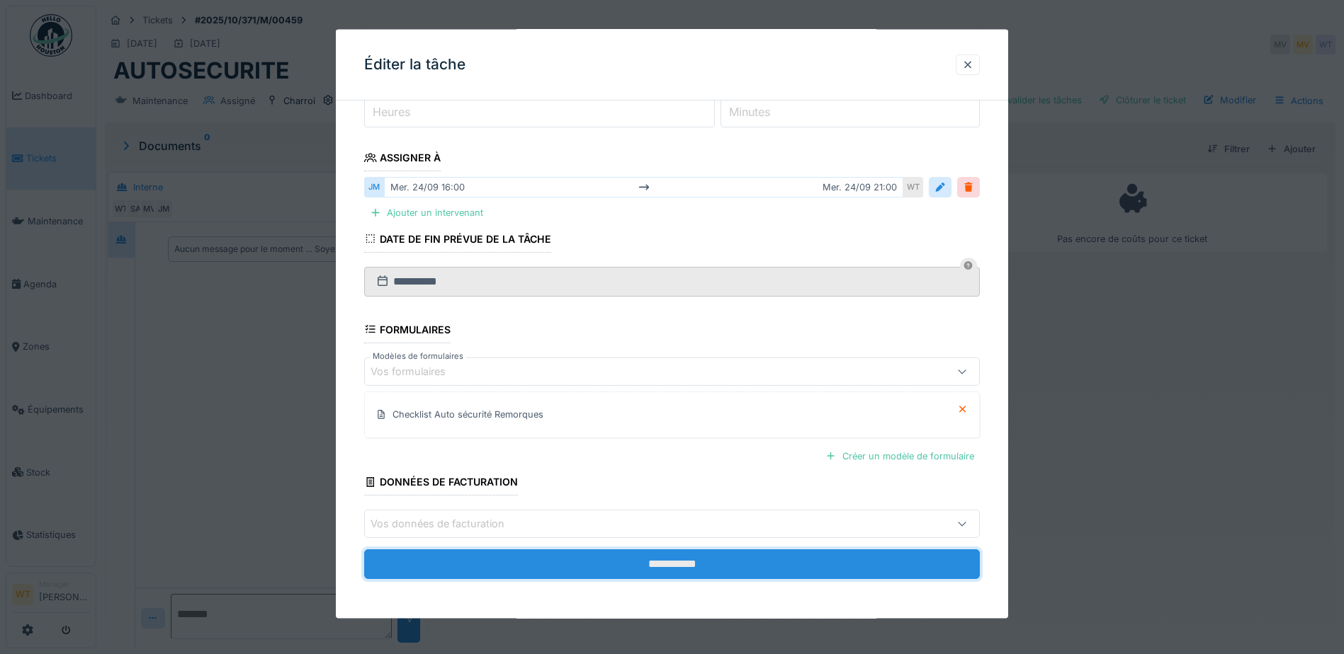
click at [542, 553] on input "**********" at bounding box center [672, 565] width 616 height 30
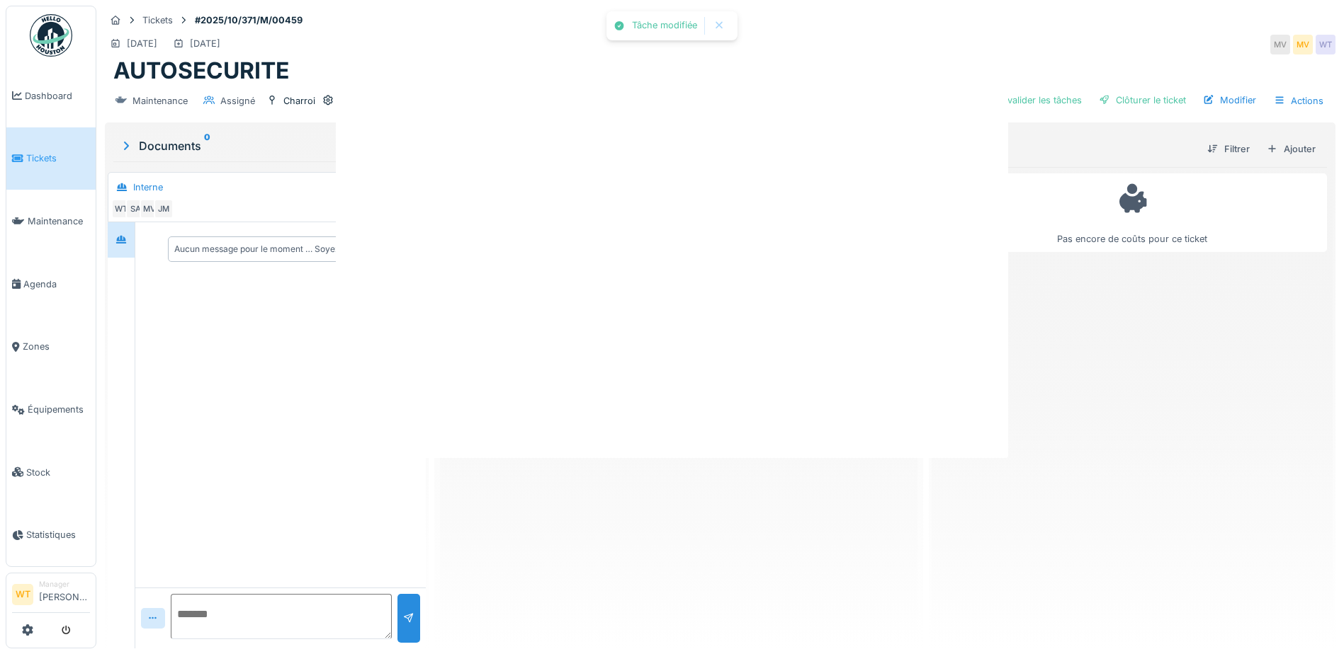
scroll to position [0, 0]
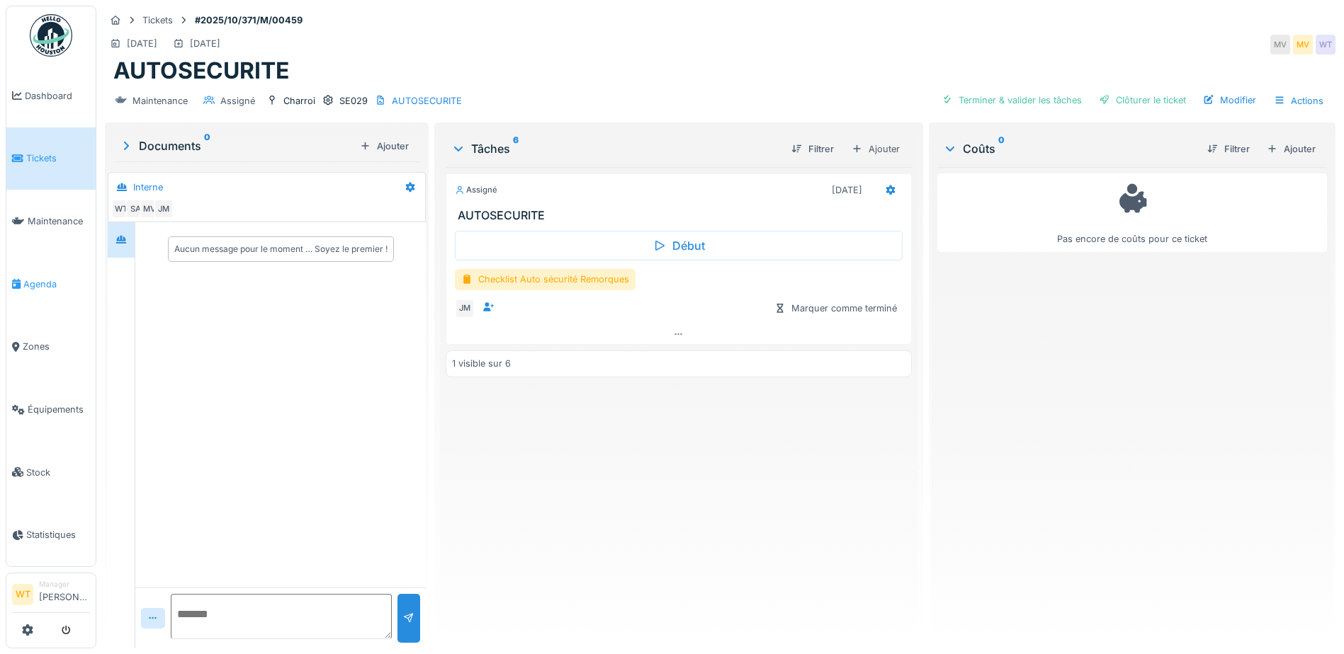
click at [28, 285] on link "Agenda" at bounding box center [50, 284] width 89 height 63
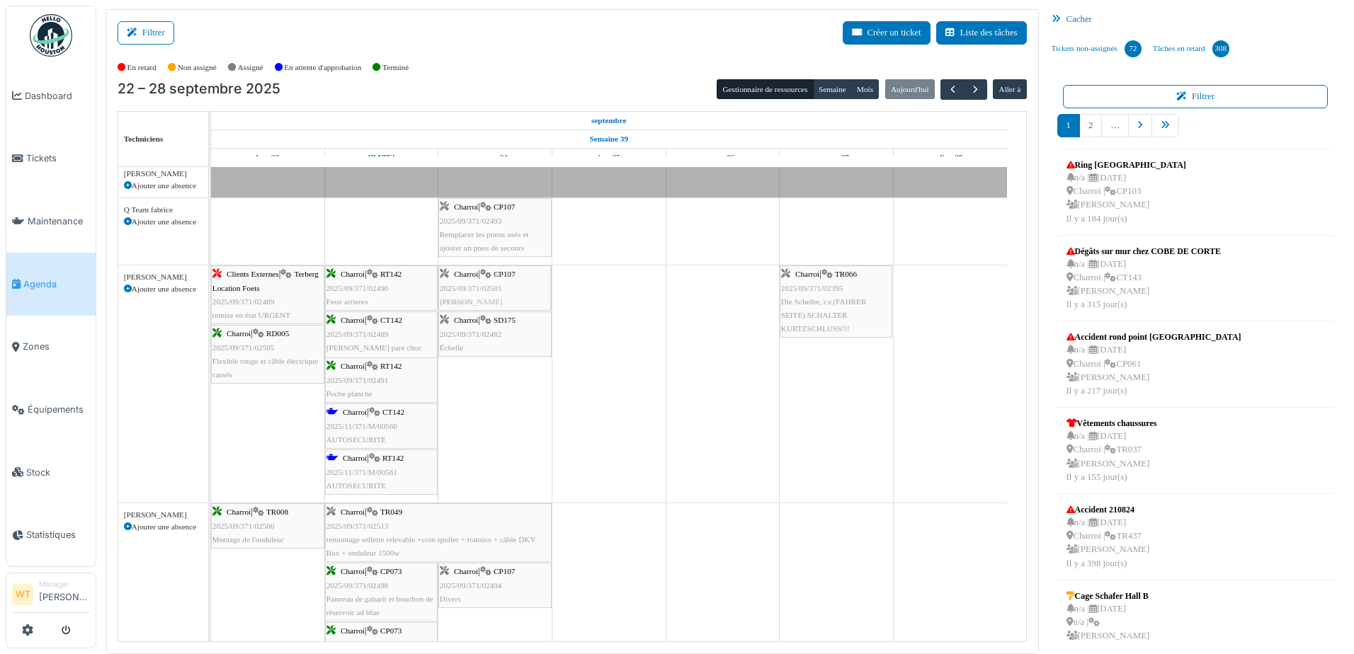
scroll to position [708, 0]
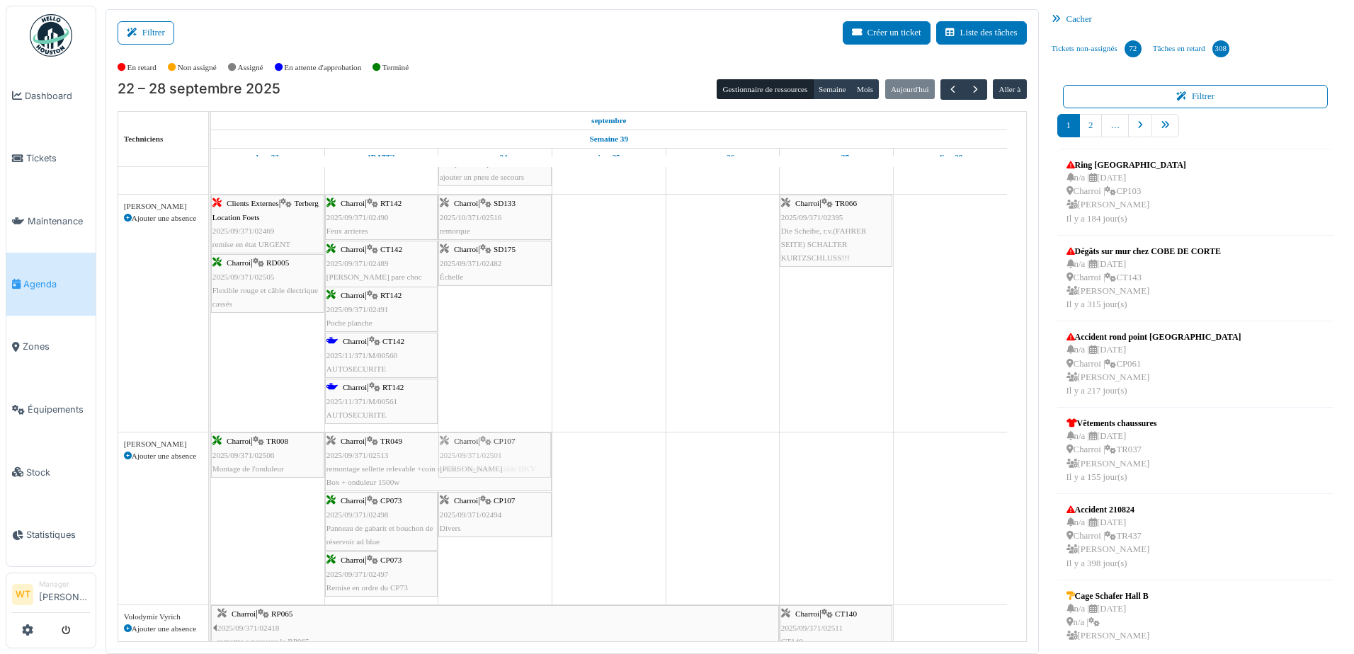
drag, startPoint x: 500, startPoint y: 379, endPoint x: 501, endPoint y: 509, distance: 129.6
click at [501, 509] on tbody "Bât. Admin. Hall Entrée RDC | Extincteur Hall Entrée Bât. Admin. Extincteurs Ch…" at bounding box center [609, 157] width 796 height 1397
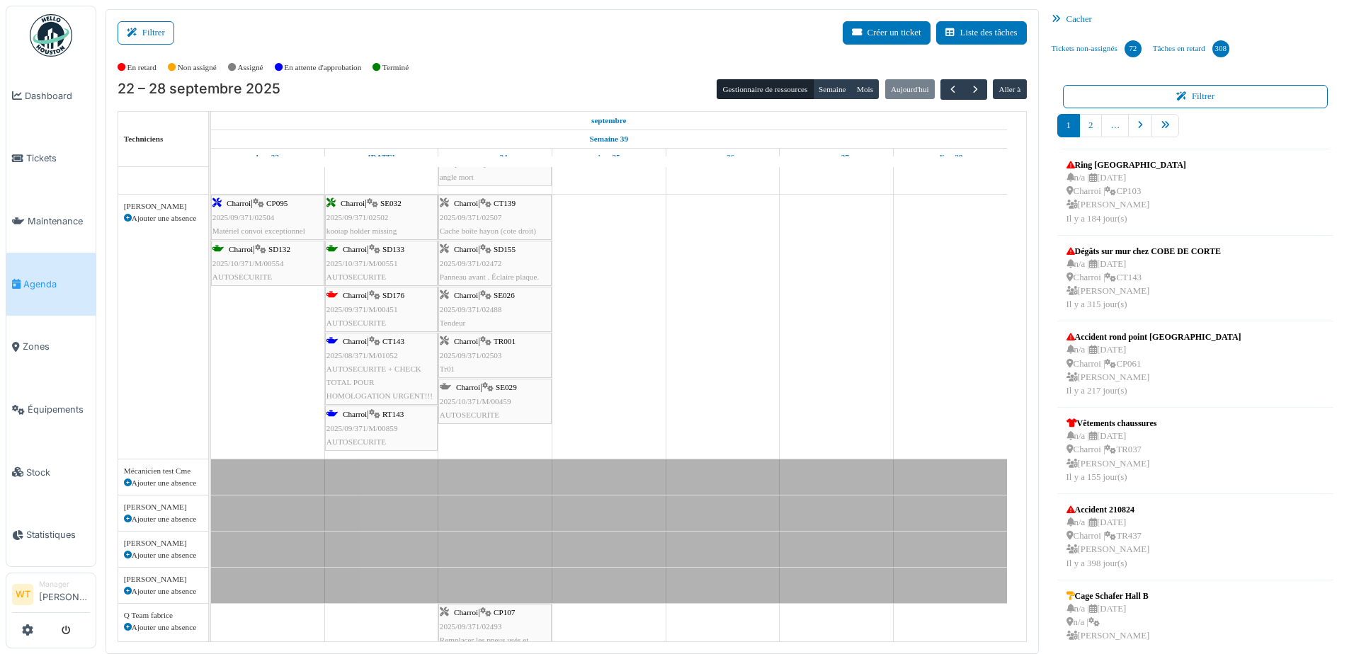
scroll to position [0, 0]
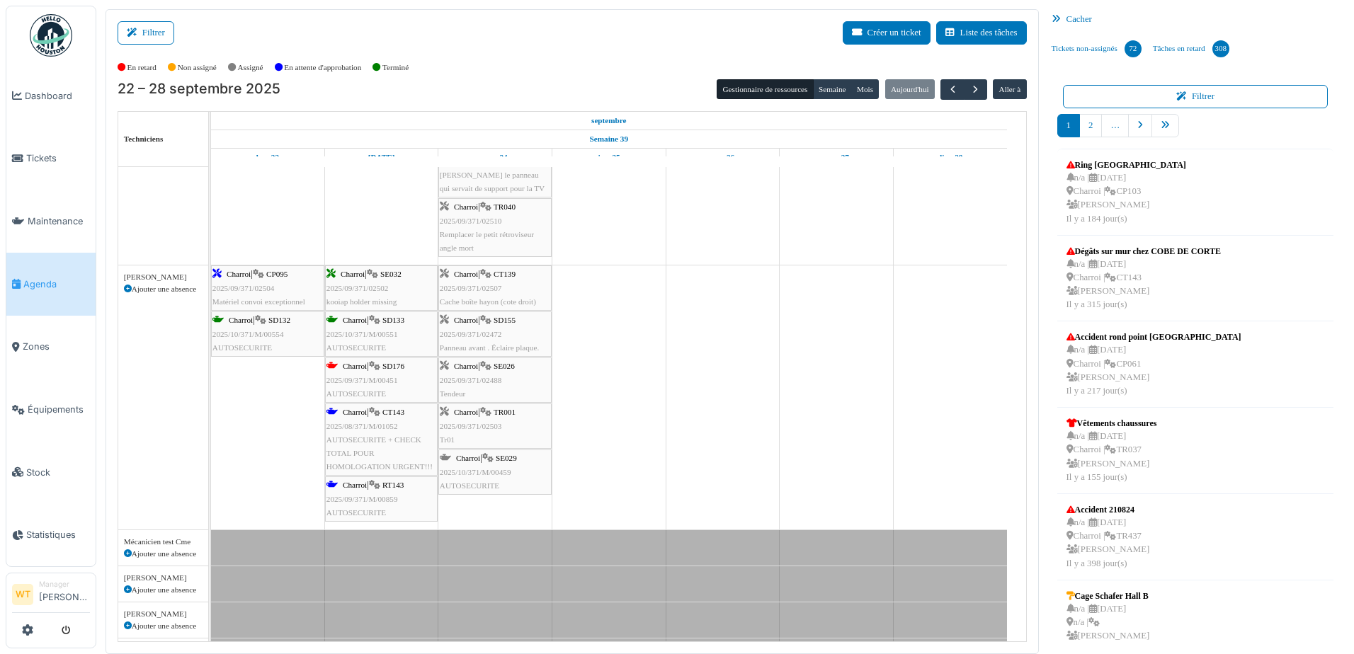
click at [498, 300] on span "Cache boîte hayon (cote droit)" at bounding box center [488, 301] width 96 height 8
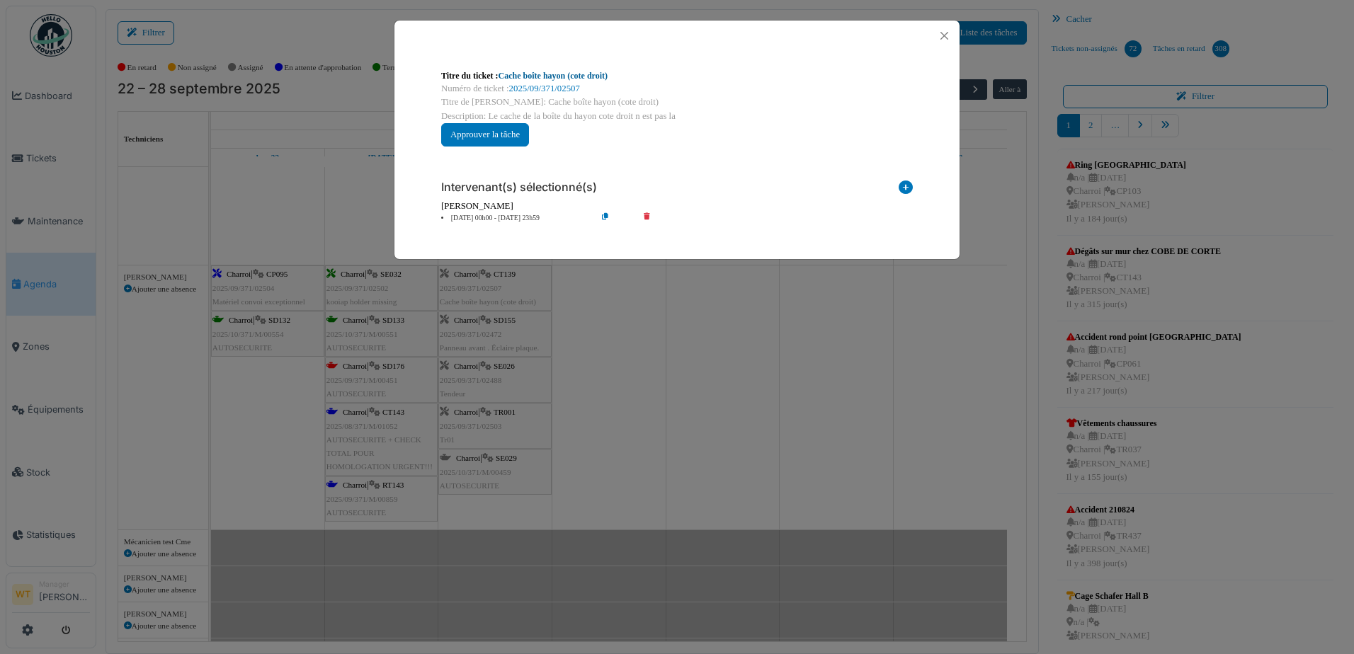
click at [515, 76] on link "Cache boîte hayon (cote droit)" at bounding box center [553, 76] width 109 height 10
click at [941, 35] on button "Close" at bounding box center [944, 35] width 19 height 19
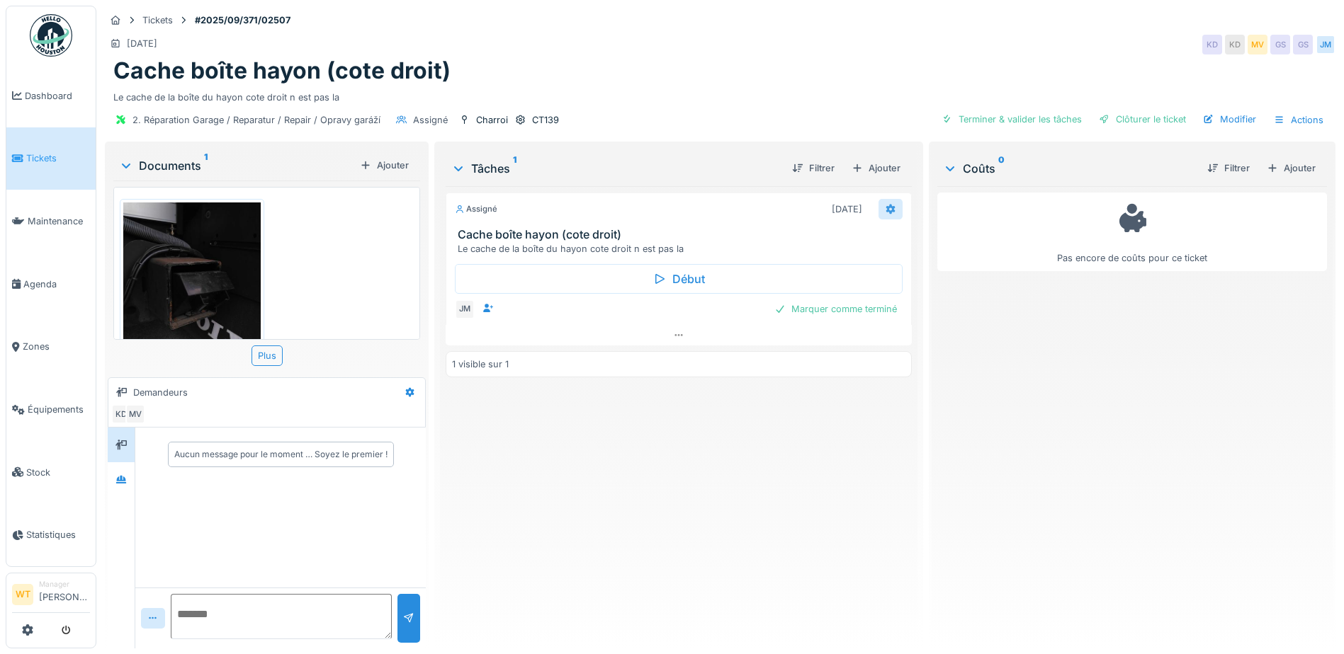
click at [878, 207] on div at bounding box center [890, 209] width 24 height 21
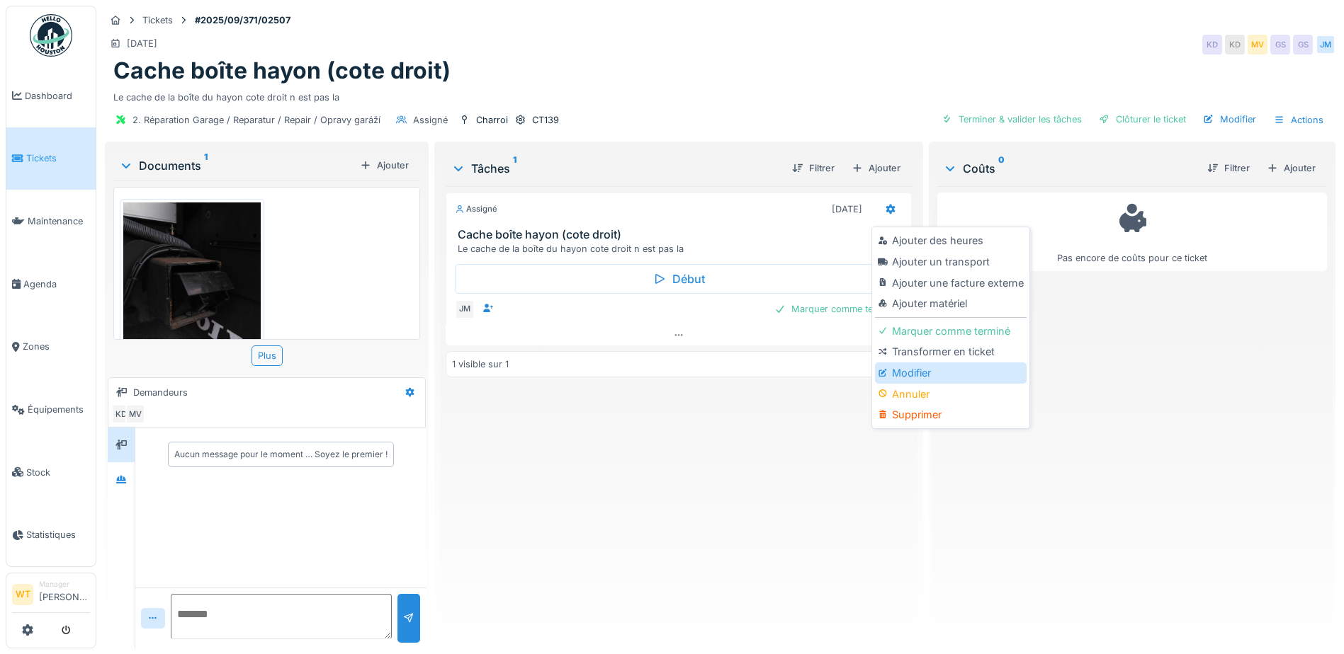
click at [912, 373] on div "Modifier" at bounding box center [950, 373] width 151 height 21
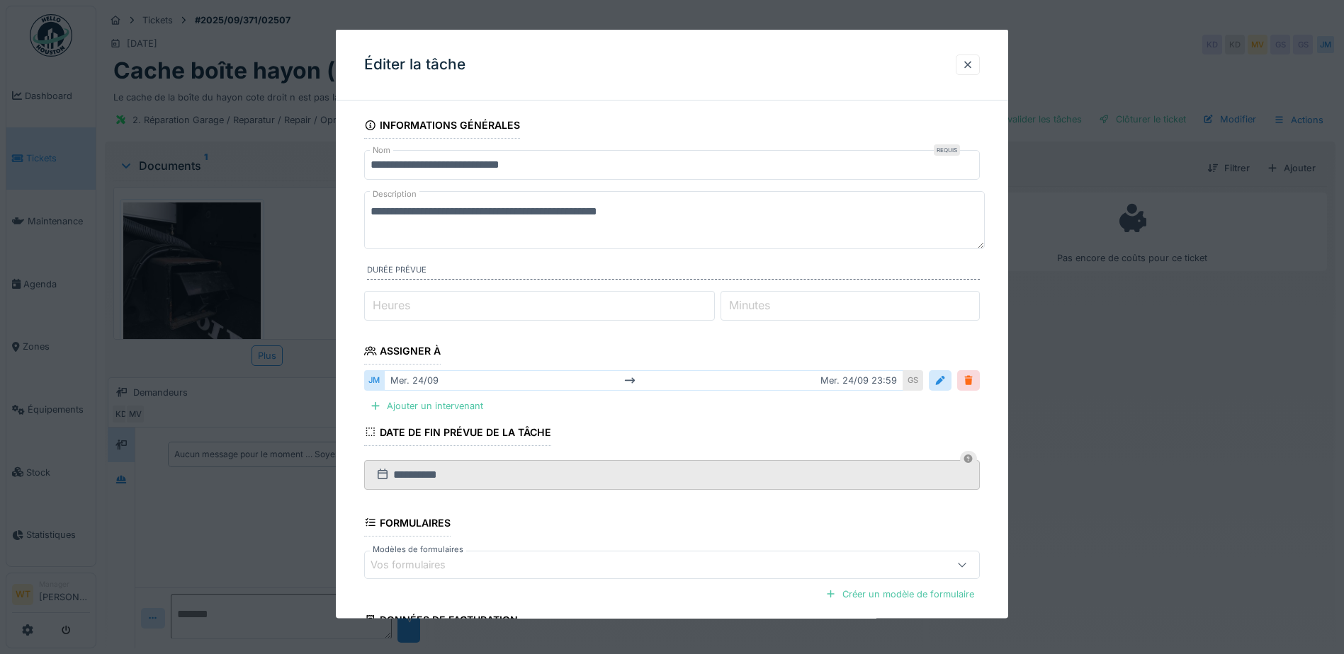
click at [970, 375] on div at bounding box center [968, 380] width 11 height 13
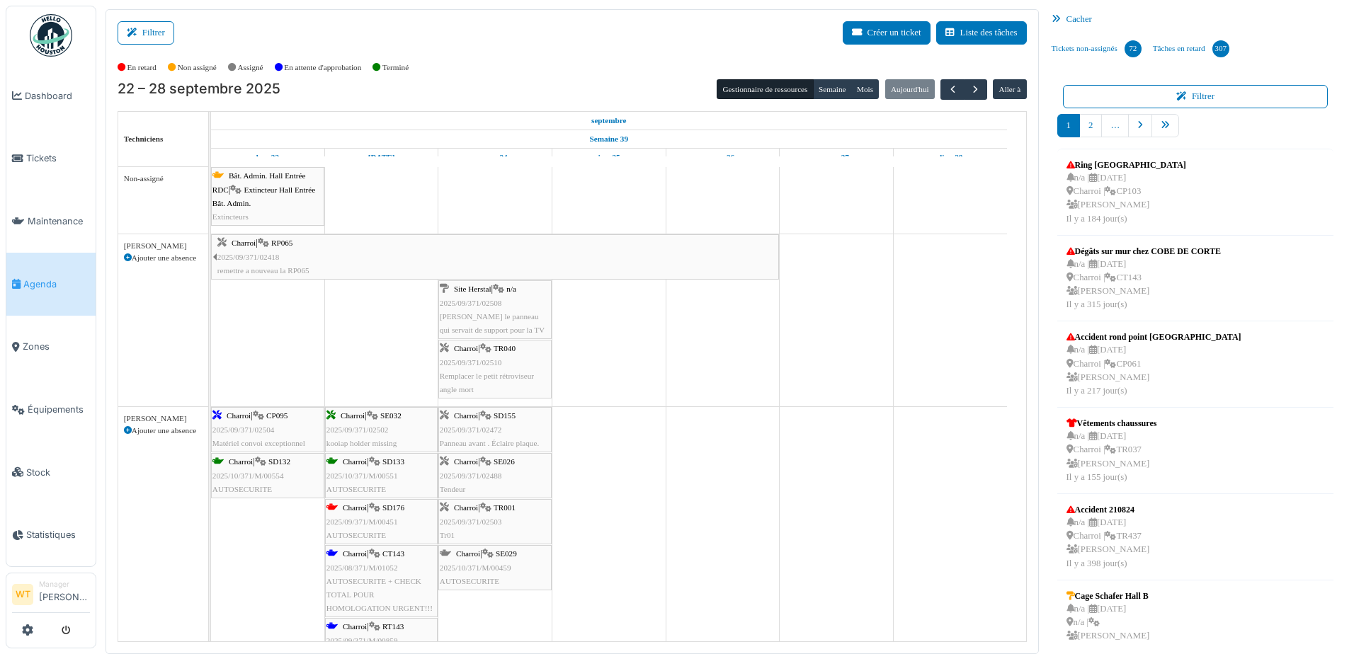
click at [520, 511] on div "Charroi | TR001 2025/09/371/02503 Tr01" at bounding box center [495, 521] width 110 height 41
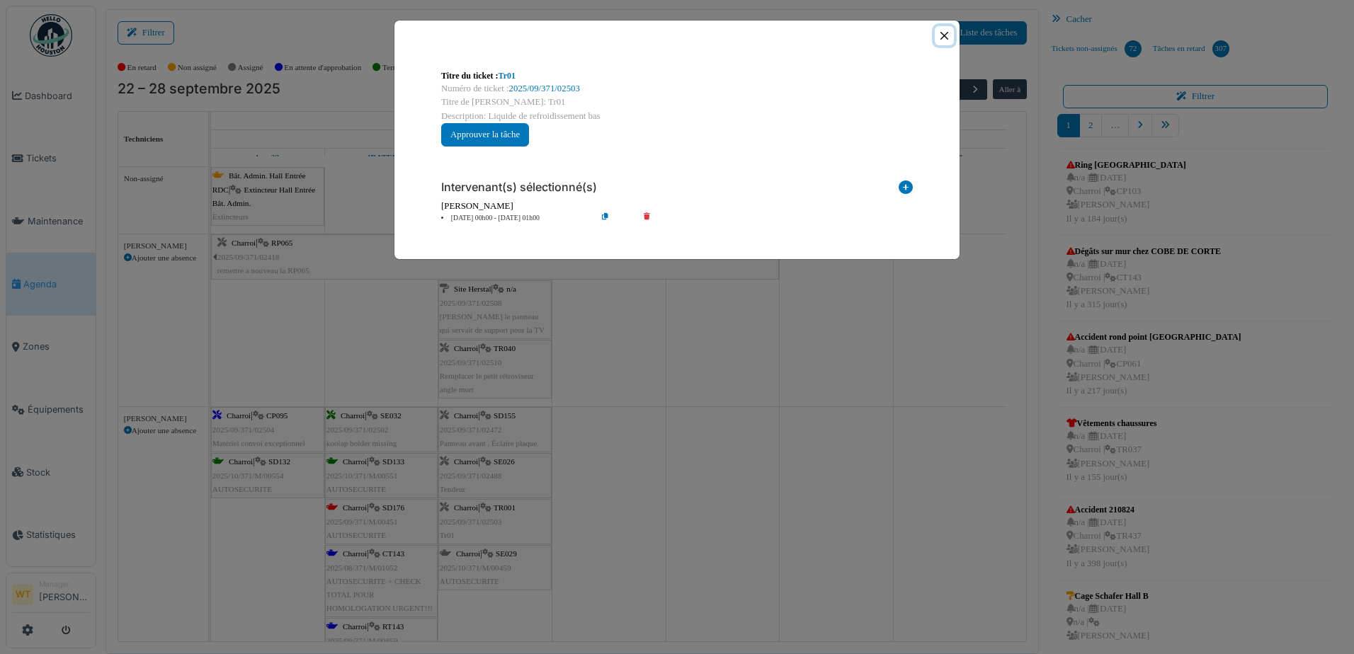
click at [953, 36] on button "Close" at bounding box center [944, 35] width 19 height 19
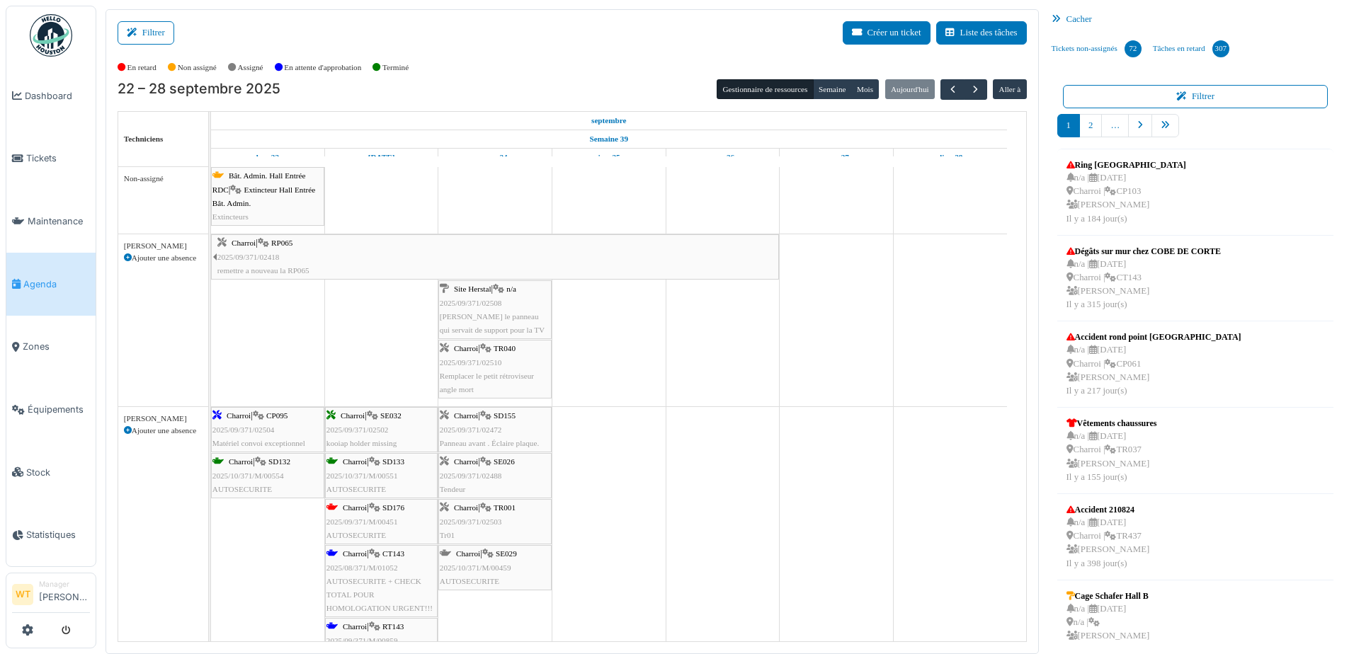
click at [494, 518] on span "2025/09/371/02503" at bounding box center [471, 522] width 62 height 8
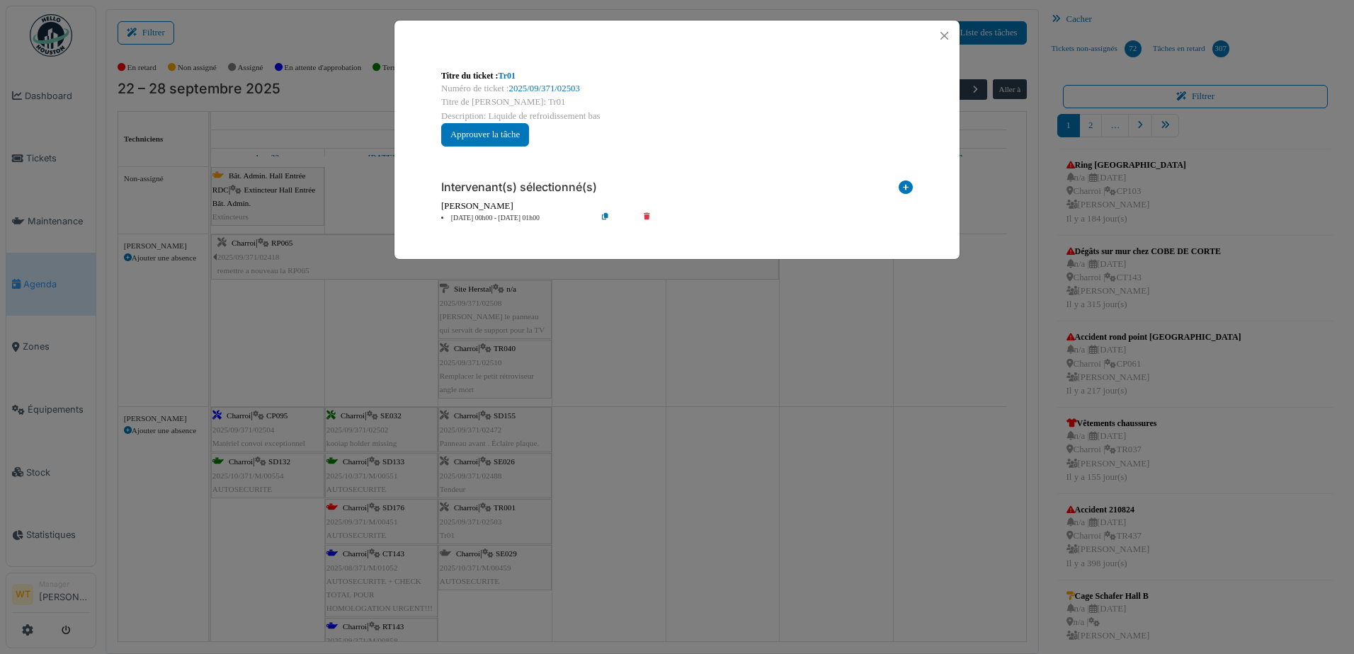
click at [639, 214] on icon at bounding box center [657, 218] width 40 height 11
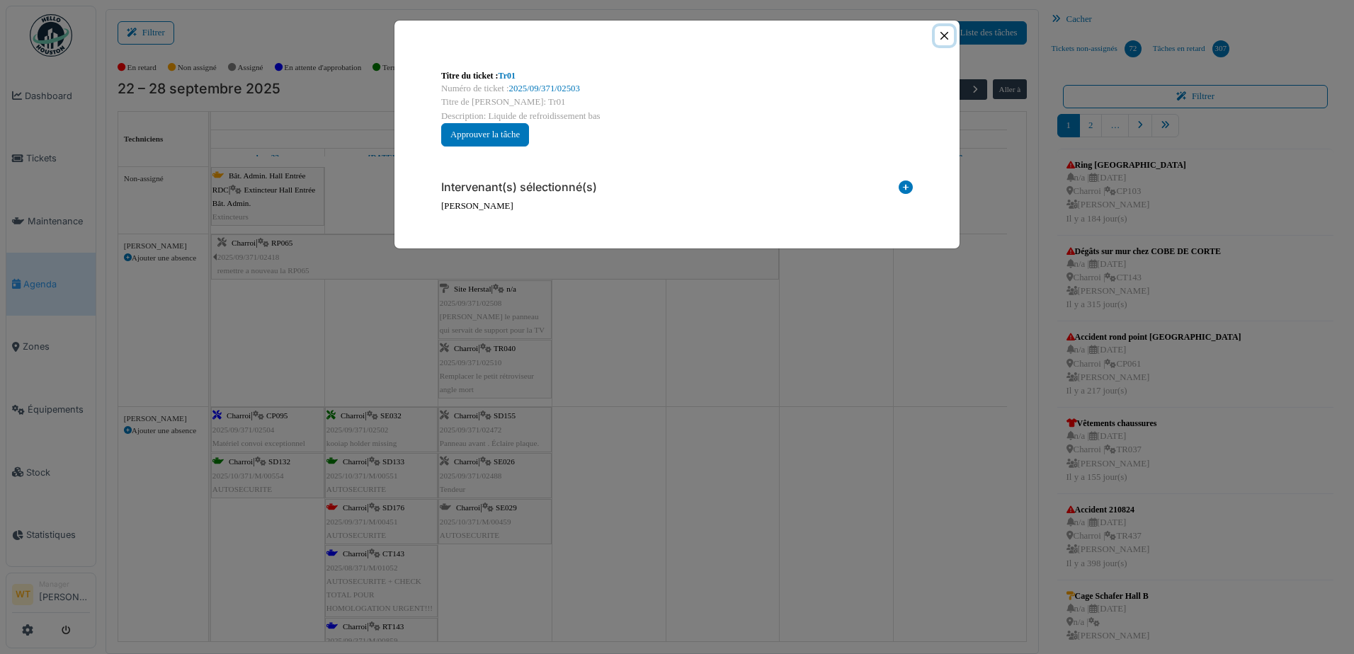
click at [943, 30] on button "Close" at bounding box center [944, 35] width 19 height 19
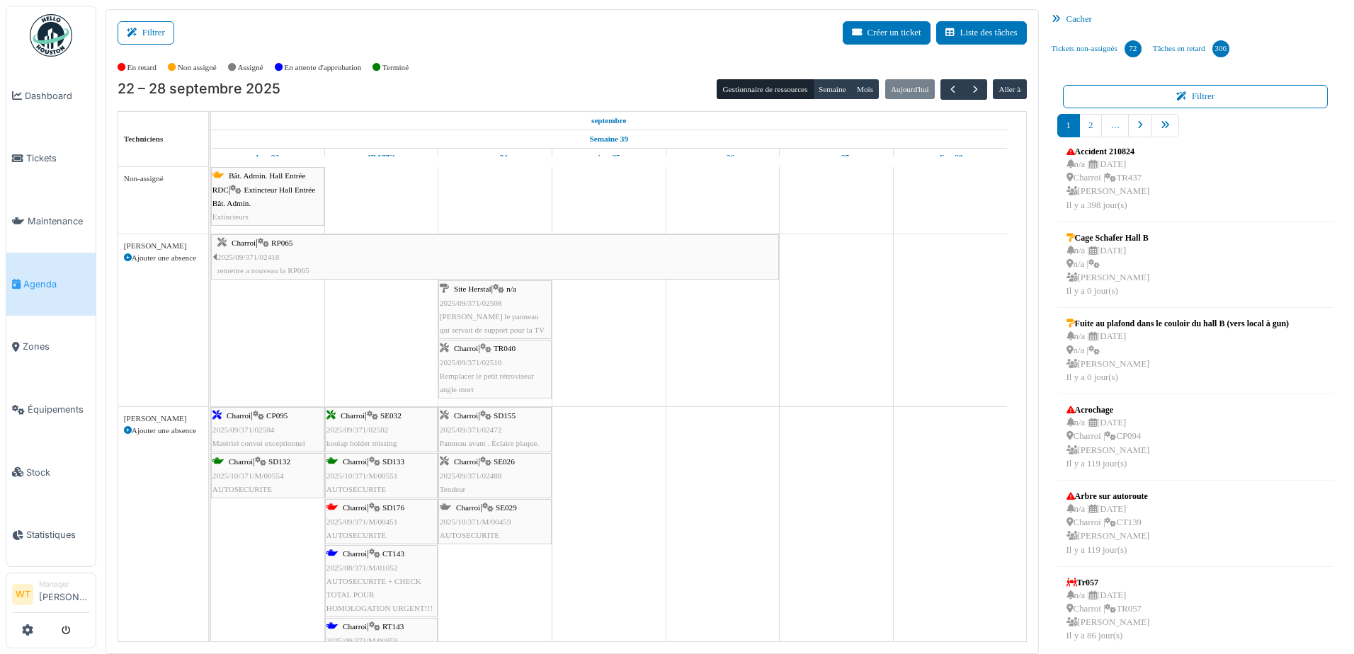
scroll to position [366, 0]
click at [1164, 123] on link "pager" at bounding box center [1166, 125] width 28 height 23
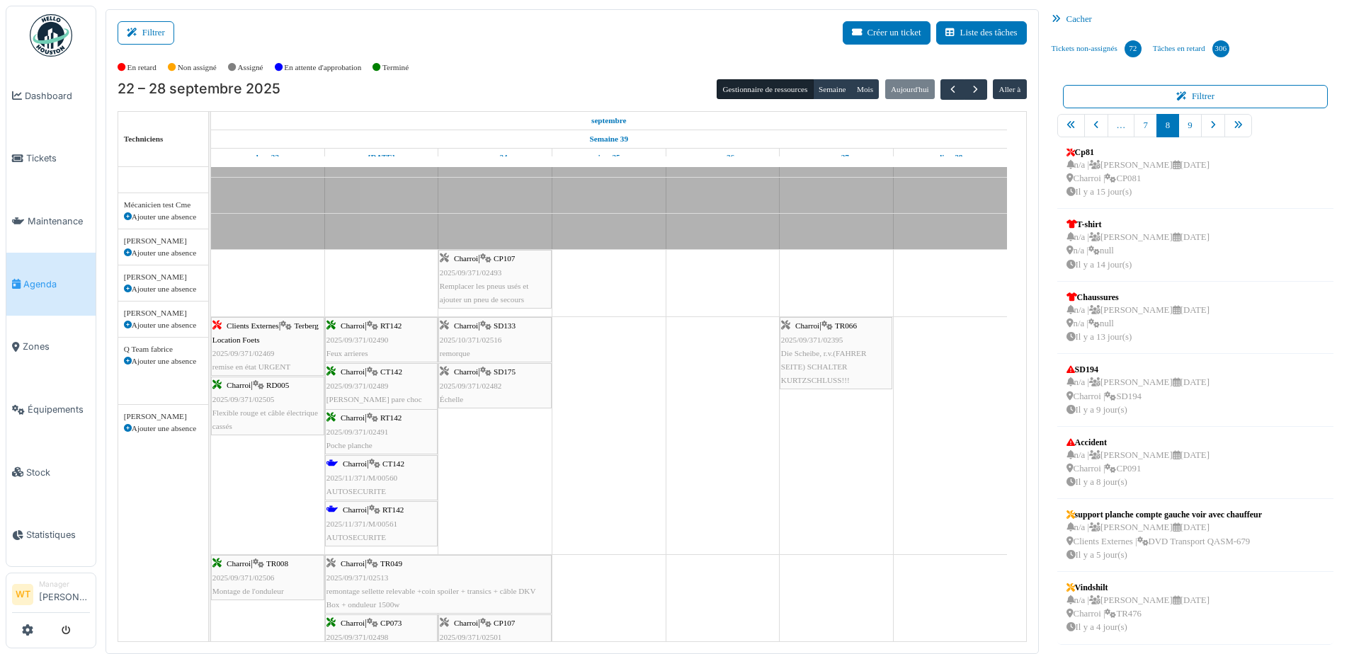
scroll to position [0, 0]
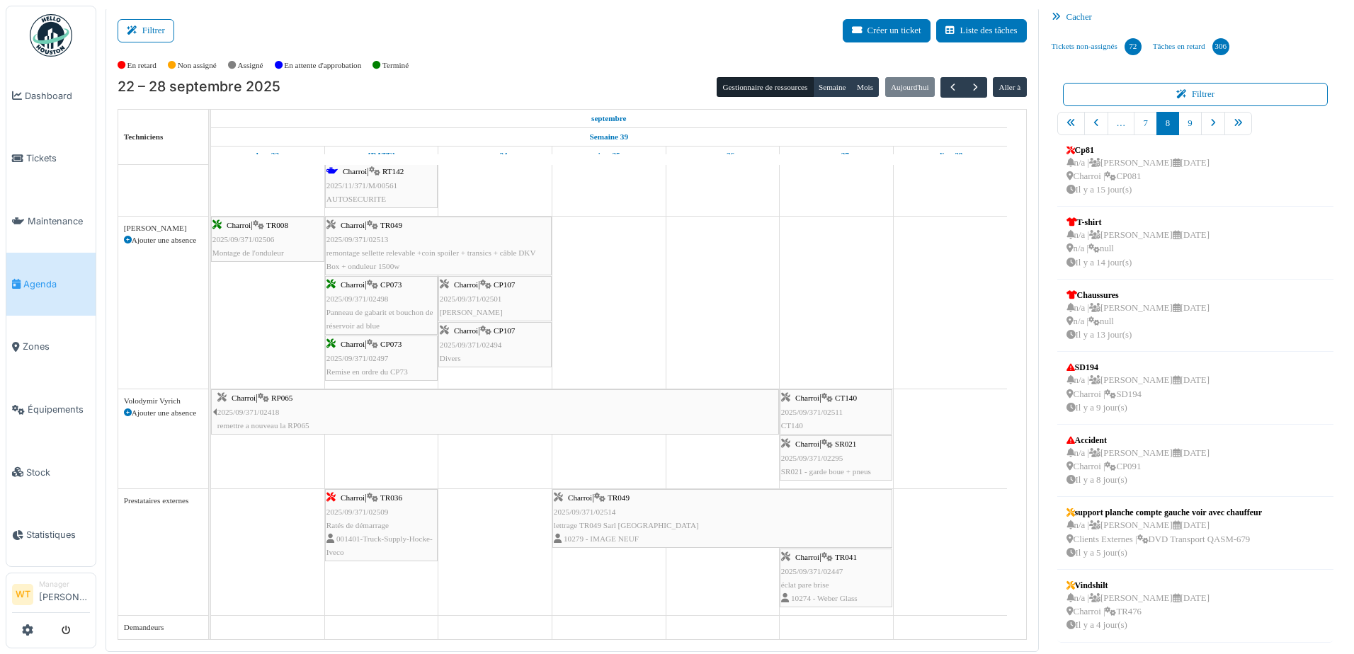
click at [477, 292] on div "Charroi | CP107 2025/09/371/02501 Peter Kavula" at bounding box center [495, 298] width 110 height 41
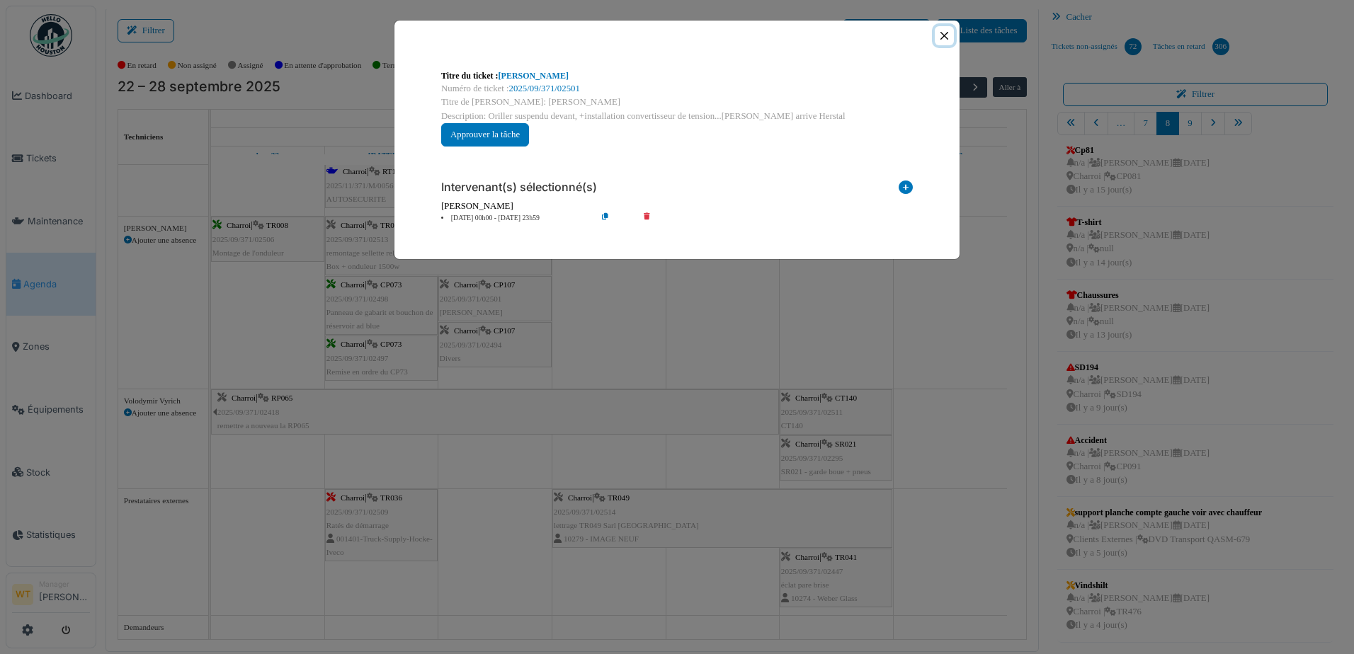
drag, startPoint x: 945, startPoint y: 39, endPoint x: 934, endPoint y: 39, distance: 10.6
click at [939, 39] on button "Close" at bounding box center [944, 35] width 19 height 19
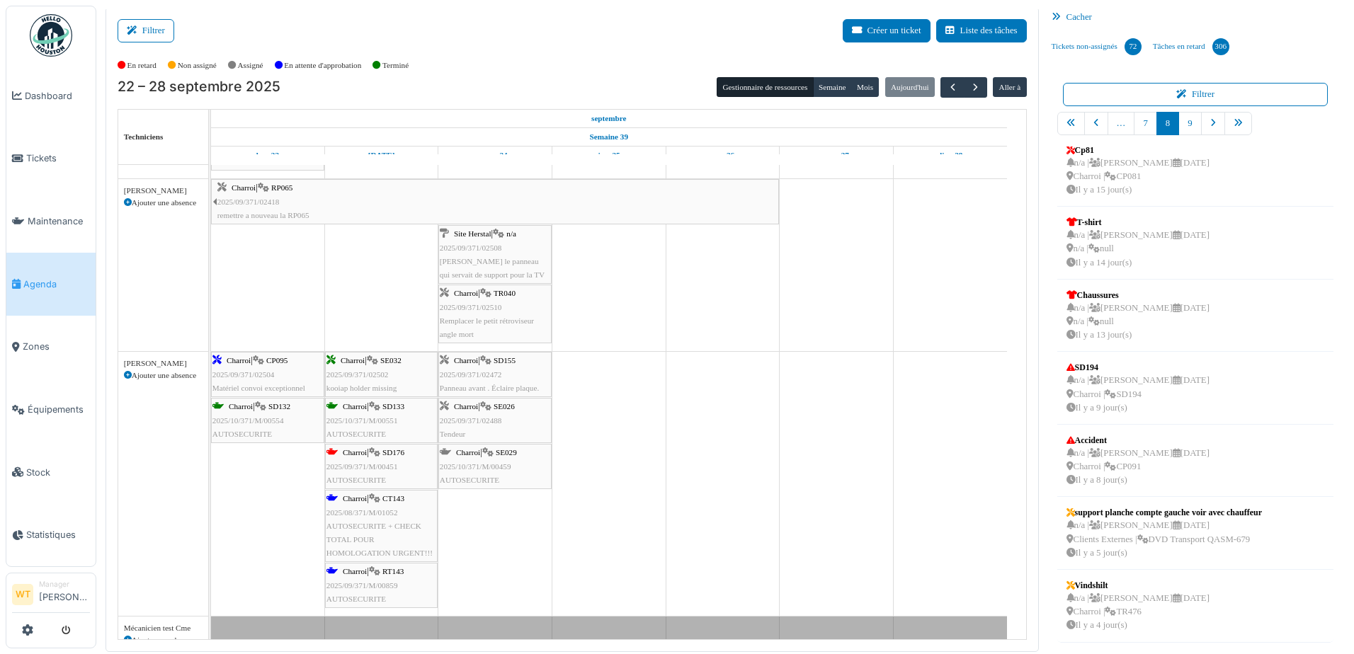
click at [396, 473] on div "Charroi | SD176 2025/09/371/M/00451 AUTOSECURITE" at bounding box center [382, 466] width 110 height 41
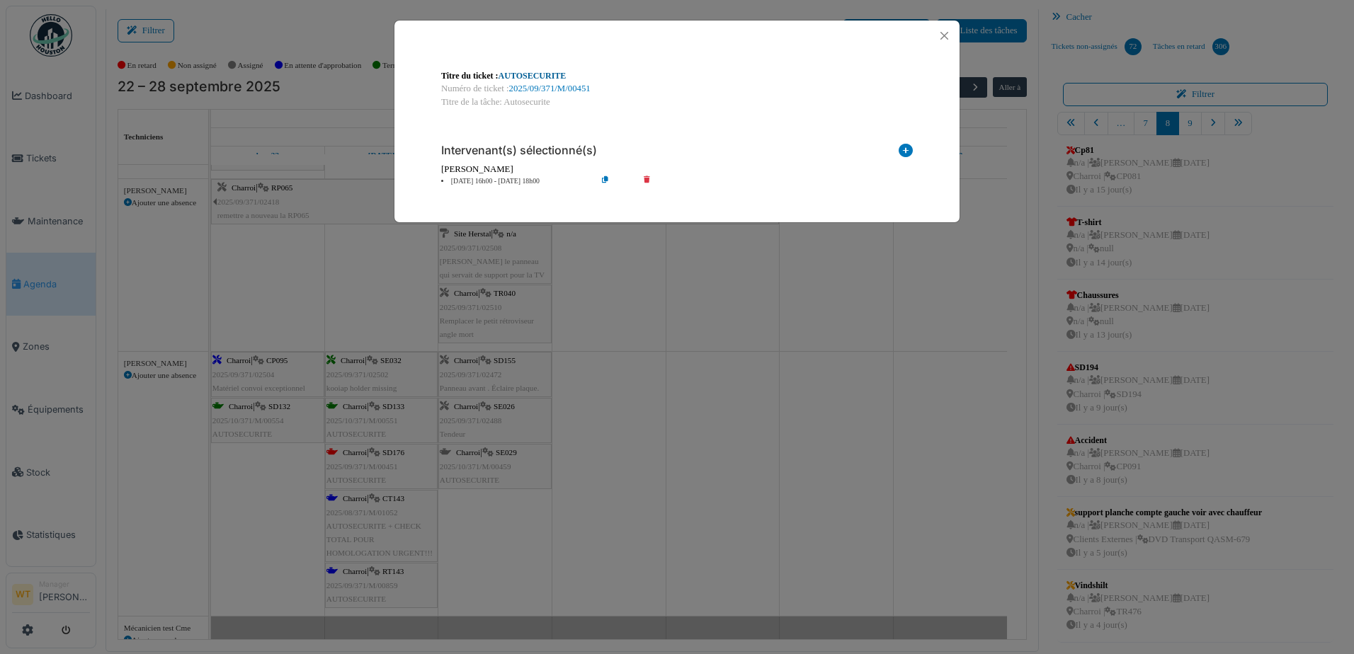
click at [538, 74] on link "AUTOSECURITE" at bounding box center [533, 76] width 68 height 10
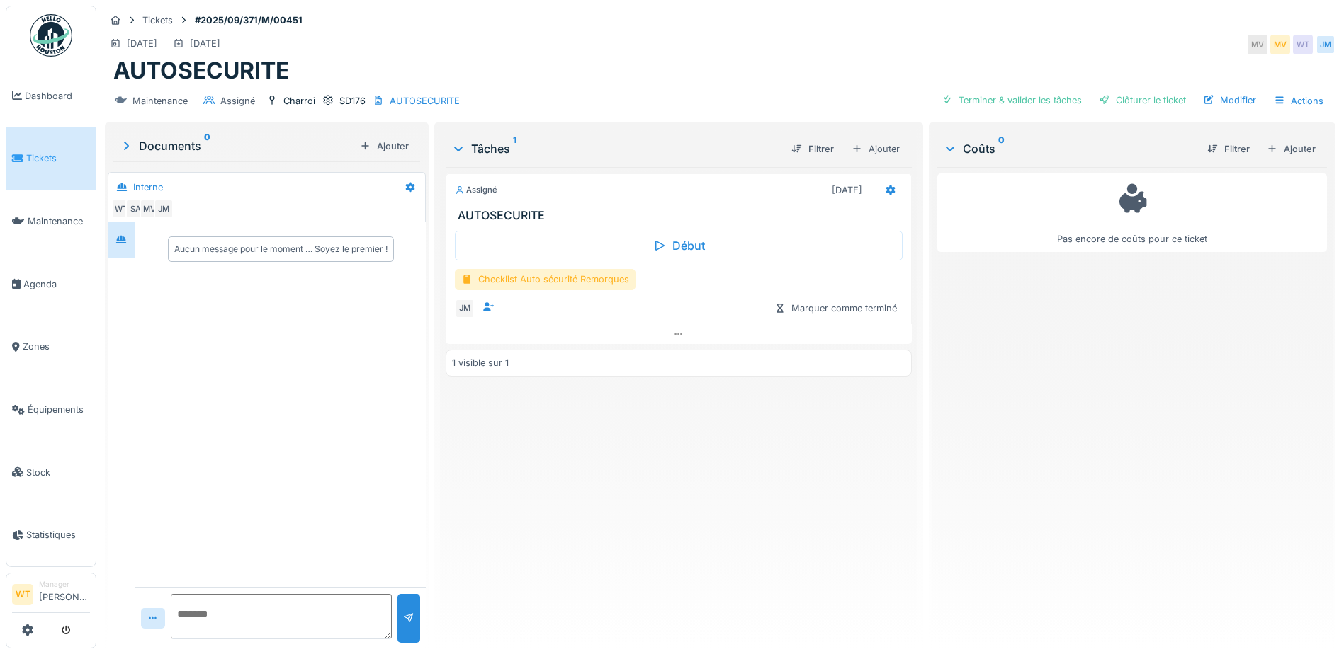
click at [491, 285] on div "Checklist Auto sécurité Remorques" at bounding box center [545, 279] width 181 height 21
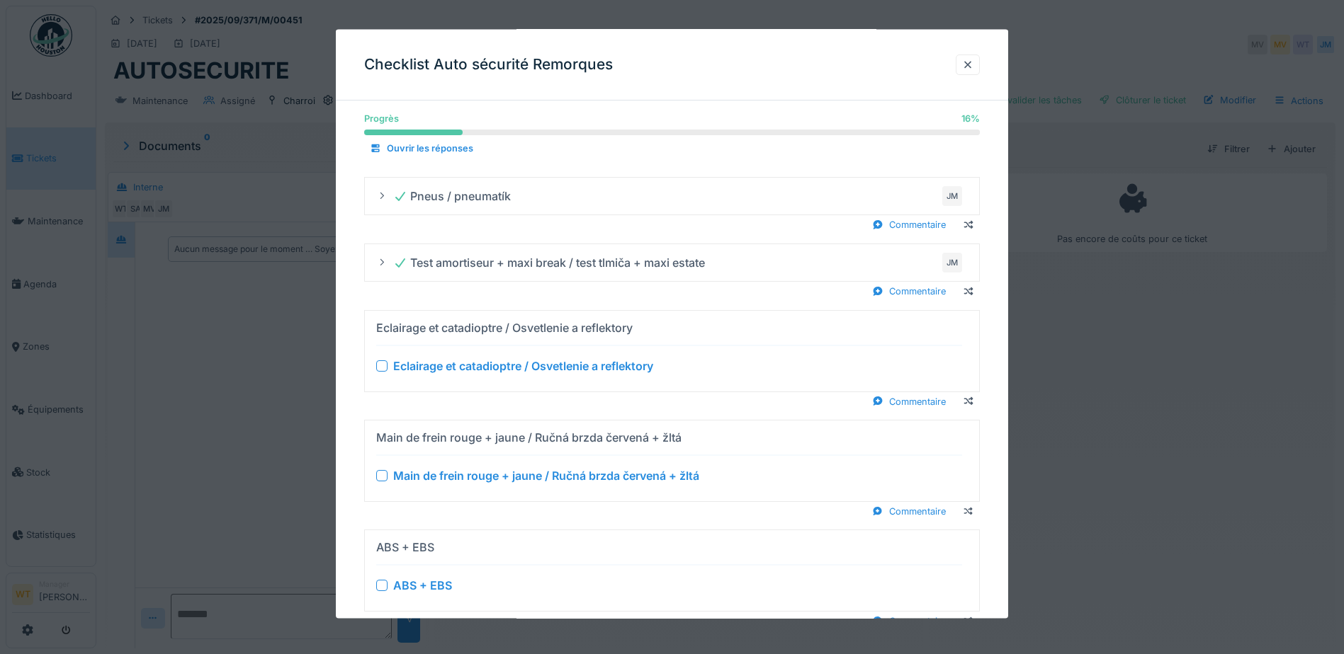
click at [382, 365] on div at bounding box center [381, 365] width 11 height 11
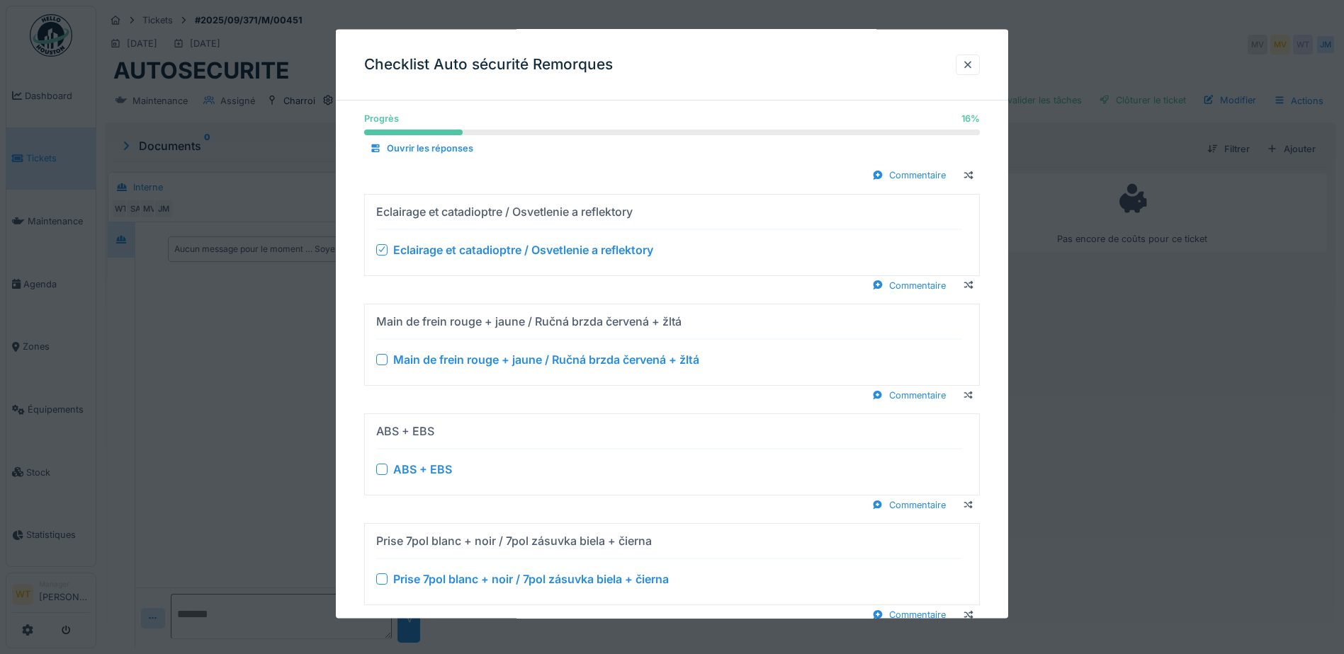
scroll to position [212, 0]
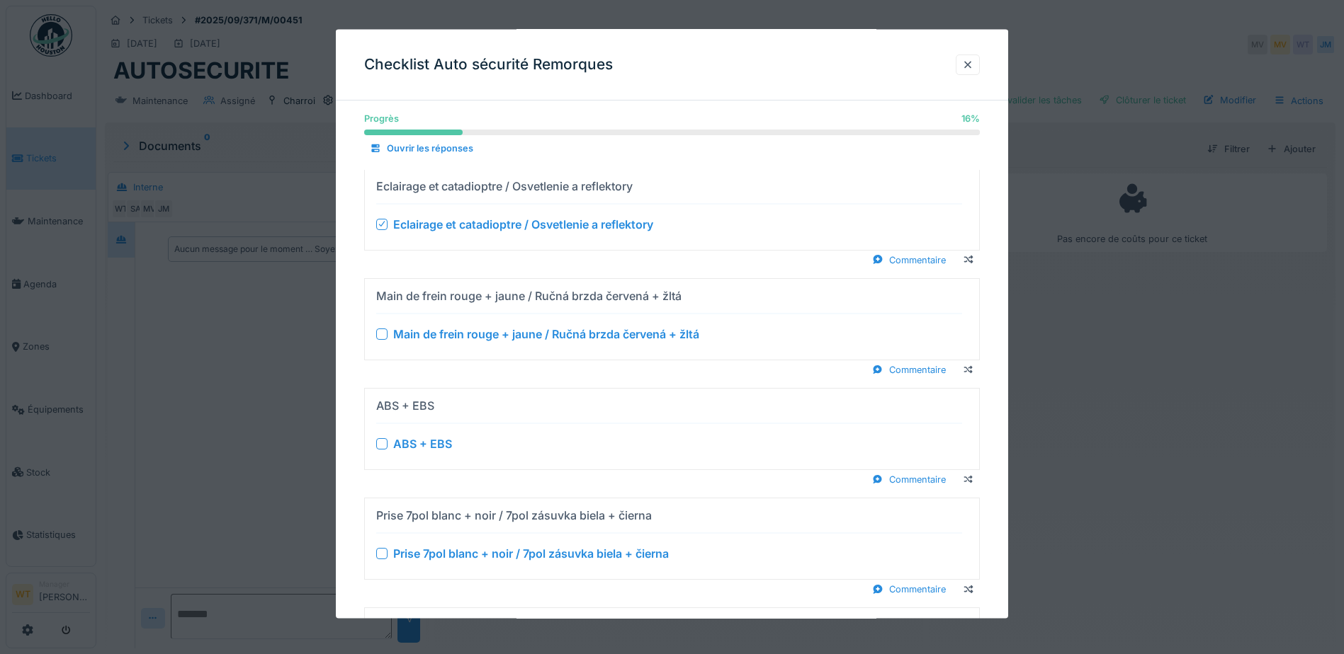
click at [379, 329] on div at bounding box center [381, 333] width 11 height 11
click at [385, 444] on div at bounding box center [381, 443] width 11 height 11
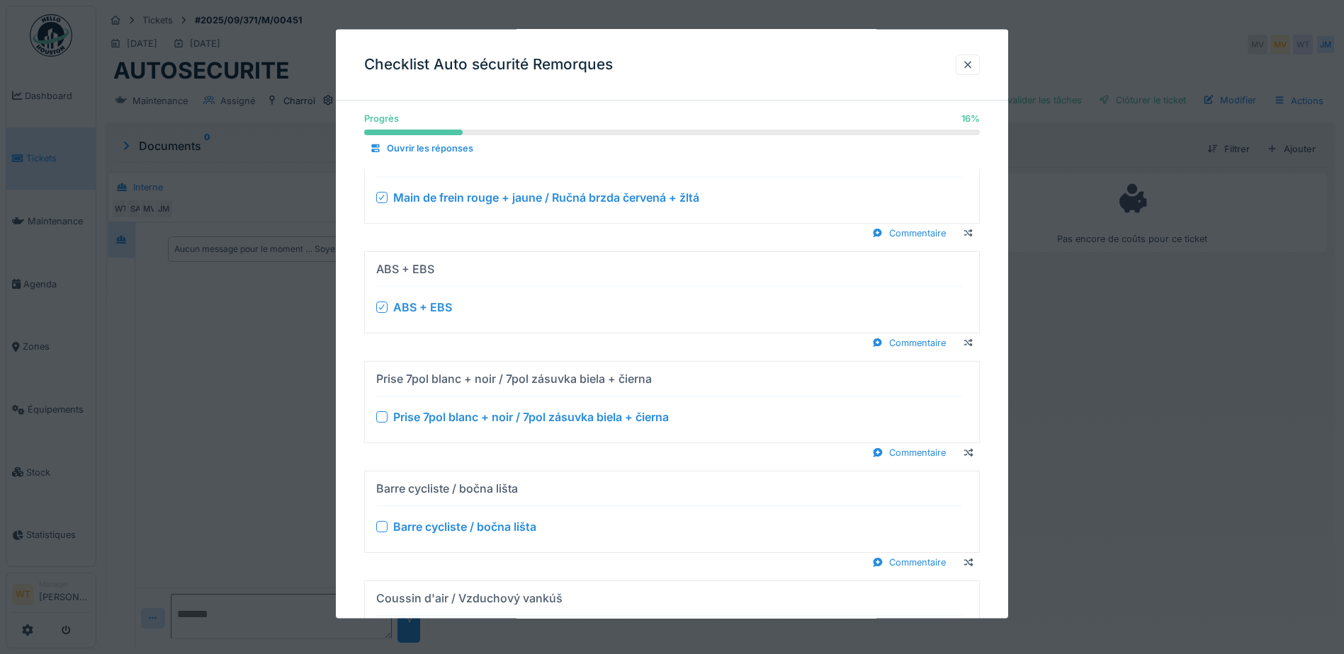
scroll to position [354, 0]
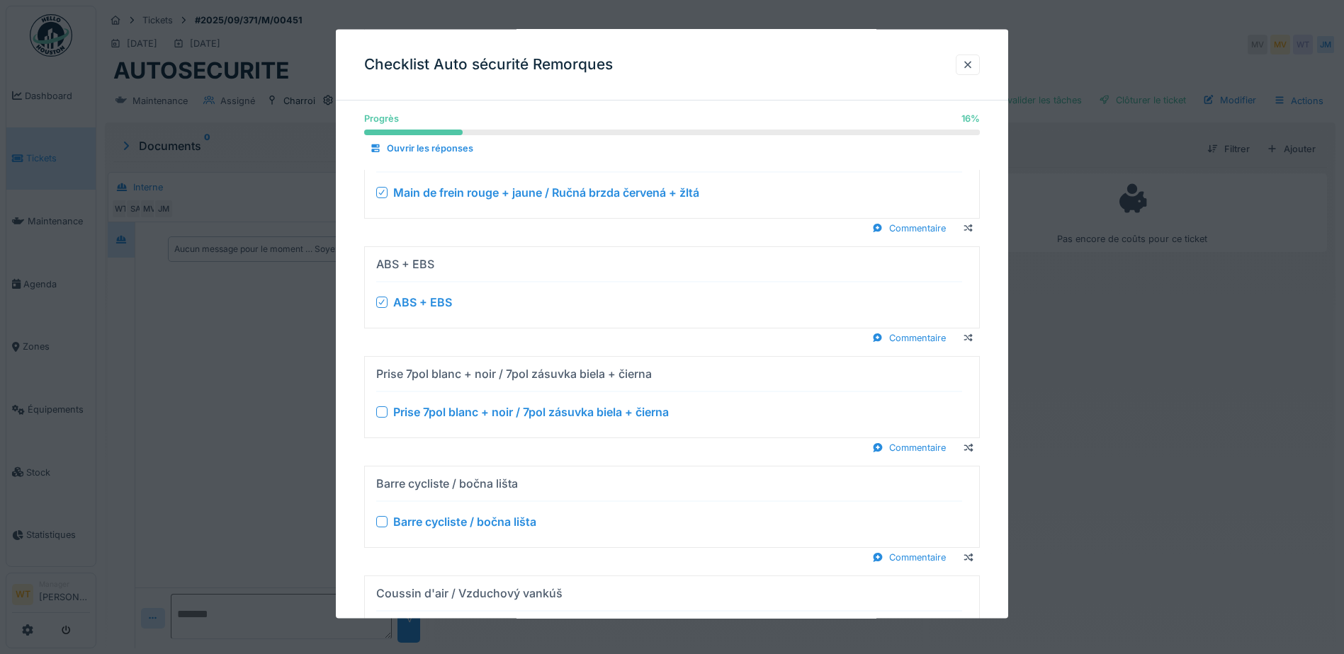
click at [380, 409] on div at bounding box center [381, 412] width 11 height 11
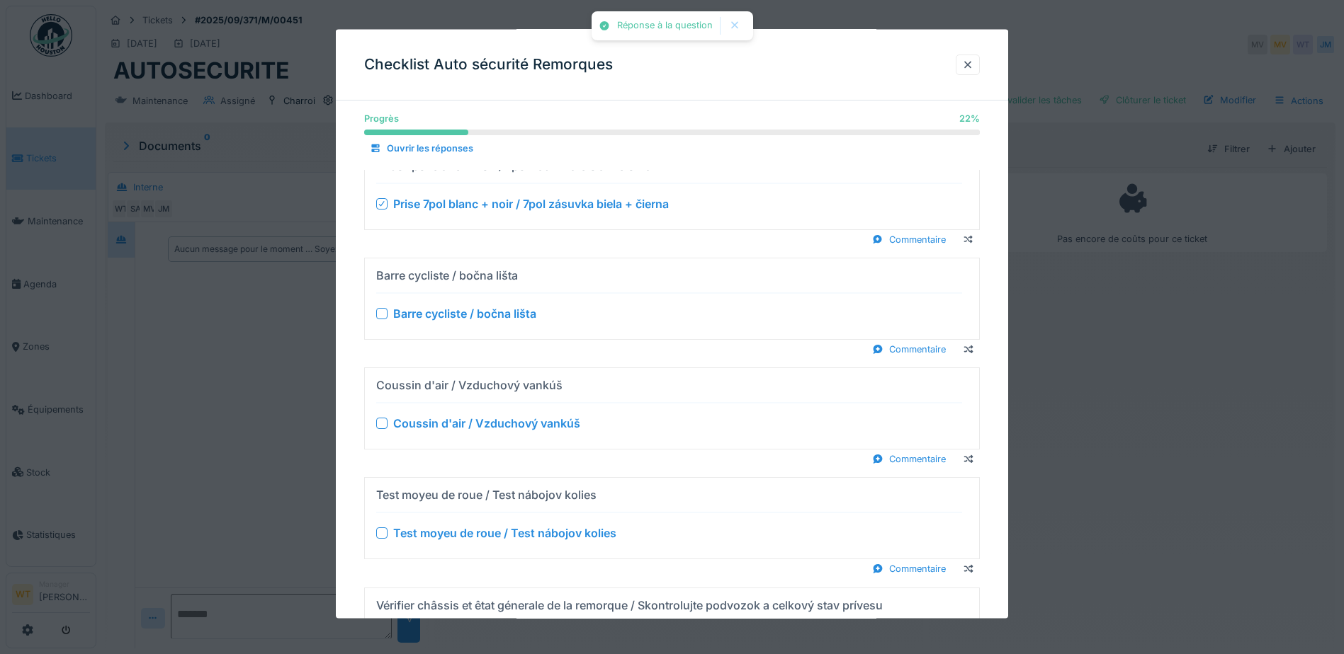
scroll to position [567, 0]
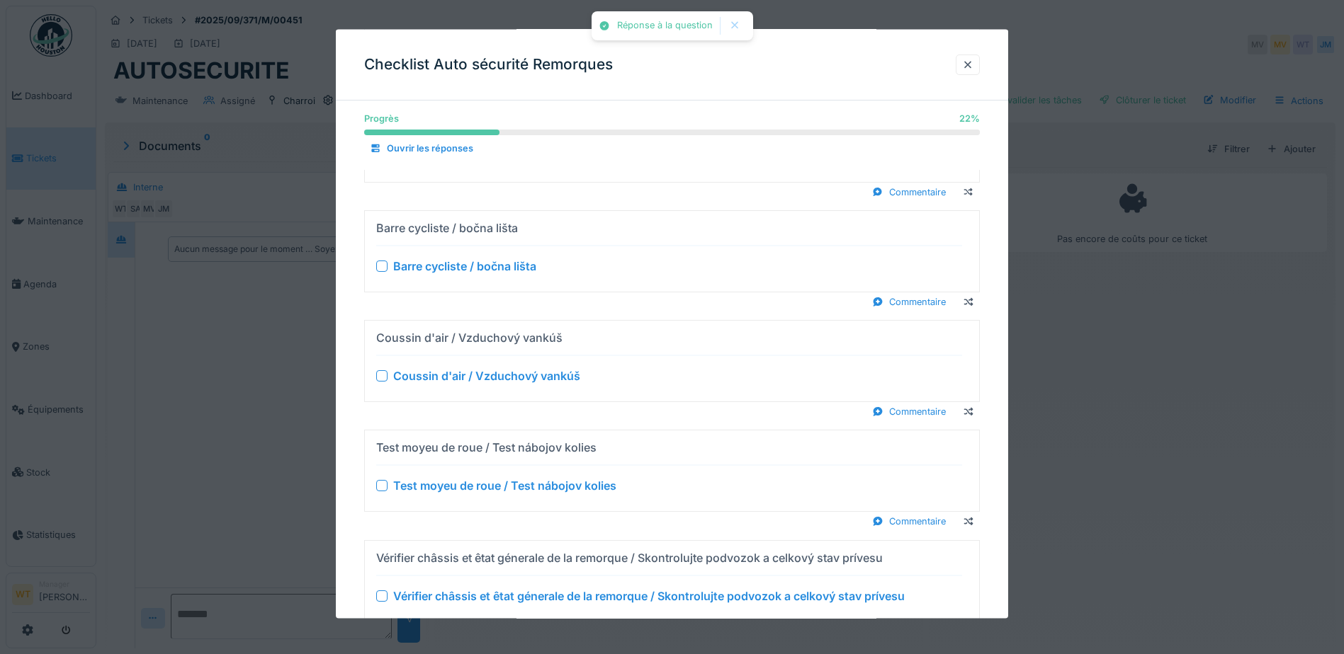
click at [385, 266] on div at bounding box center [381, 266] width 11 height 11
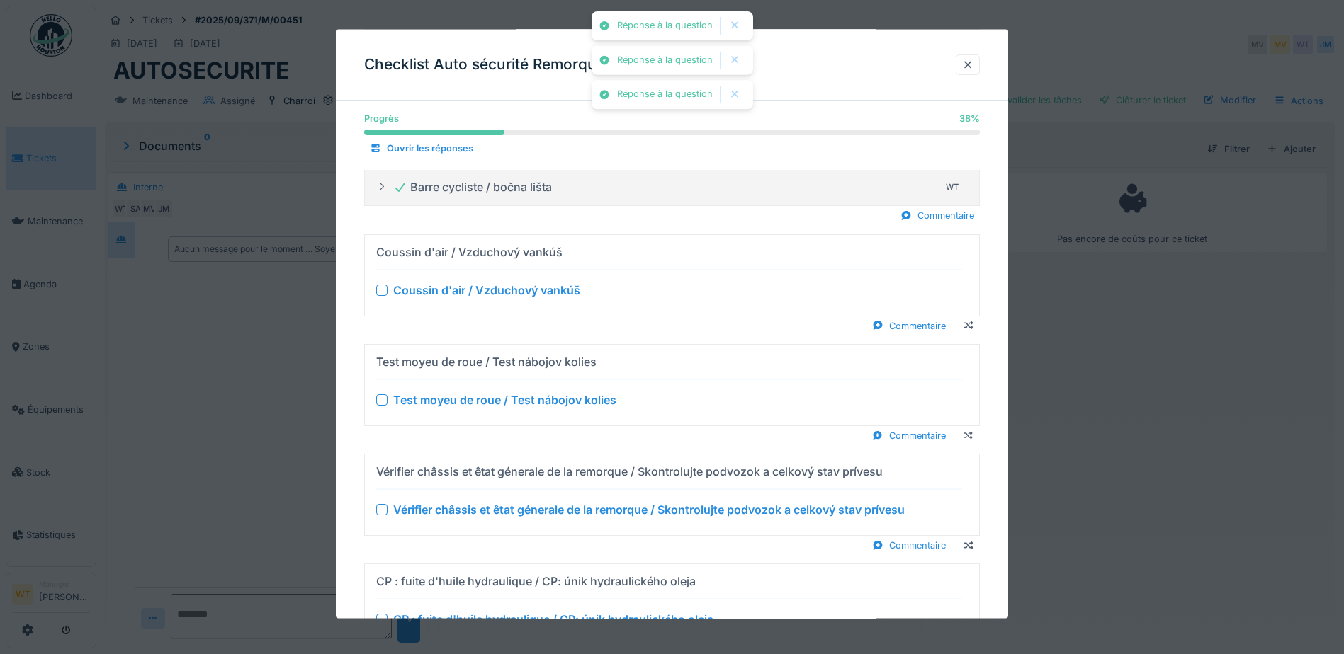
scroll to position [525, 0]
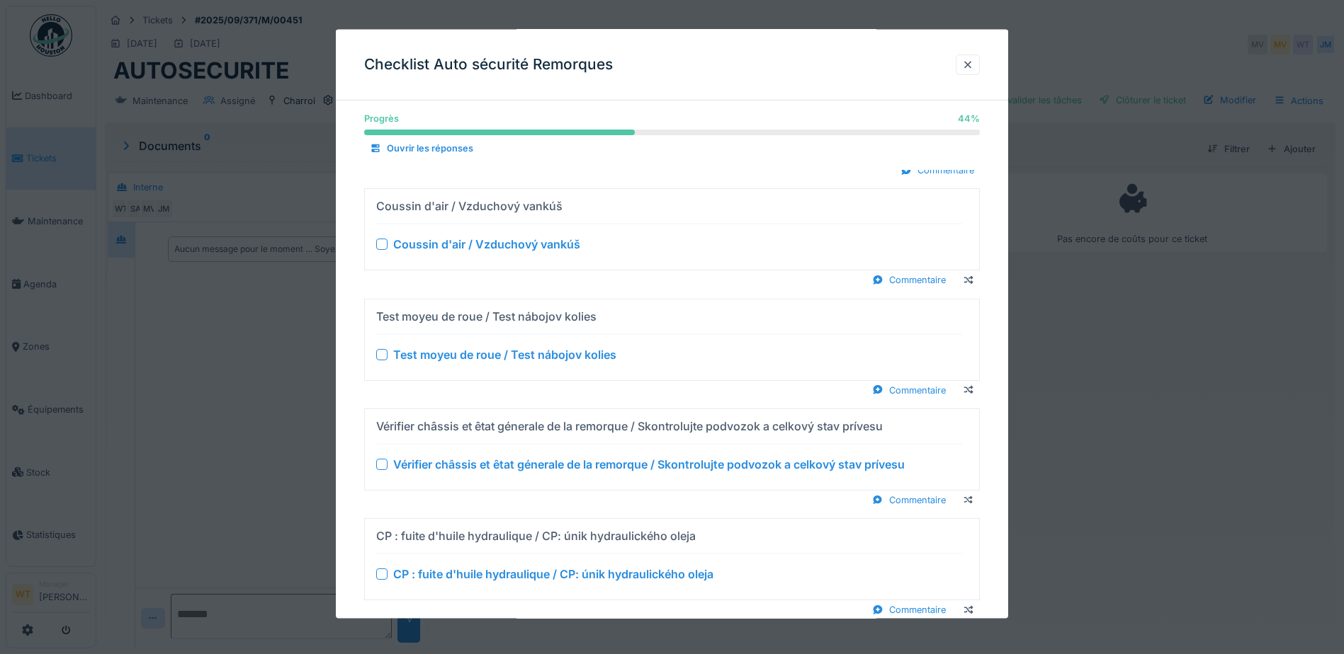
click at [380, 248] on div at bounding box center [381, 244] width 11 height 11
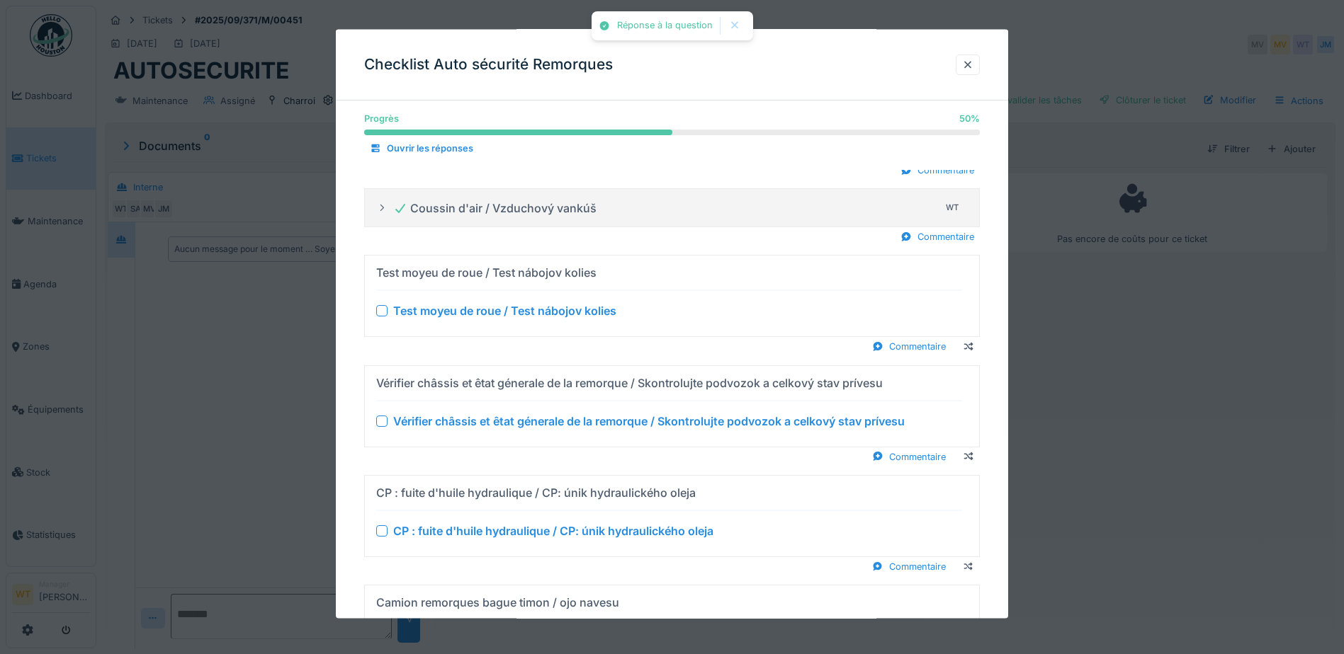
click at [384, 307] on div at bounding box center [381, 310] width 11 height 11
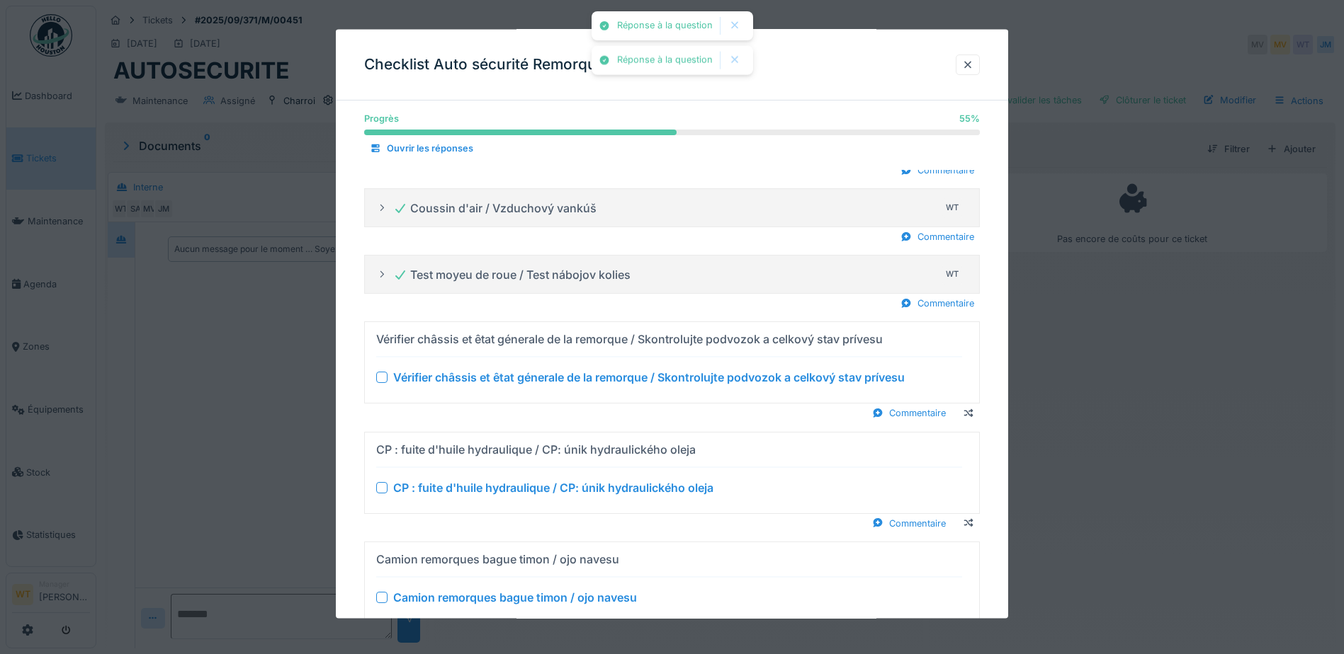
scroll to position [596, 0]
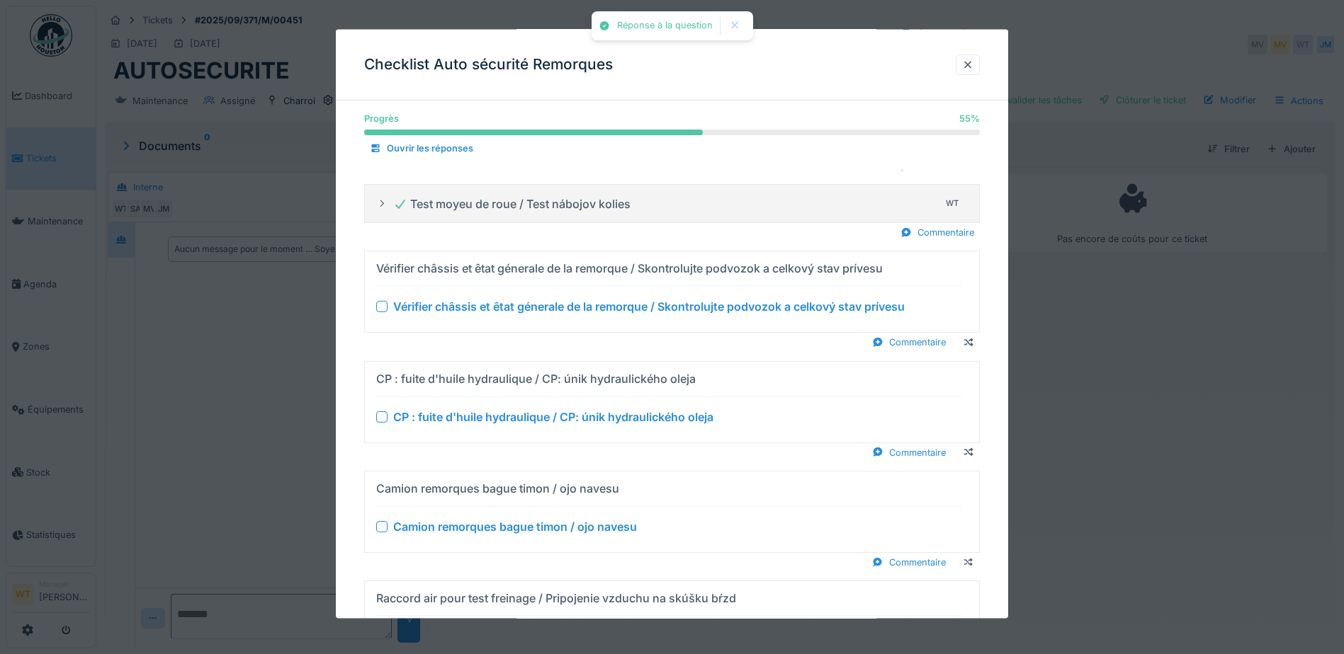
click at [384, 308] on div at bounding box center [381, 306] width 11 height 11
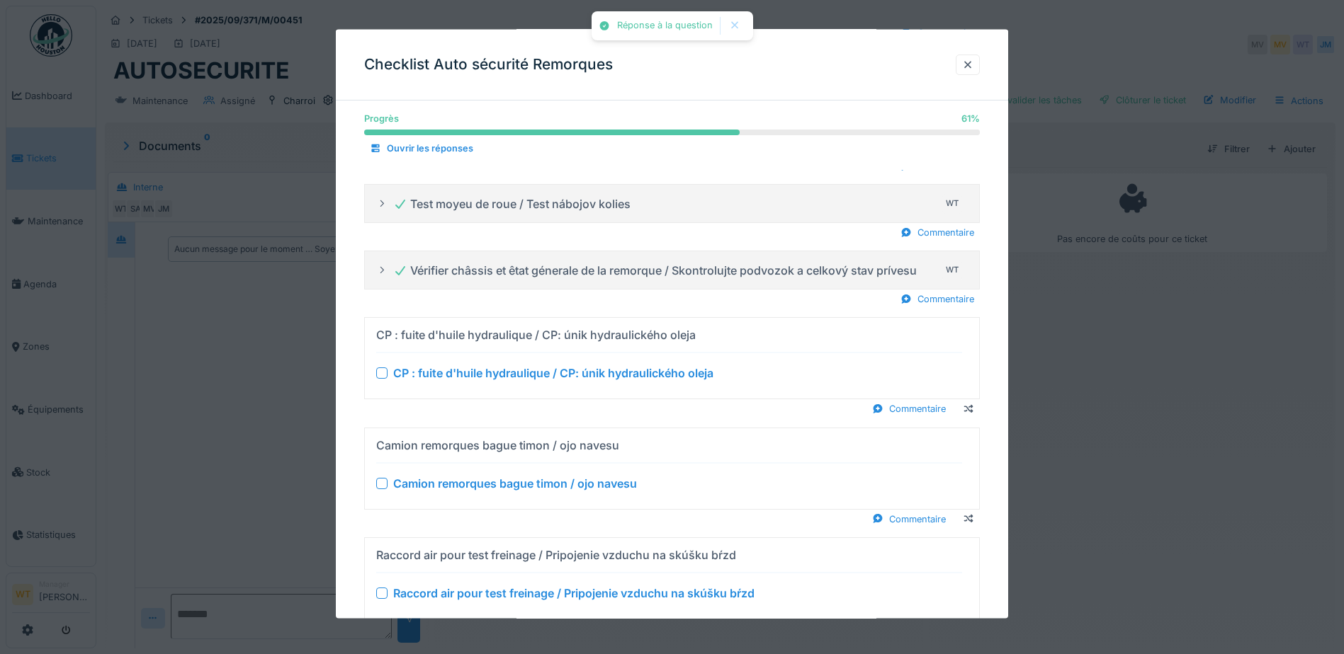
click at [385, 368] on div at bounding box center [381, 373] width 11 height 11
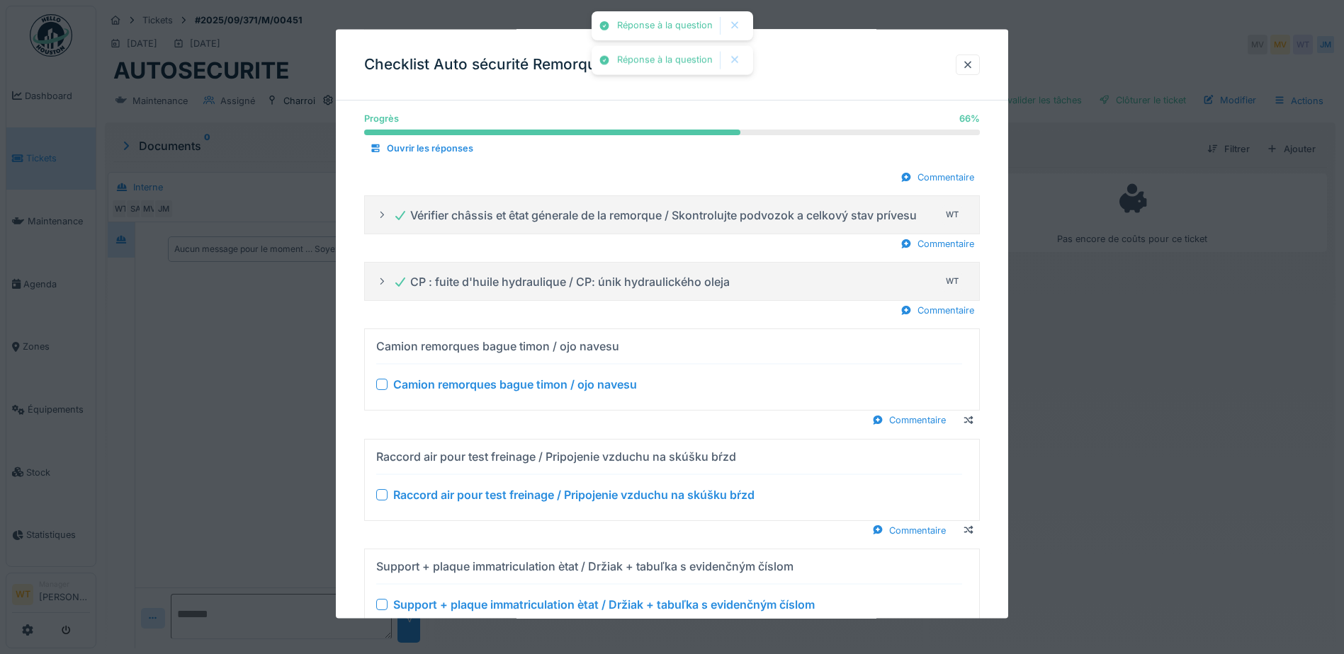
scroll to position [667, 0]
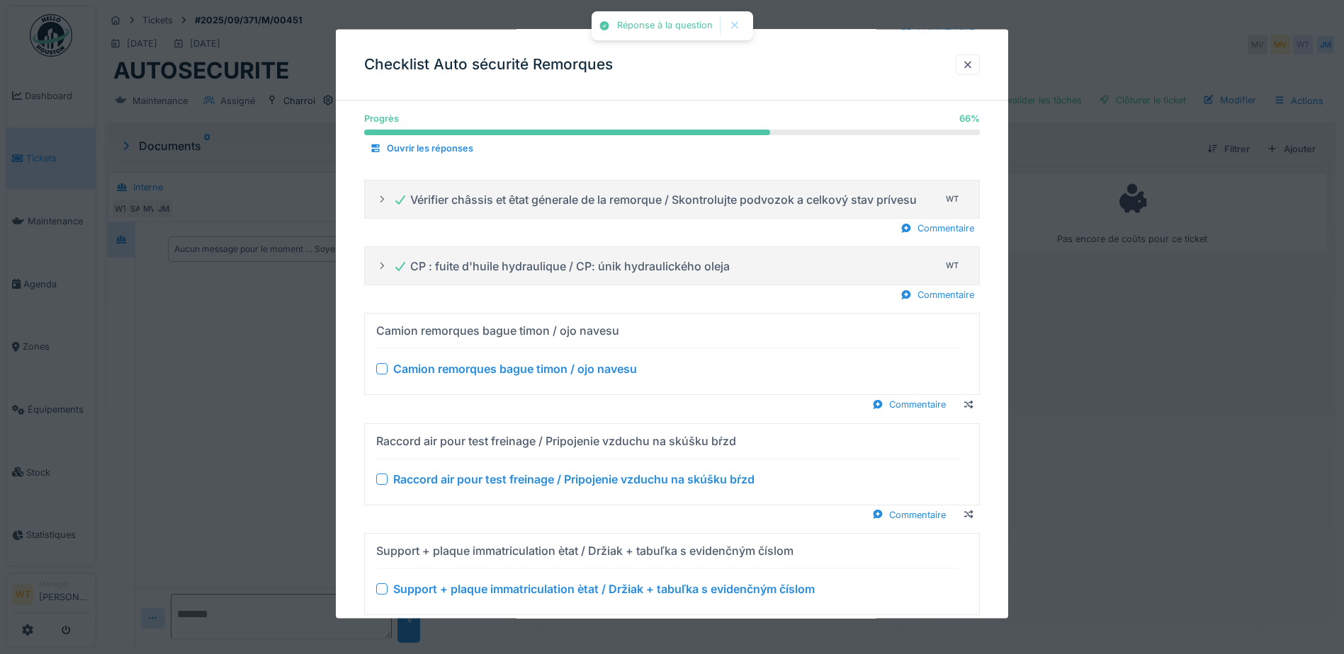
click at [386, 371] on div at bounding box center [381, 368] width 11 height 11
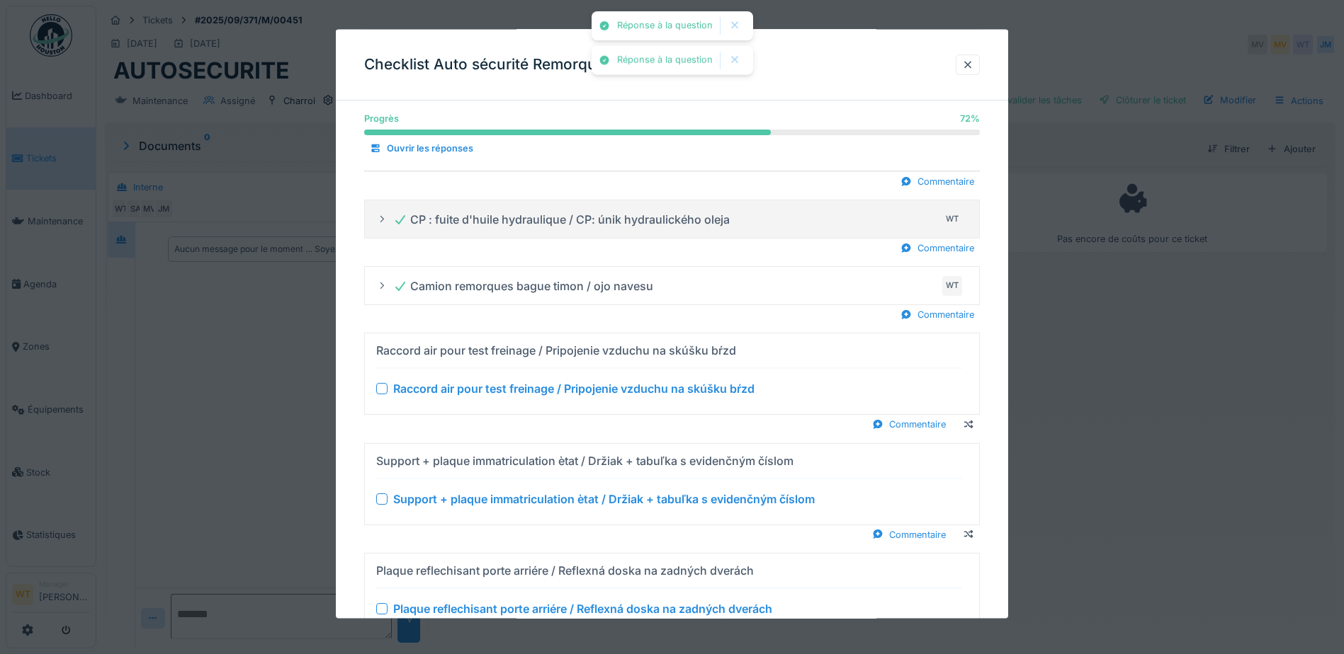
scroll to position [737, 0]
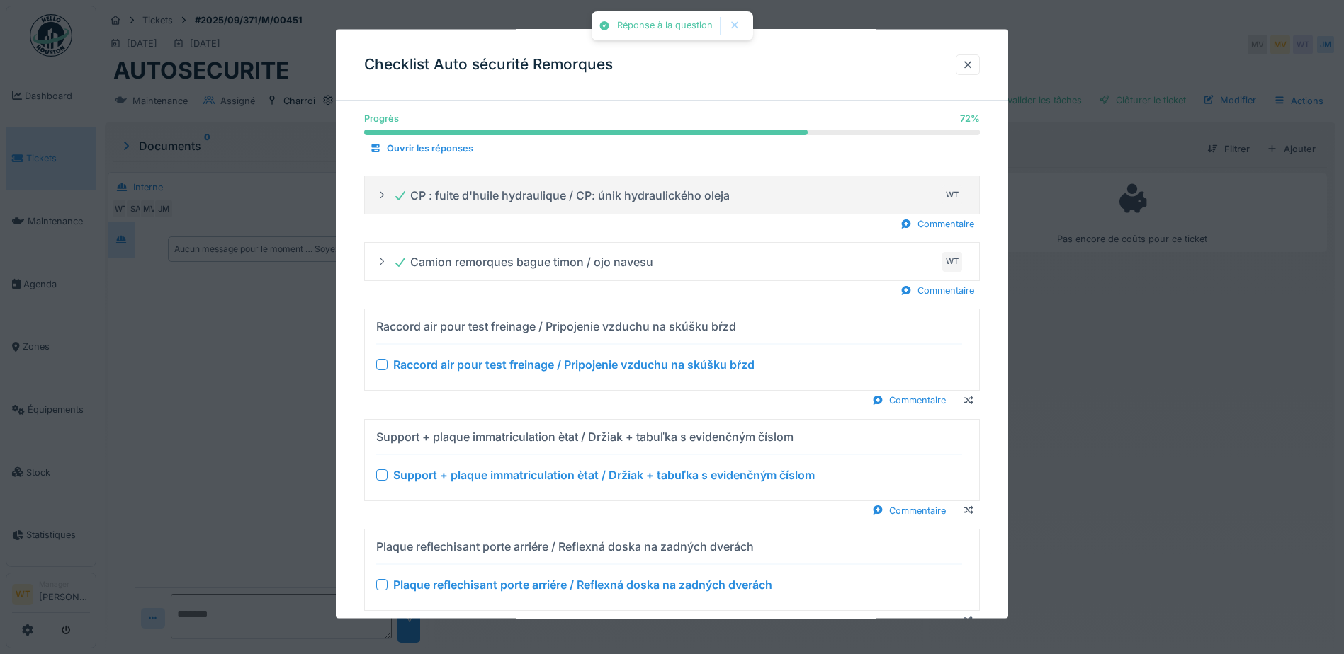
click at [381, 368] on div at bounding box center [381, 364] width 11 height 11
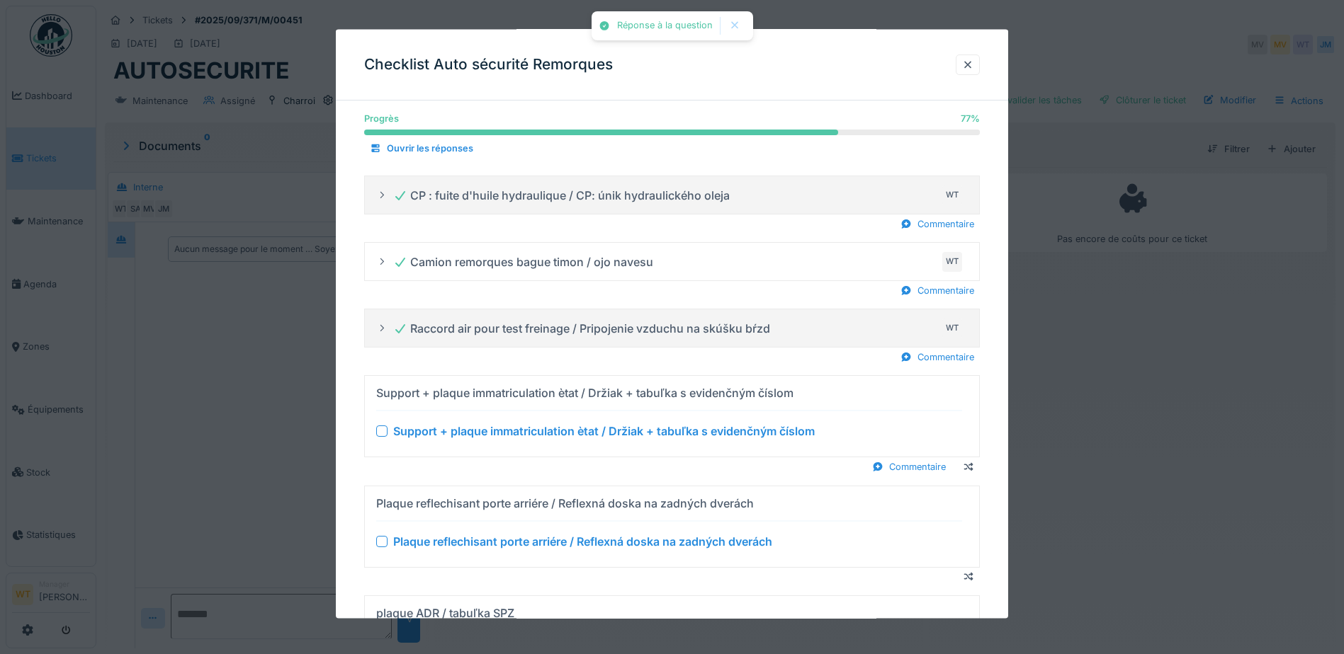
click at [383, 431] on div at bounding box center [381, 431] width 11 height 11
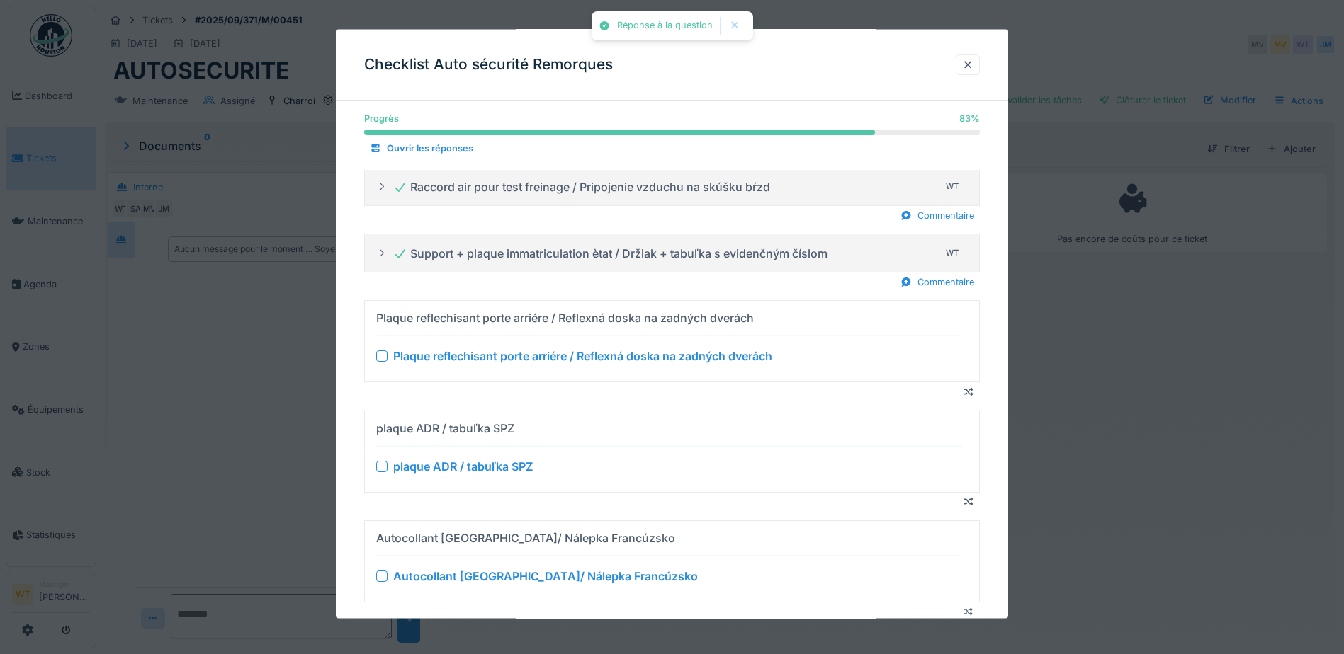
click at [378, 360] on div at bounding box center [381, 356] width 11 height 11
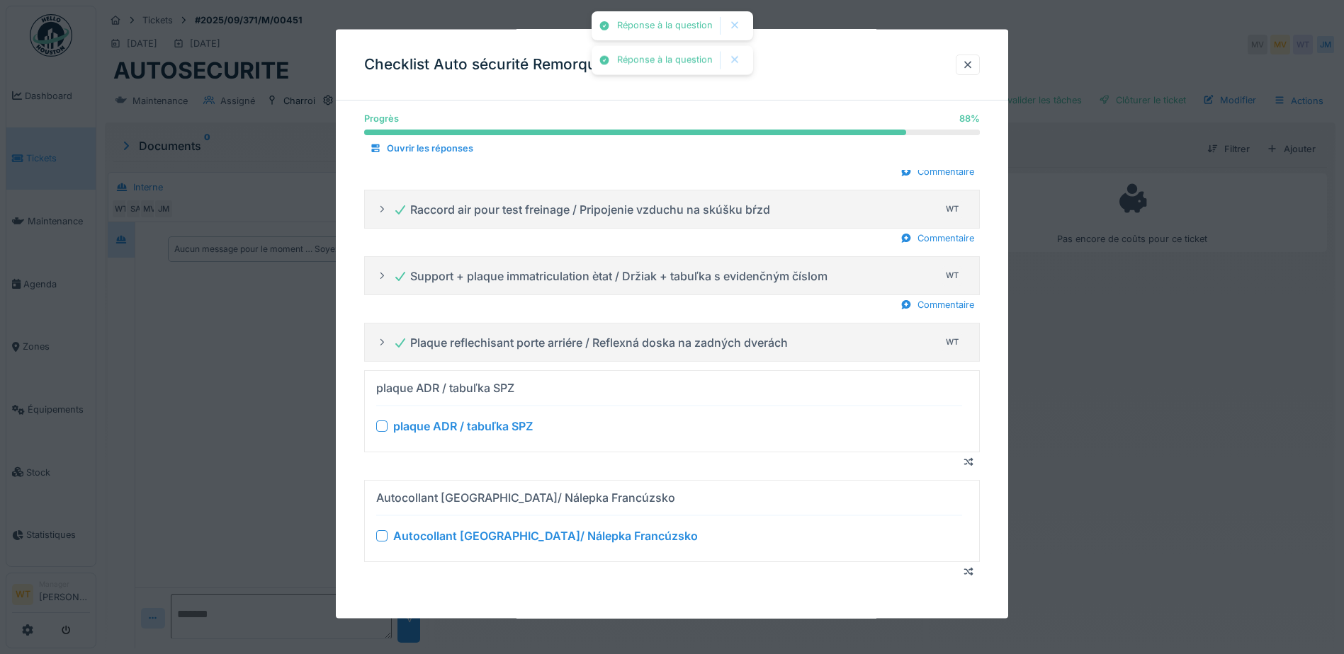
scroll to position [11, 0]
click at [382, 419] on div "plaque ADR / tabuľka SPZ" at bounding box center [669, 426] width 586 height 17
click at [382, 421] on div at bounding box center [381, 426] width 11 height 11
click at [385, 531] on div at bounding box center [381, 536] width 11 height 11
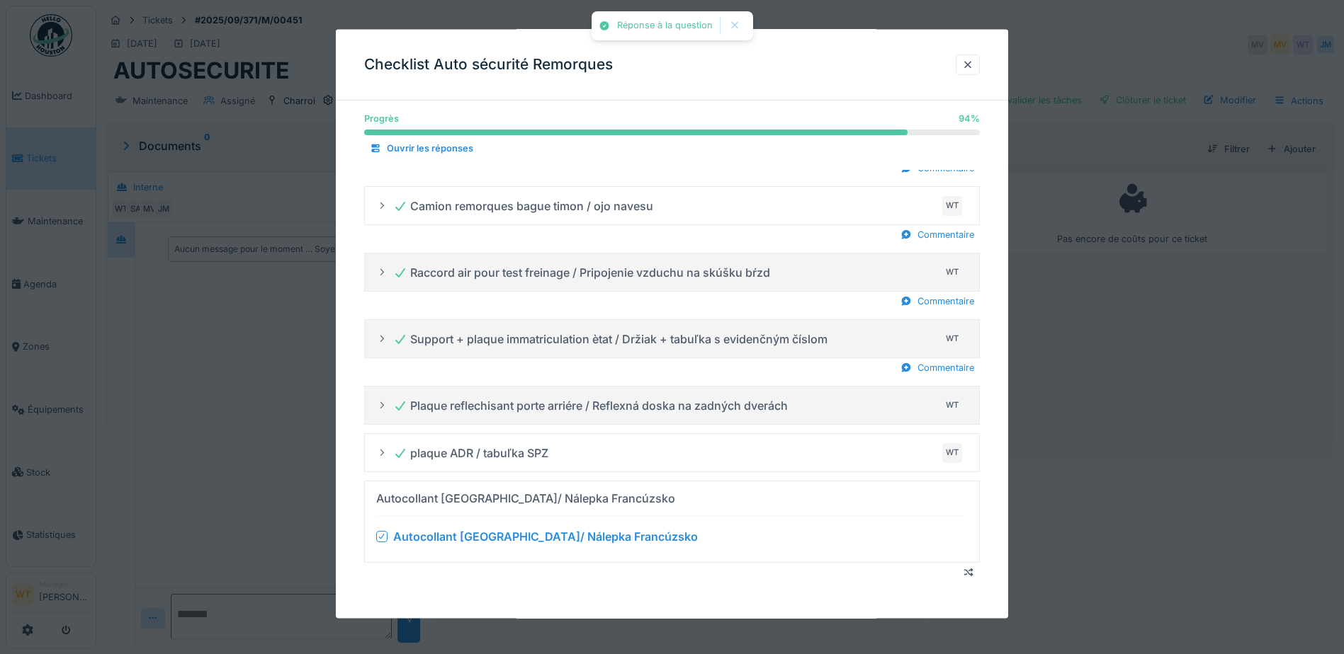
scroll to position [731, 0]
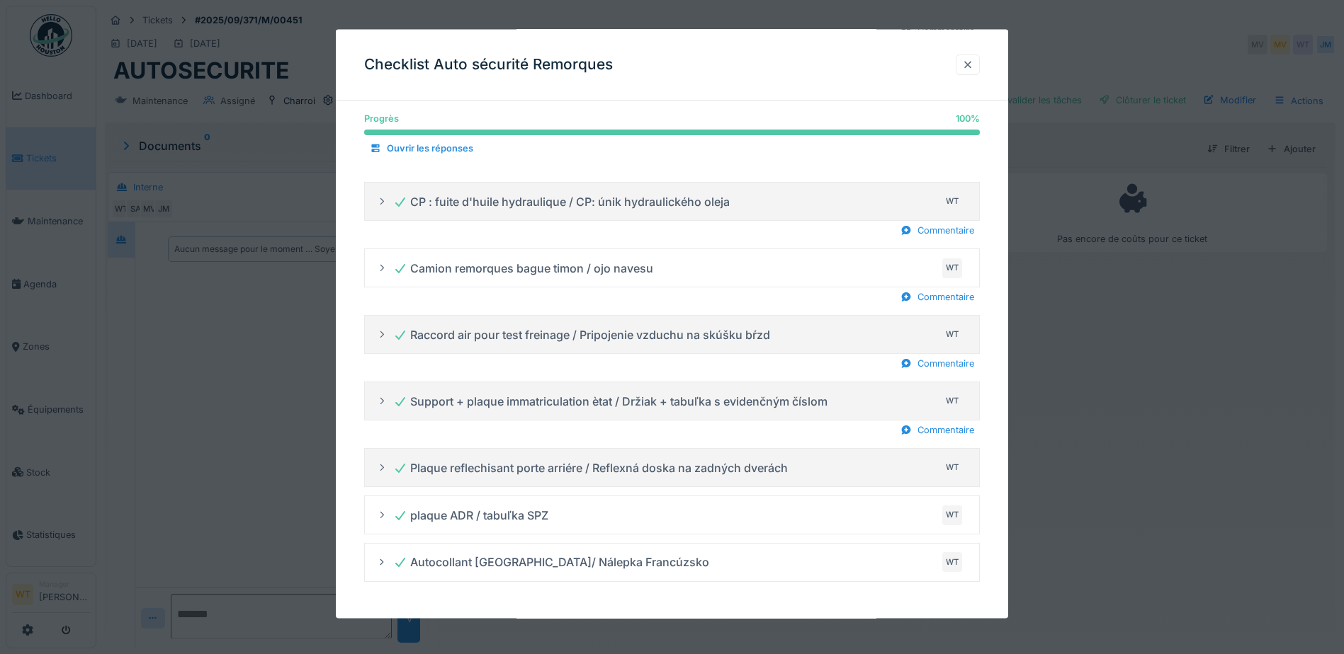
drag, startPoint x: 970, startPoint y: 61, endPoint x: 961, endPoint y: 62, distance: 8.6
click at [964, 62] on div at bounding box center [967, 64] width 24 height 21
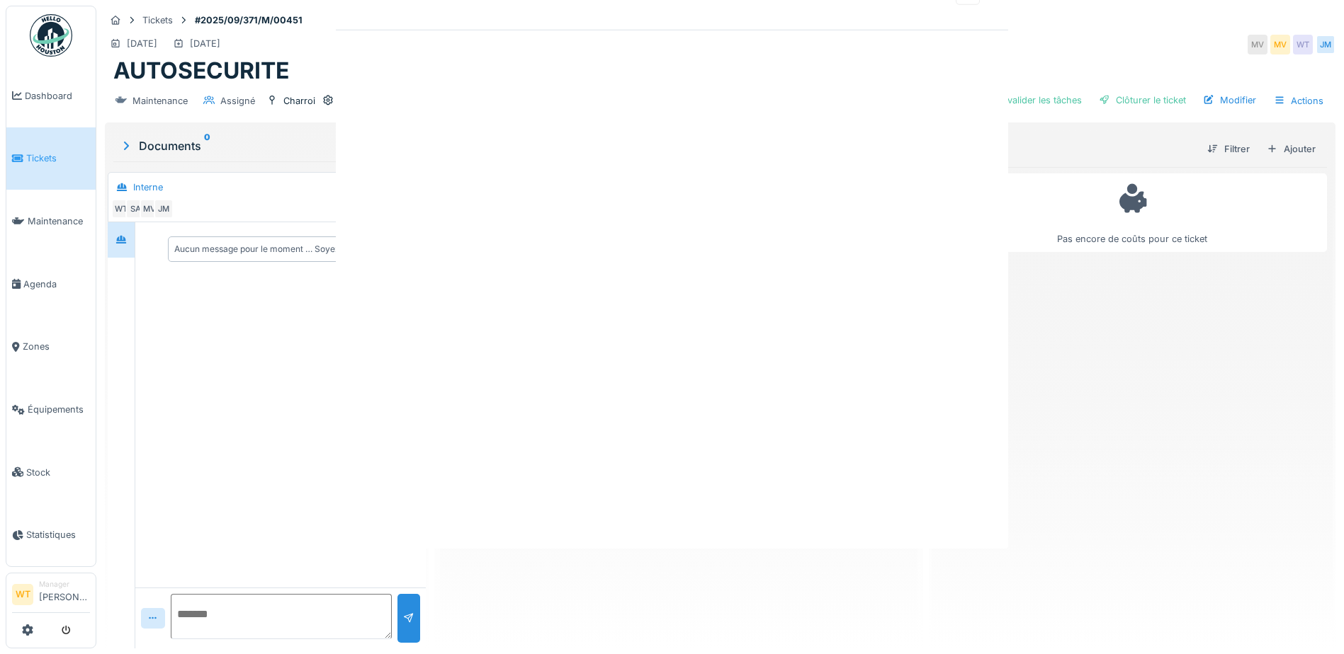
scroll to position [0, 0]
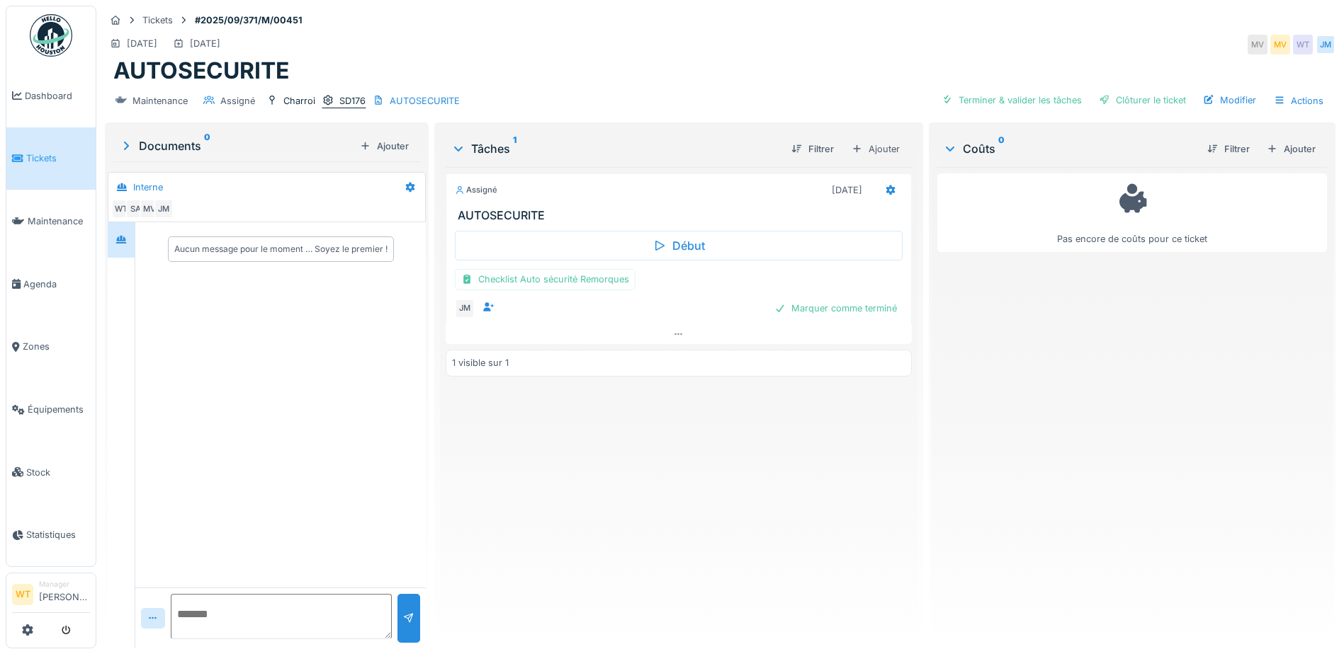
click at [341, 94] on div "SD176" at bounding box center [352, 100] width 26 height 13
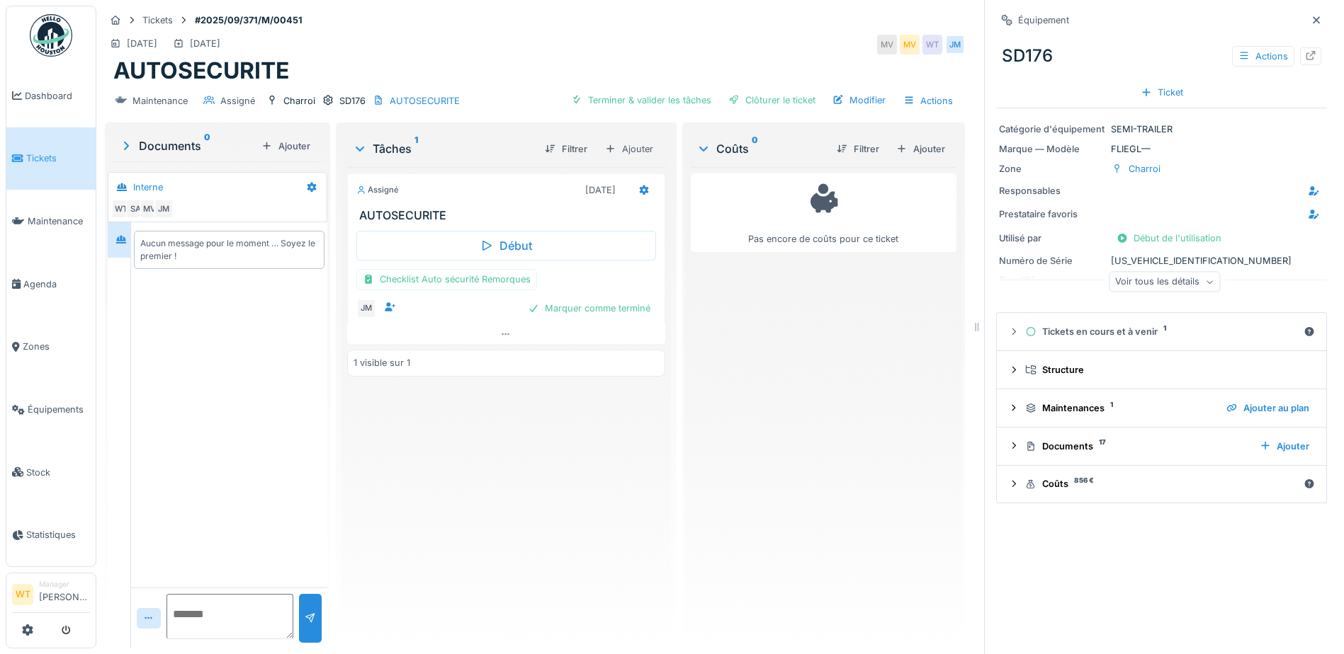
click at [1184, 273] on div "Voir tous les détails" at bounding box center [1163, 282] width 111 height 21
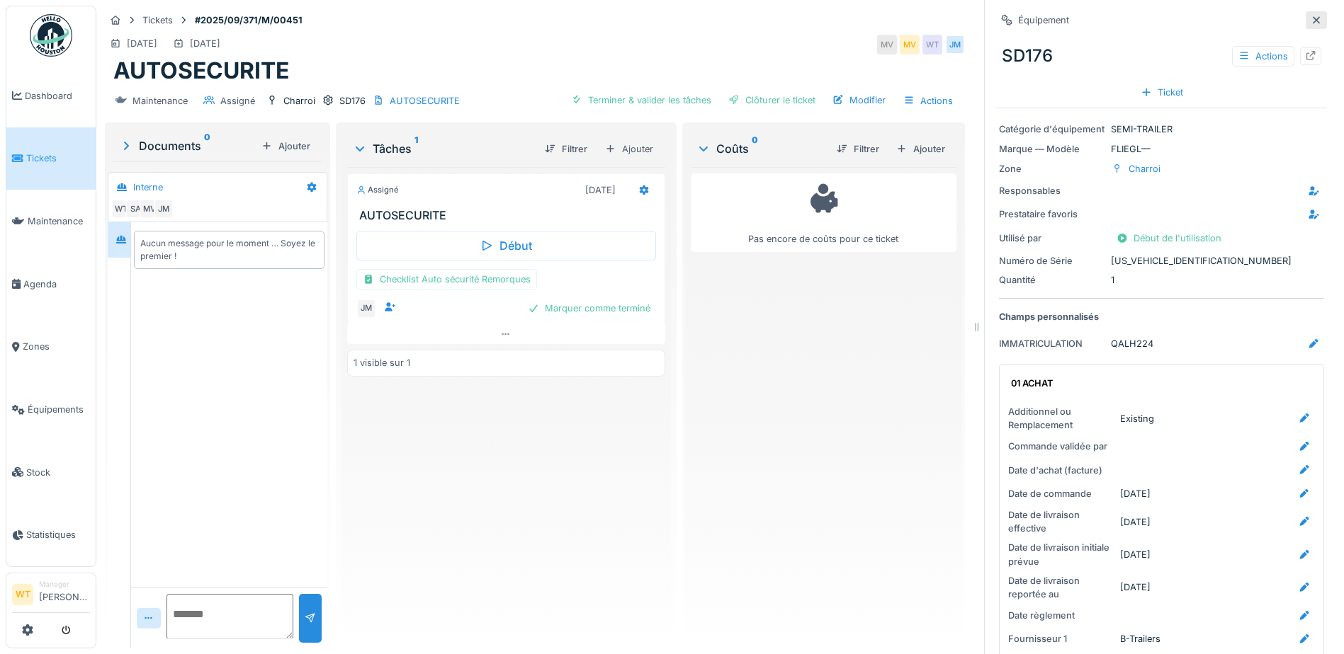
click at [1312, 16] on icon at bounding box center [1315, 19] width 7 height 7
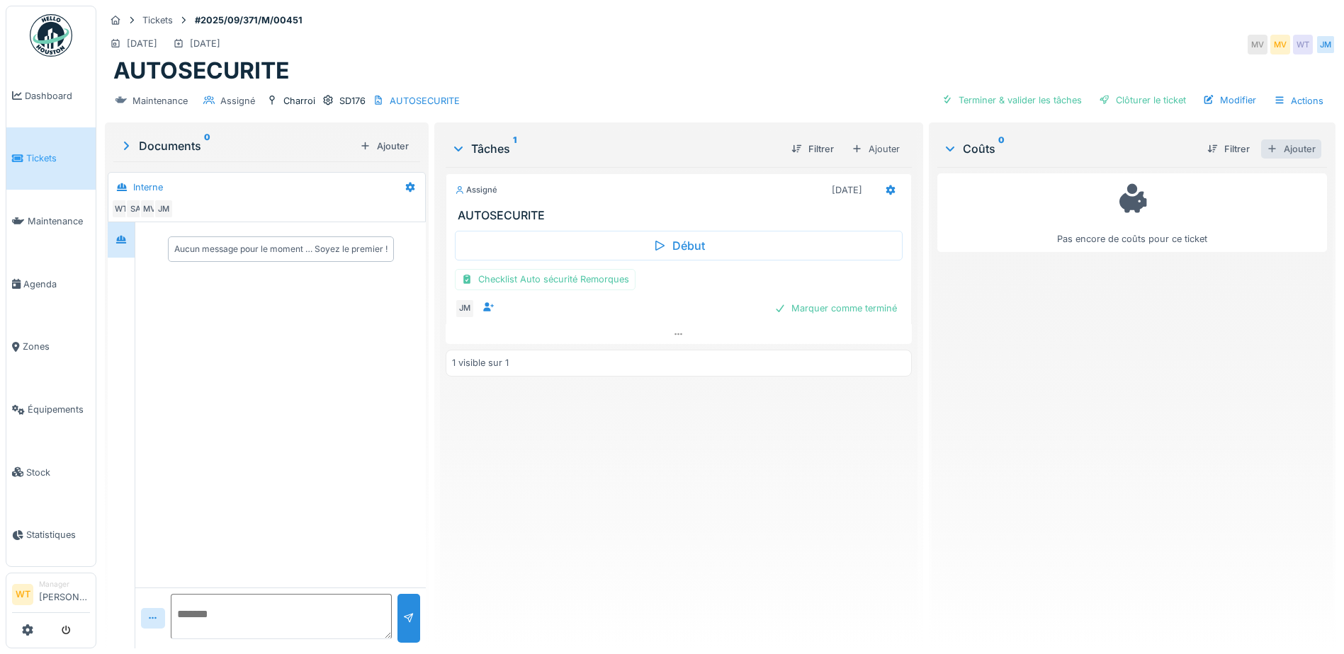
click at [1264, 141] on div "Ajouter" at bounding box center [1291, 149] width 60 height 19
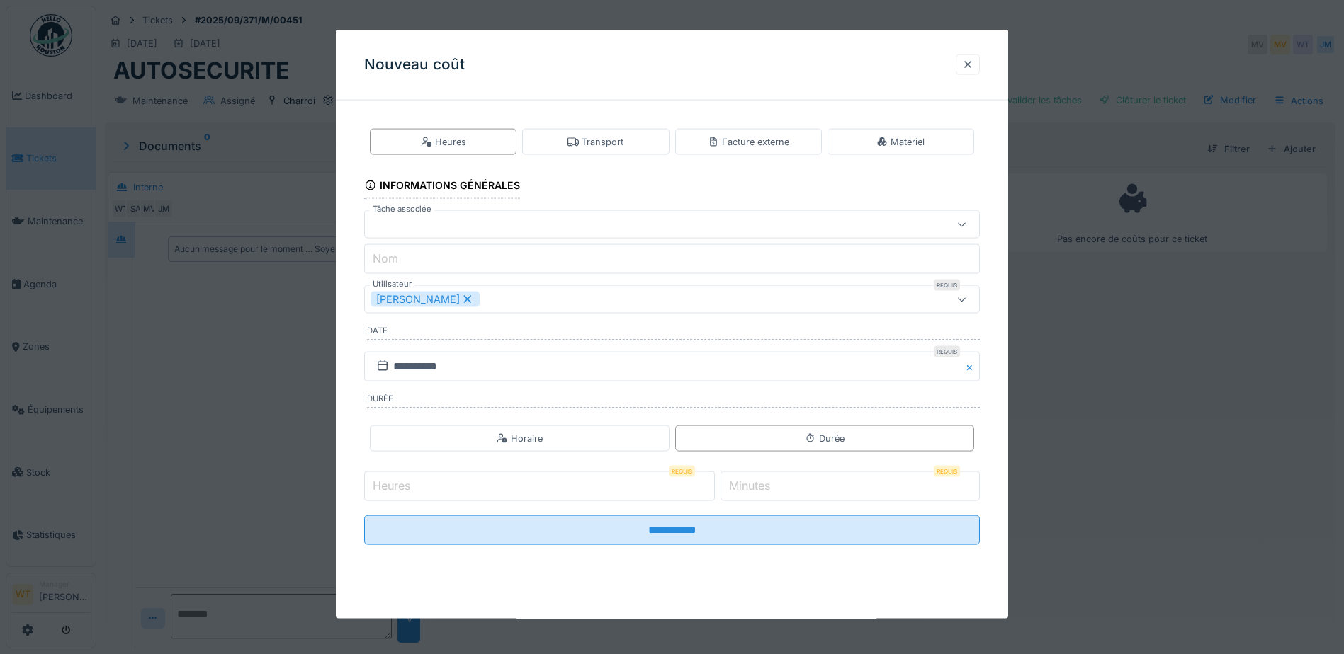
click at [461, 296] on icon at bounding box center [467, 300] width 13 height 10
click at [455, 298] on div "Utilisateurs" at bounding box center [635, 300] width 531 height 16
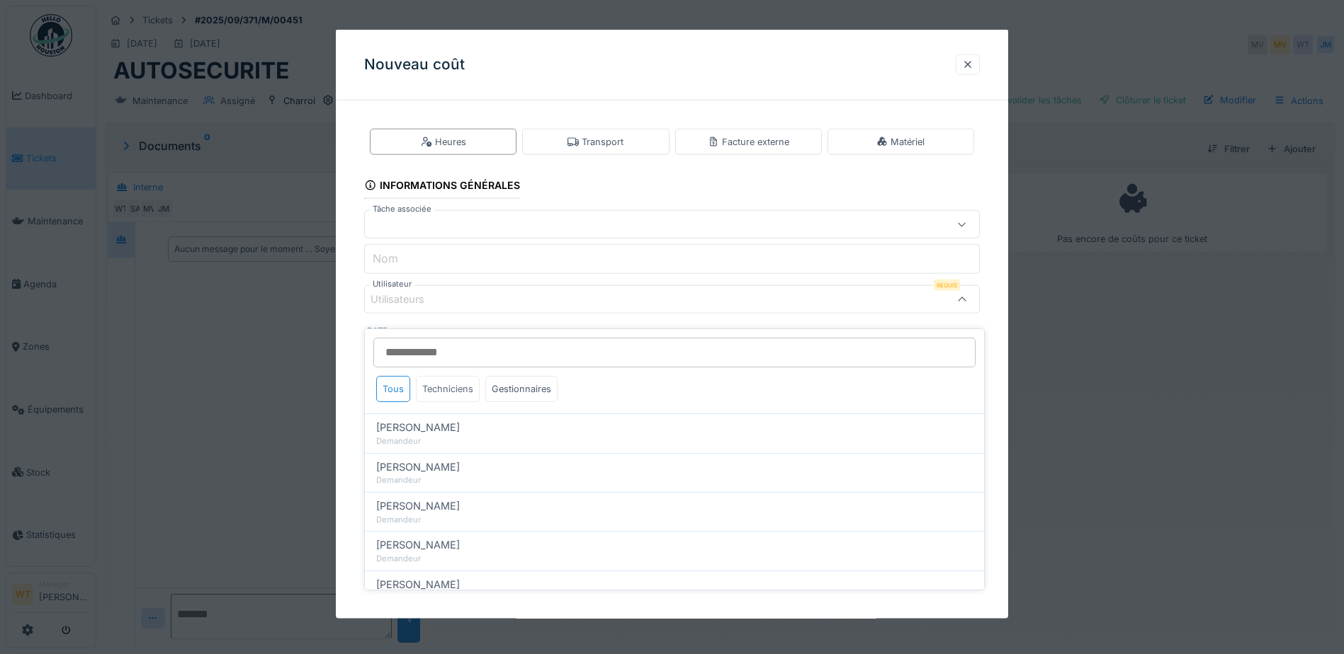
click at [450, 382] on div "Techniciens" at bounding box center [448, 389] width 64 height 26
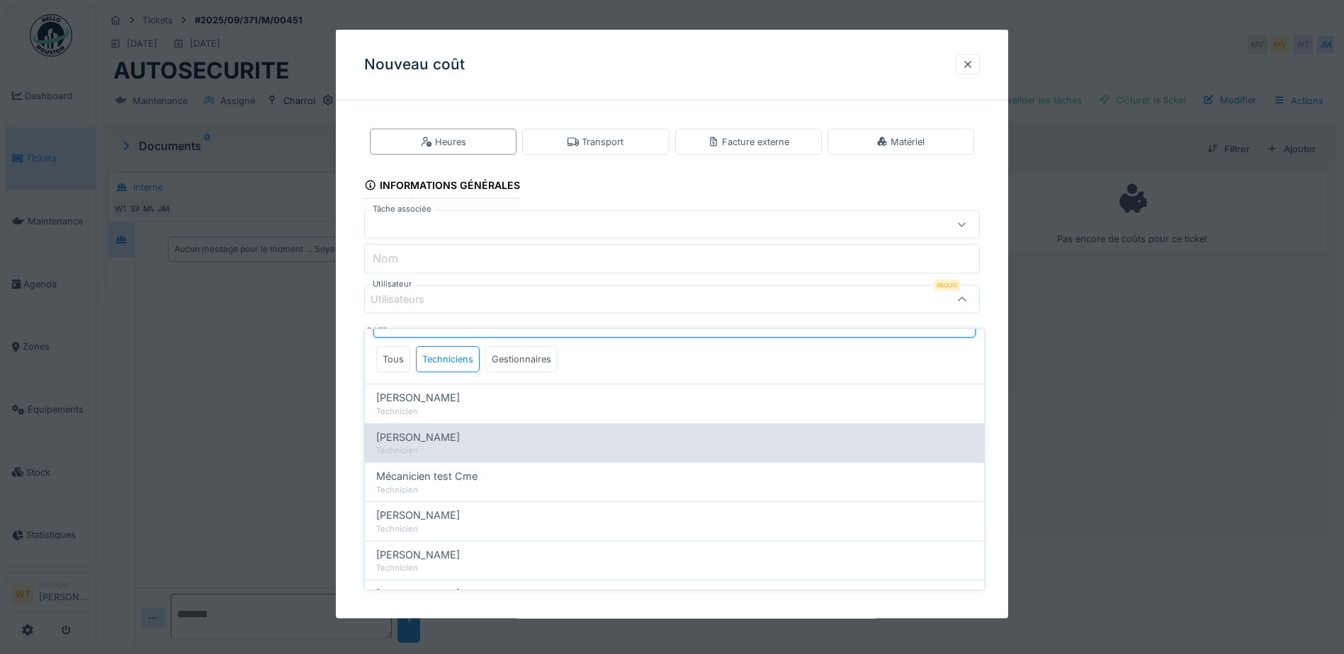
scroll to position [29, 0]
click at [444, 446] on div "Technicien" at bounding box center [674, 452] width 596 height 12
type input "****"
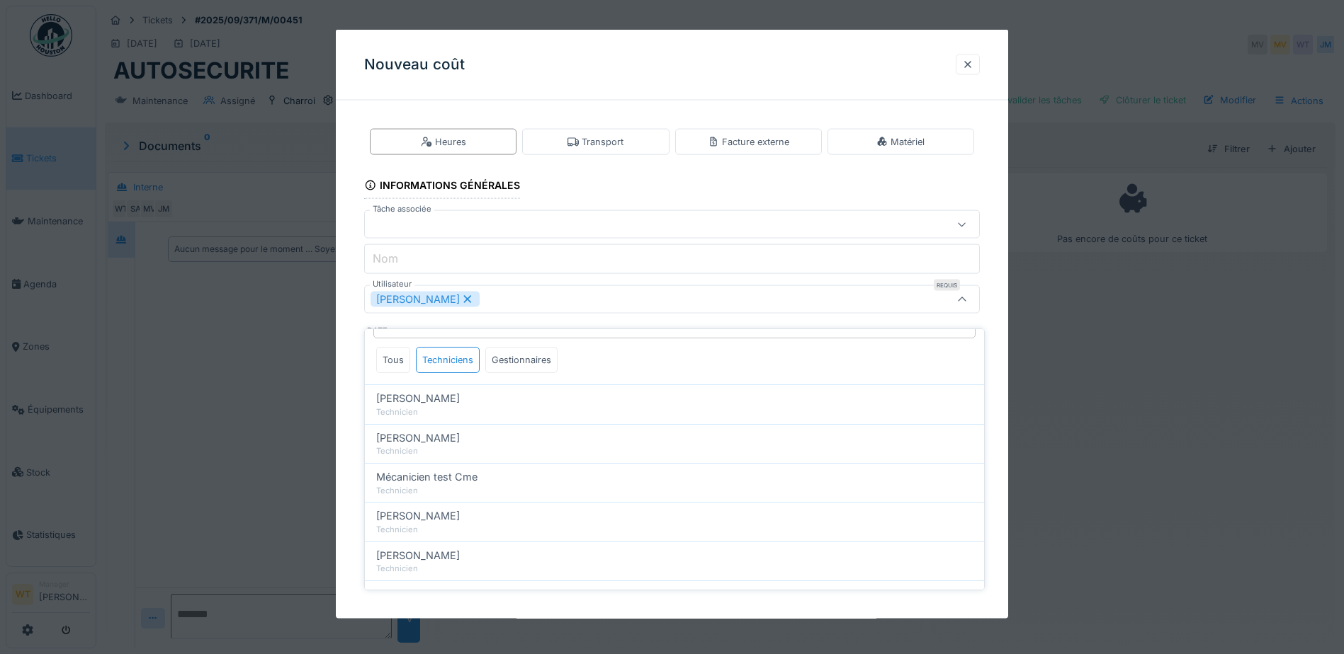
click at [484, 296] on div "[PERSON_NAME]" at bounding box center [635, 300] width 531 height 16
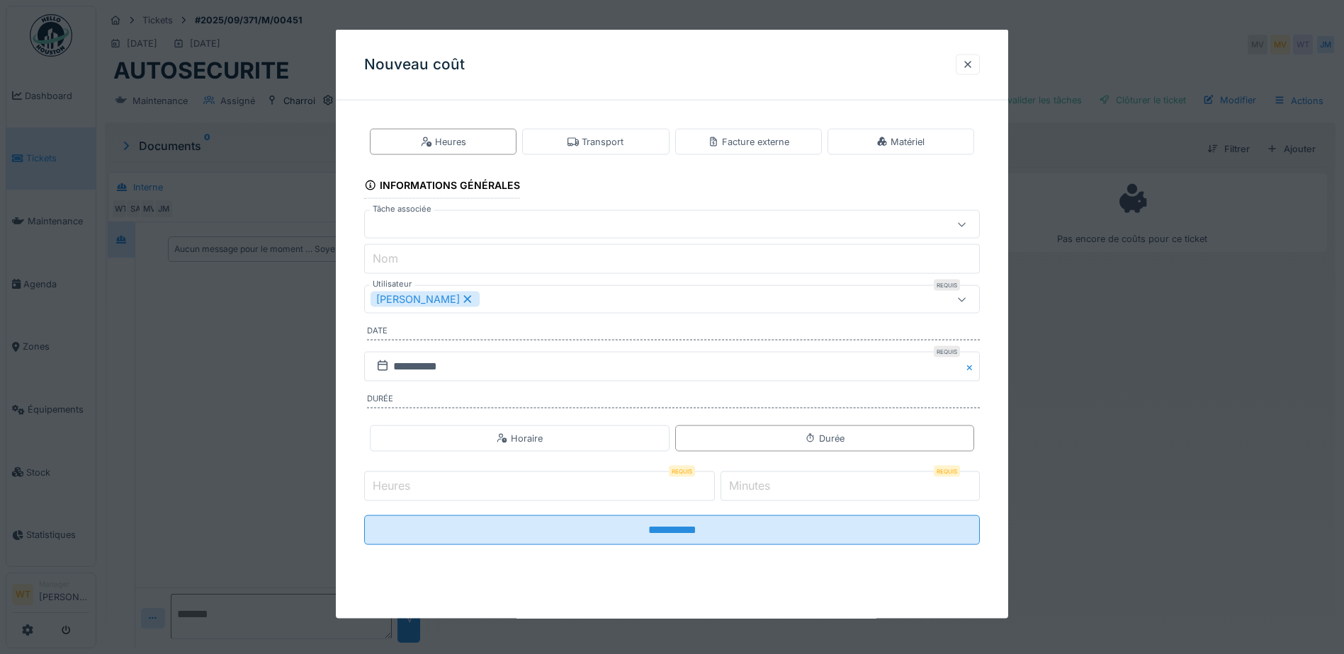
click at [450, 490] on input "Heures" at bounding box center [539, 487] width 351 height 30
type input "*"
click at [798, 487] on input "*" at bounding box center [849, 487] width 259 height 30
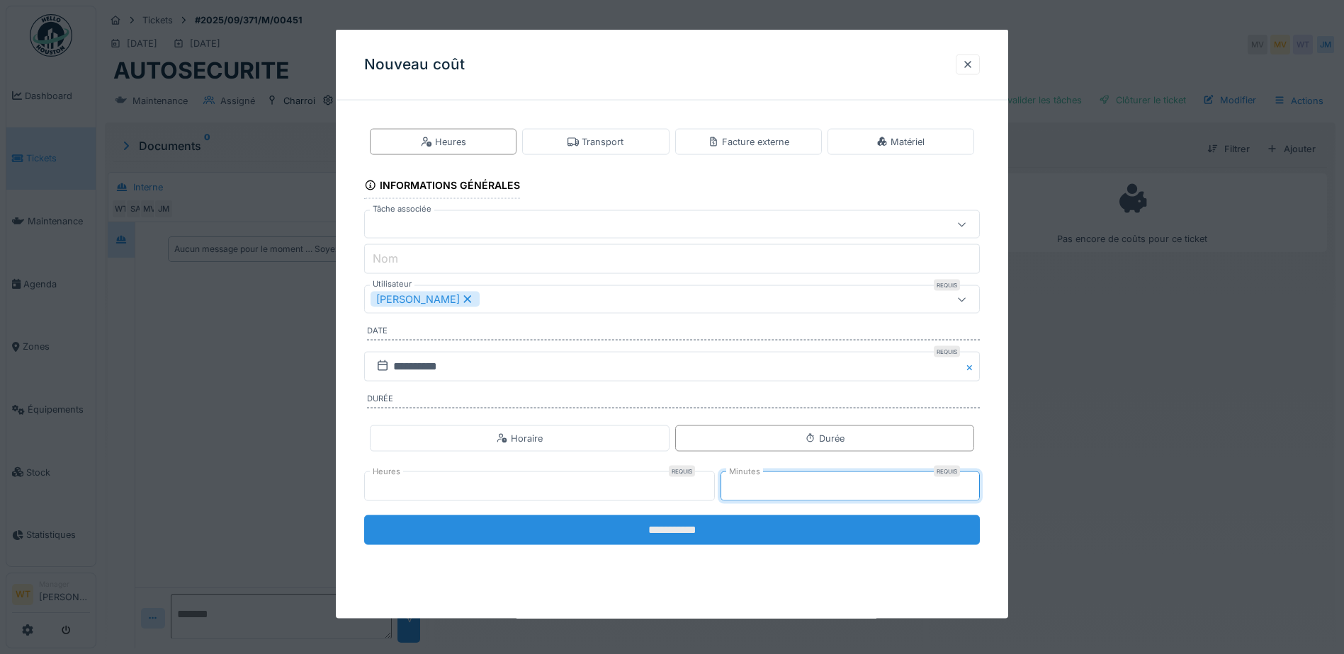
type input "**"
click at [701, 519] on input "**********" at bounding box center [672, 531] width 616 height 30
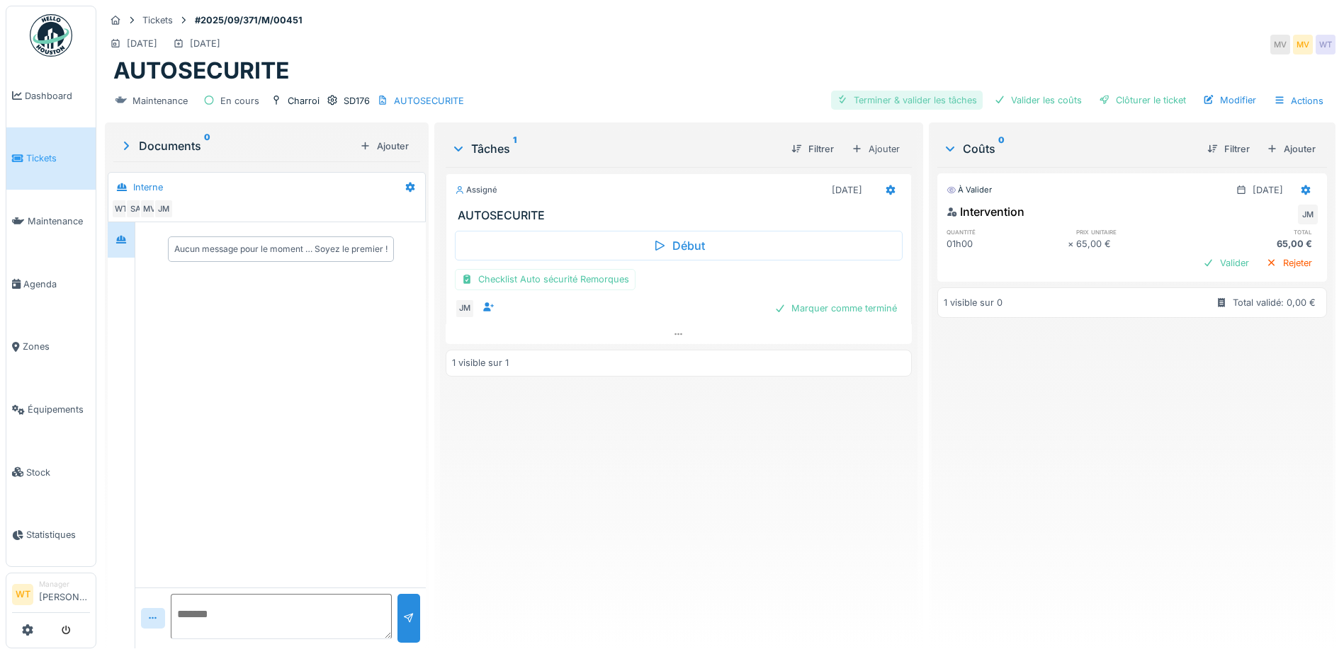
click at [883, 95] on div "Terminer & valider les tâches" at bounding box center [907, 100] width 152 height 19
click at [1065, 96] on div "Valider les coûts" at bounding box center [1037, 100] width 99 height 19
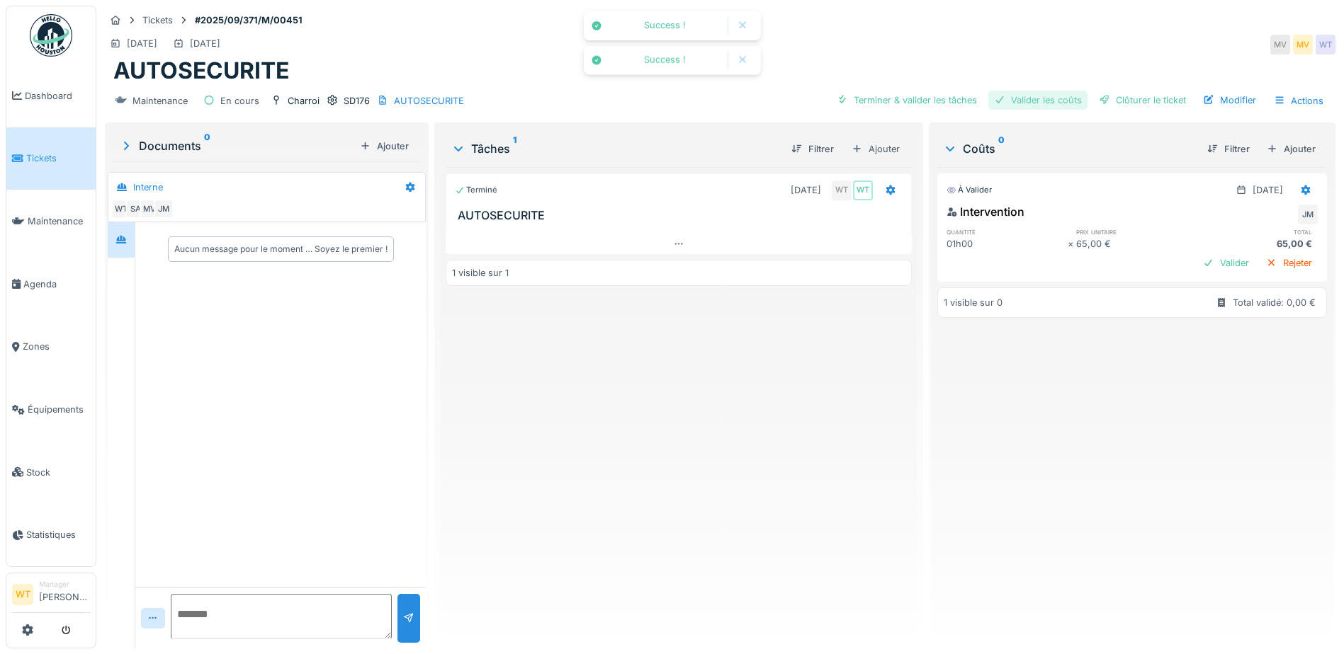
click at [1059, 93] on div "Valider les coûts" at bounding box center [1037, 100] width 99 height 19
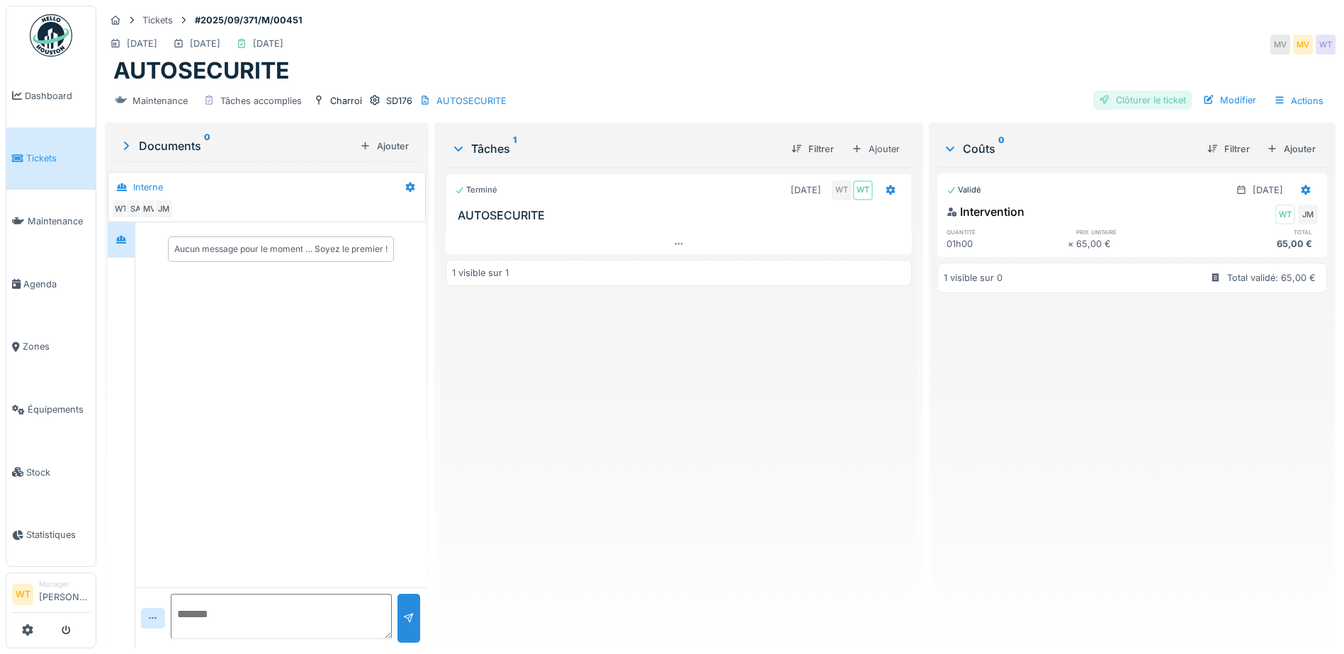
click at [1150, 93] on div "Clôturer le ticket" at bounding box center [1142, 100] width 98 height 19
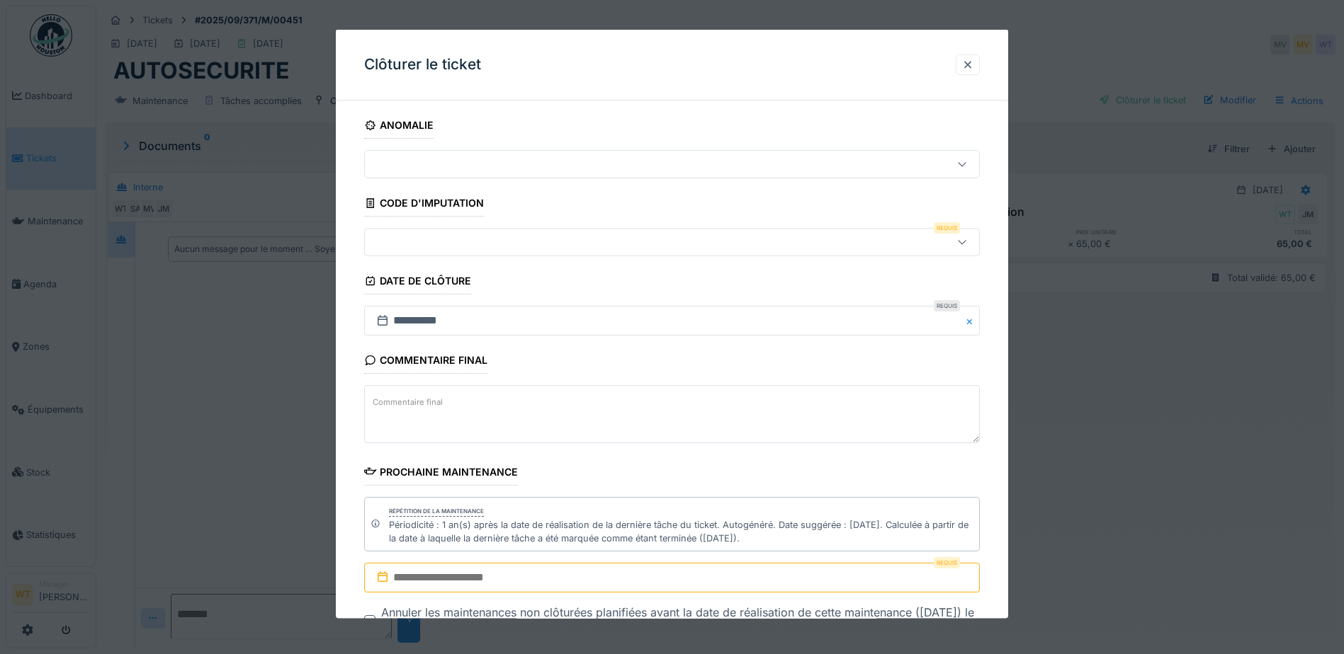
click at [426, 243] on div at bounding box center [635, 242] width 531 height 16
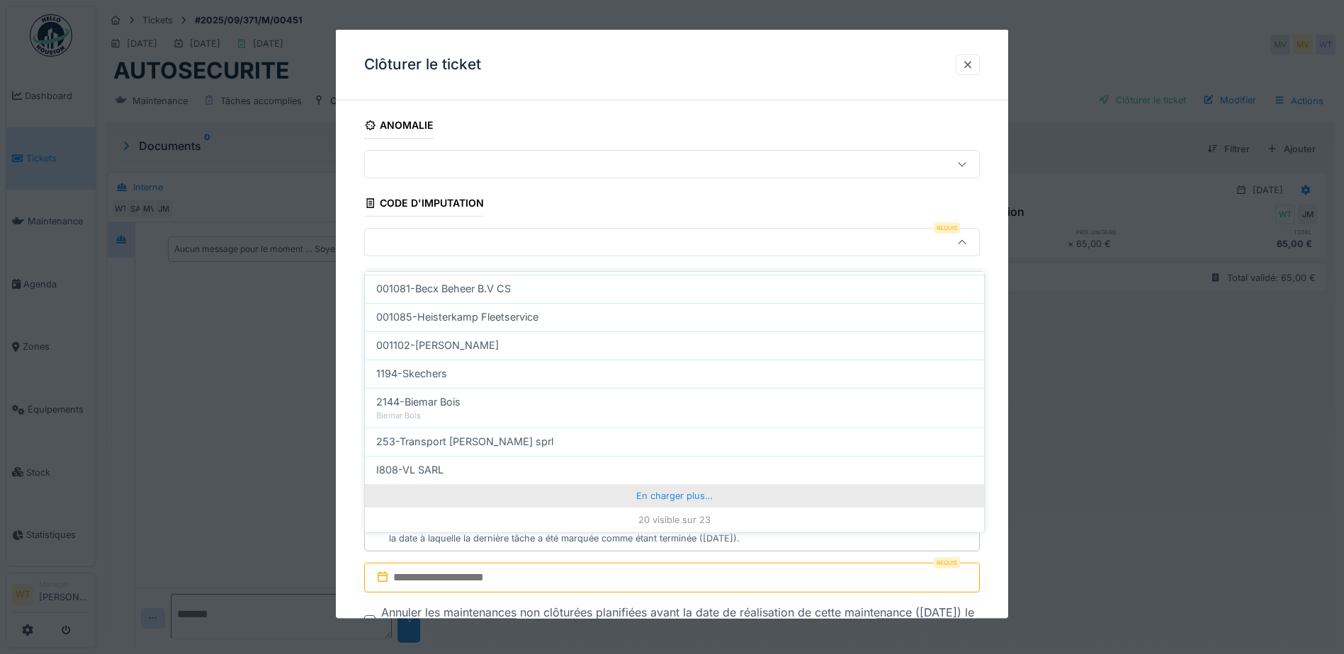
click at [547, 484] on div "En charger plus…" at bounding box center [674, 495] width 619 height 23
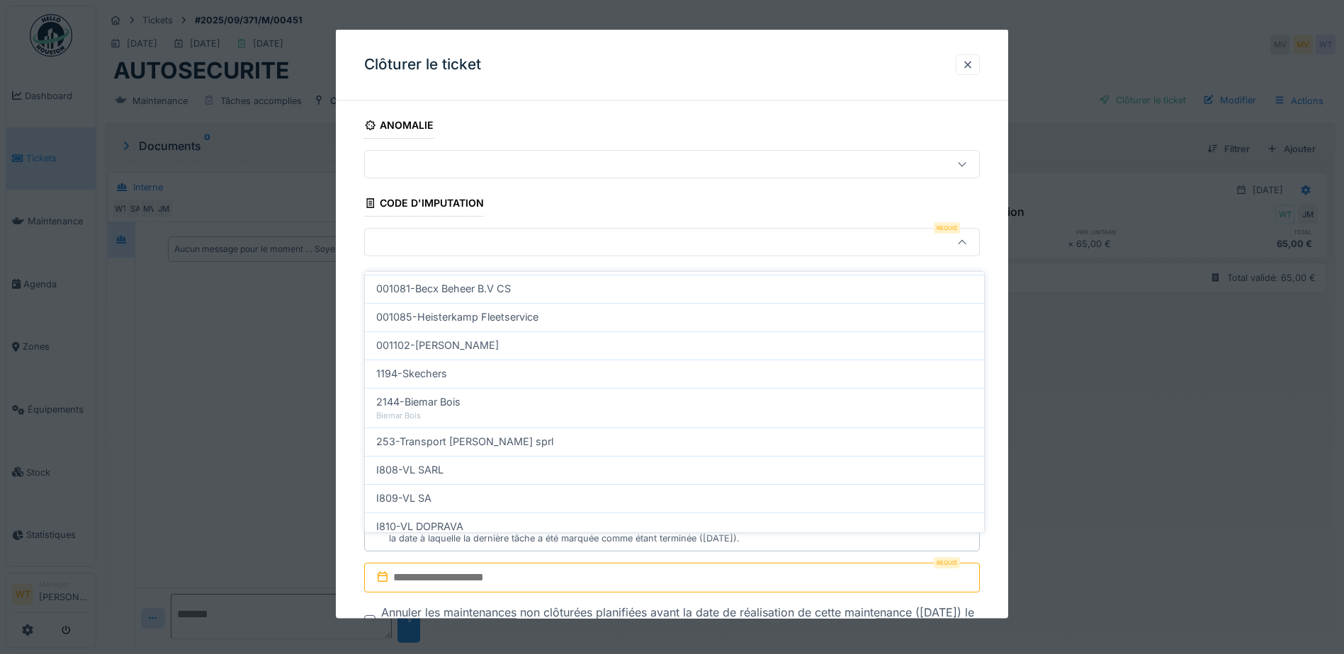
scroll to position [514, 0]
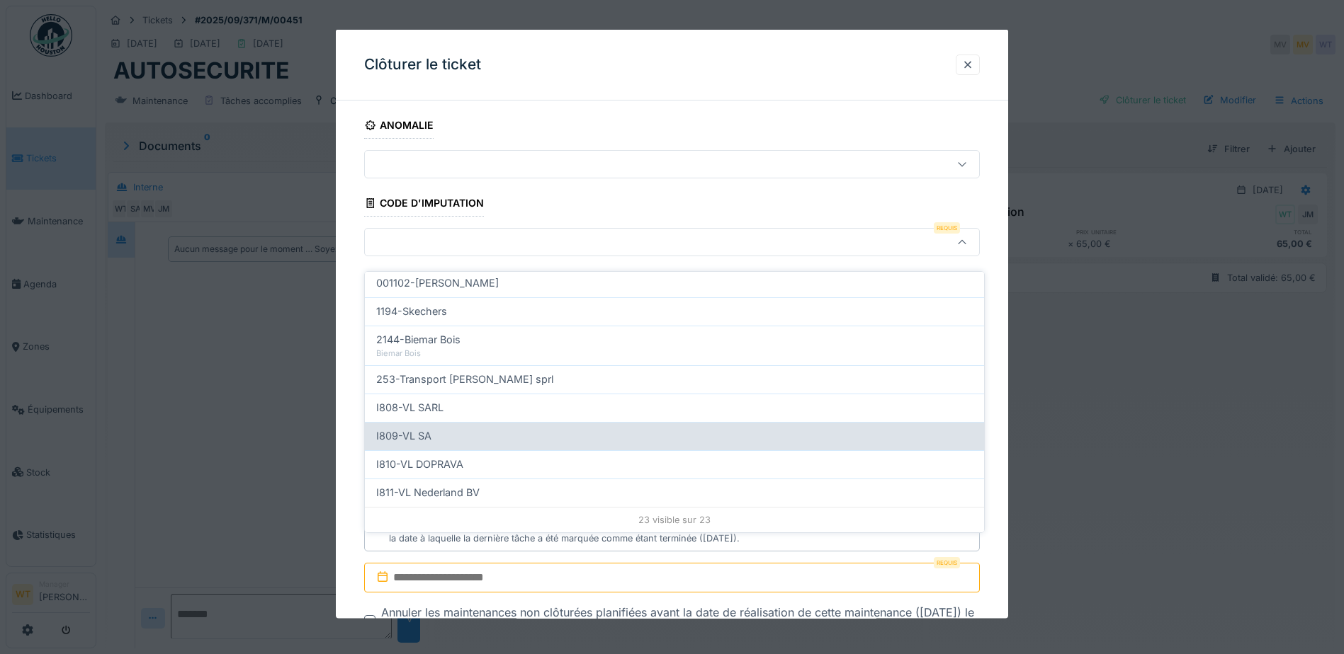
click at [452, 429] on div "I809-VL SA" at bounding box center [674, 437] width 596 height 16
type input "***"
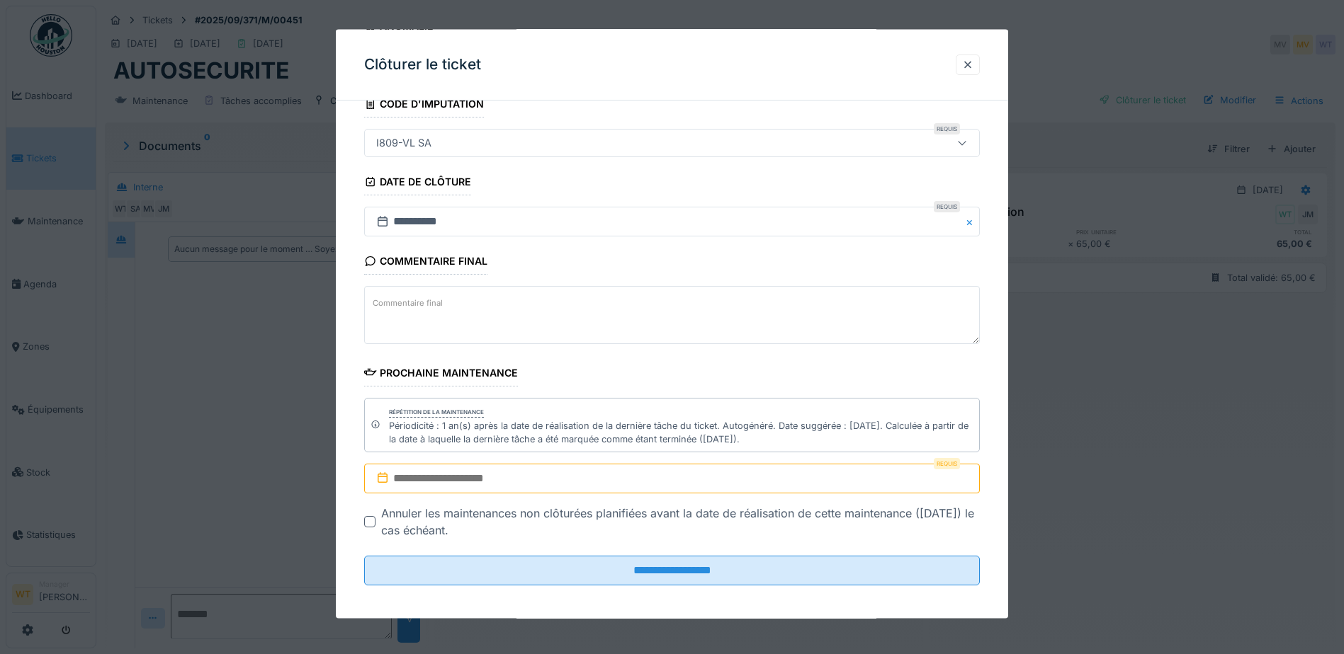
scroll to position [106, 0]
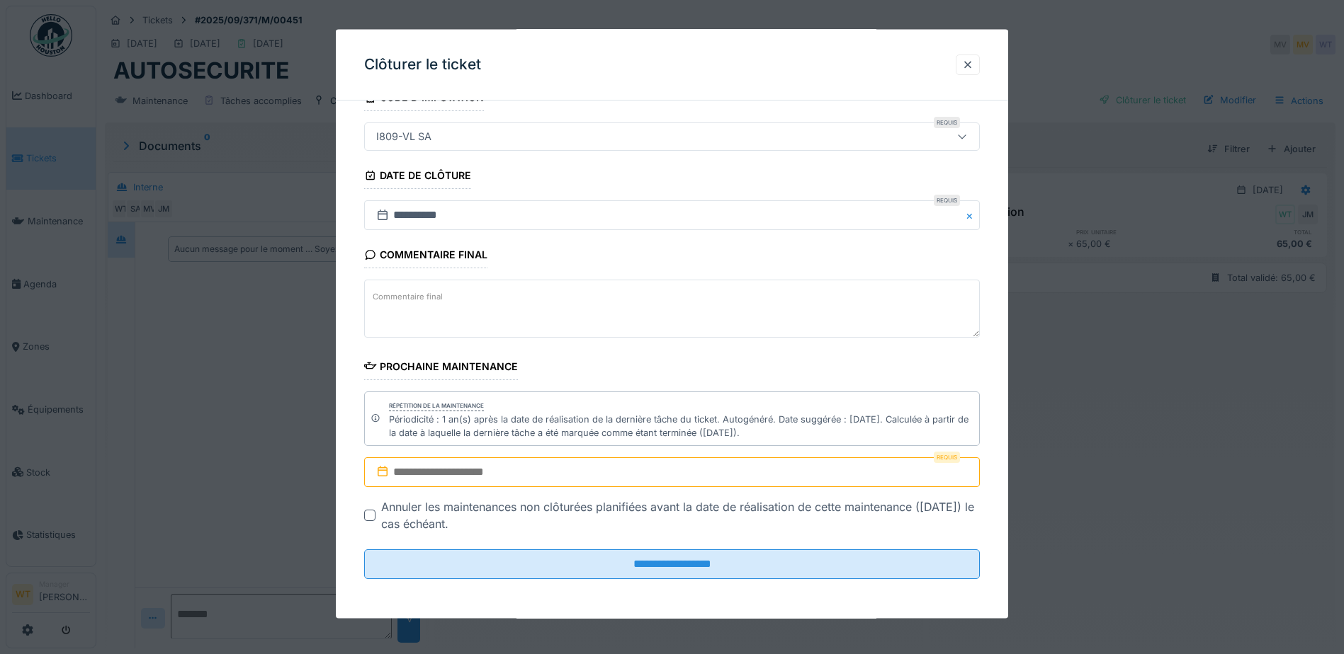
click at [509, 461] on input "text" at bounding box center [672, 473] width 616 height 30
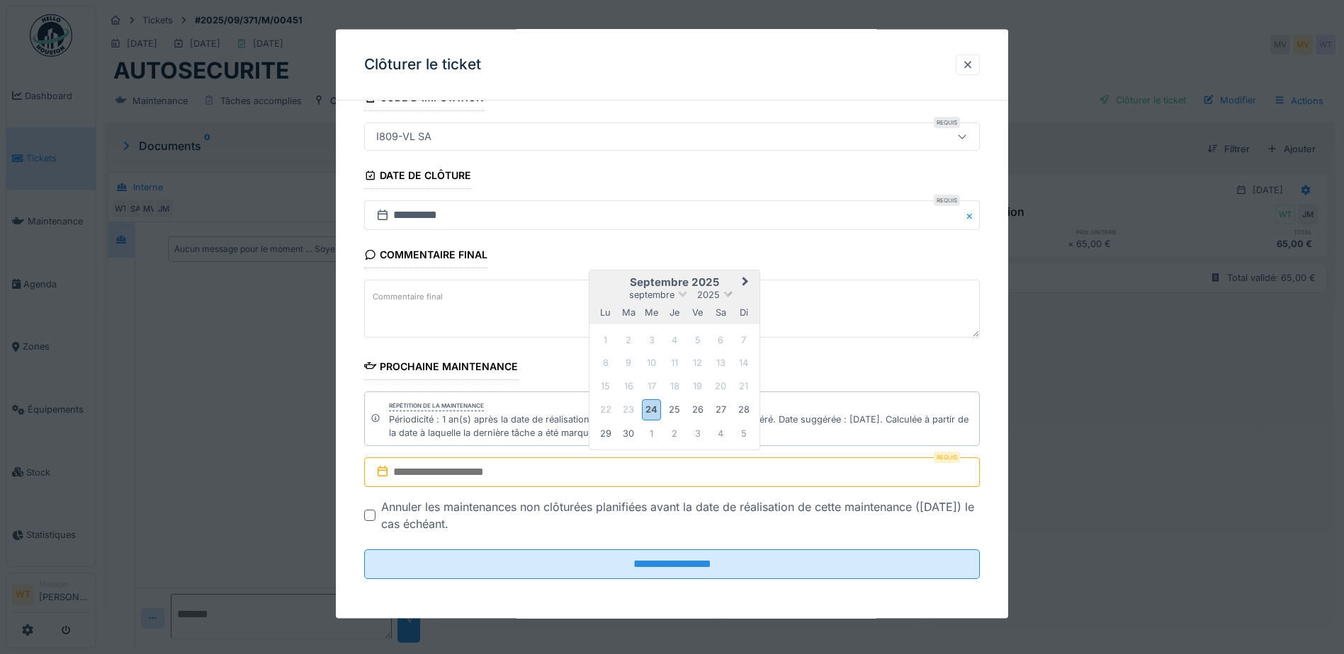
click at [728, 293] on span at bounding box center [727, 292] width 9 height 9
click at [675, 374] on div "2026" at bounding box center [675, 376] width 84 height 14
click at [560, 472] on input "text" at bounding box center [672, 473] width 616 height 30
click at [725, 291] on span at bounding box center [727, 292] width 9 height 9
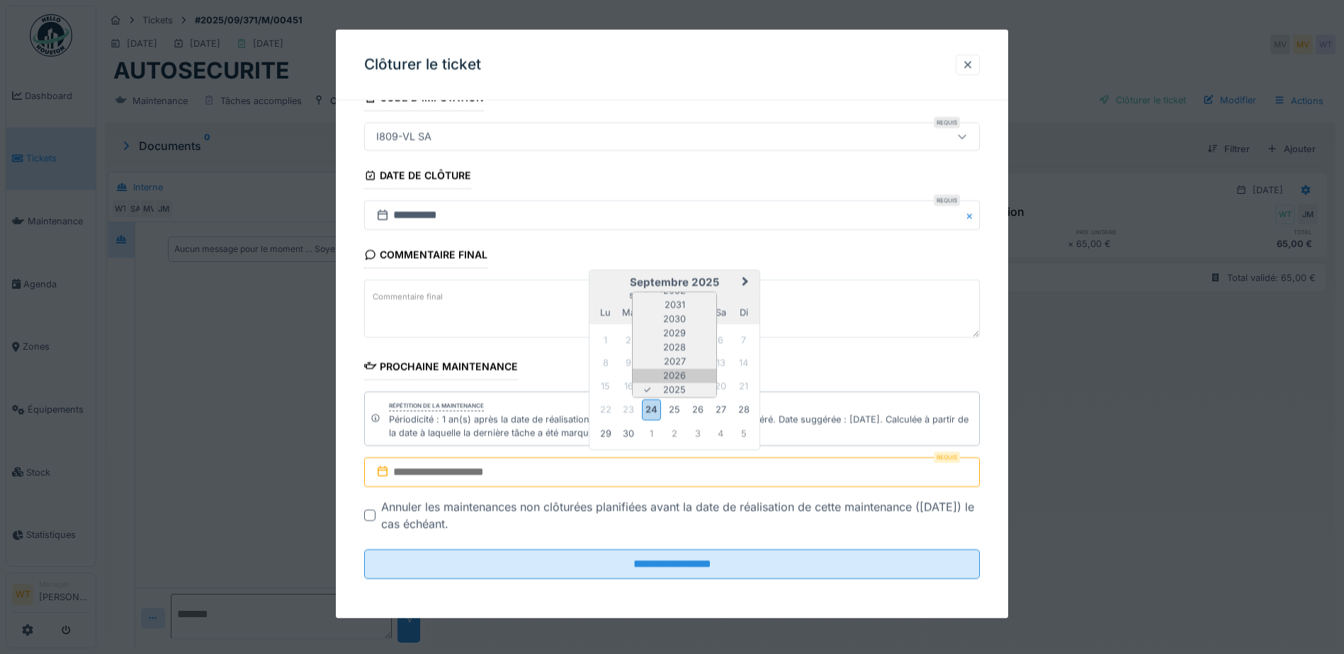
click at [673, 372] on div "2026" at bounding box center [675, 376] width 84 height 14
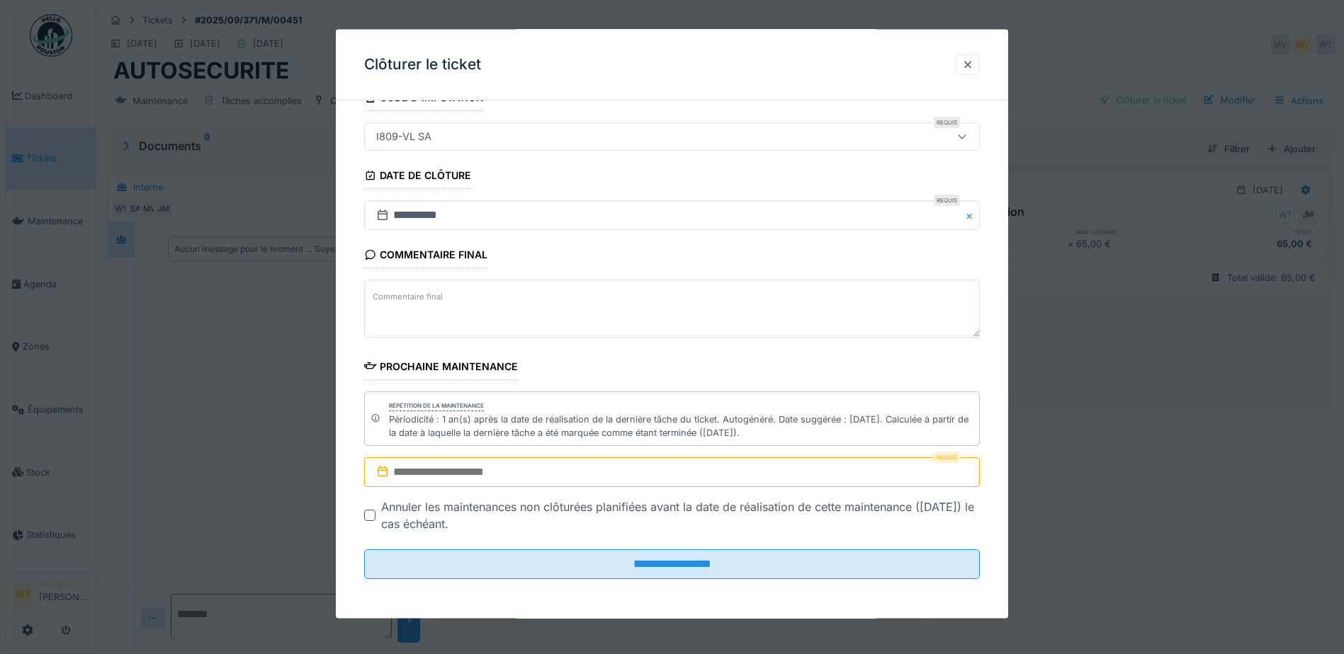
click at [573, 470] on input "text" at bounding box center [672, 473] width 616 height 30
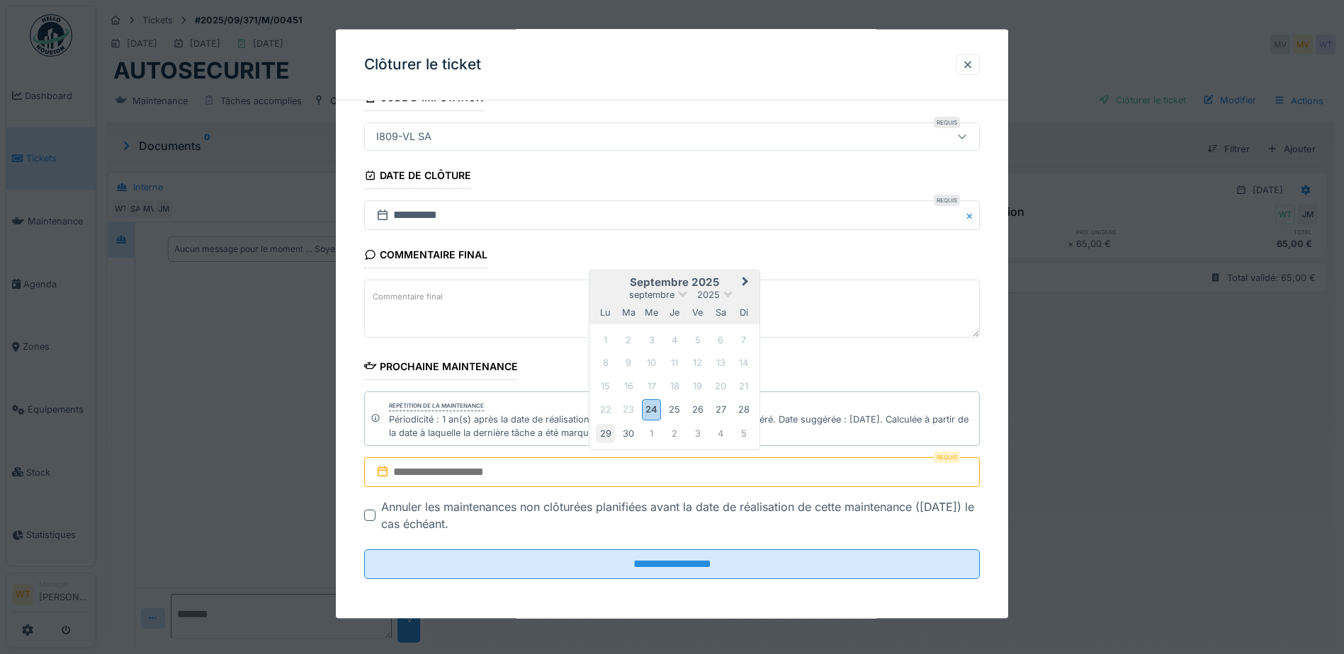
click at [609, 438] on div "29" at bounding box center [605, 433] width 19 height 19
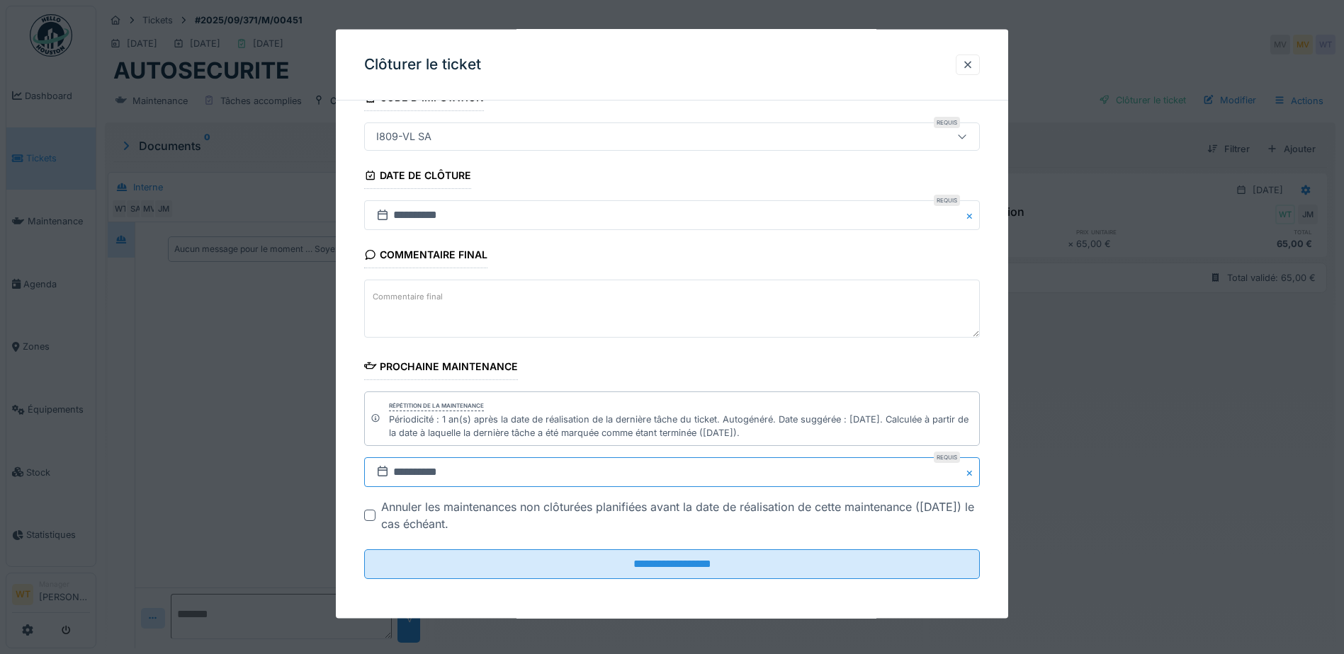
click at [560, 472] on input "**********" at bounding box center [672, 473] width 616 height 30
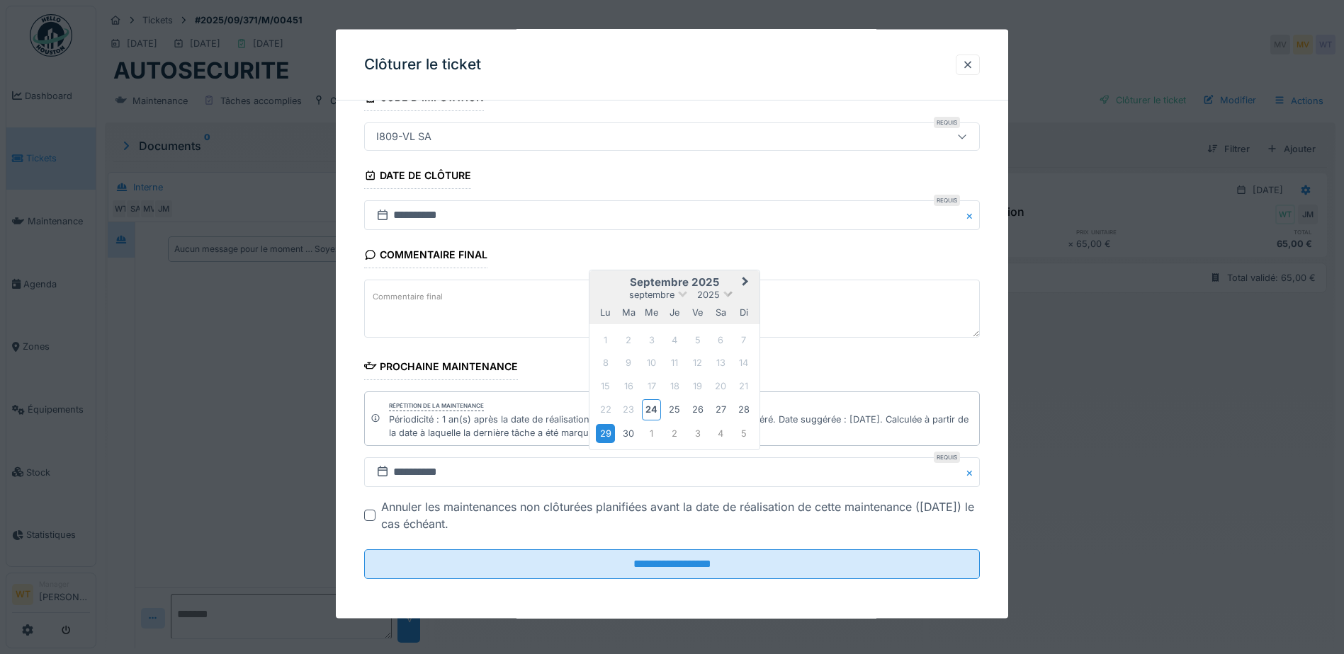
click at [730, 293] on span at bounding box center [727, 292] width 9 height 9
click at [679, 371] on div "2026" at bounding box center [675, 376] width 84 height 14
click at [634, 429] on div "29" at bounding box center [628, 433] width 19 height 19
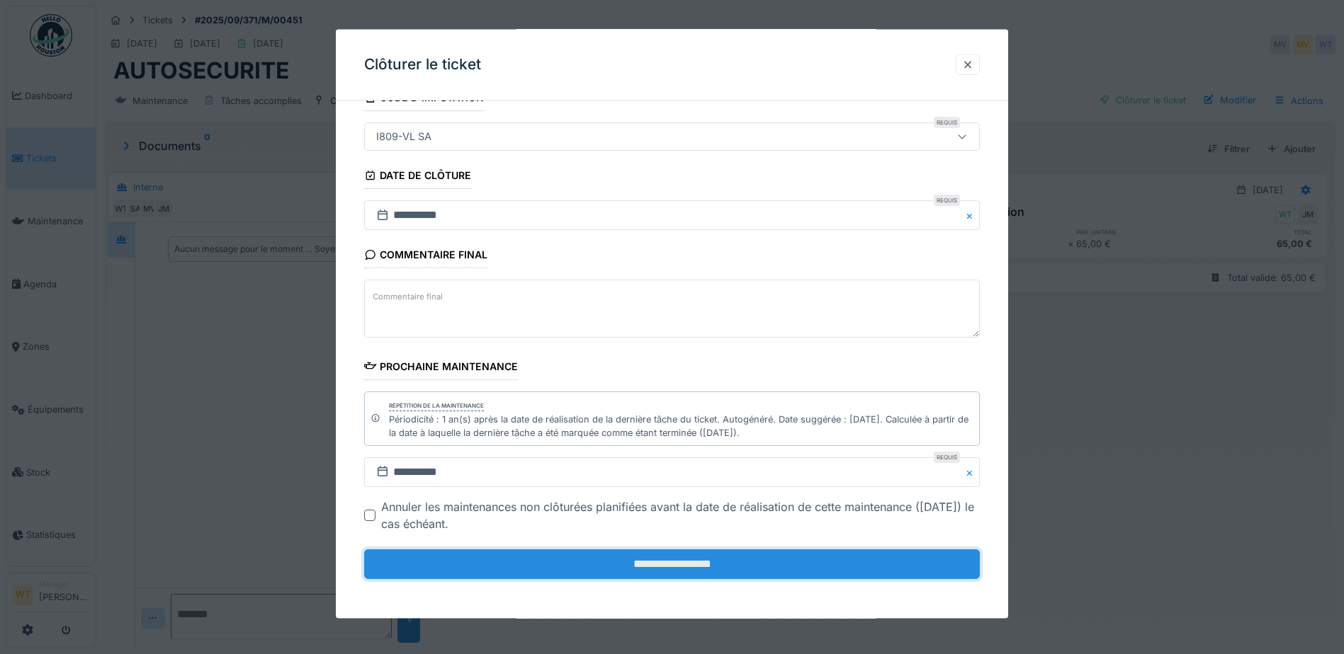
click at [674, 567] on input "**********" at bounding box center [672, 565] width 616 height 30
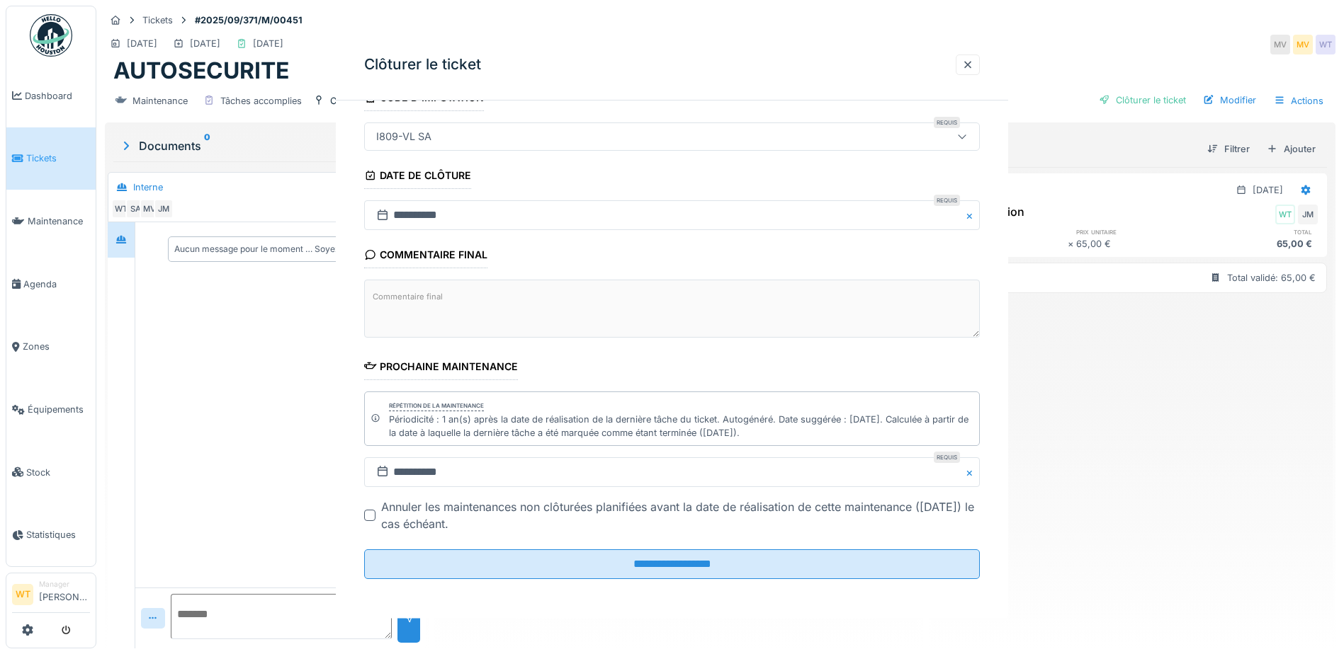
scroll to position [0, 0]
